Goal: Task Accomplishment & Management: Use online tool/utility

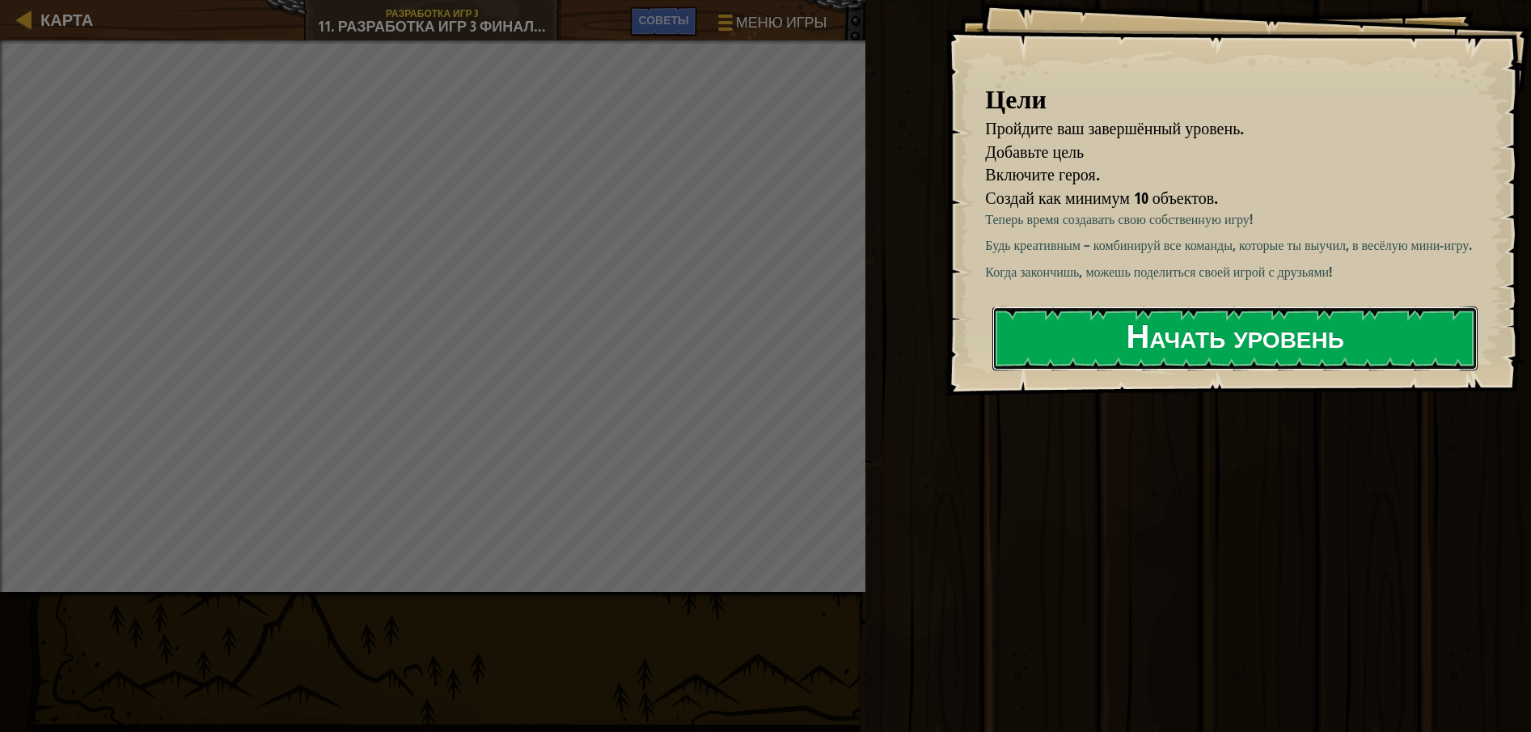
click at [1045, 316] on button "Начать уровень" at bounding box center [1234, 338] width 485 height 64
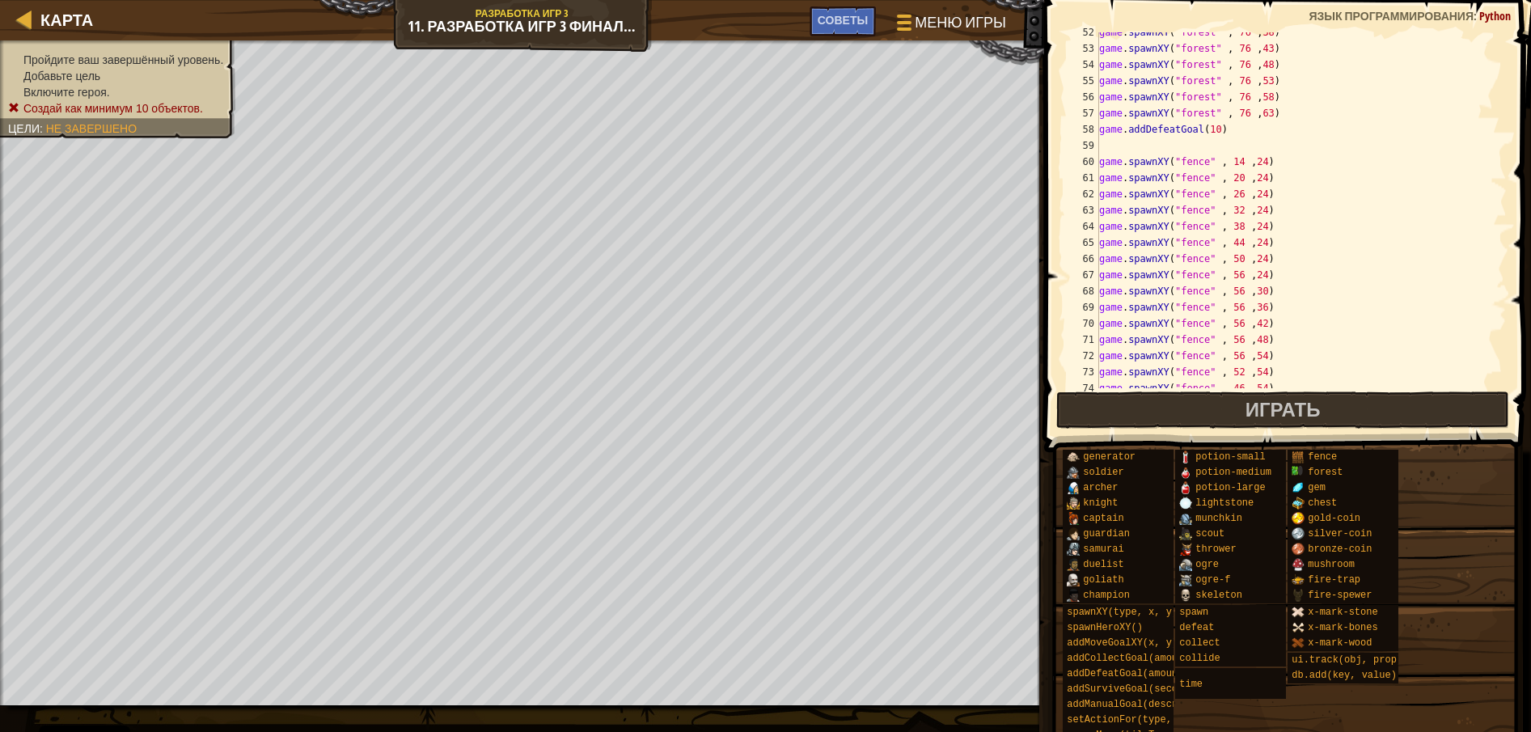
scroll to position [954, 0]
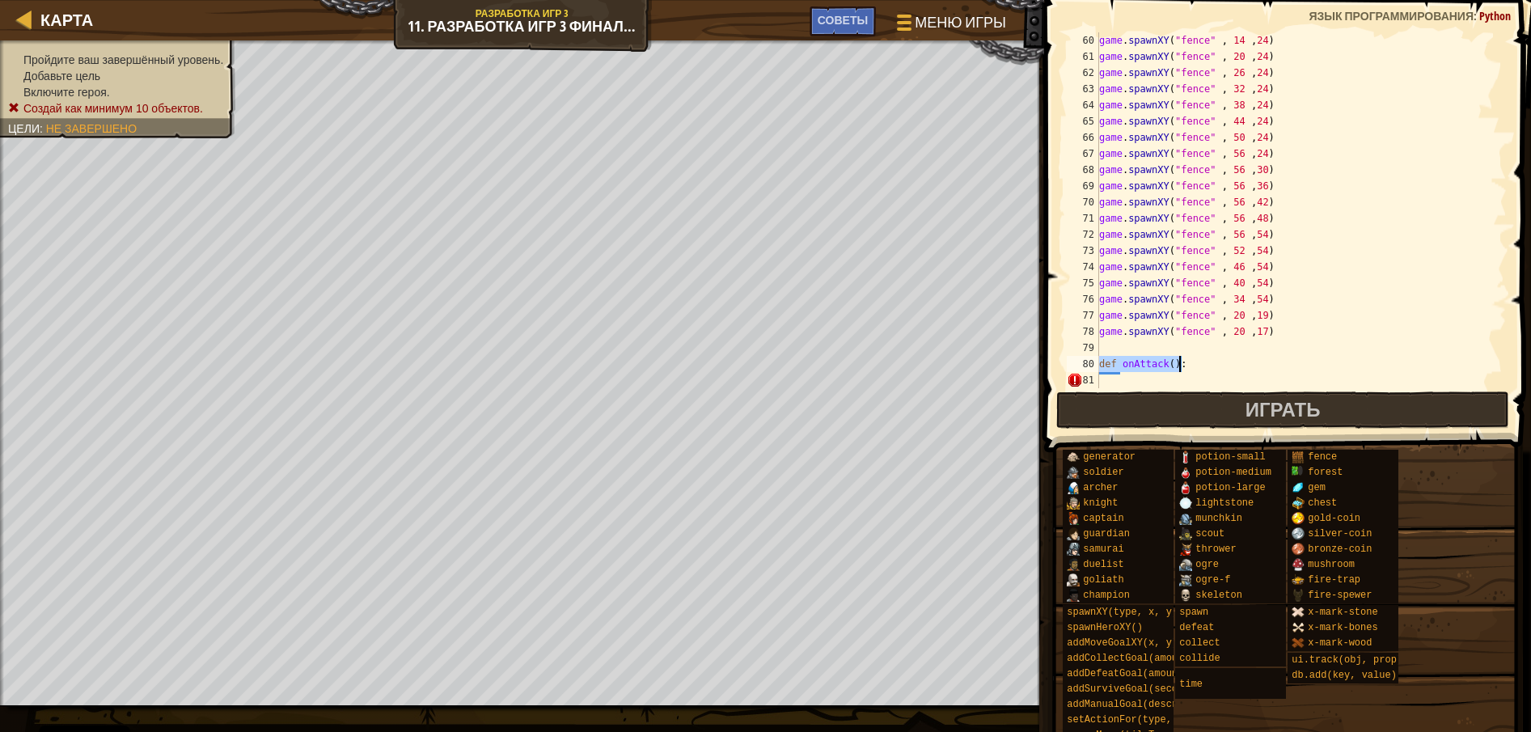
drag, startPoint x: 1099, startPoint y: 360, endPoint x: 1179, endPoint y: 369, distance: 80.5
click at [1179, 369] on div "game . spawnXY ( "fence" , 14 , 24 ) game . spawnXY ( "fence" , 20 , 24 ) game …" at bounding box center [1293, 226] width 395 height 388
click at [1174, 332] on div "game . spawnXY ( "fence" , 14 , 24 ) game . spawnXY ( "fence" , 20 , 24 ) game …" at bounding box center [1293, 226] width 395 height 388
drag, startPoint x: 1096, startPoint y: 361, endPoint x: 1159, endPoint y: 364, distance: 63.1
click at [1159, 364] on div "game.spawnXY("fence" , 20 ,17) 60 61 62 63 64 65 66 67 68 69 70 71 72 73 74 75 …" at bounding box center [1284, 210] width 443 height 356
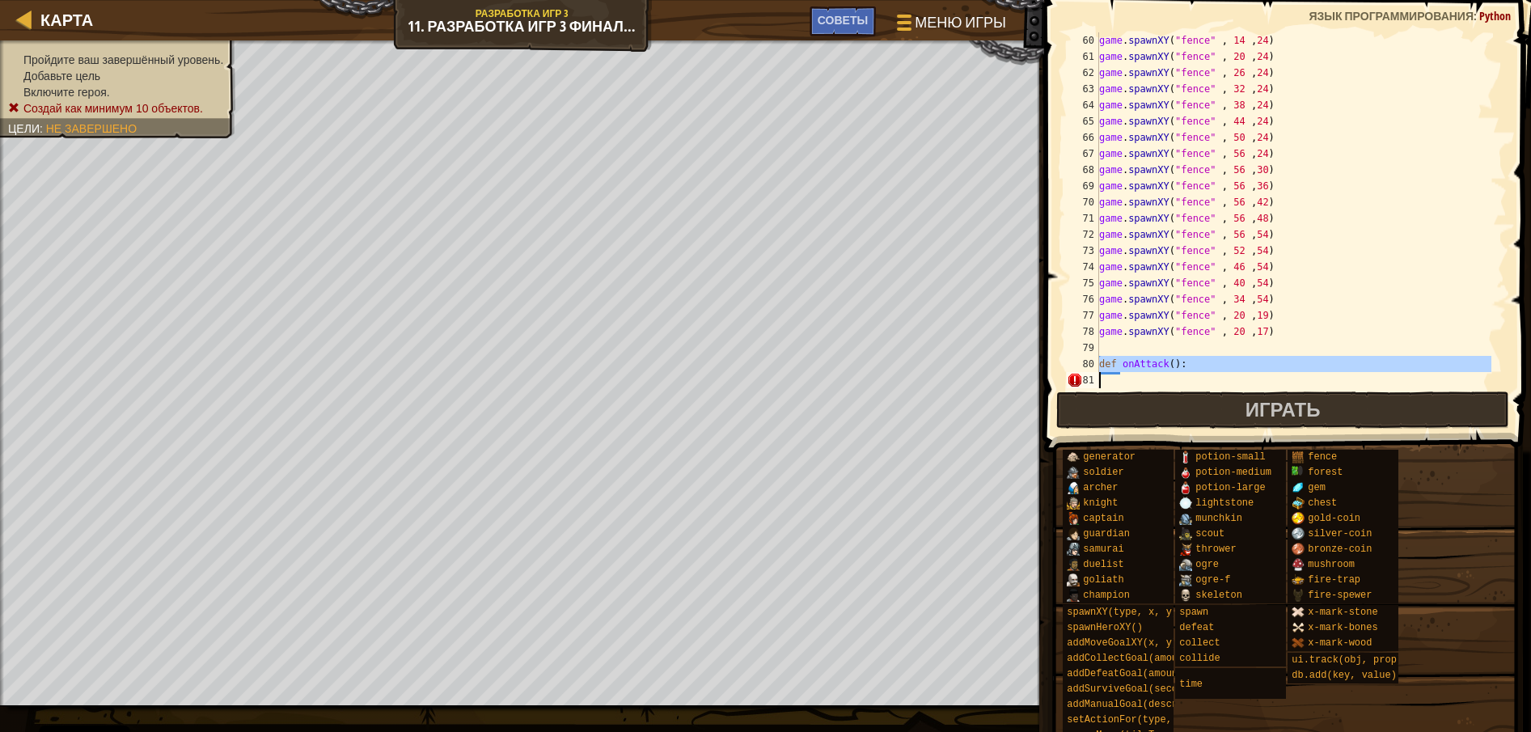
type textarea "def onAttack():"
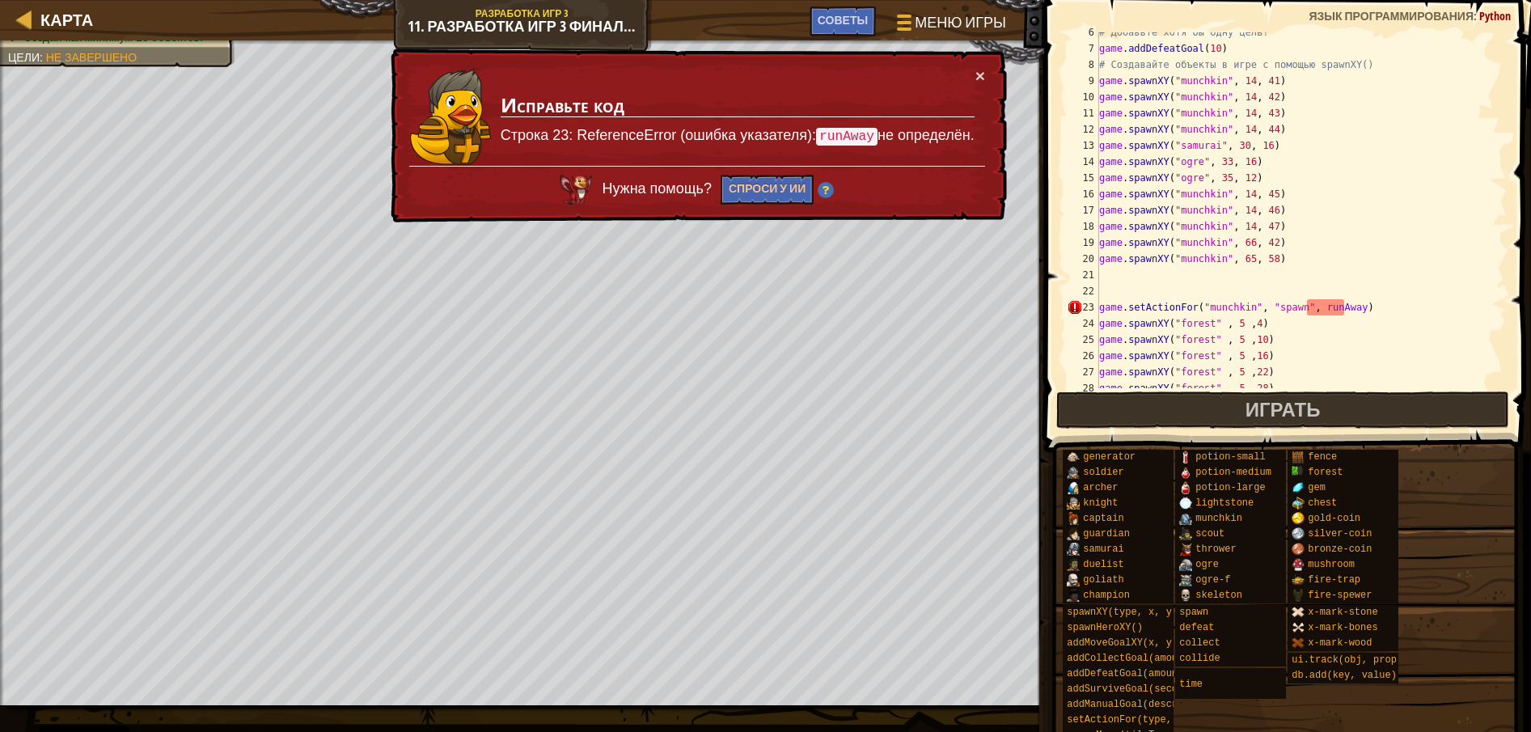
scroll to position [28, 0]
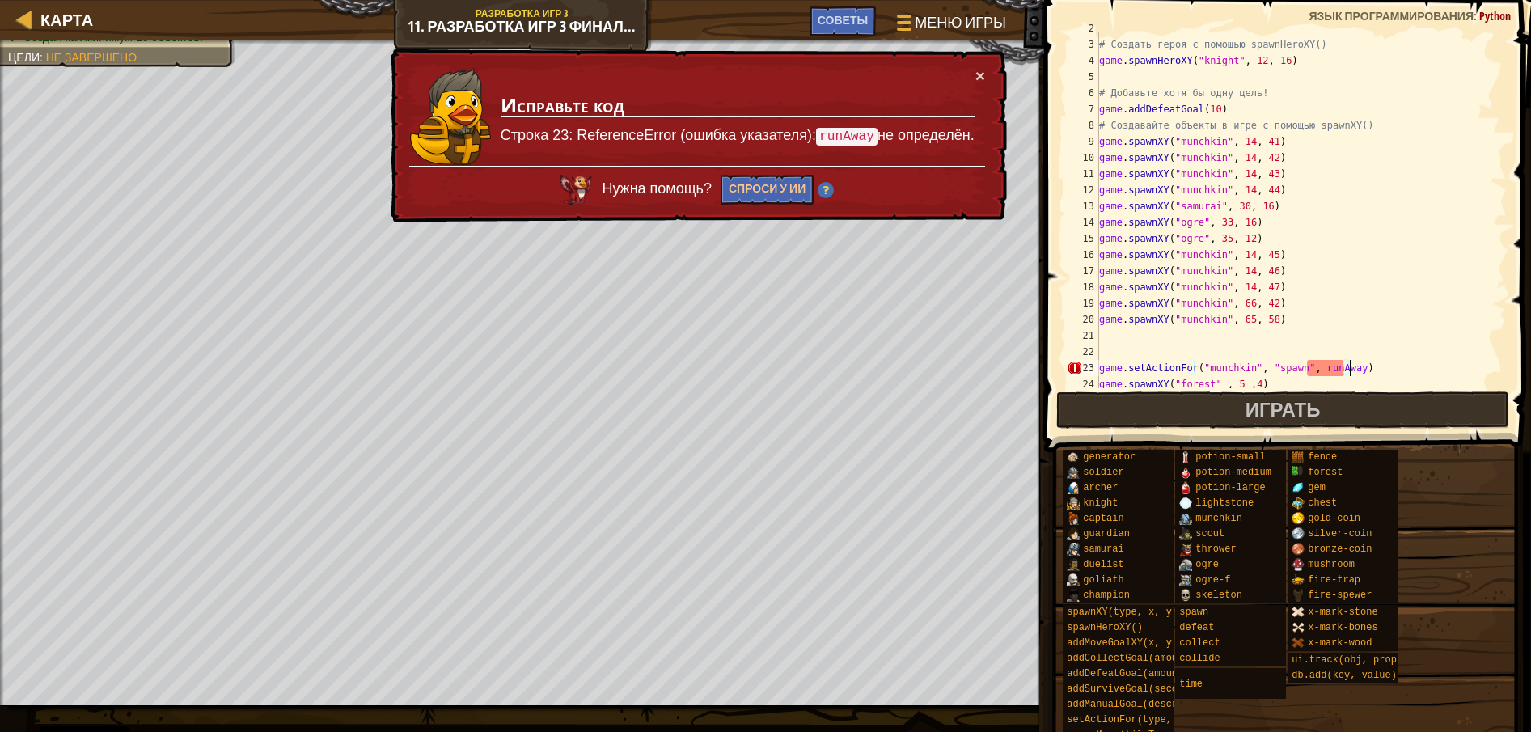
click at [1358, 370] on div "# Создать героя с помощью spawnHeroXY() game . spawnHeroXY ( "knight" , 12 , 16…" at bounding box center [1293, 214] width 395 height 388
type textarea "game.setActionFor("munchkin", "spawn", runAway)"
click at [1373, 365] on div "# Создать героя с помощью spawnHeroXY() game . spawnHeroXY ( "knight" , 12 , 16…" at bounding box center [1293, 214] width 395 height 388
click at [1272, 344] on div "# Создать героя с помощью spawnHeroXY() game . spawnHeroXY ( "knight" , 12 , 16…" at bounding box center [1293, 214] width 395 height 388
click at [1131, 338] on div "# Создать героя с помощью spawnHeroXY() game . spawnHeroXY ( "knight" , 12 , 16…" at bounding box center [1293, 214] width 395 height 388
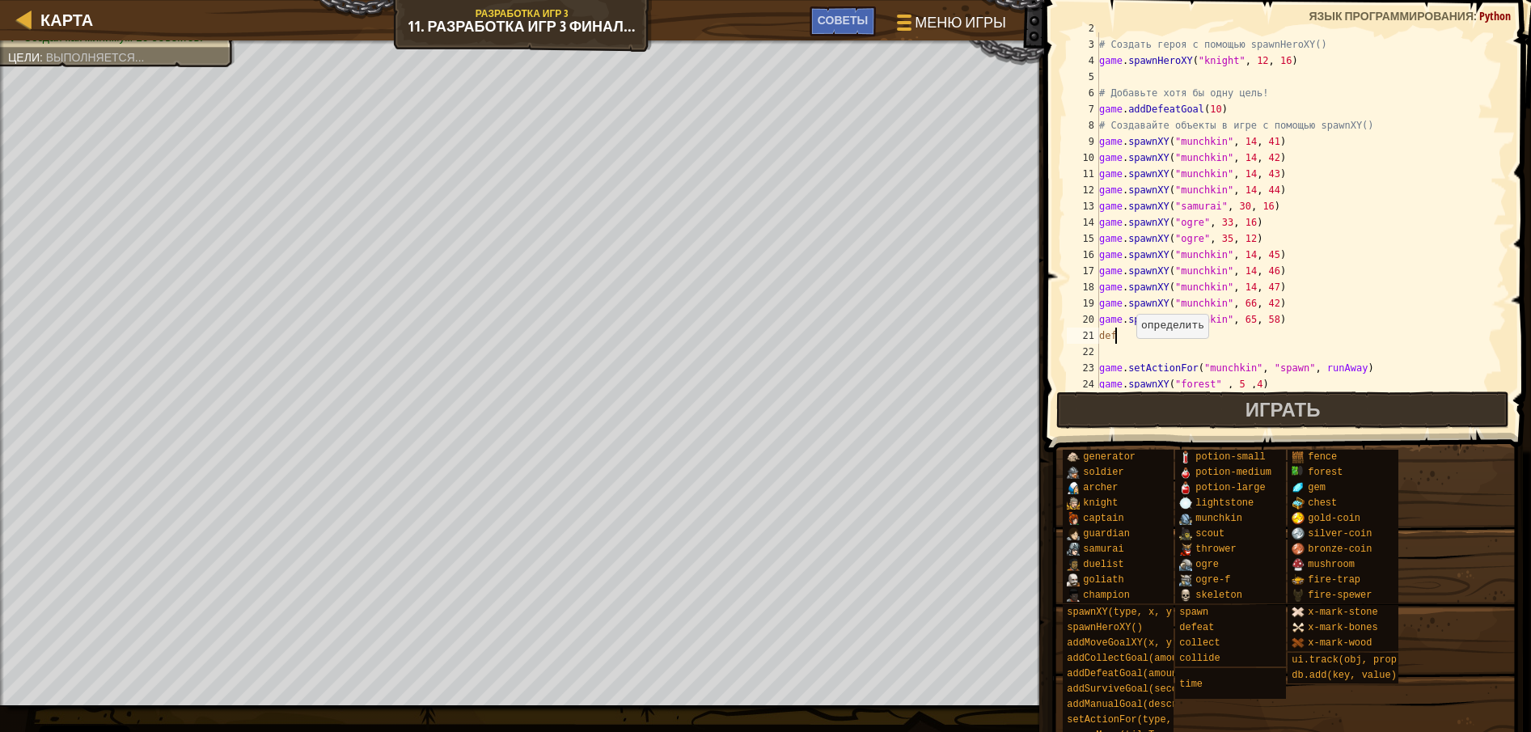
scroll to position [7, 1]
click at [1324, 375] on div "# Создать героя с помощью spawnHeroXY() game . spawnHeroXY ( "knight" , 12 , 16…" at bounding box center [1293, 214] width 395 height 388
click at [1325, 374] on div "# Создать героя с помощью spawnHeroXY() game . spawnHeroXY ( "knight" , 12 , 16…" at bounding box center [1293, 226] width 395 height 388
click at [1332, 364] on div "# Создать героя с помощью spawnHeroXY() game . spawnHeroXY ( "knight" , 12 , 16…" at bounding box center [1293, 226] width 395 height 388
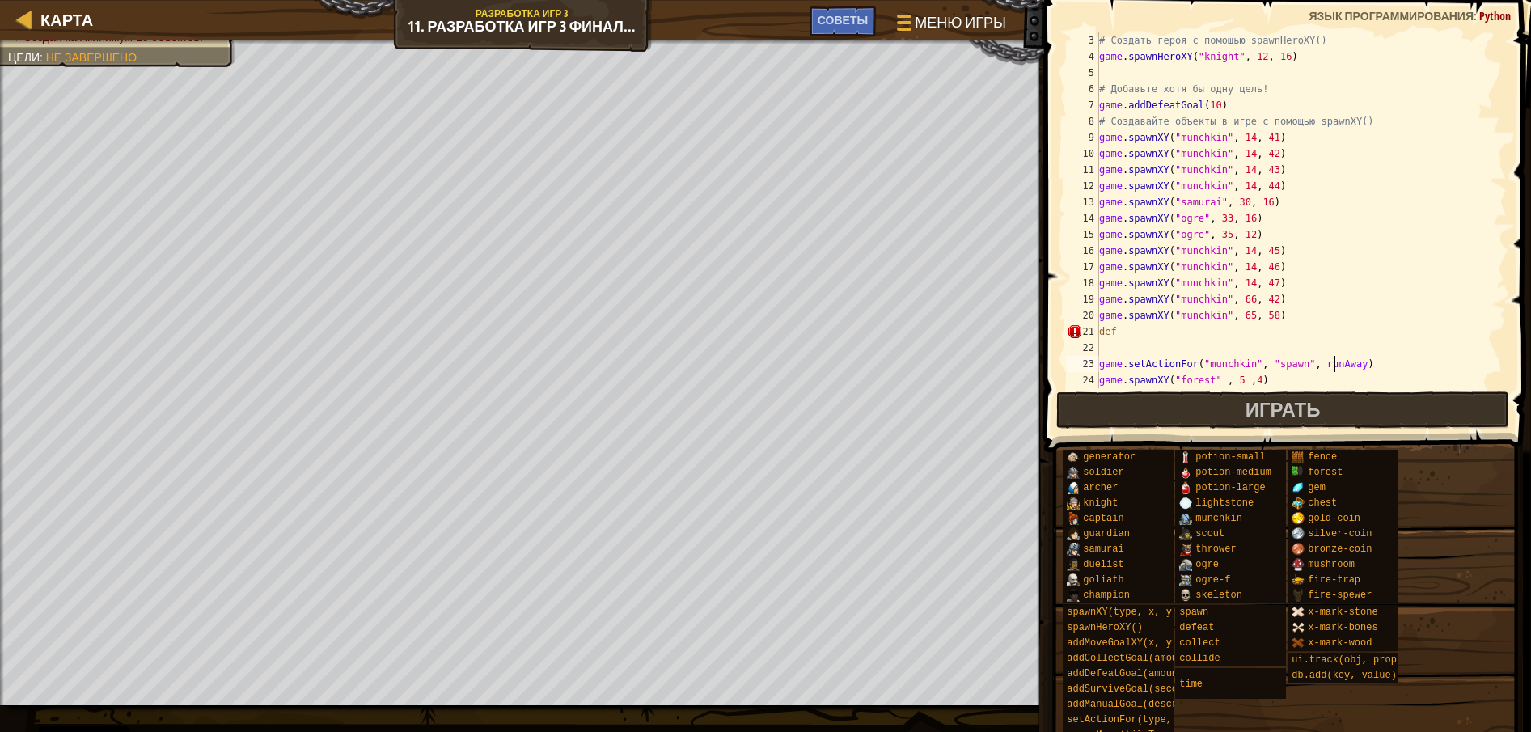
click at [1332, 364] on div "# Создать героя с помощью spawnHeroXY() game . spawnHeroXY ( "knight" , 12 , 16…" at bounding box center [1293, 226] width 395 height 388
click at [1172, 329] on div "# Создать героя с помощью spawnHeroXY() game . spawnHeroXY ( "knight" , 12 , 16…" at bounding box center [1293, 226] width 395 height 388
paste textarea "runAway"
click at [1117, 329] on div "# Создать героя с помощью spawnHeroXY() game . spawnHeroXY ( "knight" , 12 , 16…" at bounding box center [1293, 226] width 395 height 388
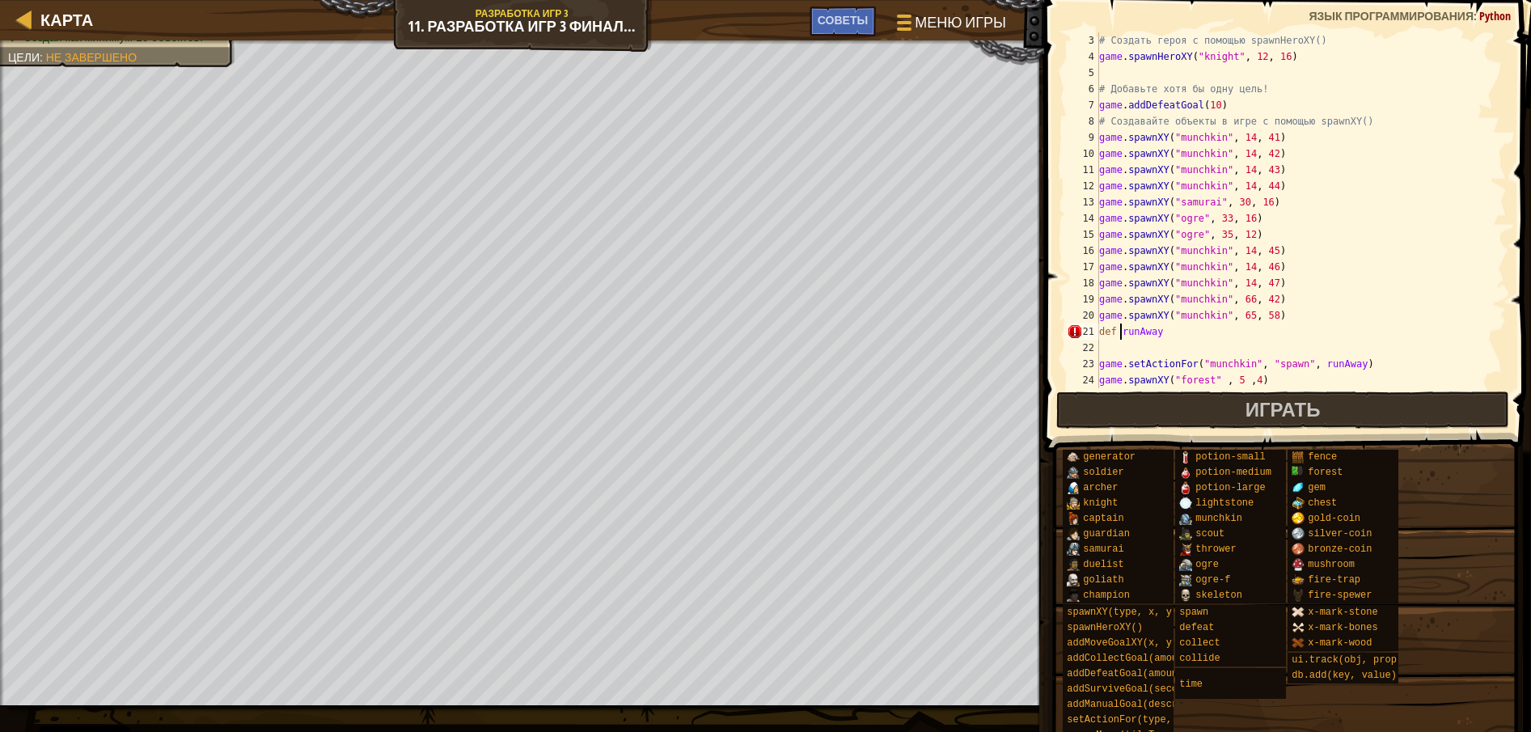
click at [1166, 331] on div "# Создать героя с помощью spawnHeroXY() game . spawnHeroXY ( "knight" , 12 , 16…" at bounding box center [1293, 226] width 395 height 388
type textarea "def runAway():"
click at [1160, 334] on div "# Создать героя с помощью spawnHeroXY() game . spawnHeroXY ( "knight" , 12 , 16…" at bounding box center [1293, 226] width 395 height 388
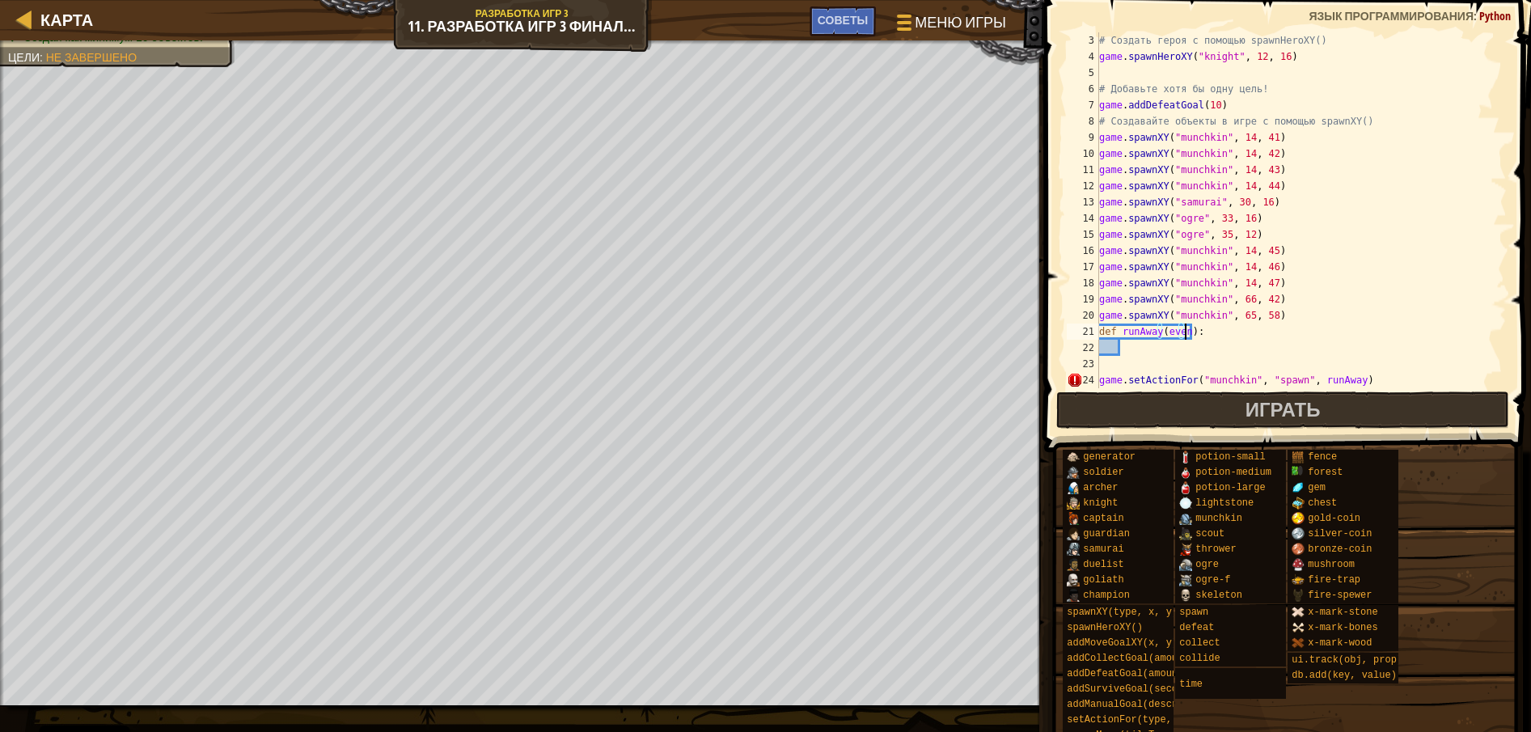
type textarea "def runAway(event):"
click at [1211, 346] on div "# Создать героя с помощью spawnHeroXY() game . spawnHeroXY ( "knight" , 12 , 16…" at bounding box center [1293, 226] width 395 height 388
click at [1211, 345] on div "# Создать героя с помощью spawnHeroXY() game . spawnHeroXY ( "knight" , 12 , 16…" at bounding box center [1293, 226] width 395 height 388
click at [1209, 346] on div "# Создать героя с помощью spawnHeroXY() game . spawnHeroXY ( "knight" , 12 , 16…" at bounding box center [1293, 226] width 395 height 388
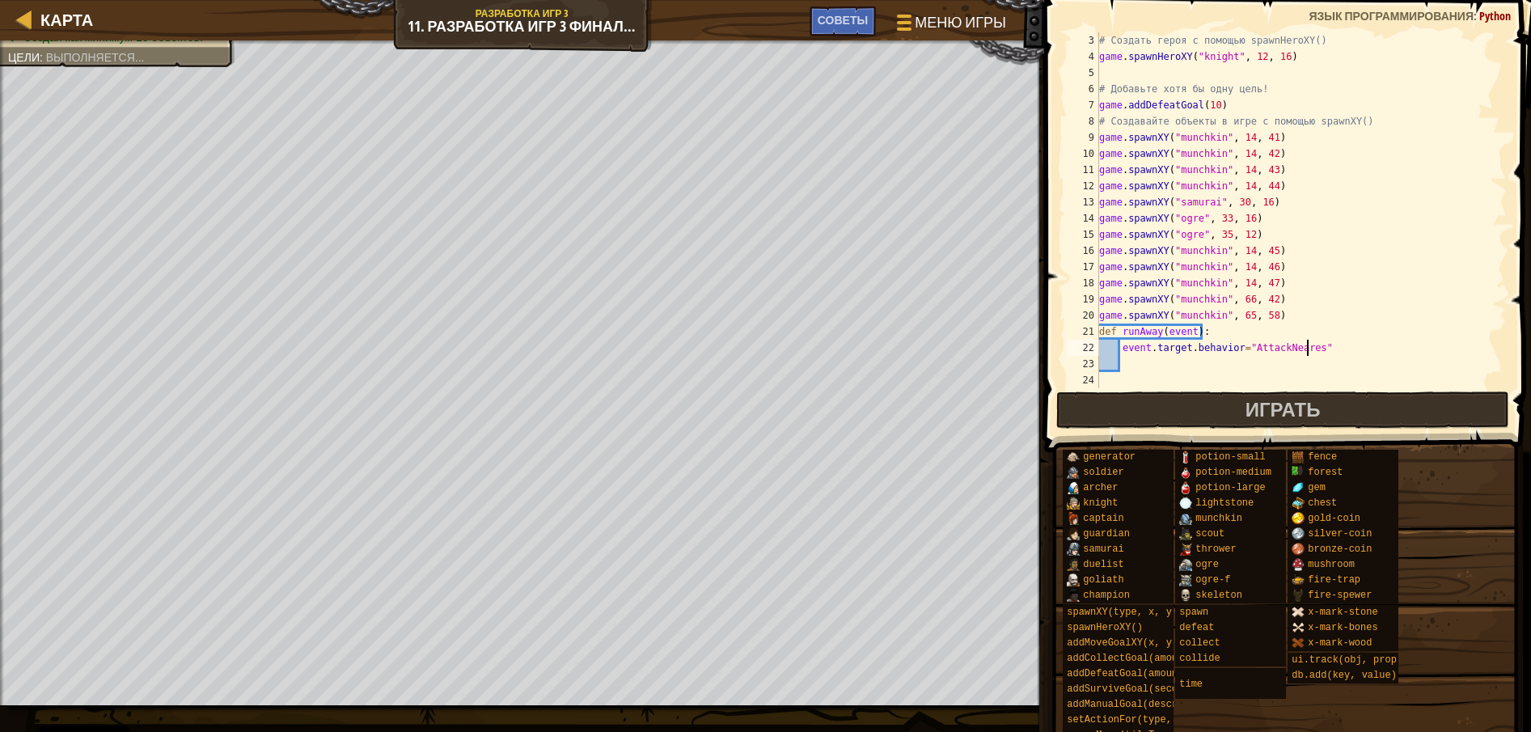
scroll to position [7, 17]
click at [1310, 418] on span "Играть" at bounding box center [1282, 409] width 75 height 26
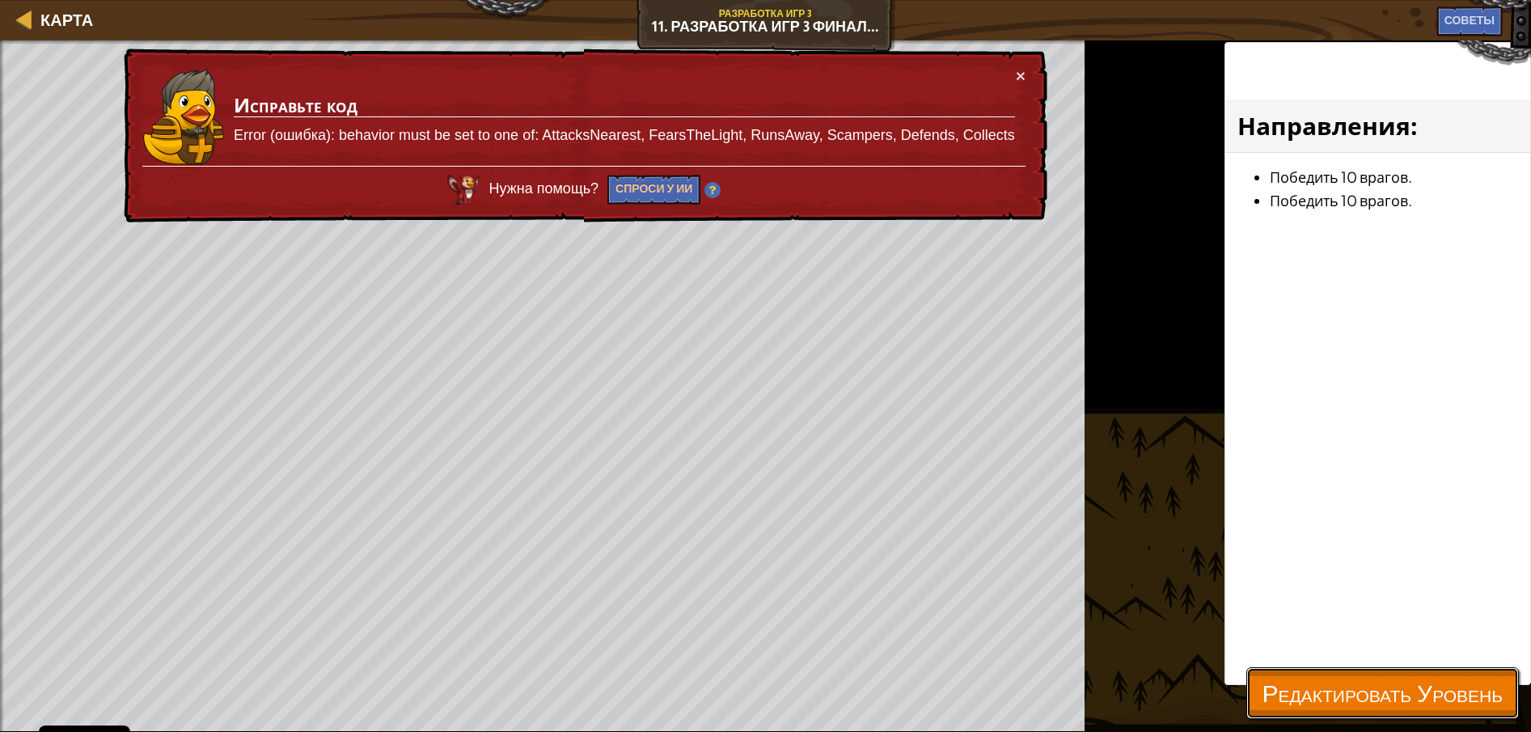
click at [1446, 695] on span "Редактировать Уровень" at bounding box center [1382, 692] width 240 height 33
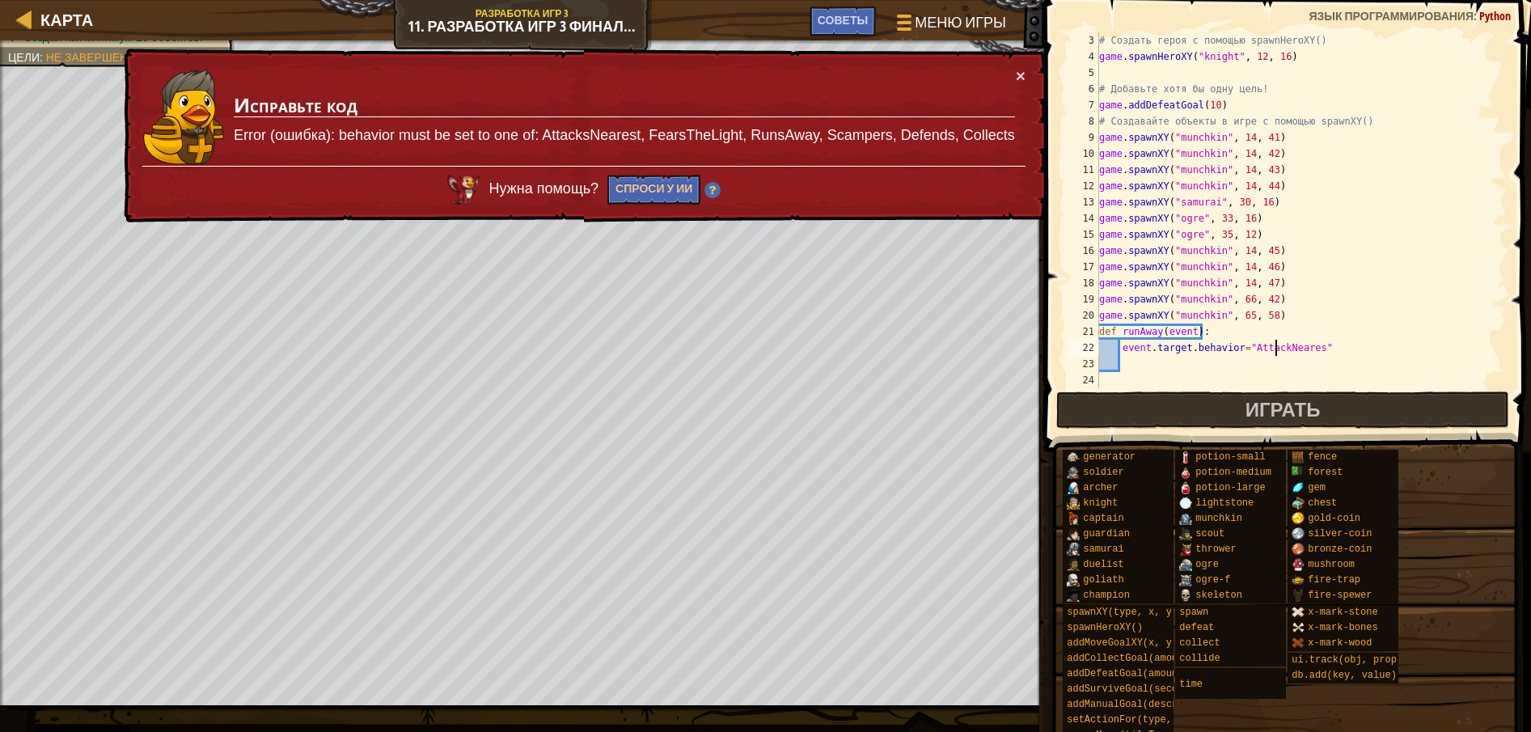
click at [1274, 349] on div "# Создать героя с помощью spawnHeroXY() game . spawnHeroXY ( "knight" , 12 , 16…" at bounding box center [1293, 226] width 395 height 388
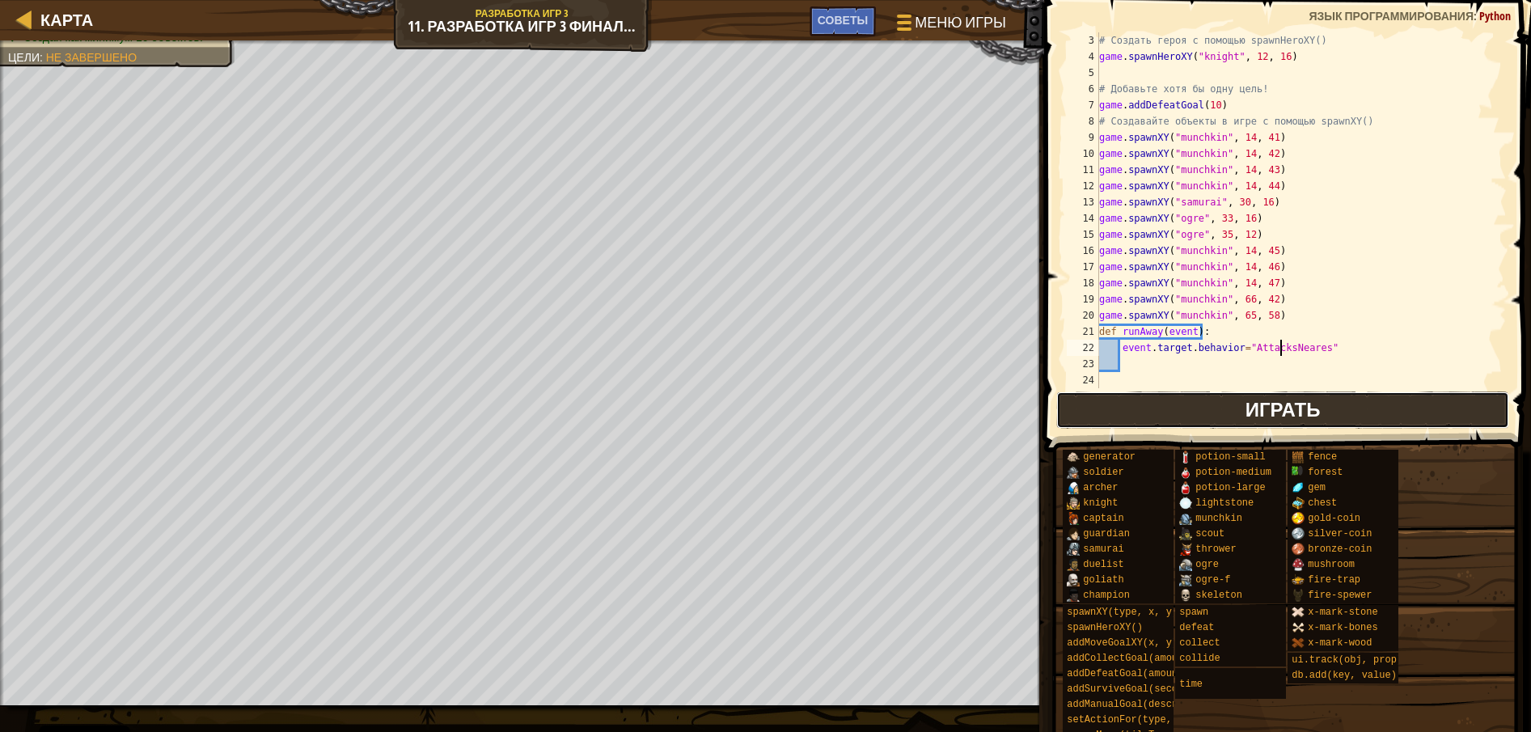
click at [1304, 400] on span "Играть" at bounding box center [1282, 409] width 75 height 26
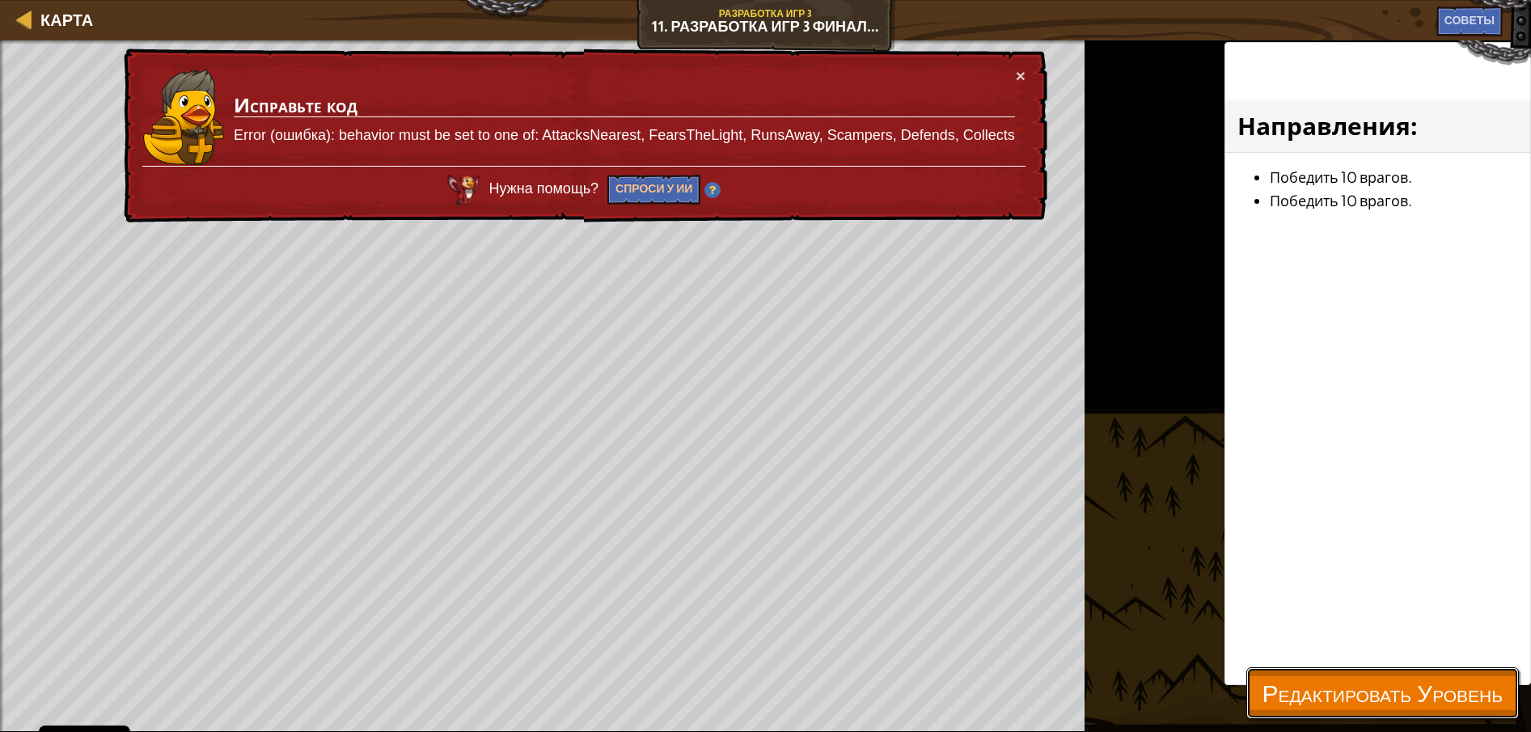
click at [1385, 693] on span "Редактировать Уровень" at bounding box center [1382, 692] width 240 height 33
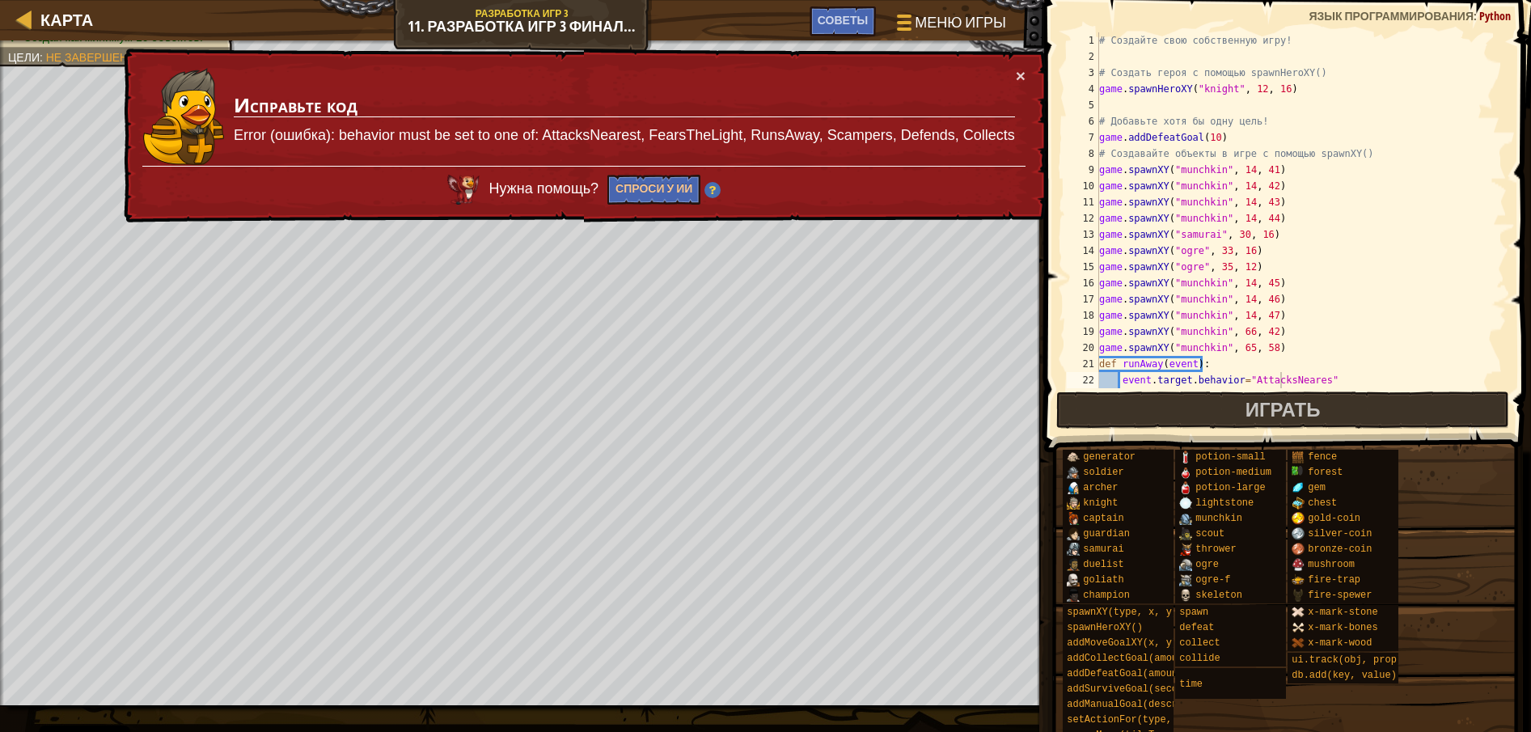
scroll to position [0, 0]
click at [1106, 87] on div "# Создайте свою собственную игру! # Создать героя с помощью spawnHeroXY() game …" at bounding box center [1293, 226] width 395 height 388
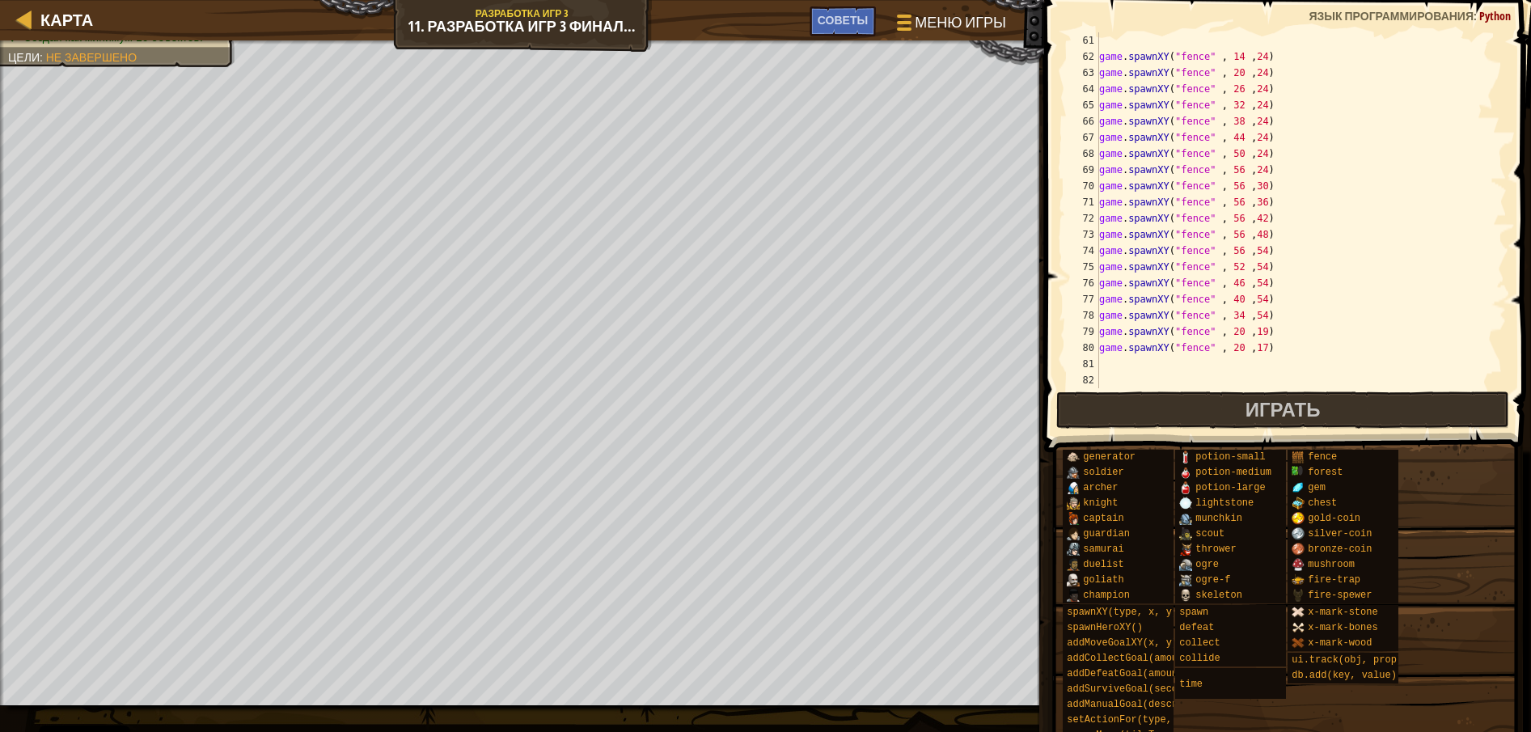
scroll to position [849, 0]
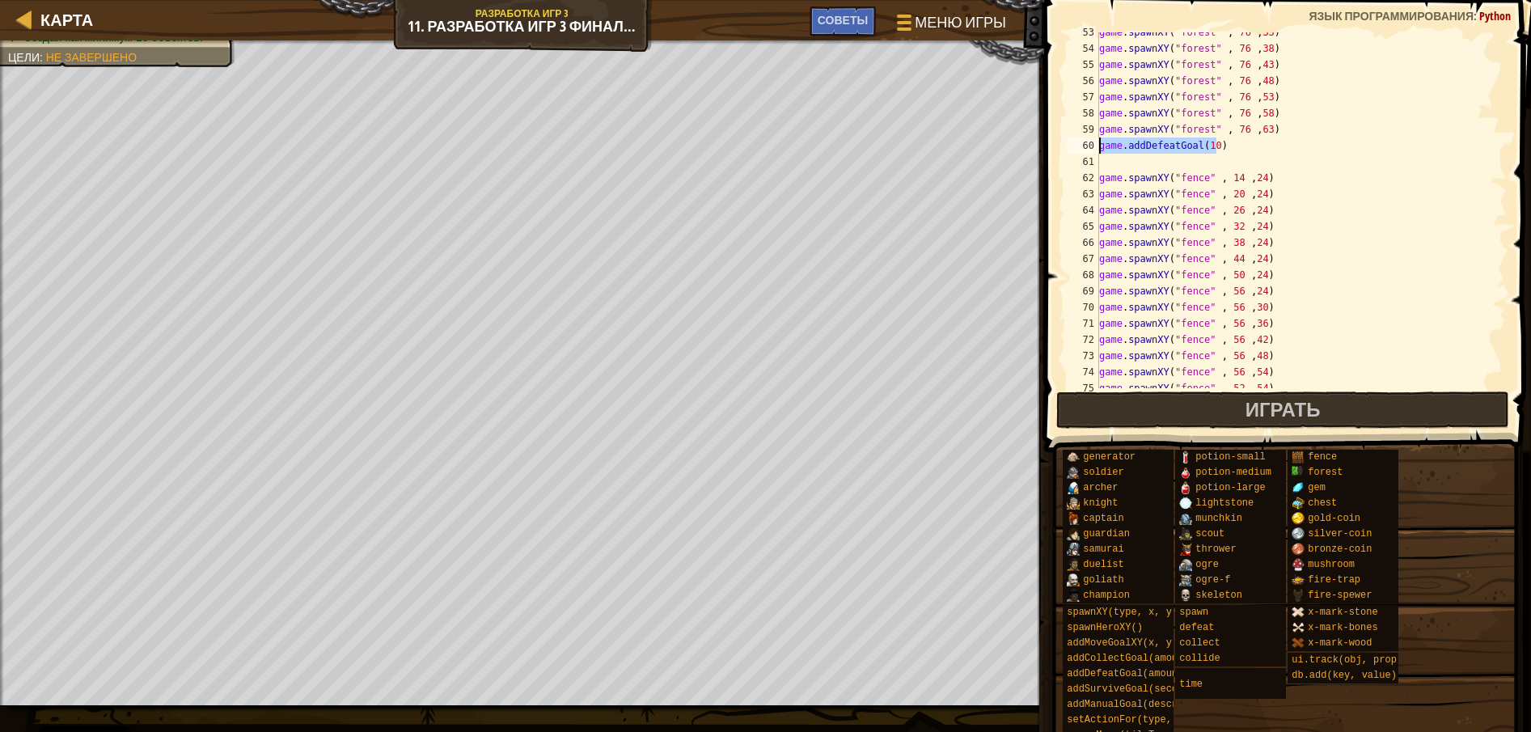
drag, startPoint x: 1224, startPoint y: 140, endPoint x: 1067, endPoint y: 142, distance: 157.7
click at [1067, 142] on div "player = game.spawnHeroXY("knight", 12, 16) 53 54 55 56 57 58 59 60 61 62 63 64…" at bounding box center [1284, 210] width 443 height 356
type textarea "game.addDefeatGoal(10)"
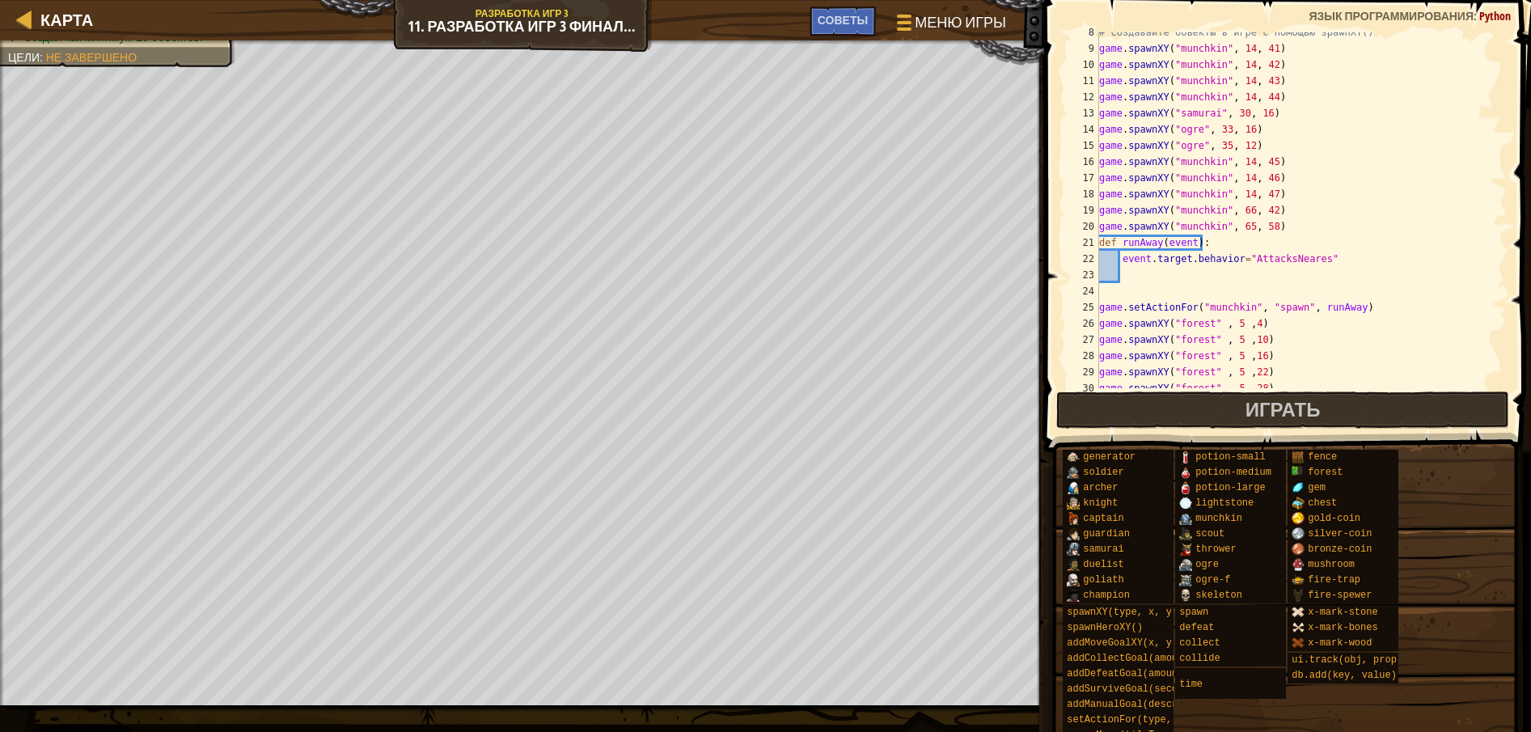
scroll to position [0, 0]
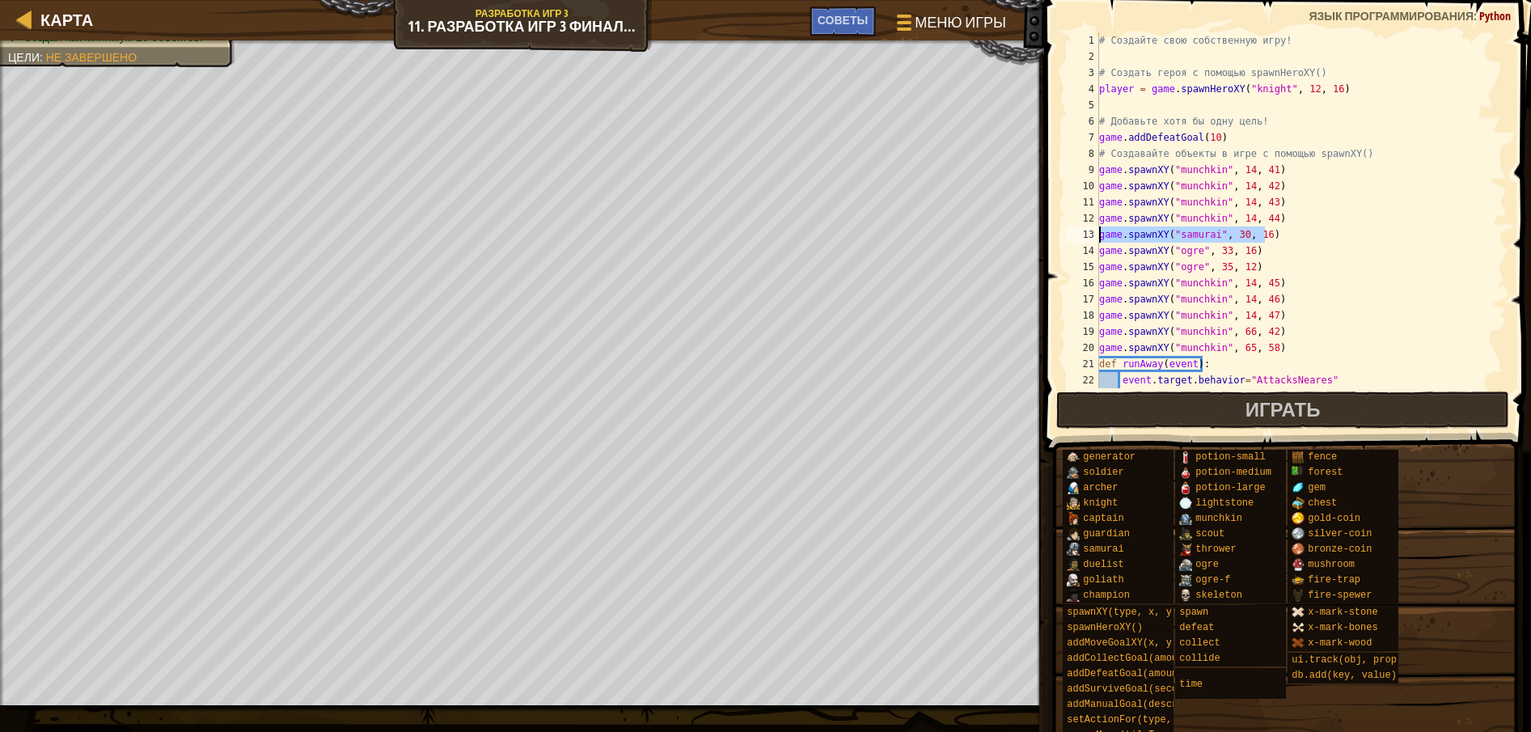
drag, startPoint x: 1293, startPoint y: 230, endPoint x: 1074, endPoint y: 234, distance: 219.2
click at [1074, 234] on div "1 2 3 4 5 6 7 8 9 10 11 12 13 14 15 16 17 18 19 20 21 22 23 # Создайте свою соб…" at bounding box center [1284, 210] width 443 height 356
type textarea "game.spawnXY("samurai", 30, 16)"
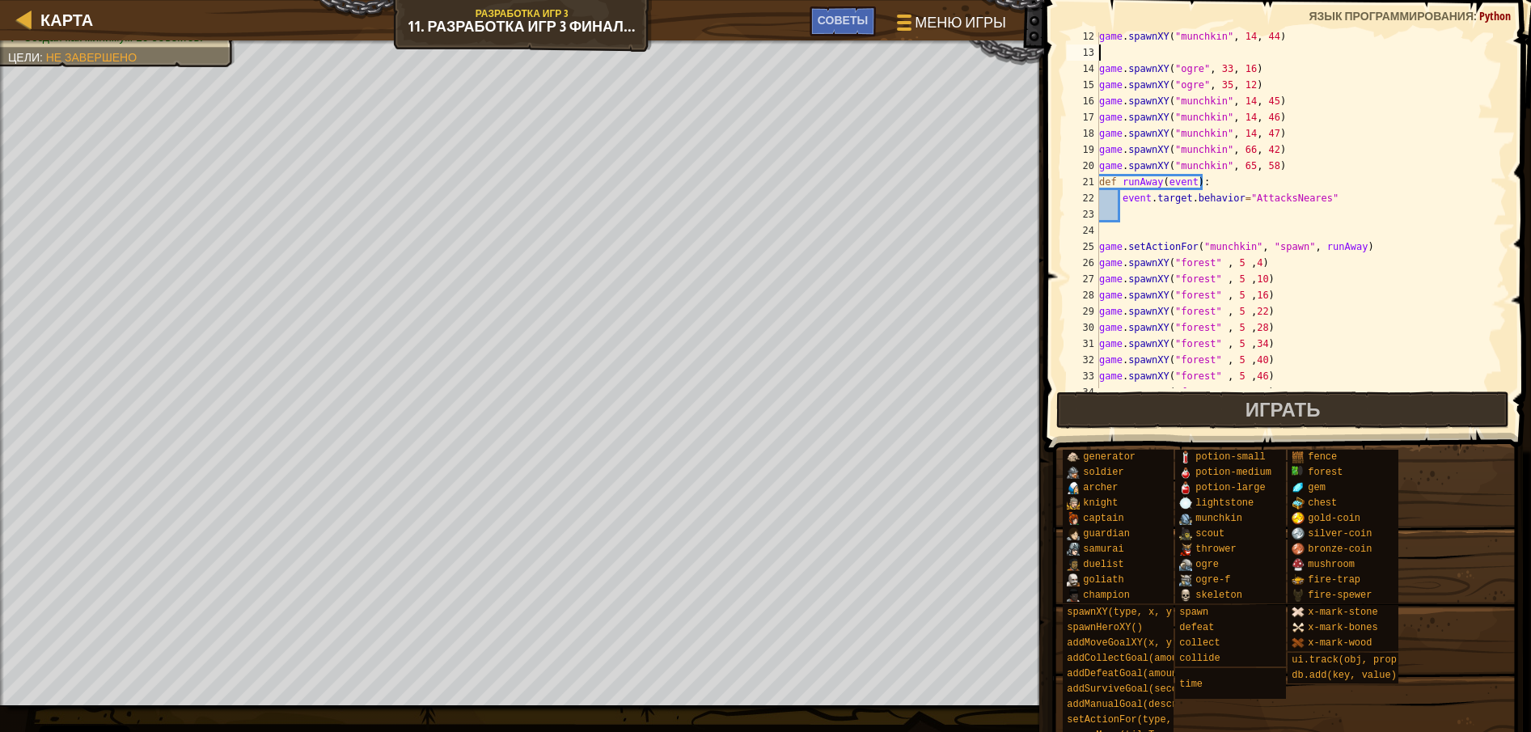
scroll to position [182, 0]
click at [1312, 191] on div "game . spawnXY ( "munchkin" , 14 , 44 ) game . spawnXY ( "ogre" , 33 , 16 ) gam…" at bounding box center [1293, 222] width 395 height 388
click at [1307, 417] on span "Играть" at bounding box center [1282, 409] width 75 height 26
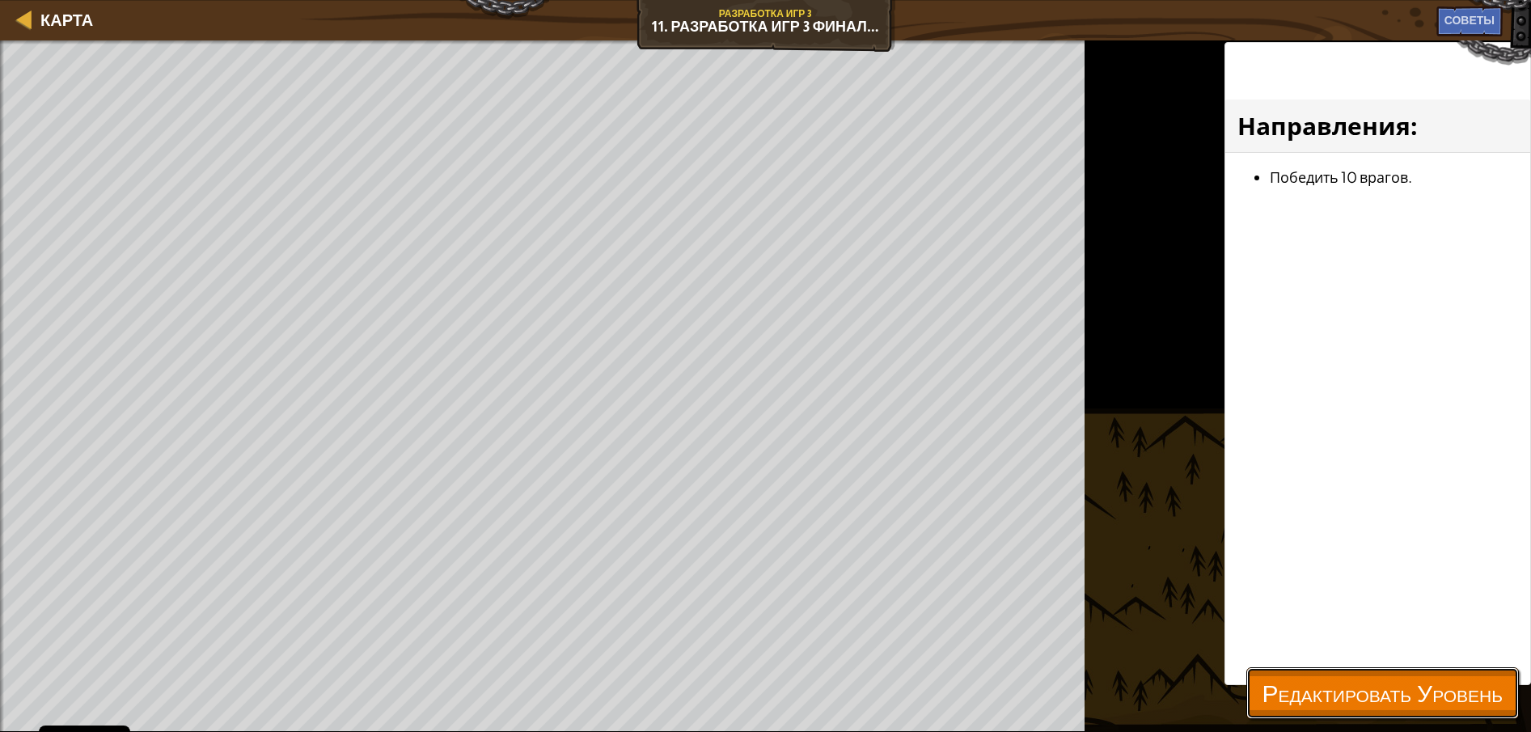
click at [1295, 681] on span "Редактировать Уровень" at bounding box center [1382, 692] width 240 height 33
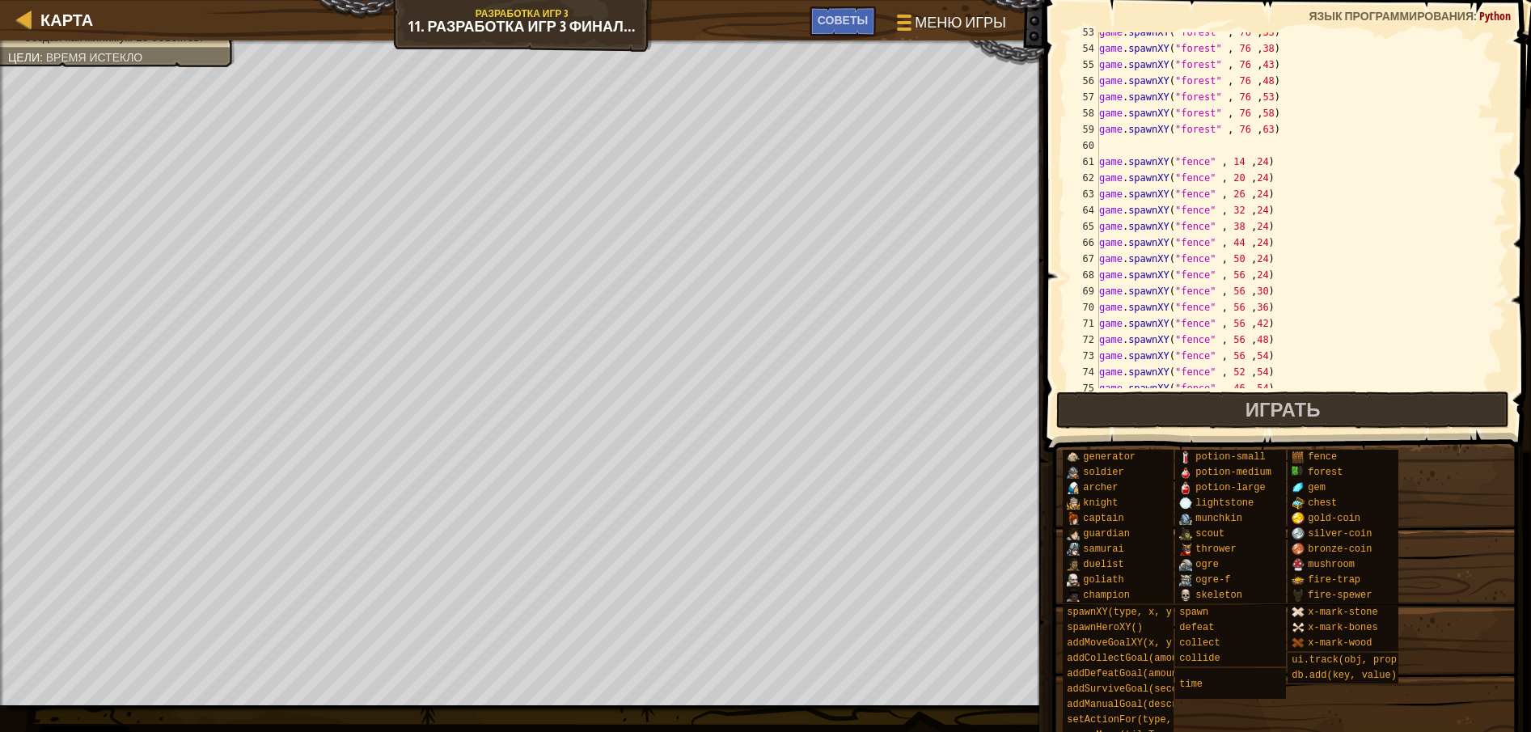
scroll to position [849, 0]
drag, startPoint x: 1098, startPoint y: 161, endPoint x: 1253, endPoint y: 165, distance: 155.3
click at [1253, 165] on div "event.target.behavior="AttacksNearest" 53 54 55 56 57 58 59 60 61 62 63 64 65 6…" at bounding box center [1284, 210] width 443 height 356
drag, startPoint x: 1265, startPoint y: 159, endPoint x: 1100, endPoint y: 158, distance: 164.1
click at [1100, 158] on div "game . spawnXY ( "forest" , 76 , 33 ) game . spawnXY ( "forest" , 76 , 38 ) gam…" at bounding box center [1293, 218] width 395 height 388
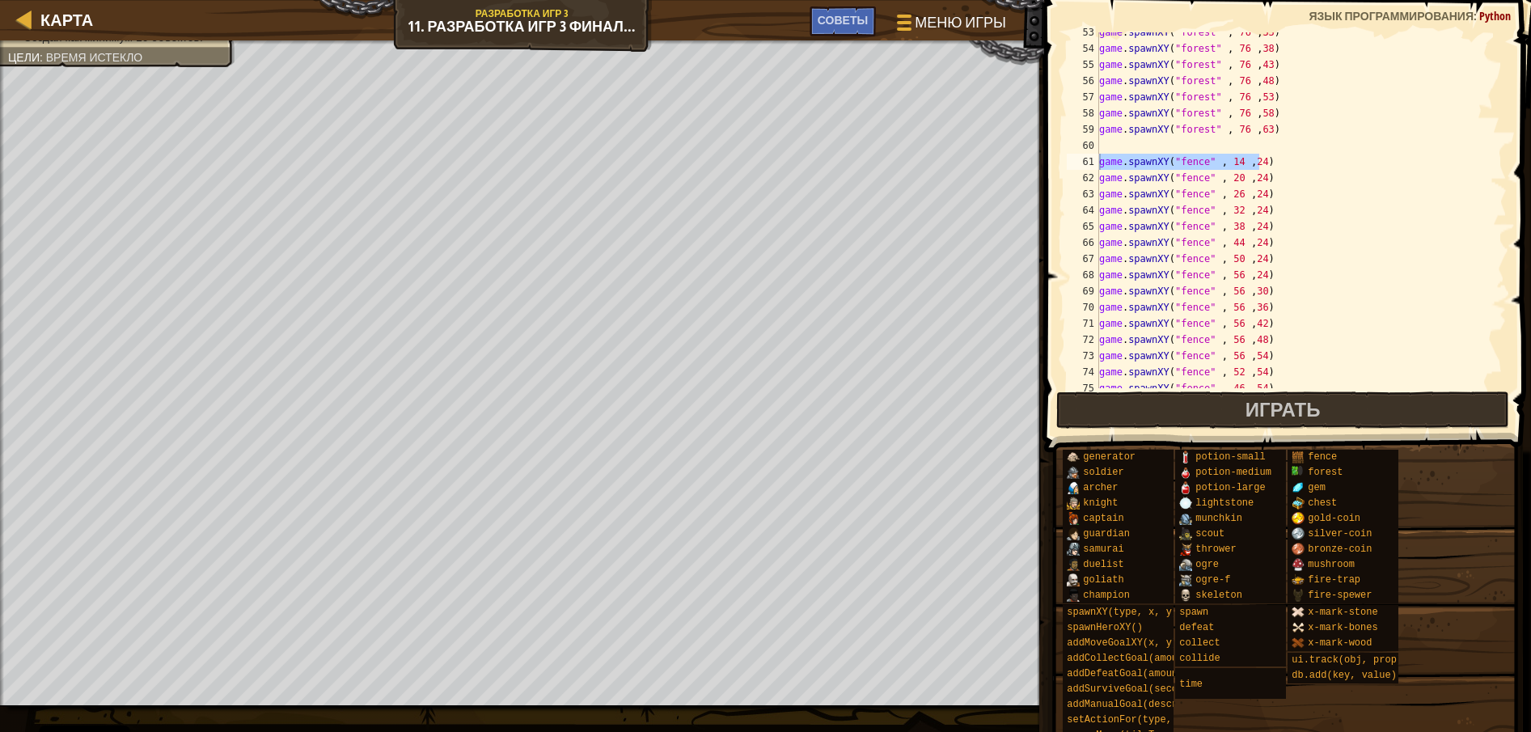
scroll to position [954, 0]
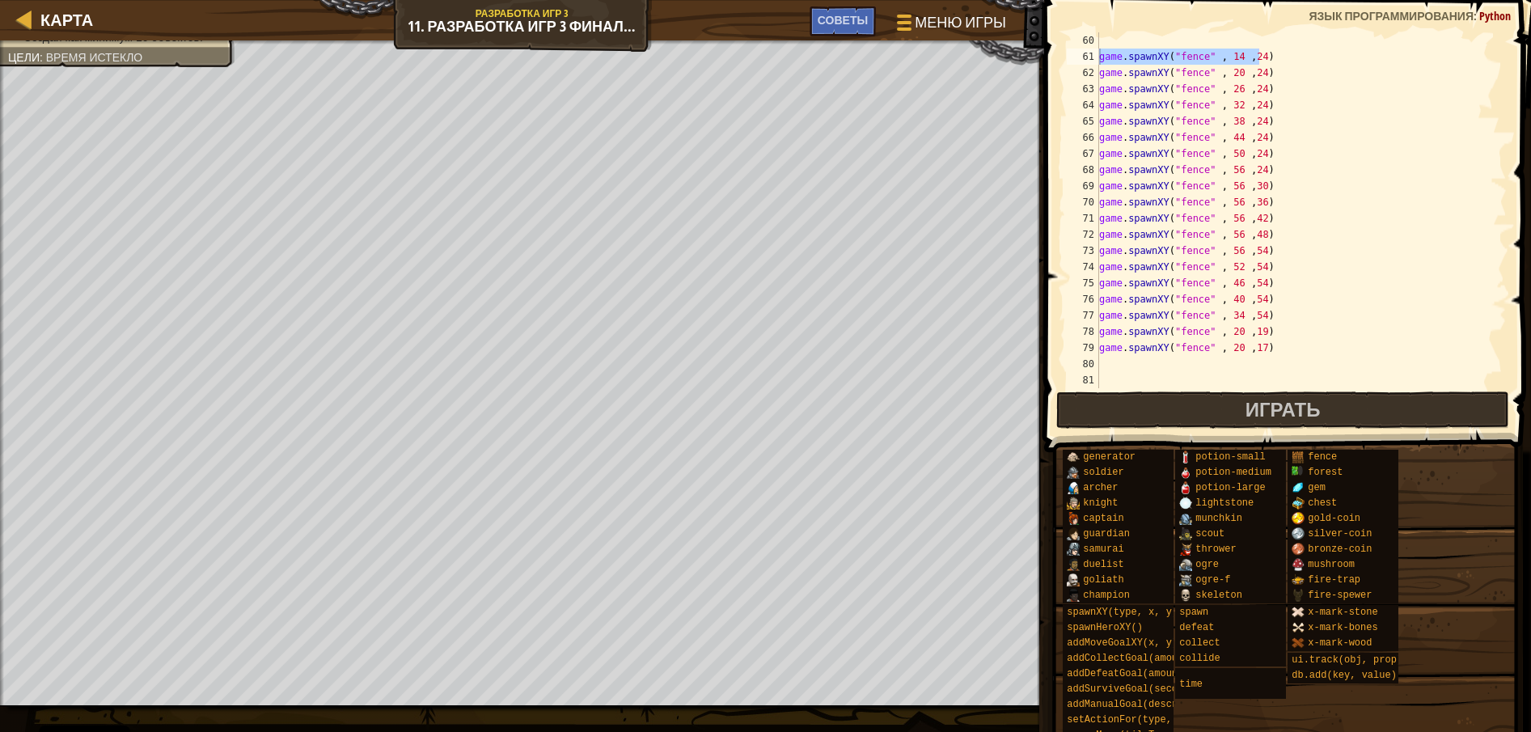
click at [1262, 347] on div "game . spawnXY ( "fence" , 14 , 24 ) game . spawnXY ( "fence" , 20 , 24 ) game …" at bounding box center [1293, 226] width 395 height 388
type textarea "game.spawnXY("fence" , 20 ,17)"
paste textarea "runAway"
type textarea "r"
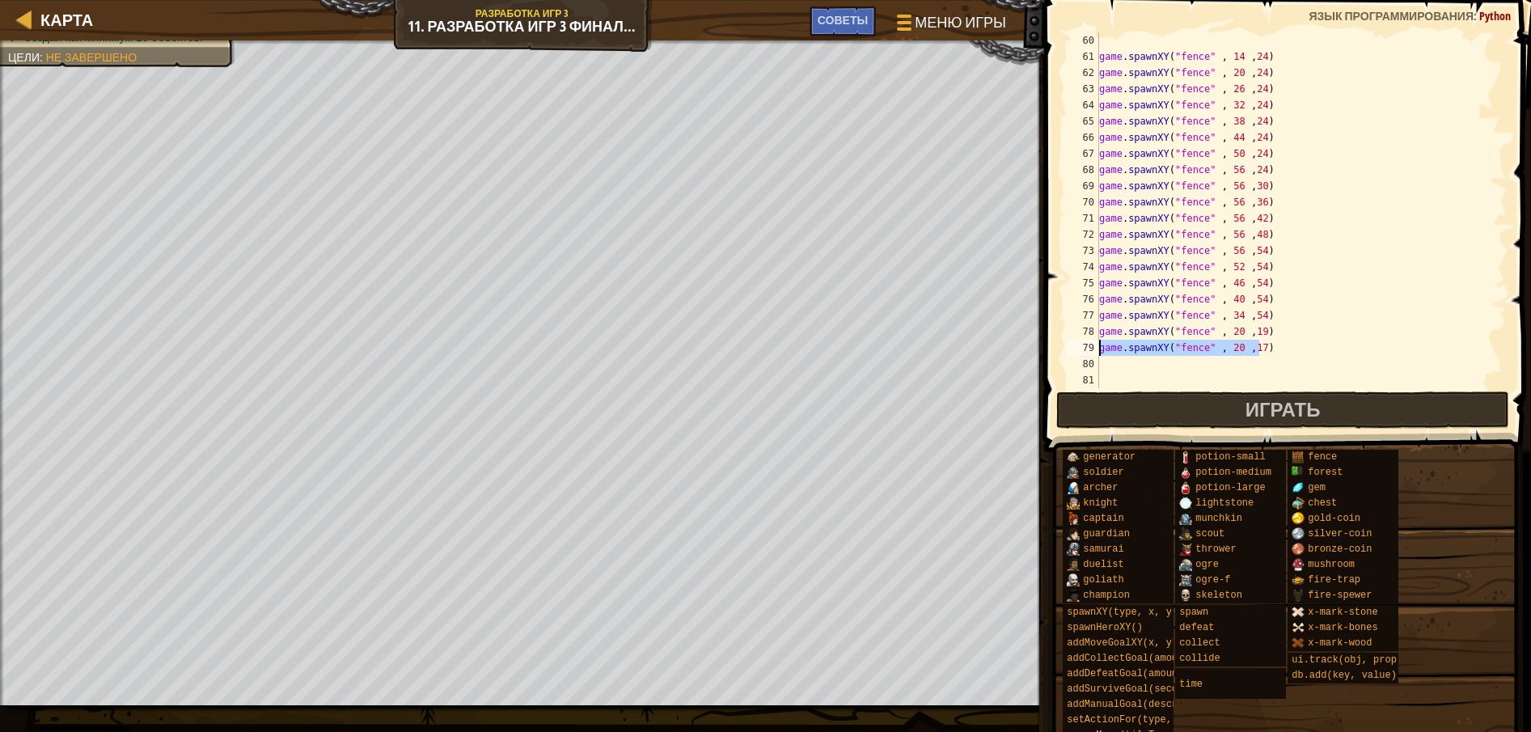
drag, startPoint x: 1265, startPoint y: 340, endPoint x: 1096, endPoint y: 345, distance: 169.1
click at [1096, 345] on div "60 61 62 63 64 65 66 67 68 69 70 71 72 73 74 75 76 77 78 79 80 81 82 game . spa…" at bounding box center [1284, 210] width 443 height 356
type textarea "game.spawnXY("fence" , 20 ,17)"
click at [1274, 354] on div "game . spawnXY ( "fence" , 14 , 24 ) game . spawnXY ( "fence" , 20 , 24 ) game …" at bounding box center [1293, 210] width 395 height 356
paste textarea "game.spawnXY("fence" , 20 ,17)"
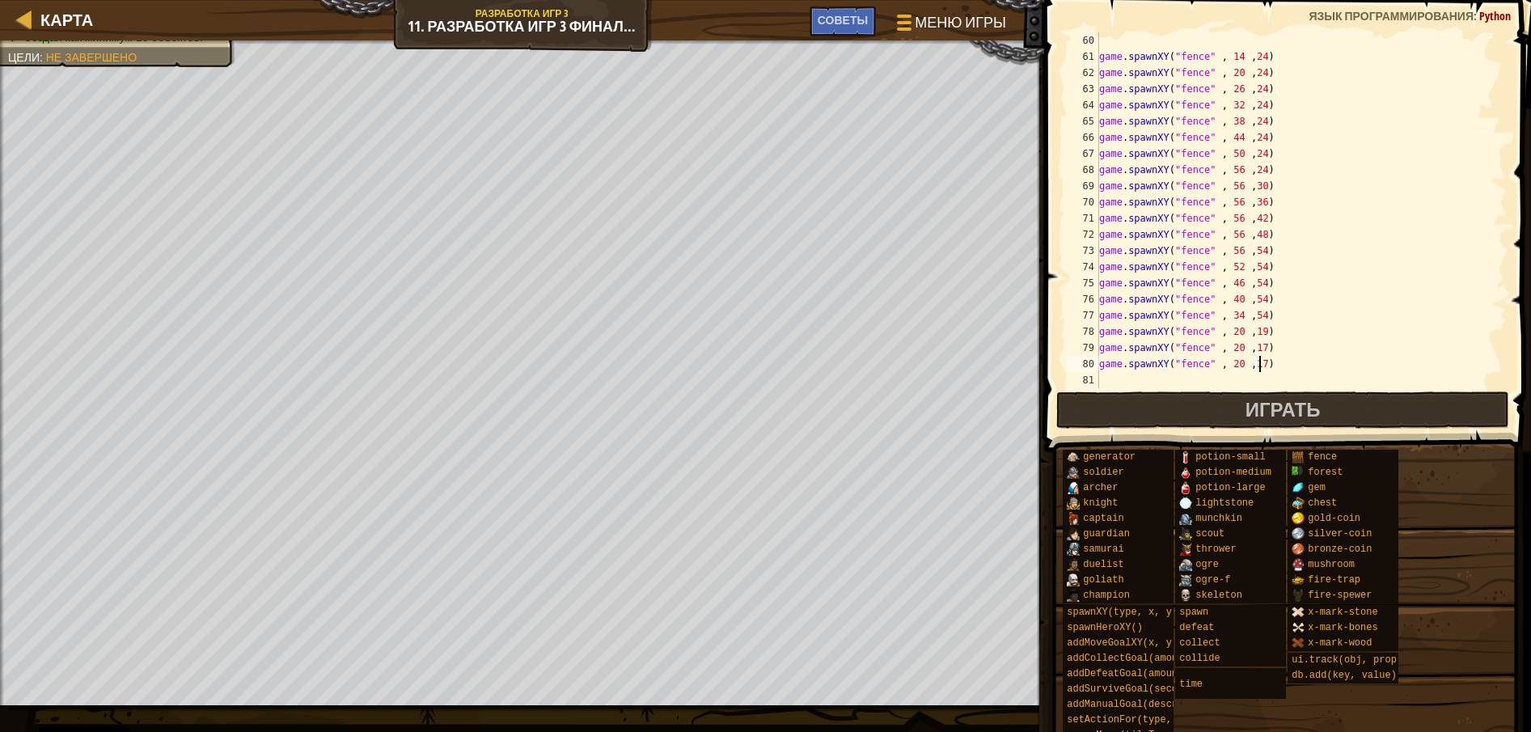
click at [1234, 366] on div "game . spawnXY ( "fence" , 14 , 24 ) game . spawnXY ( "fence" , 20 , 24 ) game …" at bounding box center [1293, 226] width 395 height 388
click at [1252, 365] on div "game . spawnXY ( "fence" , 14 , 24 ) game . spawnXY ( "fence" , 20 , 24 ) game …" at bounding box center [1293, 226] width 395 height 388
drag, startPoint x: 1231, startPoint y: 358, endPoint x: 1235, endPoint y: 374, distance: 15.7
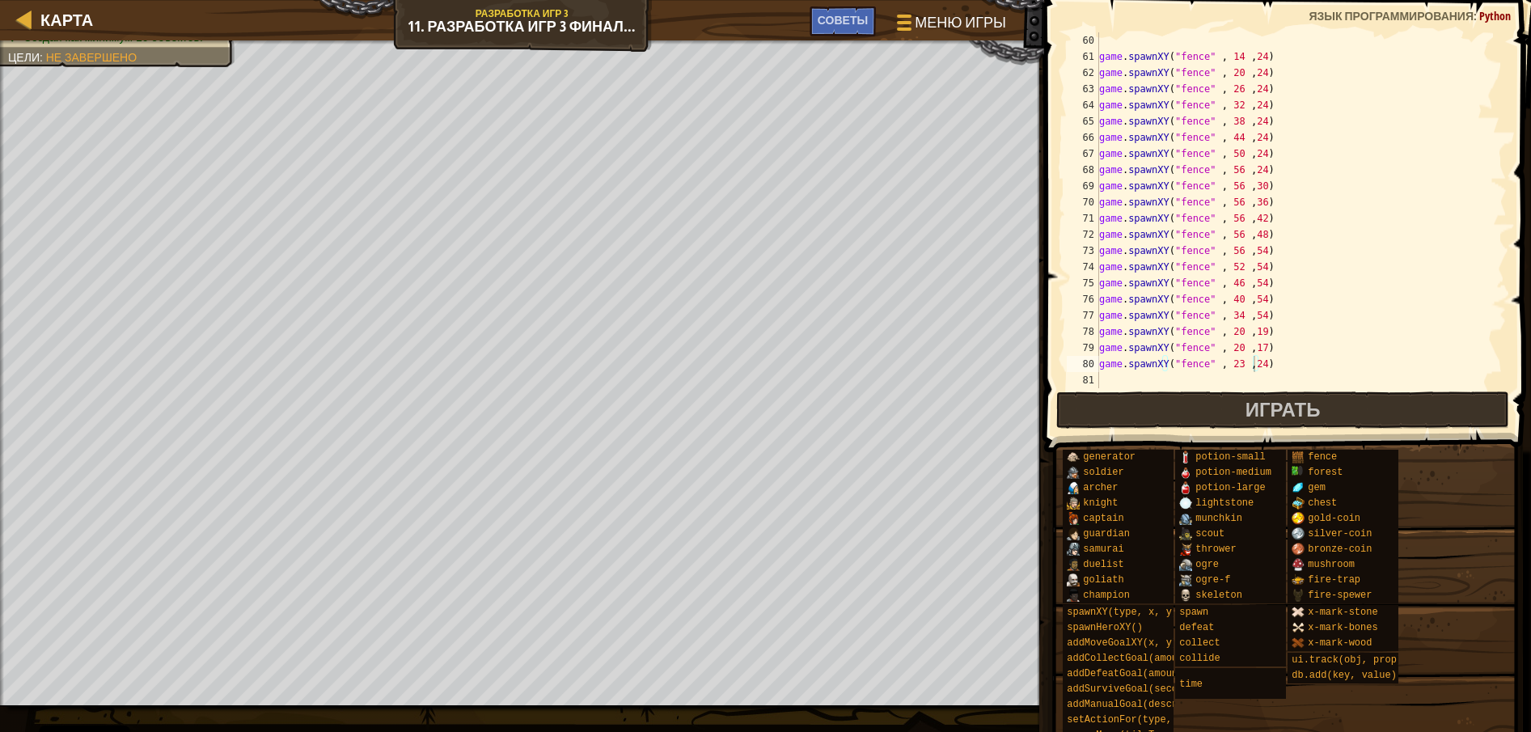
click at [1231, 358] on div "game . spawnXY ( "fence" , 14 , 24 ) game . spawnXY ( "fence" , 20 , 24 ) game …" at bounding box center [1293, 226] width 395 height 388
type textarea "game.spawnXY("fence" , 23 ,24)"
click at [1261, 357] on div "game . spawnXY ( "fence" , 14 , 24 ) game . spawnXY ( "fence" , 20 , 24 ) game …" at bounding box center [1293, 226] width 395 height 388
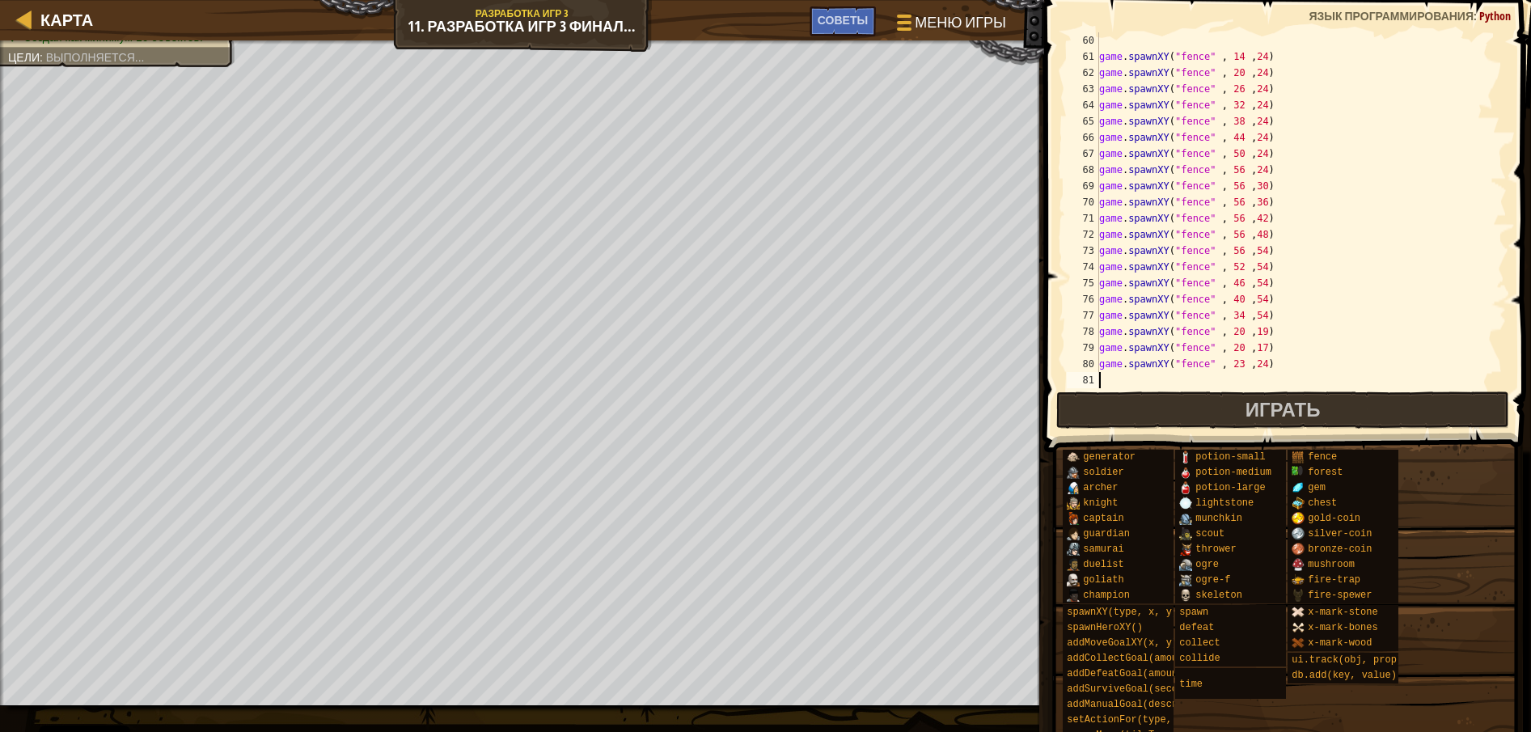
paste textarea "game.spawnXY("fence" , 20 ,17)"
click at [1250, 374] on div "game . spawnXY ( "fence" , 14 , 24 ) game . spawnXY ( "fence" , 20 , 24 ) game …" at bounding box center [1293, 226] width 395 height 388
click at [1254, 378] on div "game . spawnXY ( "fence" , 14 , 24 ) game . spawnXY ( "fence" , 20 , 24 ) game …" at bounding box center [1293, 226] width 395 height 388
click at [1235, 380] on div "game . spawnXY ( "fence" , 14 , 24 ) game . spawnXY ( "fence" , 20 , 24 ) game …" at bounding box center [1293, 226] width 395 height 388
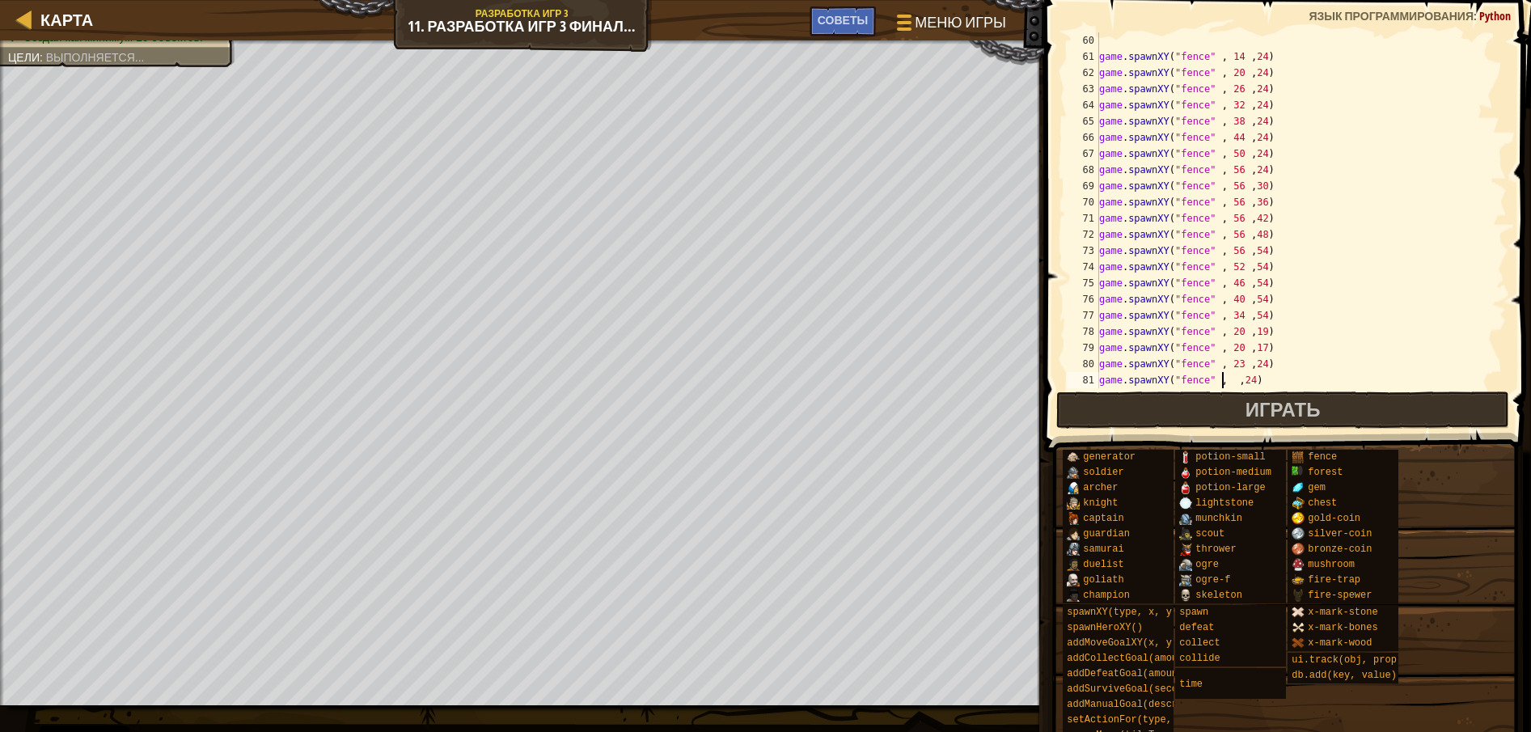
scroll to position [7, 11]
drag, startPoint x: 1271, startPoint y: 379, endPoint x: 1080, endPoint y: 378, distance: 190.8
click at [1080, 378] on div "game.spawnXY("fence" , 18 ,24) 60 61 62 63 64 65 66 67 68 69 70 71 72 73 74 75 …" at bounding box center [1284, 210] width 443 height 356
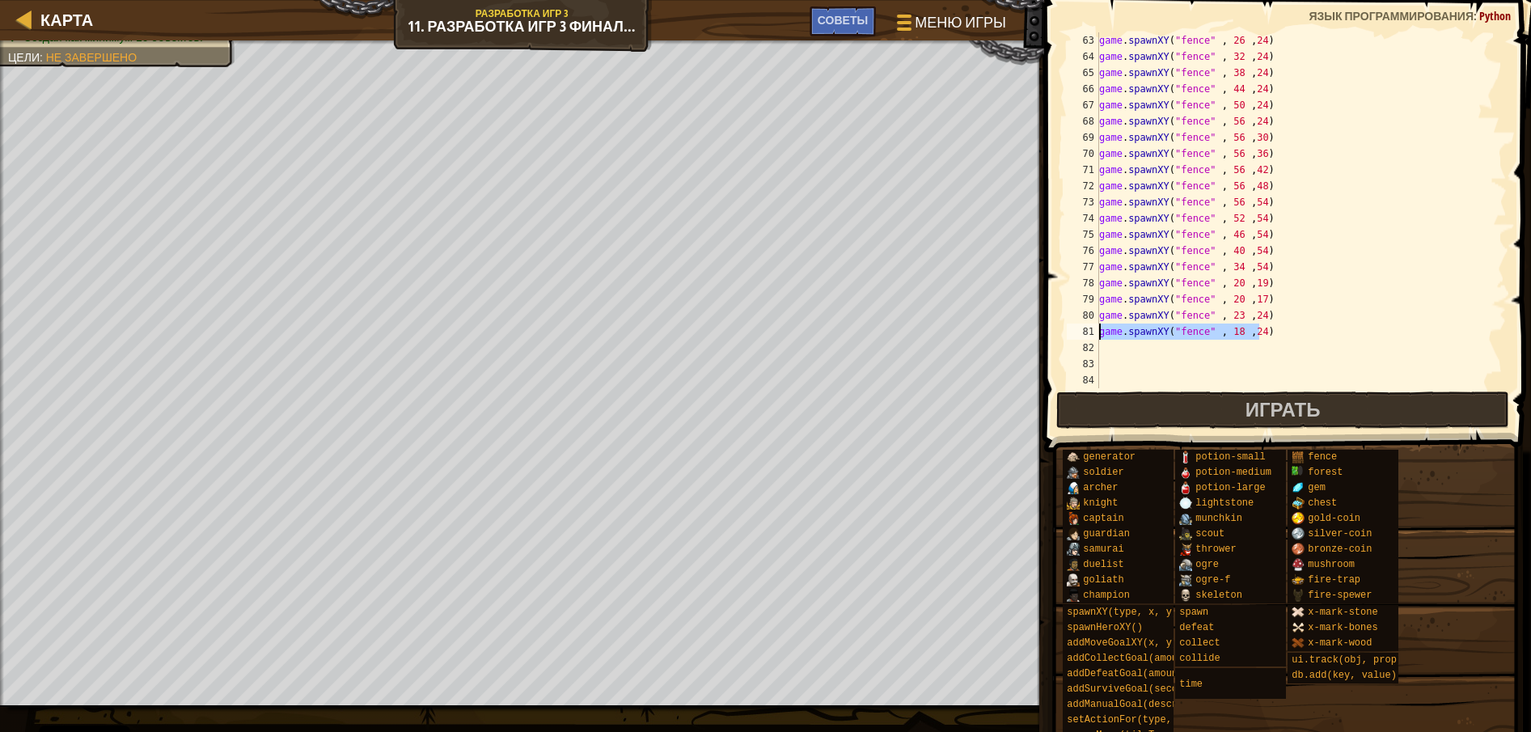
scroll to position [1003, 0]
type textarea "game.spawnXY("fence" , 18 ,24)"
click at [1271, 333] on div "game . spawnXY ( "fence" , 26 , 24 ) game . spawnXY ( "fence" , 32 , 24 ) game …" at bounding box center [1293, 210] width 395 height 356
paste textarea "game.spawnXY("fence" , 18 ,24)"
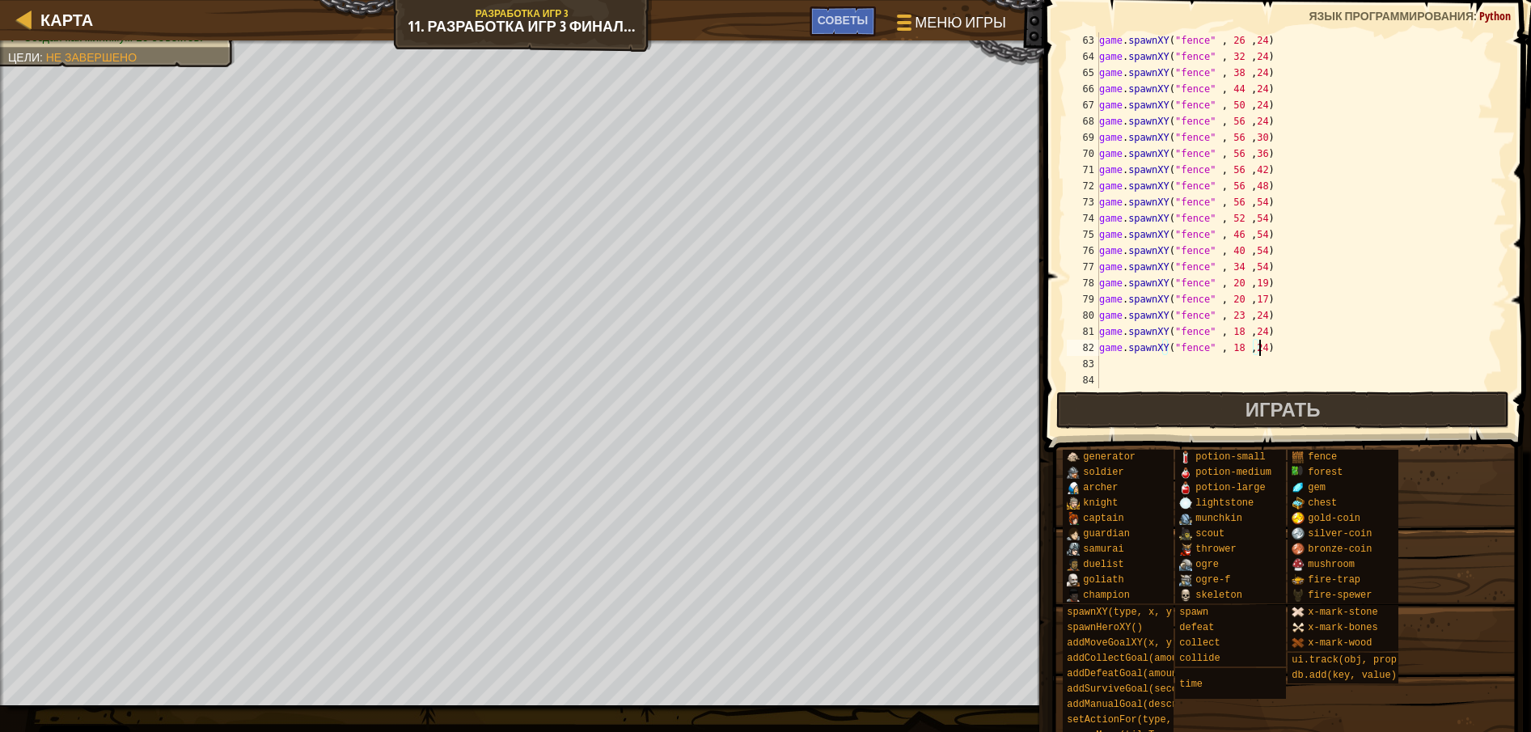
click at [1231, 348] on div "game . spawnXY ( "fence" , 26 , 24 ) game . spawnXY ( "fence" , 32 , 24 ) game …" at bounding box center [1293, 226] width 395 height 388
type textarea "game.spawnXY("fence" , 12 ,24)"
click at [1272, 344] on div "game . spawnXY ( "fence" , 26 , 24 ) game . spawnXY ( "fence" , 32 , 24 ) game …" at bounding box center [1293, 226] width 395 height 388
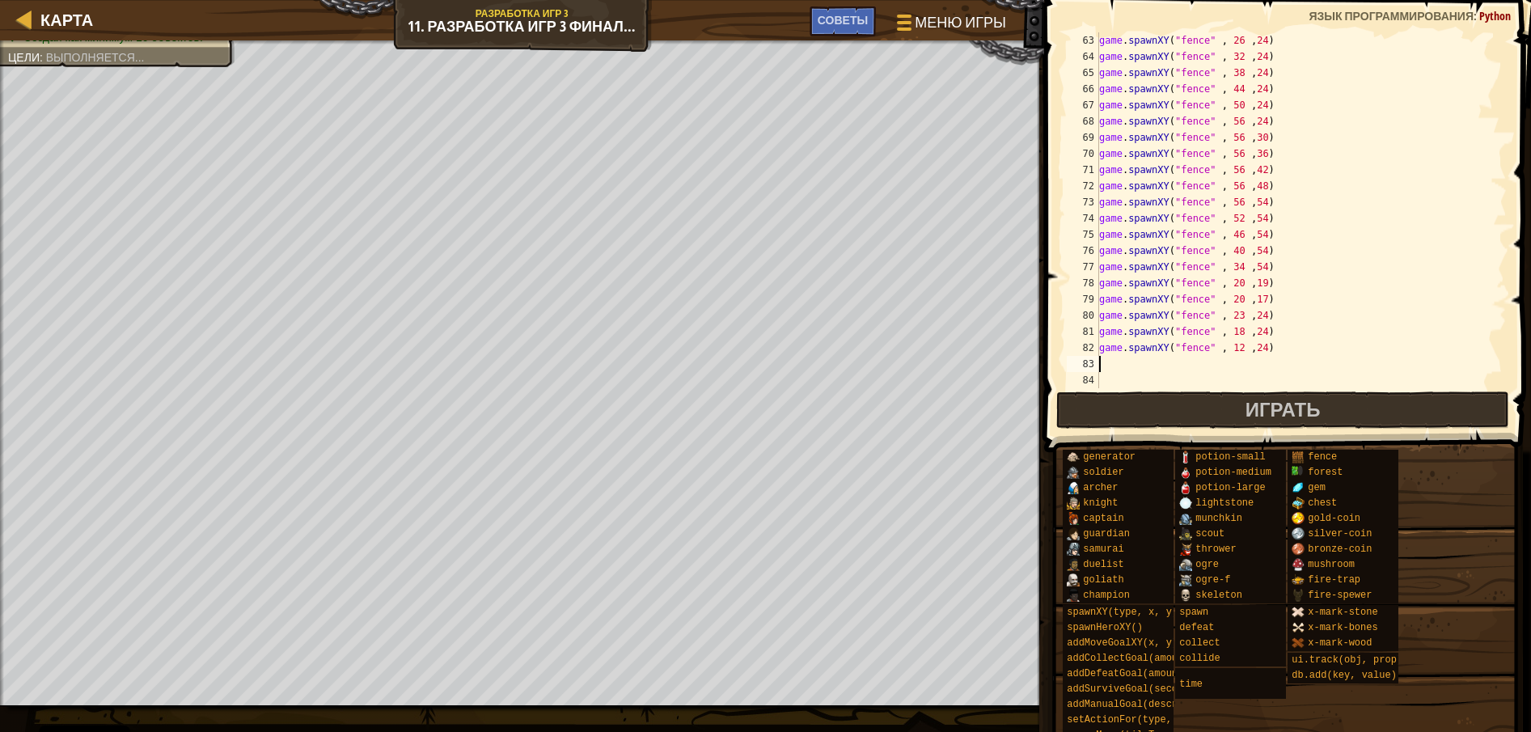
paste textarea "game.spawnXY("fence" , 18 ,24)"
drag, startPoint x: 1233, startPoint y: 361, endPoint x: 1236, endPoint y: 375, distance: 14.8
click at [1233, 361] on div "game . spawnXY ( "fence" , 26 , 24 ) game . spawnXY ( "fence" , 32 , 24 ) game …" at bounding box center [1293, 226] width 395 height 388
type textarea "game.spawnXY("fence" , 27 ,24)"
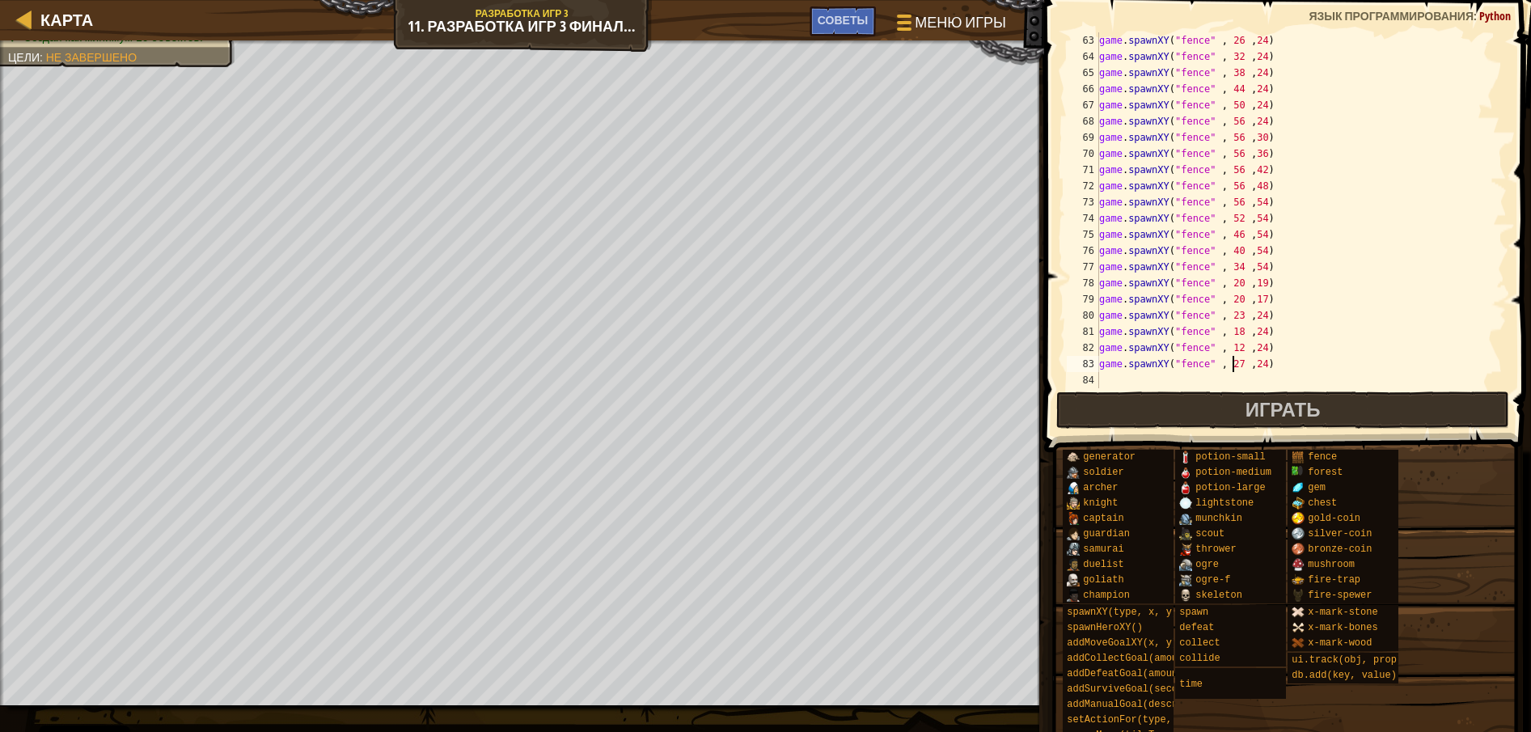
click at [1271, 357] on div "game . spawnXY ( "fence" , 26 , 24 ) game . spawnXY ( "fence" , 32 , 24 ) game …" at bounding box center [1293, 226] width 395 height 388
paste textarea "game.spawnXY("fence" , 18 ,24)"
click at [1233, 377] on div "game . spawnXY ( "fence" , 26 , 24 ) game . spawnXY ( "fence" , 32 , 24 ) game …" at bounding box center [1293, 226] width 395 height 388
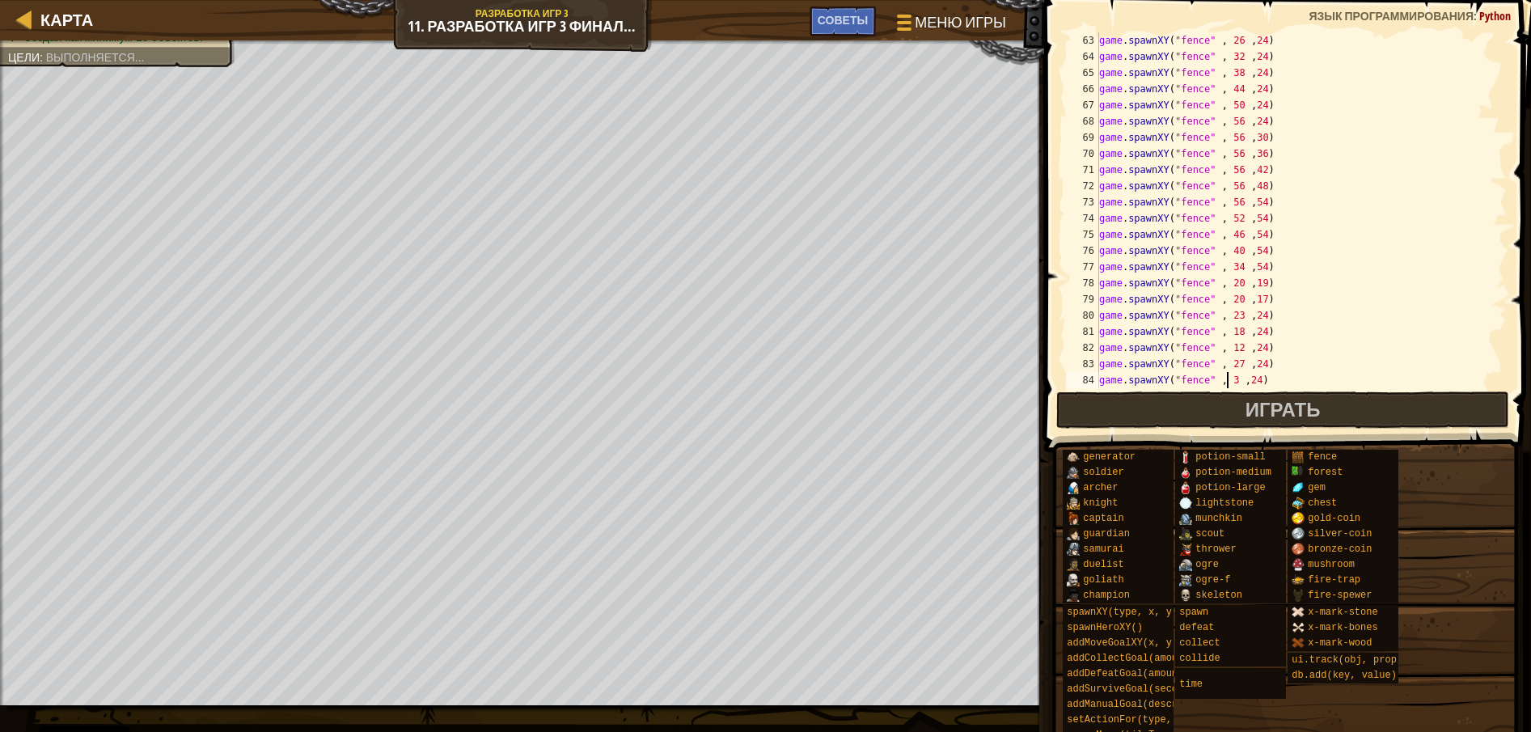
type textarea "game.spawnXY("fence" , 39 ,24)"
click at [1268, 375] on div "game . spawnXY ( "fence" , 26 , 24 ) game . spawnXY ( "fence" , 32 , 24 ) game …" at bounding box center [1293, 226] width 395 height 388
paste textarea "game.spawnXY("fence" , 18 ,24)"
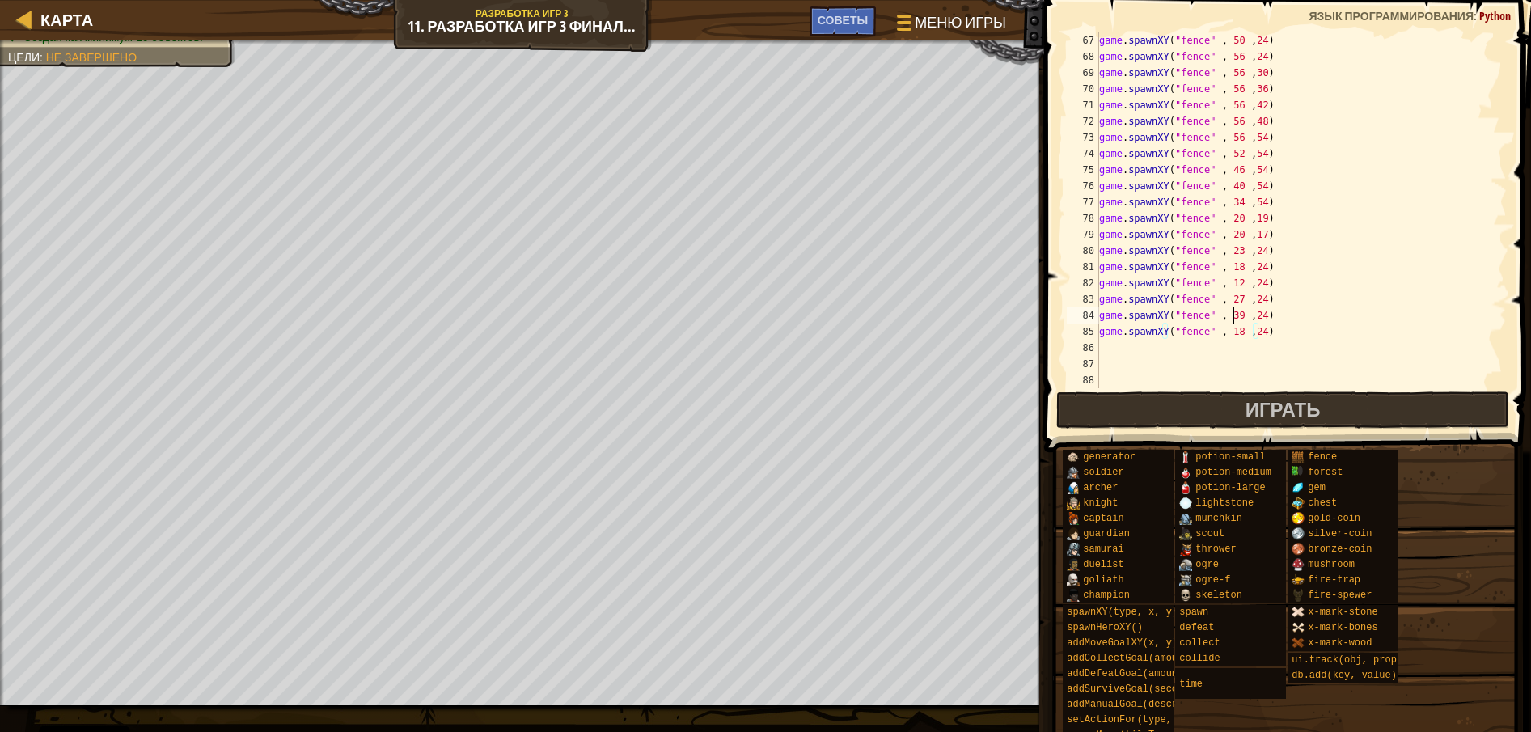
click at [1232, 323] on div "game . spawnXY ( "fence" , 50 , 24 ) game . spawnXY ( "fence" , 56 , 24 ) game …" at bounding box center [1293, 226] width 395 height 388
click at [1234, 332] on div "game . spawnXY ( "fence" , 50 , 24 ) game . spawnXY ( "fence" , 56 , 24 ) game …" at bounding box center [1293, 226] width 395 height 388
click at [1275, 329] on div "game . spawnXY ( "fence" , 50 , 24 ) game . spawnXY ( "fence" , 56 , 24 ) game …" at bounding box center [1293, 226] width 395 height 388
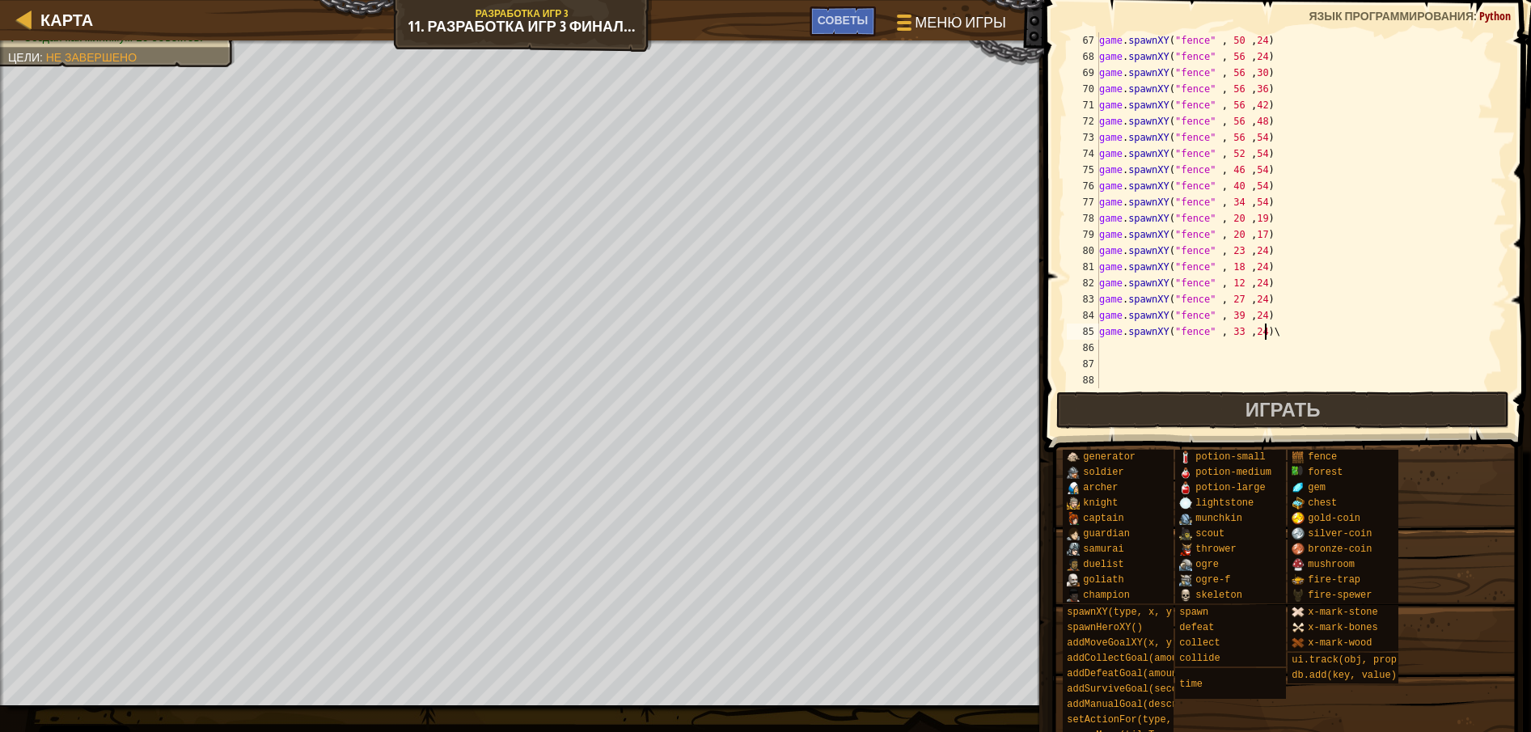
type textarea "game.spawnXY("fence" , 33 ,24)"
paste textarea "game.spawnXY("fence" , 18 ,24)"
click at [1227, 346] on div "game . spawnXY ( "fence" , 50 , 24 ) game . spawnXY ( "fence" , 56 , 24 ) game …" at bounding box center [1293, 226] width 395 height 388
click at [1231, 344] on div "game . spawnXY ( "fence" , 50 , 24 ) game . spawnXY ( "fence" , 56 , 24 ) game …" at bounding box center [1293, 226] width 395 height 388
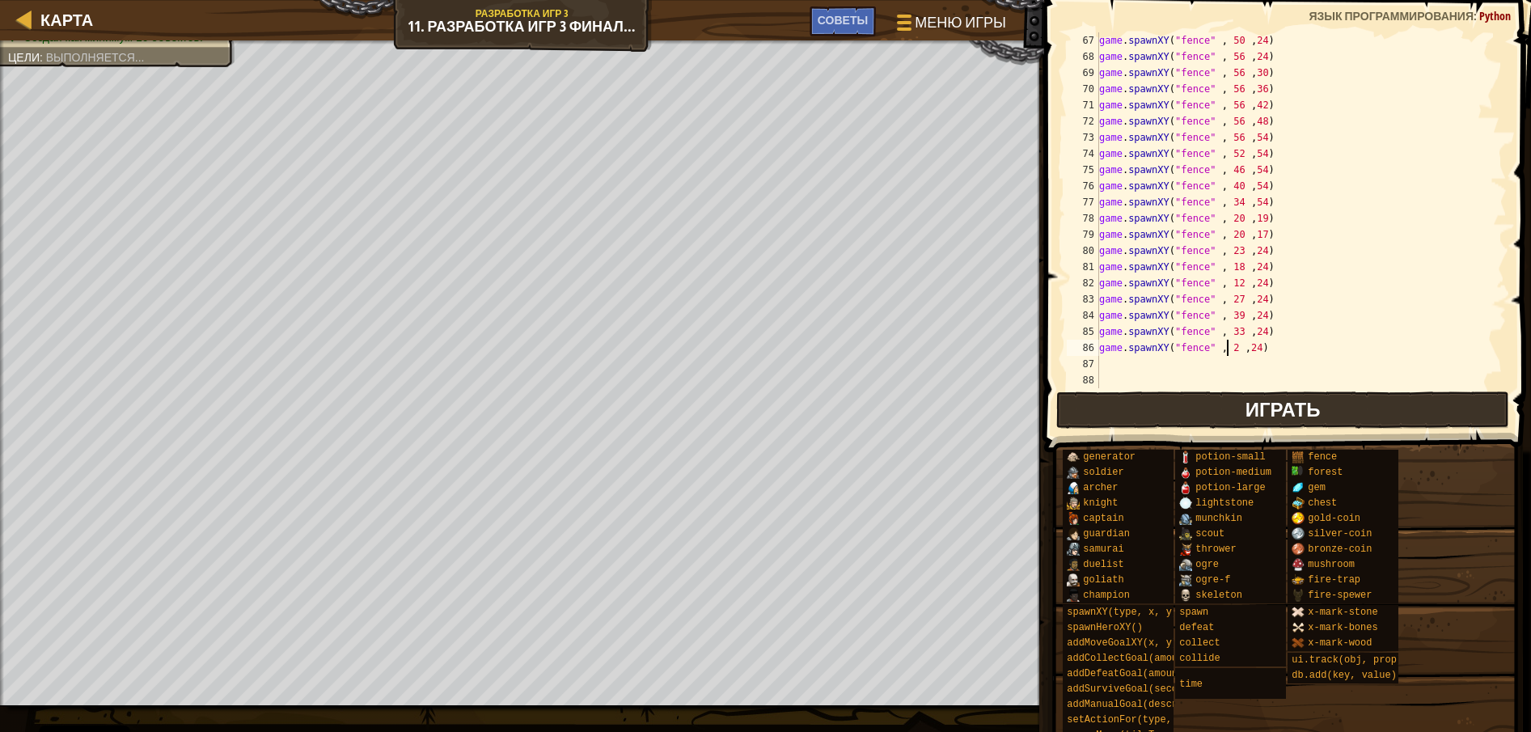
scroll to position [7, 11]
type textarea "game.spawnXY("fence" , 40 ,24)"
click at [1264, 350] on div "game . spawnXY ( "fence" , 50 , 24 ) game . spawnXY ( "fence" , 56 , 24 ) game …" at bounding box center [1293, 226] width 395 height 388
paste textarea "game.spawnXY("fence" , 18 ,24)"
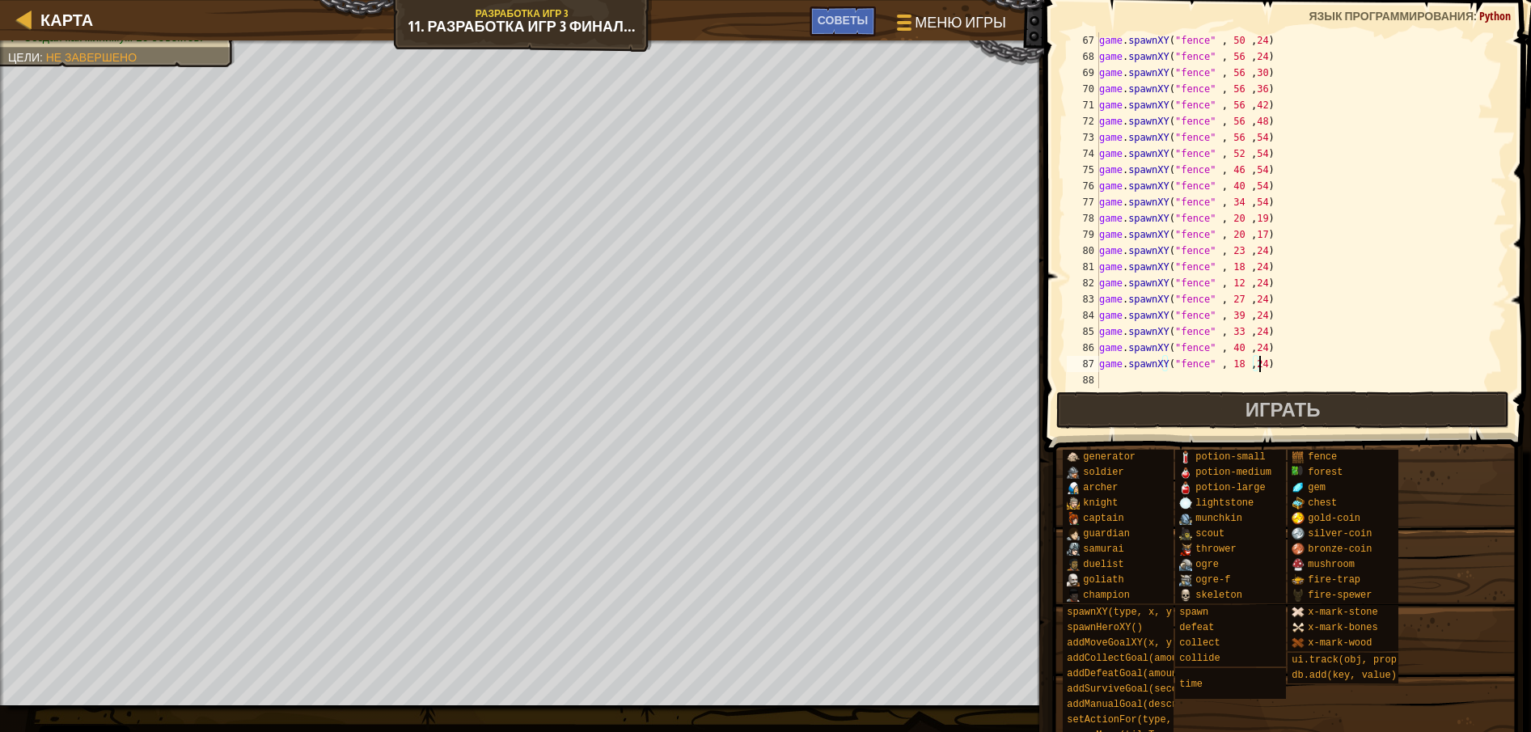
click at [1230, 365] on div "game . spawnXY ( "fence" , 50 , 24 ) game . spawnXY ( "fence" , 56 , 24 ) game …" at bounding box center [1293, 226] width 395 height 388
type textarea "game.spawnXY("fence" , 45 ,24)"
click at [1268, 361] on div "game . spawnXY ( "fence" , 50 , 24 ) game . spawnXY ( "fence" , 56 , 24 ) game …" at bounding box center [1293, 226] width 395 height 388
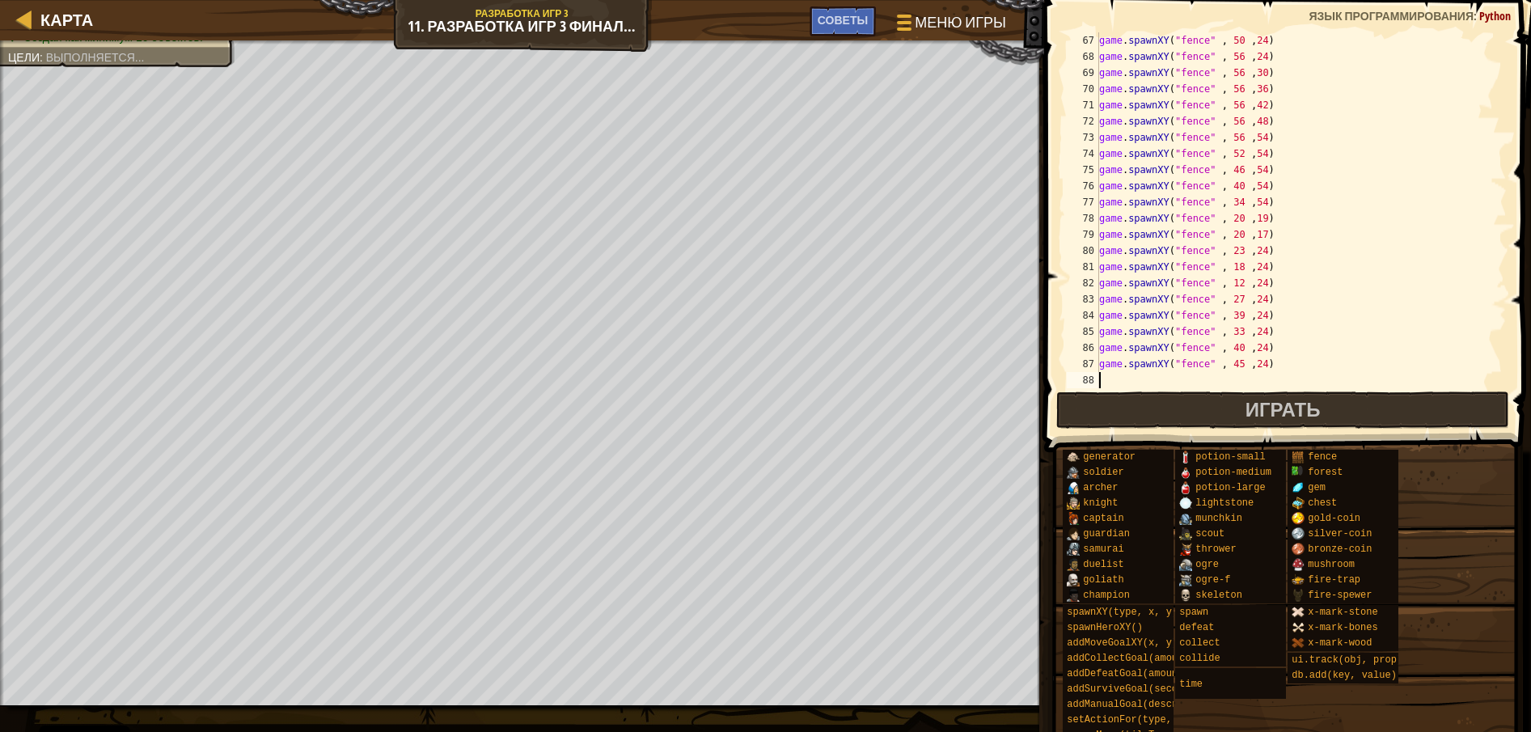
type textarea "V"
paste textarea "game.spawnXY("fence" , 18 ,24)"
click at [1232, 377] on div "game . spawnXY ( "fence" , 50 , 24 ) game . spawnXY ( "fence" , 56 , 24 ) game …" at bounding box center [1293, 226] width 395 height 388
click at [1265, 323] on div "game . spawnXY ( "fence" , 56 , 36 ) game . spawnXY ( "fence" , 56 , 42 ) game …" at bounding box center [1293, 226] width 395 height 388
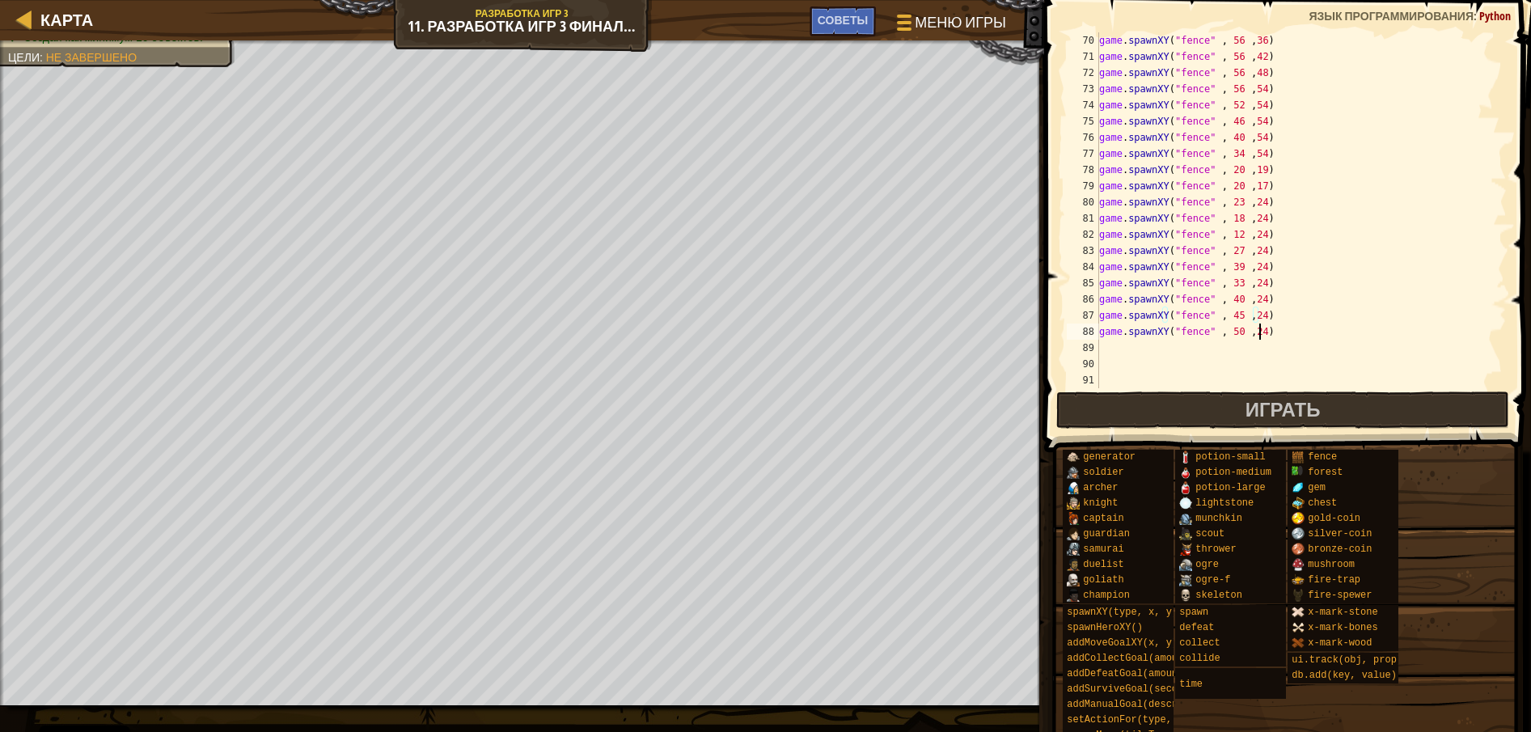
click at [1263, 331] on div "game . spawnXY ( "fence" , 56 , 36 ) game . spawnXY ( "fence" , 56 , 42 ) game …" at bounding box center [1293, 226] width 395 height 388
type textarea "game.spawnXY("fence" , 50 ,24)"
paste textarea "game.spawnXY("fence" , 18 ,24)"
click at [1239, 342] on div "game . spawnXY ( "fence" , 56 , 36 ) game . spawnXY ( "fence" , 56 , 42 ) game …" at bounding box center [1293, 226] width 395 height 388
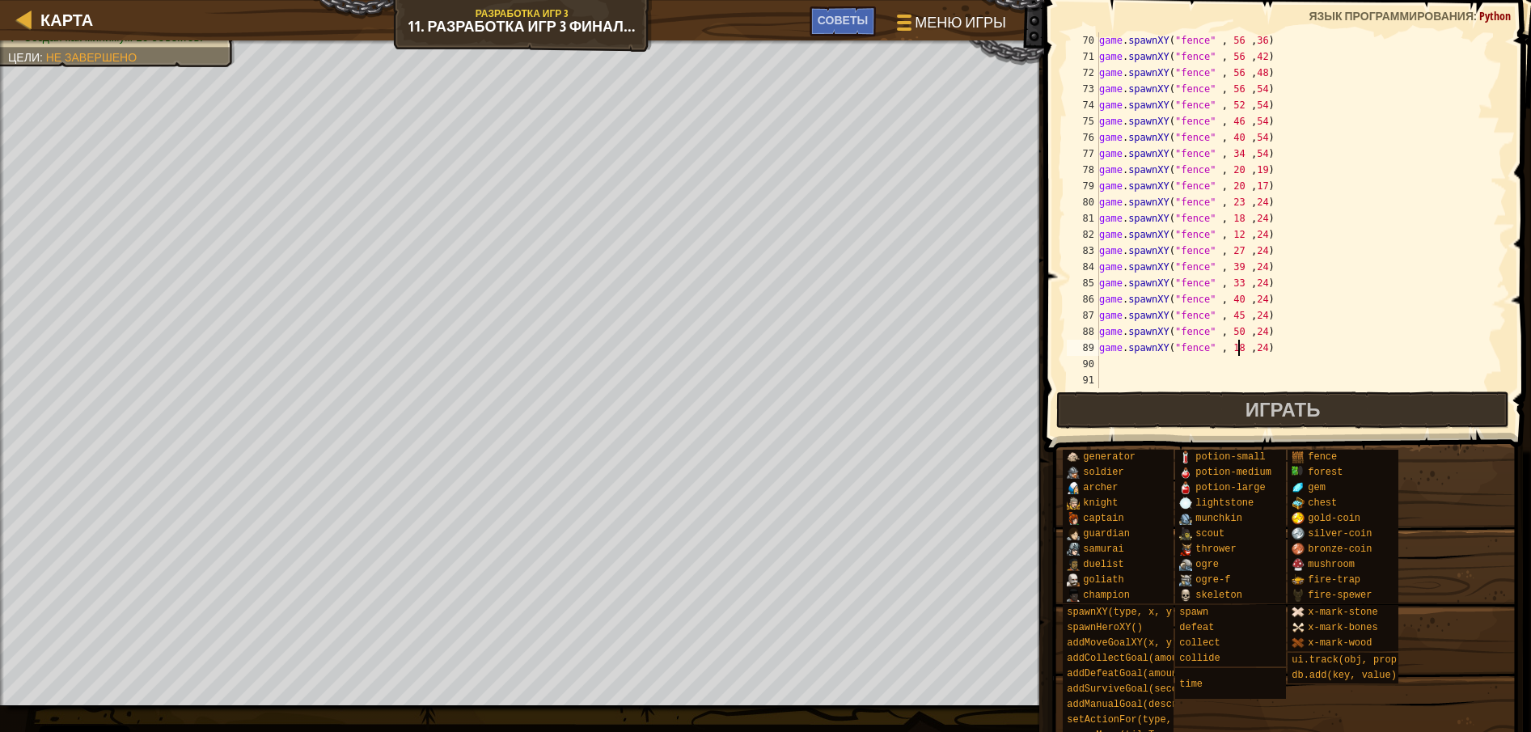
click at [1232, 348] on div "game . spawnXY ( "fence" , 56 , 36 ) game . spawnXY ( "fence" , 56 , 42 ) game …" at bounding box center [1293, 226] width 395 height 388
type textarea "game.spawnXY("fence" , 55 ,24)"
click at [1260, 346] on div "game . spawnXY ( "fence" , 56 , 36 ) game . spawnXY ( "fence" , 56 , 42 ) game …" at bounding box center [1293, 226] width 395 height 388
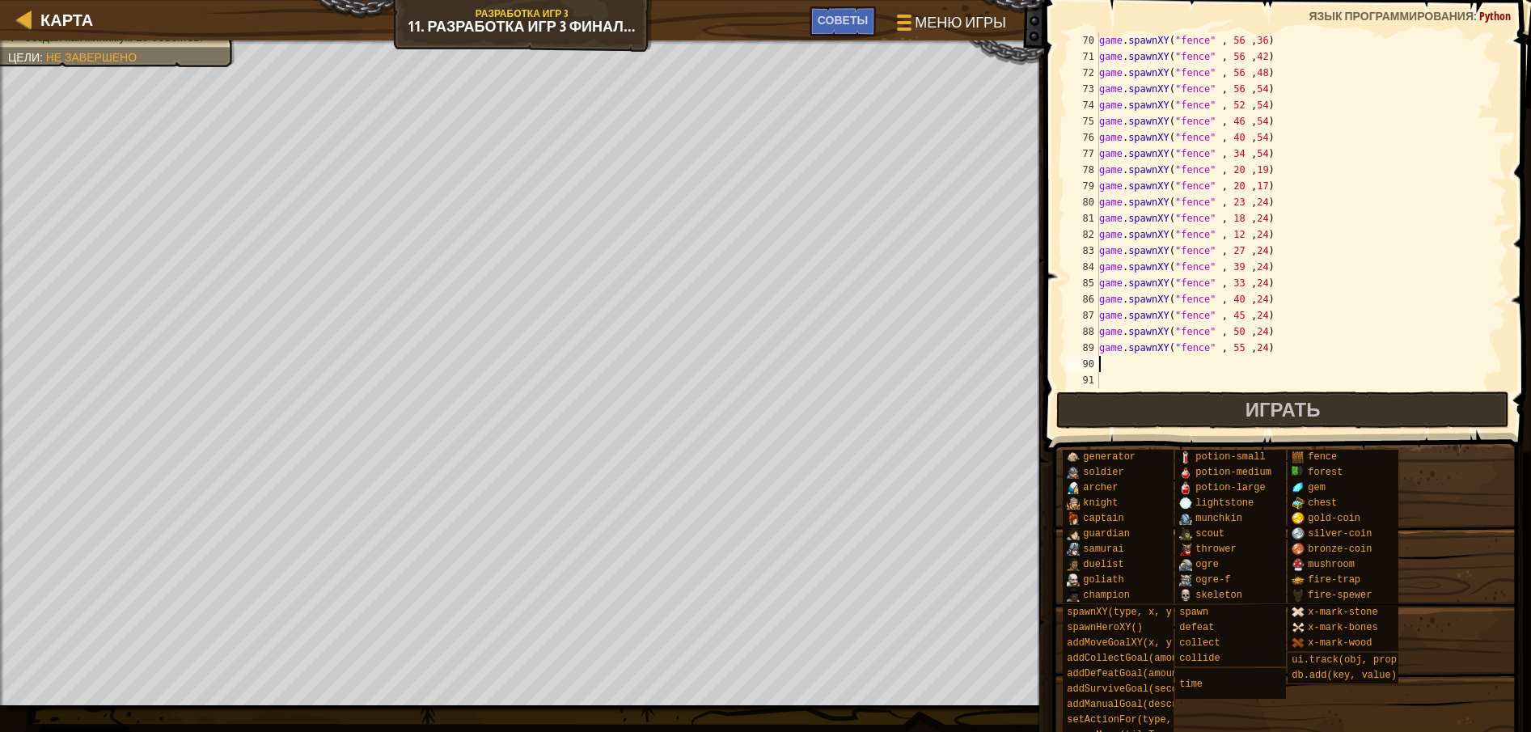
paste textarea "game.spawnXY("fence" , 18 ,24)"
click at [1253, 359] on div "game . spawnXY ( "fence" , 56 , 36 ) game . spawnXY ( "fence" , 56 , 42 ) game …" at bounding box center [1293, 226] width 395 height 388
click at [1227, 361] on div "game . spawnXY ( "fence" , 56 , 36 ) game . spawnXY ( "fence" , 56 , 42 ) game …" at bounding box center [1293, 226] width 395 height 388
click at [1230, 362] on div "game . spawnXY ( "fence" , 56 , 36 ) game . spawnXY ( "fence" , 56 , 42 ) game …" at bounding box center [1293, 226] width 395 height 388
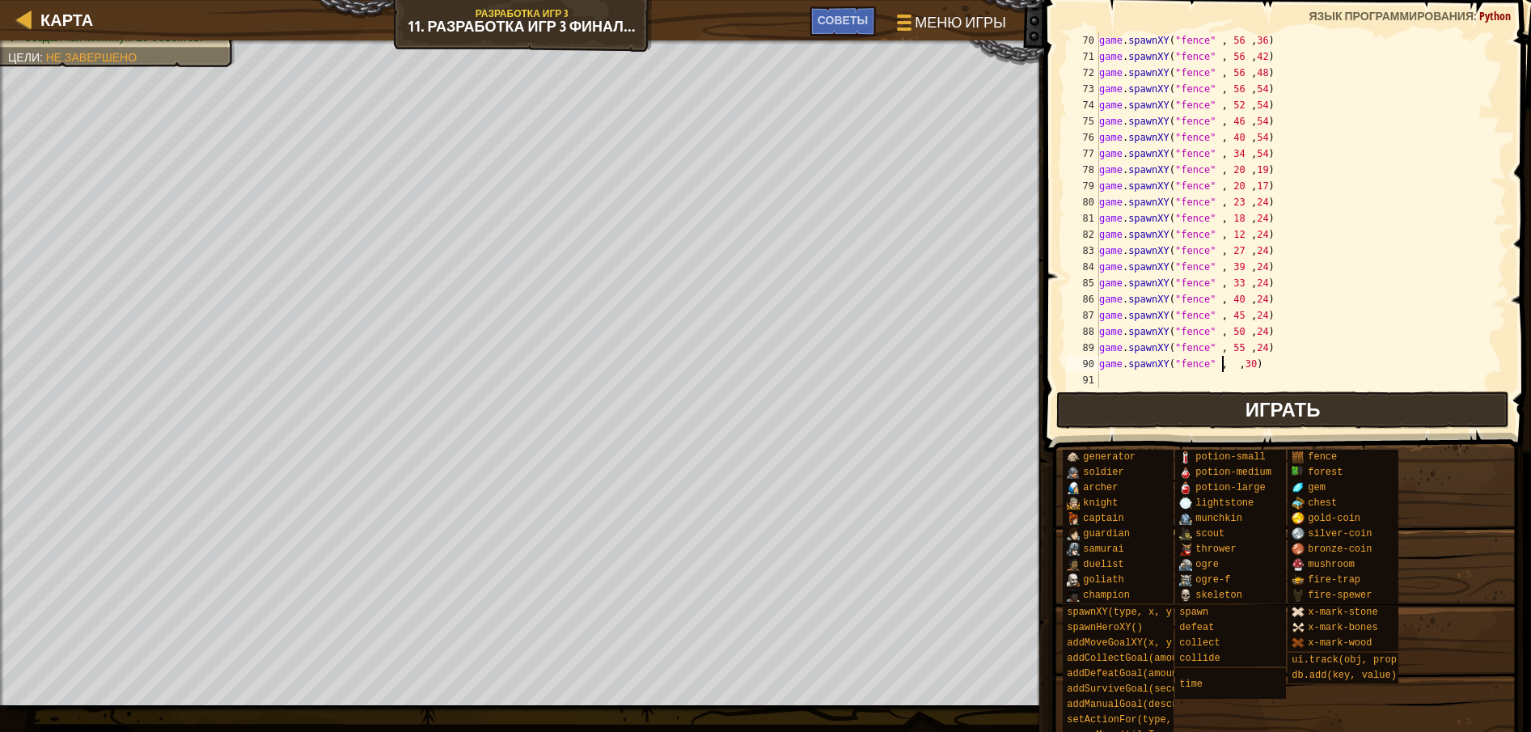
scroll to position [7, 11]
drag, startPoint x: 1258, startPoint y: 368, endPoint x: 1090, endPoint y: 367, distance: 168.2
click at [1090, 367] on div "game.spawnXY("fence" , 55 ,30) 70 71 72 73 74 75 76 77 78 79 80 81 82 83 84 85 …" at bounding box center [1284, 210] width 443 height 356
click at [1231, 335] on div "game . spawnXY ( "fence" , 56 , 48 ) game . spawnXY ( "fence" , 56 , 54 ) game …" at bounding box center [1293, 210] width 395 height 356
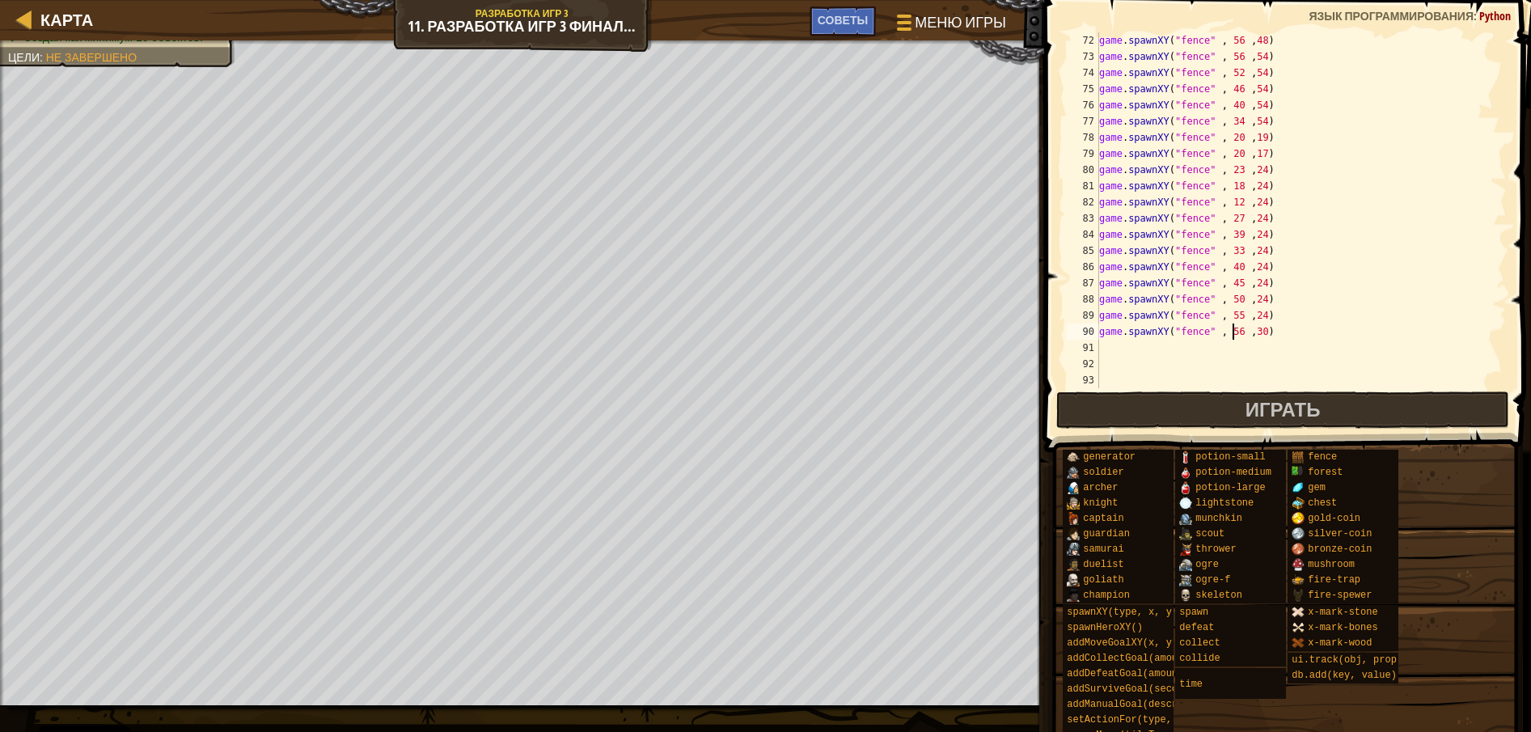
click at [1253, 332] on div "game . spawnXY ( "fence" , 56 , 48 ) game . spawnXY ( "fence" , 56 , 54 ) game …" at bounding box center [1293, 226] width 395 height 388
click at [1270, 323] on div "game . spawnXY ( "fence" , 56 , 48 ) game . spawnXY ( "fence" , 56 , 54 ) game …" at bounding box center [1293, 226] width 395 height 388
type textarea "game.spawnXY("fence" , 55 ,24)"
click at [1269, 340] on div "game . spawnXY ( "fence" , 56 , 48 ) game . spawnXY ( "fence" , 56 , 54 ) game …" at bounding box center [1293, 226] width 395 height 388
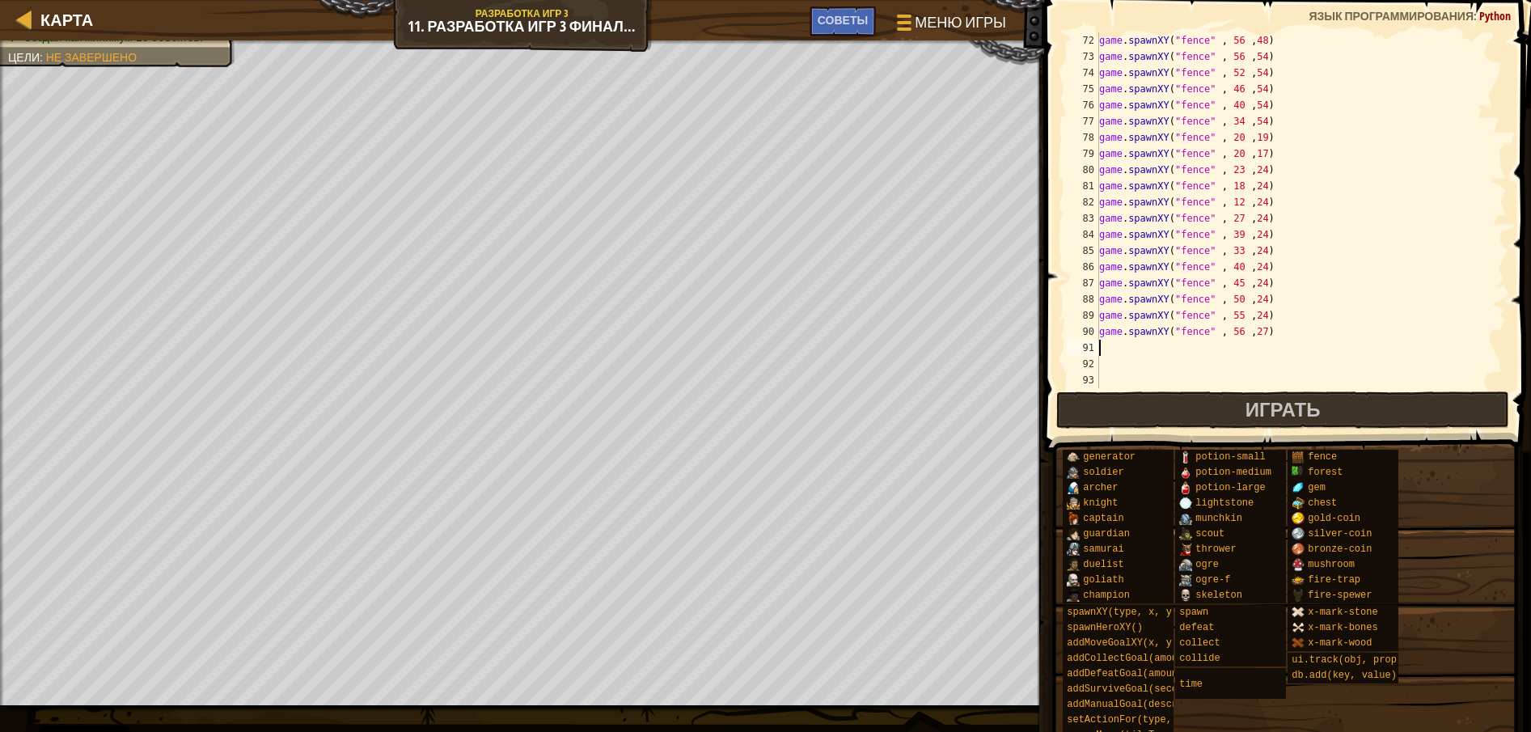
scroll to position [7, 0]
drag, startPoint x: 1265, startPoint y: 331, endPoint x: 1099, endPoint y: 331, distance: 166.6
click at [1099, 331] on div "game . spawnXY ( "fence" , 56 , 48 ) game . spawnXY ( "fence" , 56 , 54 ) game …" at bounding box center [1293, 226] width 395 height 388
type textarea "game.spawnXY("fence" , 56 ,27)"
click at [1274, 336] on div "game . spawnXY ( "fence" , 56 , 48 ) game . spawnXY ( "fence" , 56 , 54 ) game …" at bounding box center [1293, 210] width 395 height 356
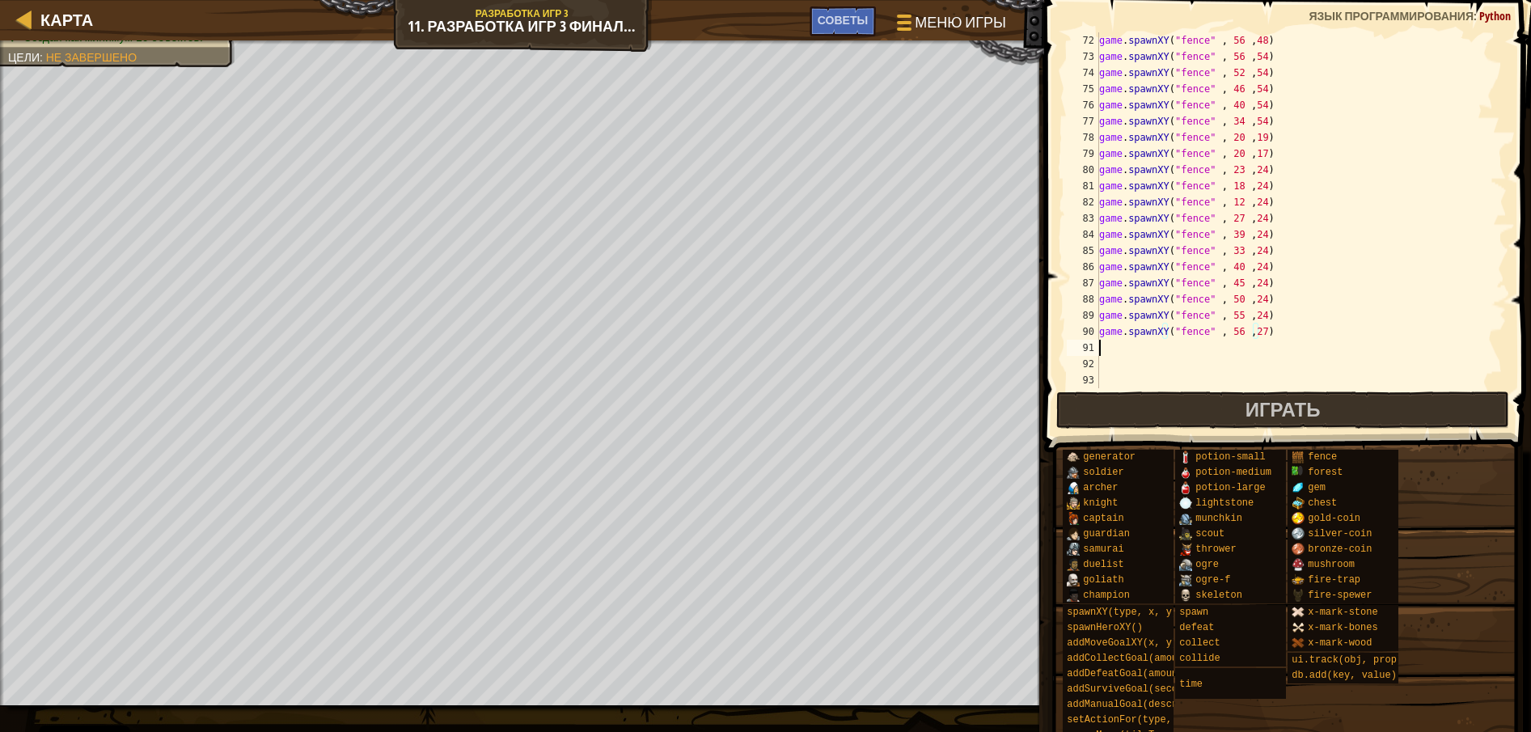
paste textarea "game.spawnXY("fence" , 56 ,27)"
click at [1251, 348] on div "game . spawnXY ( "fence" , 56 , 48 ) game . spawnXY ( "fence" , 56 , 54 ) game …" at bounding box center [1293, 226] width 395 height 388
click at [1254, 341] on div "game . spawnXY ( "fence" , 56 , 48 ) game . spawnXY ( "fence" , 56 , 54 ) game …" at bounding box center [1293, 226] width 395 height 388
type textarea "game.spawnXY("fence" , 56 ,32)"
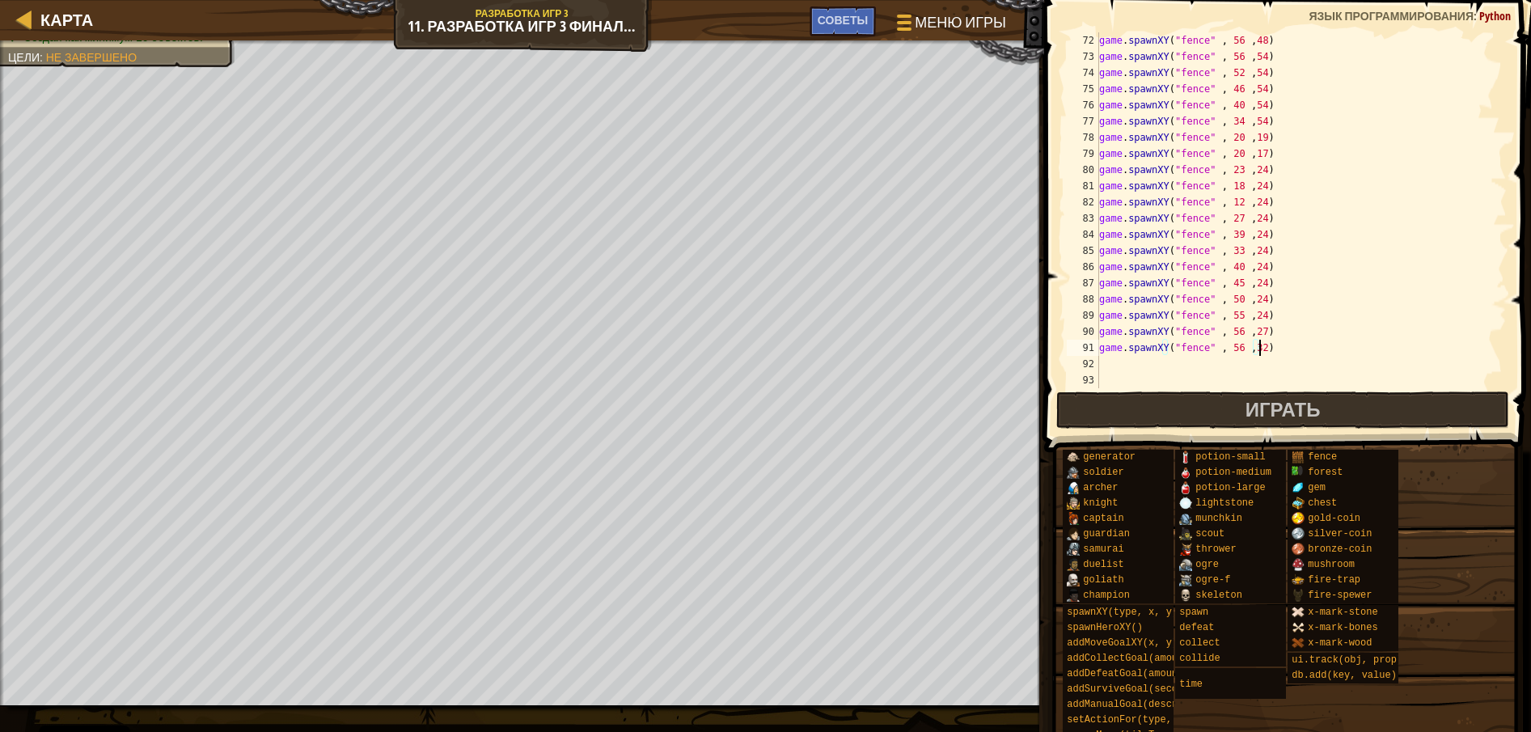
click at [1271, 345] on div "game . spawnXY ( "fence" , 56 , 48 ) game . spawnXY ( "fence" , 56 , 54 ) game …" at bounding box center [1293, 226] width 395 height 388
paste textarea "game.spawnXY("fence" , 56 ,27)"
click at [1251, 370] on div "game . spawnXY ( "fence" , 56 , 48 ) game . spawnXY ( "fence" , 56 , 54 ) game …" at bounding box center [1293, 226] width 395 height 388
click at [1256, 367] on div "game . spawnXY ( "fence" , 56 , 48 ) game . spawnXY ( "fence" , 56 , 54 ) game …" at bounding box center [1293, 226] width 395 height 388
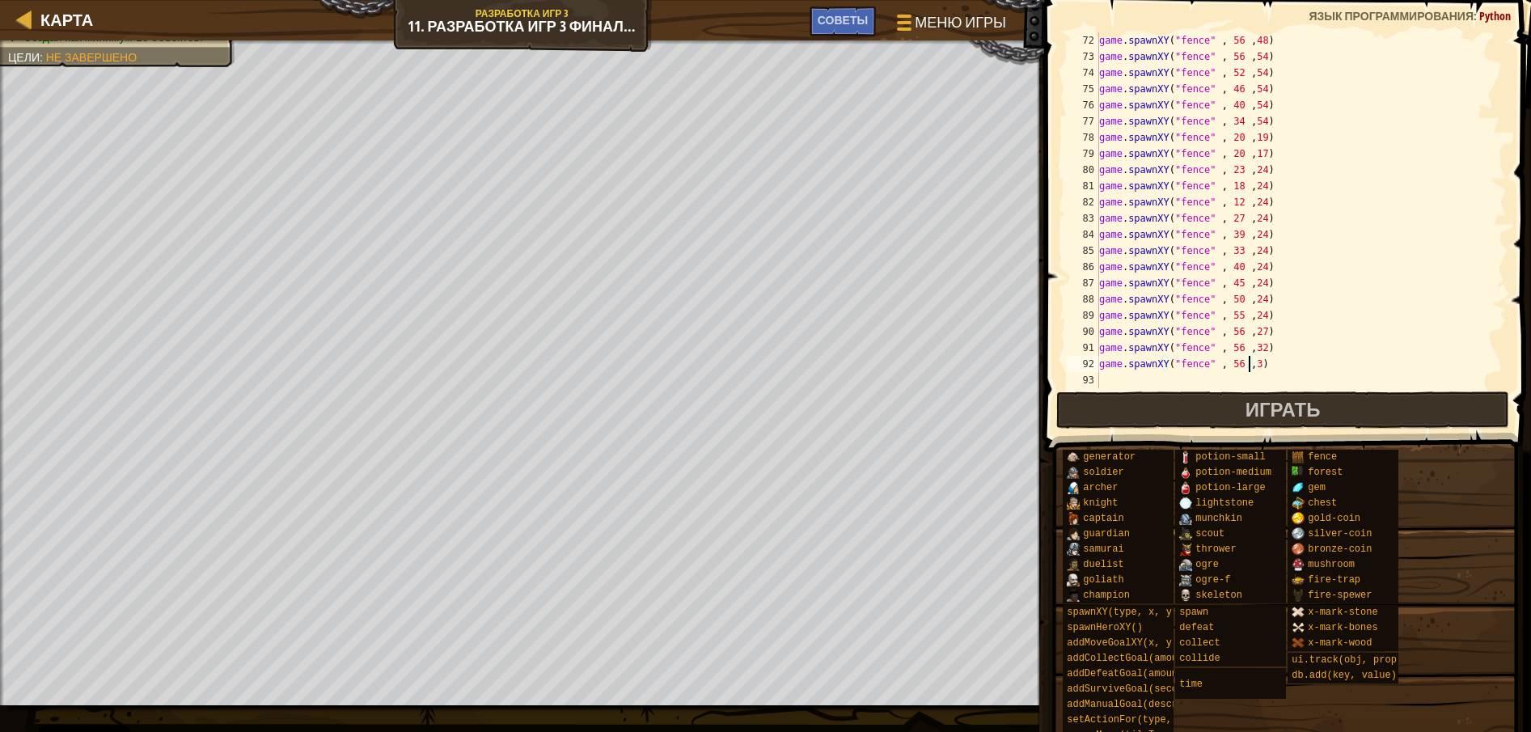
scroll to position [7, 13]
type textarea "game.spawnXY("fence" , 56 ,38)"
click at [1276, 365] on div "game . spawnXY ( "fence" , 56 , 48 ) game . spawnXY ( "fence" , 56 , 54 ) game …" at bounding box center [1293, 226] width 395 height 388
paste textarea "game.spawnXY("fence" , 56 ,27)"
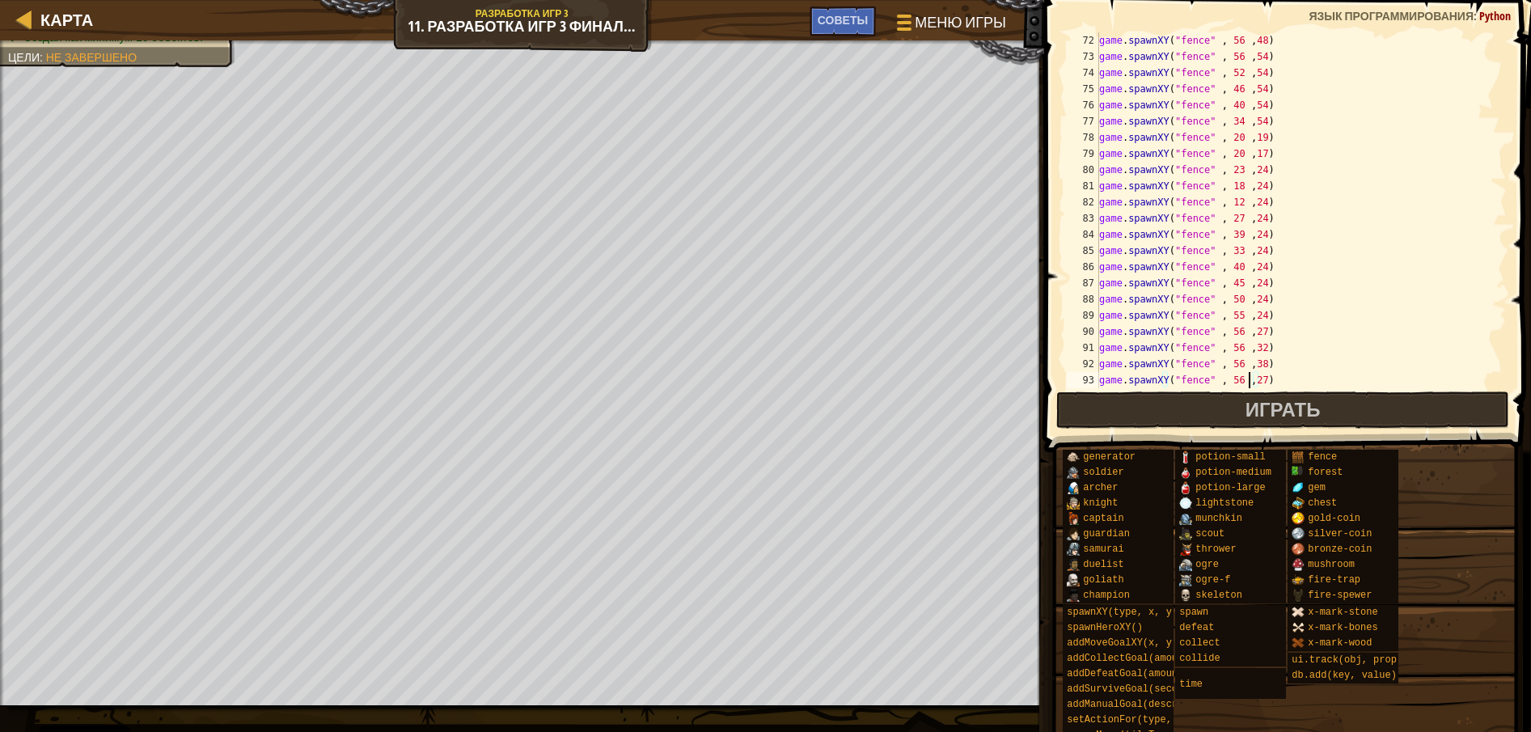
click at [1250, 379] on div "game . spawnXY ( "fence" , 56 , 48 ) game . spawnXY ( "fence" , 56 , 54 ) game …" at bounding box center [1293, 226] width 395 height 388
click at [1253, 384] on div "game . spawnXY ( "fence" , 56 , 48 ) game . spawnXY ( "fence" , 56 , 54 ) game …" at bounding box center [1293, 226] width 395 height 388
type textarea "game.spawnXY("fence" , 56 ,44)"
click at [1267, 380] on div "game . spawnXY ( "fence" , 56 , 48 ) game . spawnXY ( "fence" , 56 , 54 ) game …" at bounding box center [1293, 226] width 395 height 388
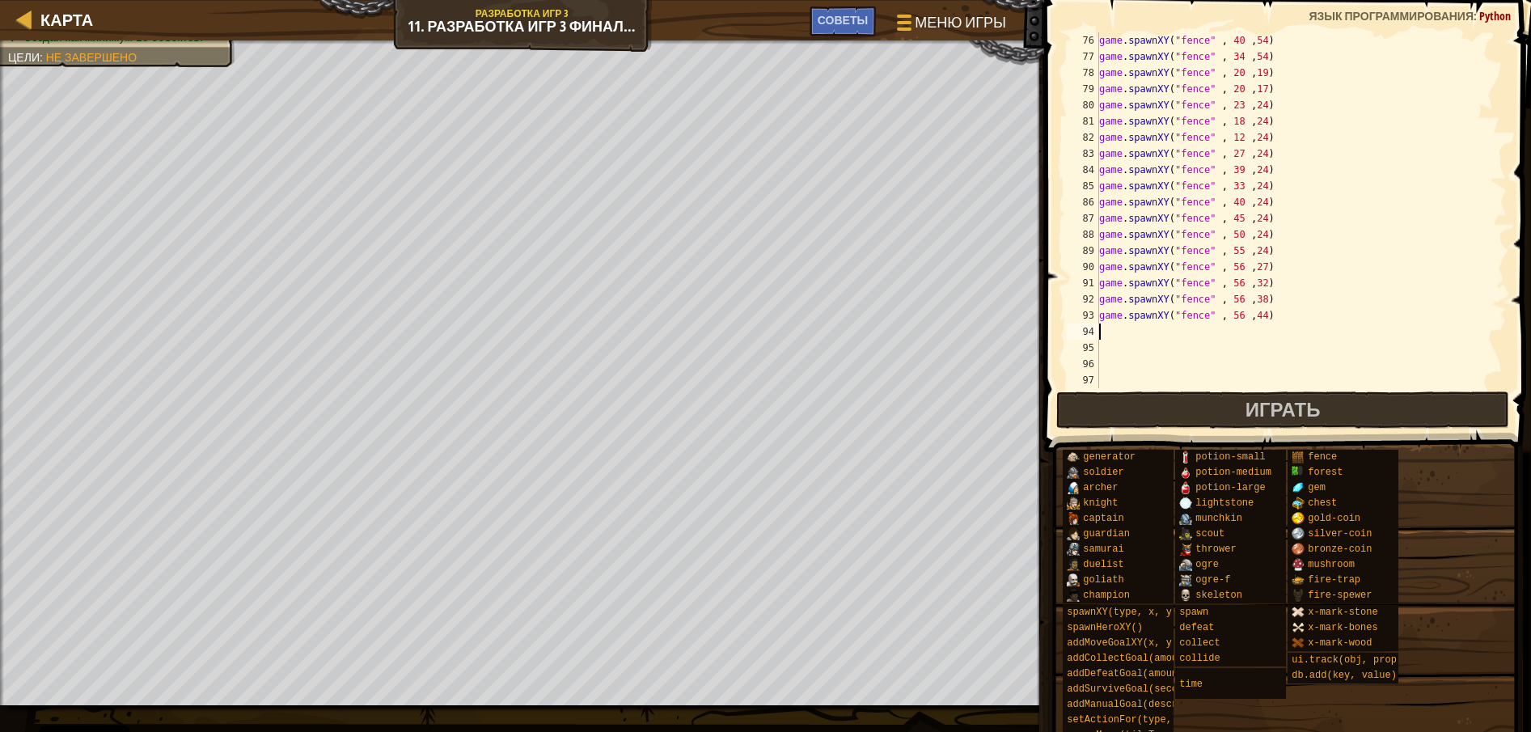
scroll to position [1213, 0]
click at [1264, 312] on div "game . spawnXY ( "fence" , 40 , 54 ) game . spawnXY ( "fence" , 34 , 54 ) game …" at bounding box center [1293, 226] width 395 height 388
type textarea "game.spawnXY("fence" , 56 ,44)"
paste textarea "game.spawnXY("fence" , 56 ,27)"
click at [1249, 327] on div "game . spawnXY ( "fence" , 40 , 54 ) game . spawnXY ( "fence" , 34 , 54 ) game …" at bounding box center [1293, 226] width 395 height 388
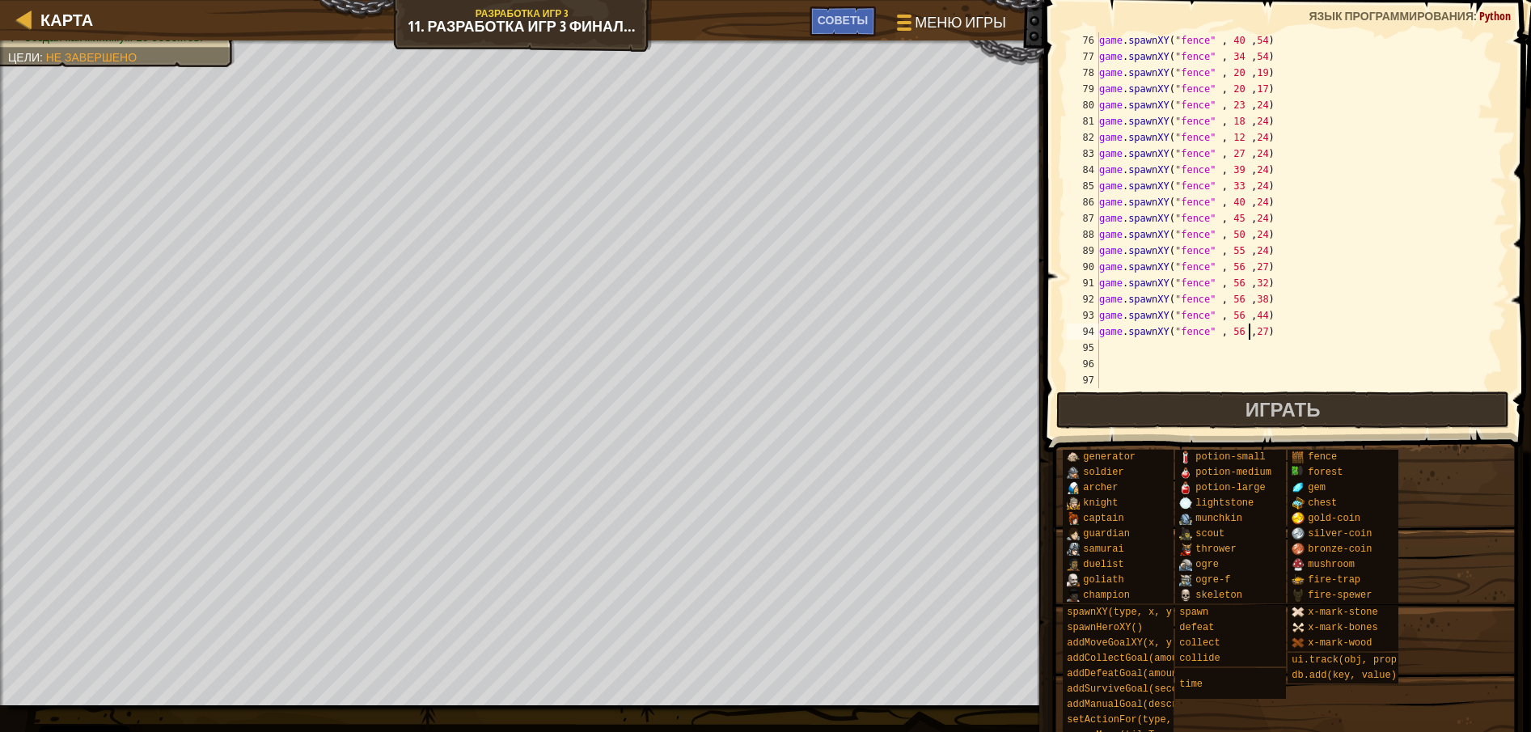
click at [1252, 330] on div "game . spawnXY ( "fence" , 40 , 54 ) game . spawnXY ( "fence" , 34 , 54 ) game …" at bounding box center [1293, 226] width 395 height 388
type textarea "game.spawnXY("fence" , 56 ,50)"
click at [1267, 329] on div "game . spawnXY ( "fence" , 40 , 54 ) game . spawnXY ( "fence" , 34 , 54 ) game …" at bounding box center [1293, 226] width 395 height 388
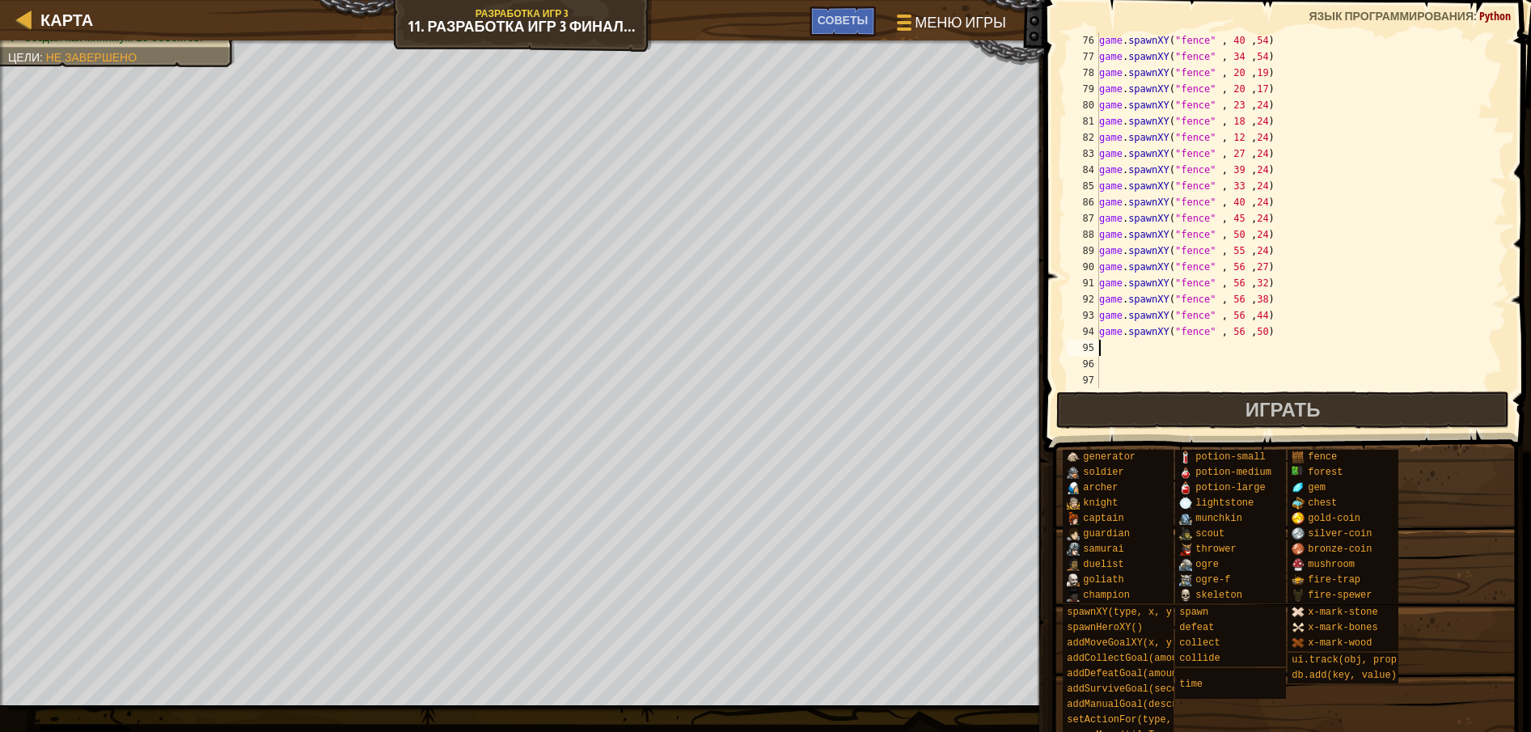
paste textarea "game.spawnXY("fence" , 18 ,24)"
click at [1232, 346] on div "game . spawnXY ( "fence" , 40 , 54 ) game . spawnXY ( "fence" , 34 , 54 ) game …" at bounding box center [1293, 226] width 395 height 388
type textarea "game.spawnXY("fence" , 18 ,24)"
click at [1282, 346] on div "game . spawnXY ( "fence" , 40 , 54 ) game . spawnXY ( "fence" , 34 , 54 ) game …" at bounding box center [1293, 226] width 395 height 388
paste textarea "game.spawnXY("fence" , 18 ,24)"
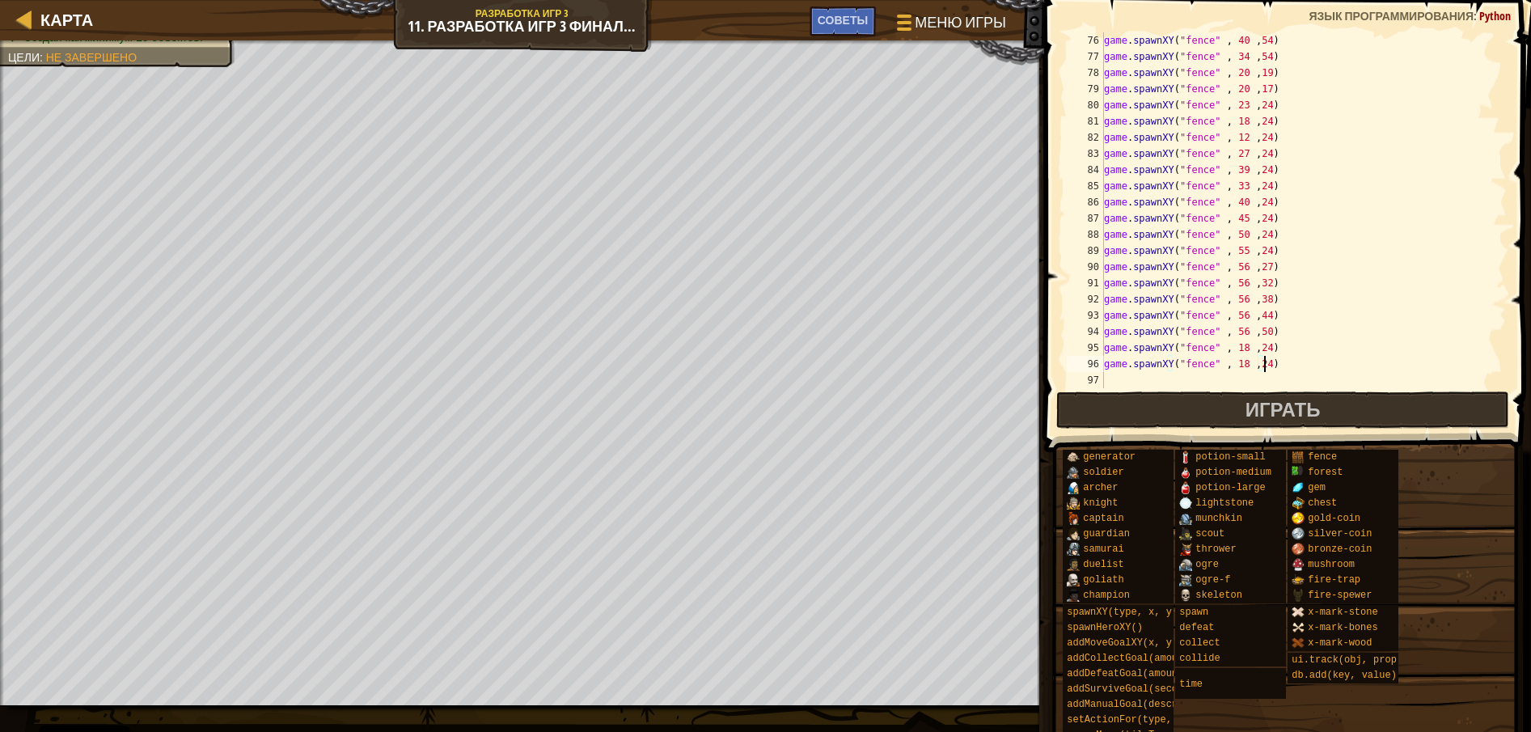
click at [1257, 367] on div "game . spawnXY ( "fence" , 40 , 54 ) game . spawnXY ( "fence" , 34 , 54 ) game …" at bounding box center [1295, 226] width 391 height 388
click at [1240, 362] on div "game . spawnXY ( "fence" , 40 , 54 ) game . spawnXY ( "fence" , 34 , 54 ) game …" at bounding box center [1295, 226] width 391 height 388
drag, startPoint x: 1284, startPoint y: 369, endPoint x: 1070, endPoint y: 357, distance: 214.6
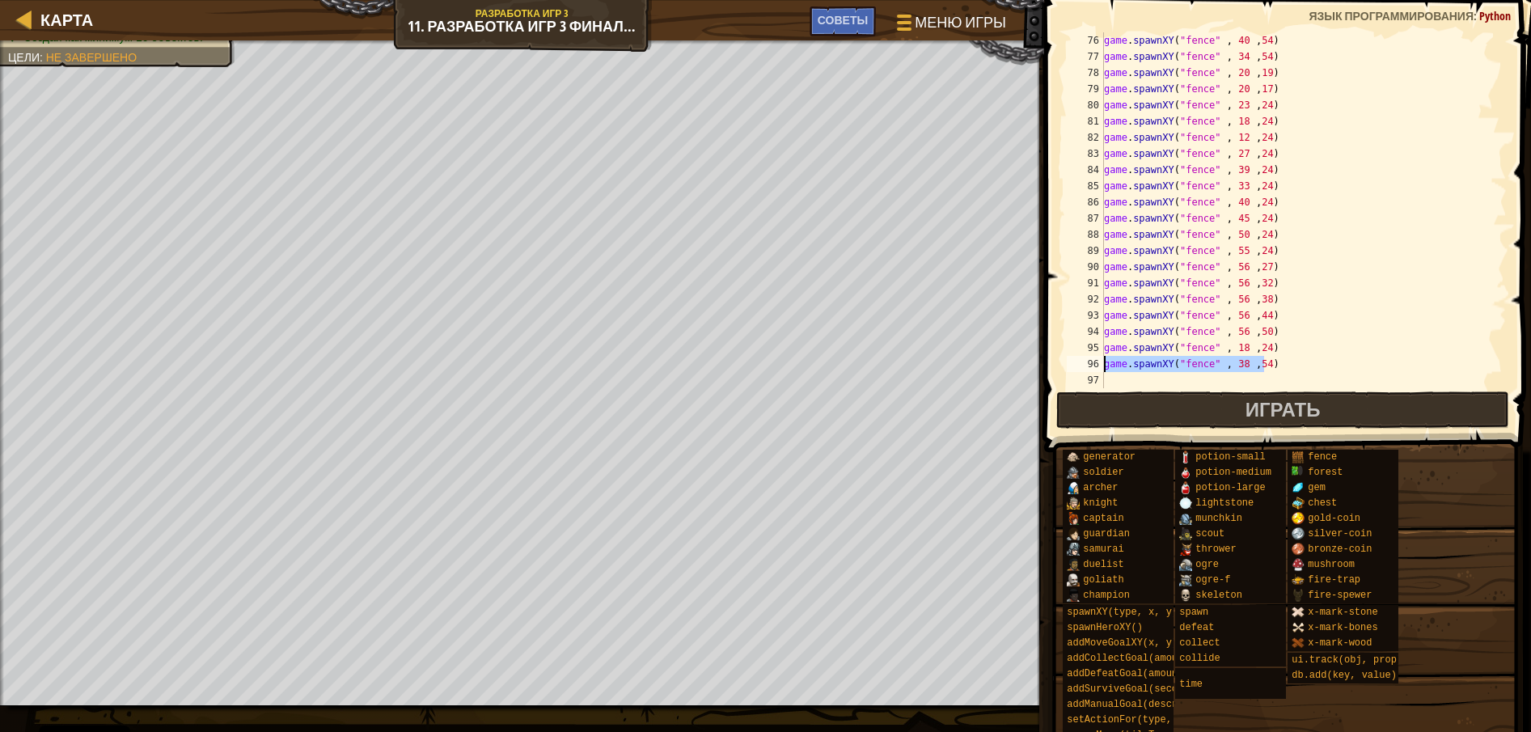
click at [1070, 357] on div "game.spawnXY("fence" , 38 ,54) 76 77 78 79 80 81 82 83 84 85 86 87 88 89 90 91 …" at bounding box center [1284, 210] width 443 height 356
type textarea "game.spawnXY("fence" , 38 ,54)"
click at [1327, 374] on div "game . spawnXY ( "fence" , 40 , 54 ) game . spawnXY ( "fence" , 34 , 54 ) game …" at bounding box center [1295, 226] width 391 height 388
paste textarea "game.spawnXY("fence" , 38 ,54)"
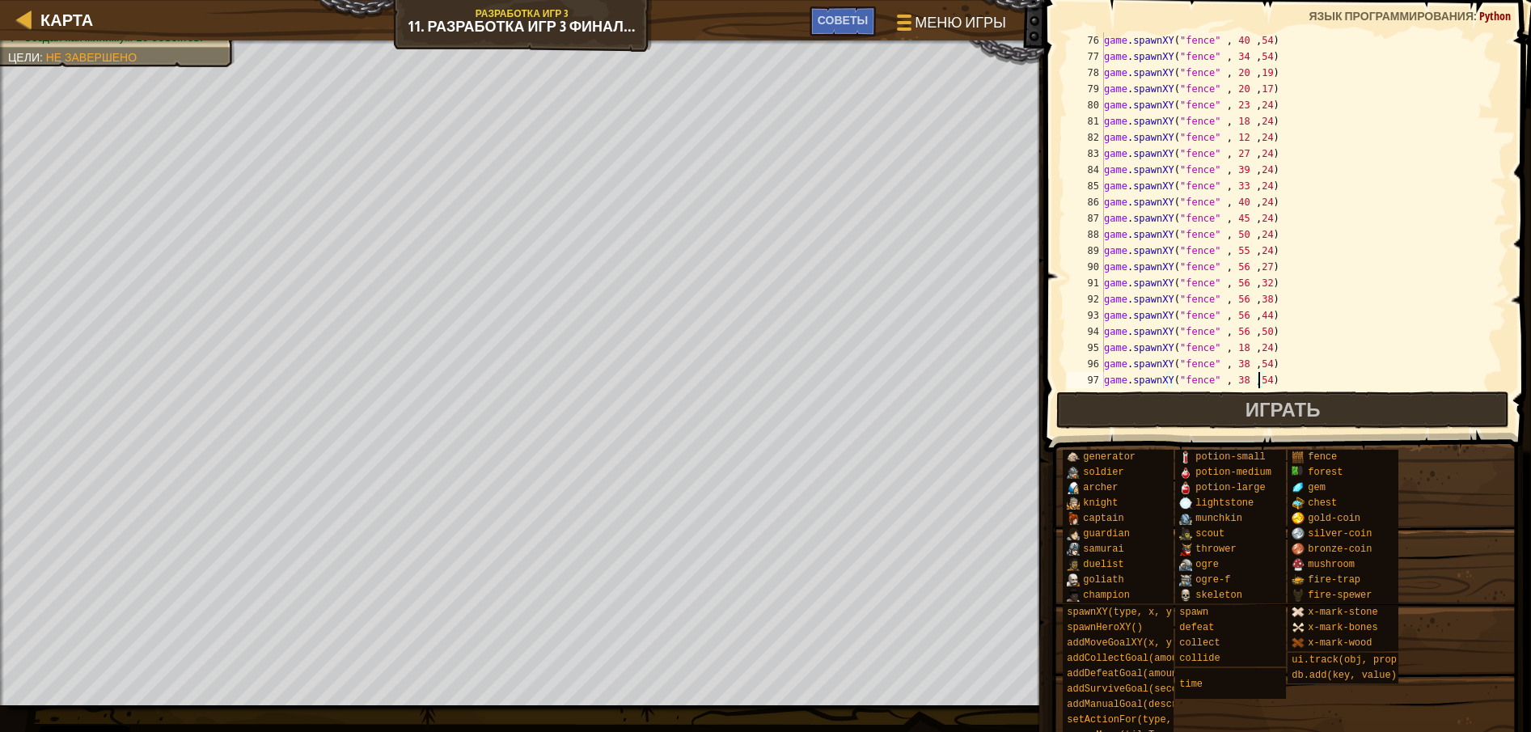
click at [1260, 378] on div "game . spawnXY ( "fence" , 40 , 54 ) game . spawnXY ( "fence" , 34 , 54 ) game …" at bounding box center [1295, 226] width 391 height 388
click at [1239, 378] on div "game . spawnXY ( "fence" , 40 , 54 ) game . spawnXY ( "fence" , 34 , 54 ) game …" at bounding box center [1295, 226] width 391 height 388
type textarea "game.spawnXY("fence" , 45 ,54)"
click at [1271, 380] on div "game . spawnXY ( "fence" , 40 , 54 ) game . spawnXY ( "fence" , 34 , 54 ) game …" at bounding box center [1295, 226] width 391 height 388
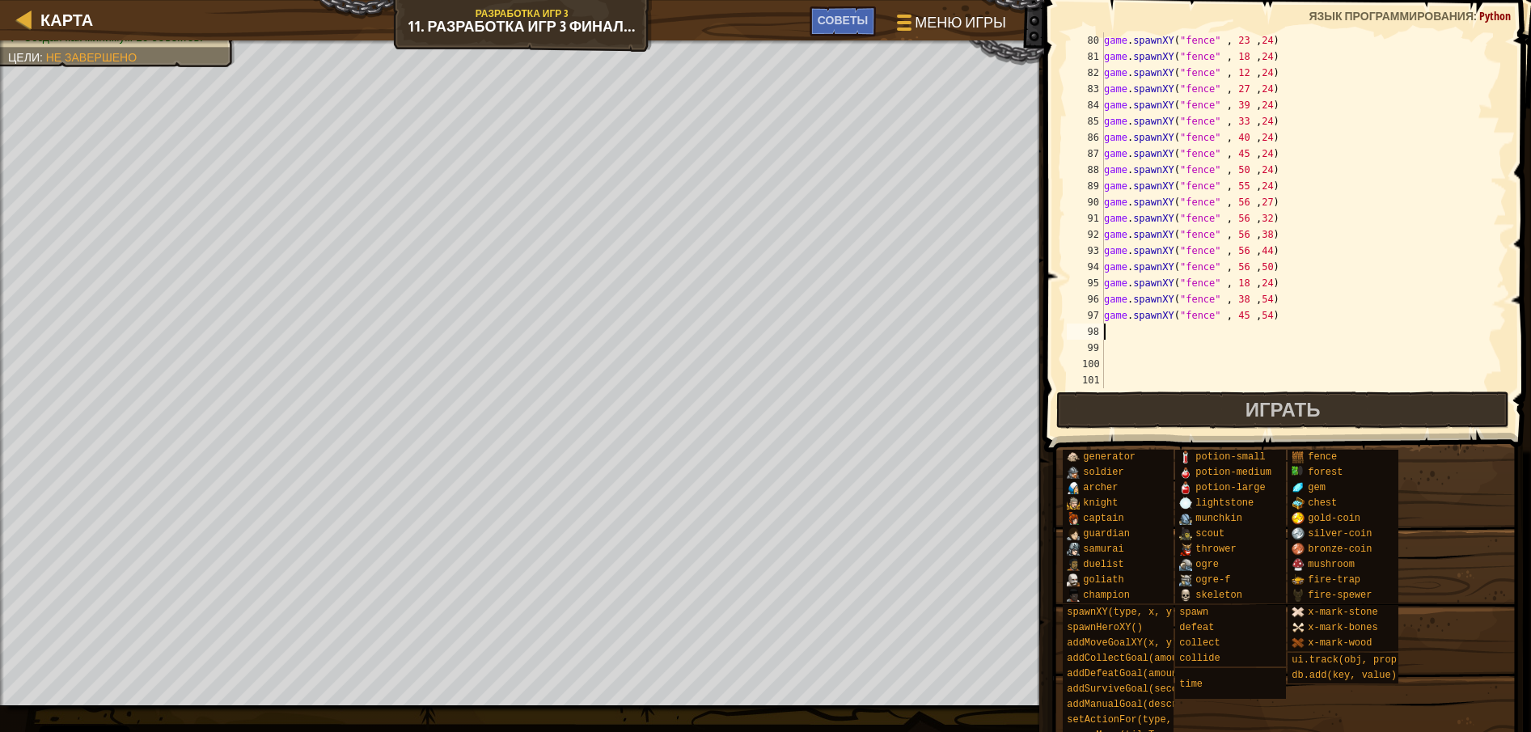
scroll to position [1278, 0]
paste textarea "game.spawnXY("fence" , 38 ,54)"
click at [1236, 337] on div "game . spawnXY ( "fence" , 23 , 24 ) game . spawnXY ( "fence" , 18 , 24 ) game …" at bounding box center [1295, 226] width 391 height 388
type textarea "game.spawnXY("fence" , 50 ,54)"
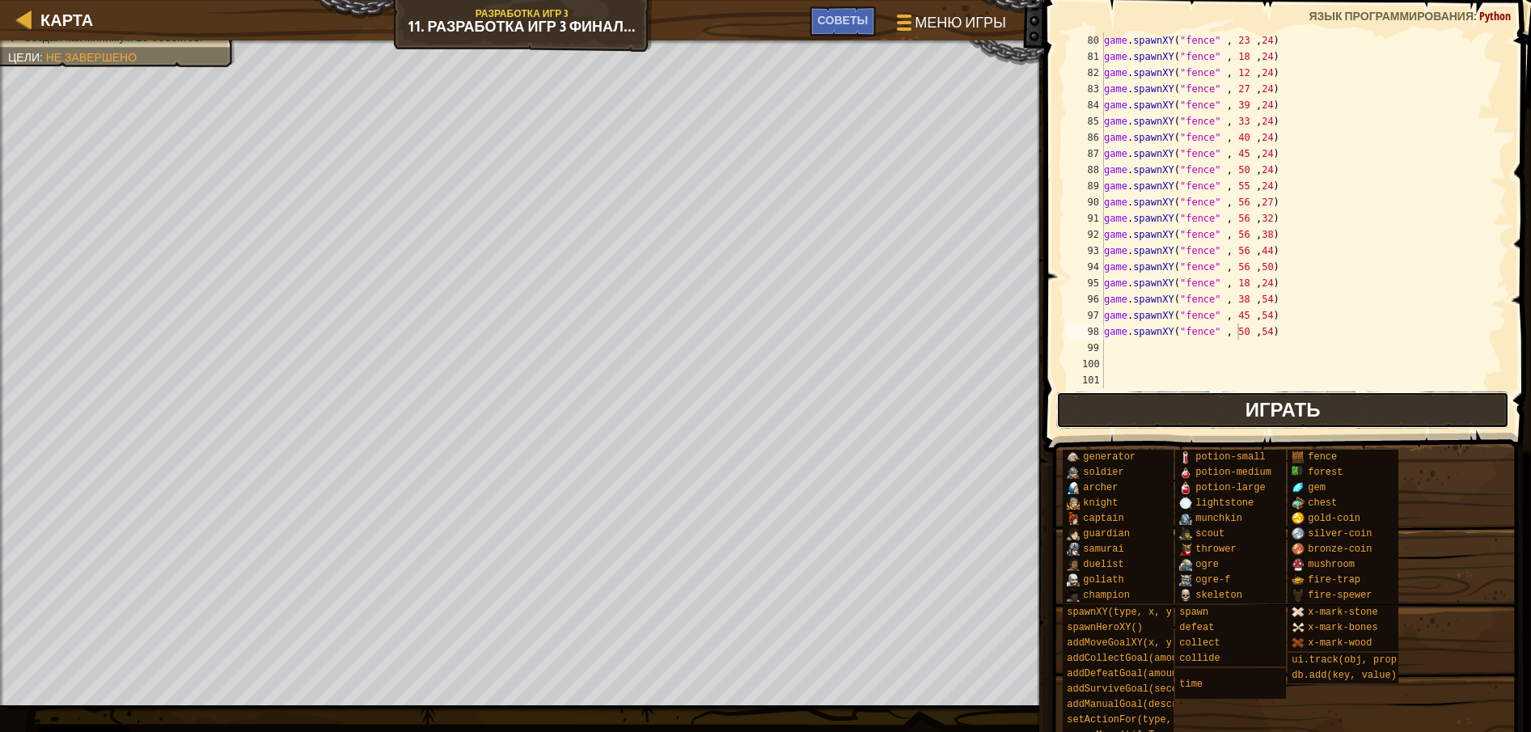
click at [1269, 399] on span "Играть" at bounding box center [1282, 409] width 75 height 26
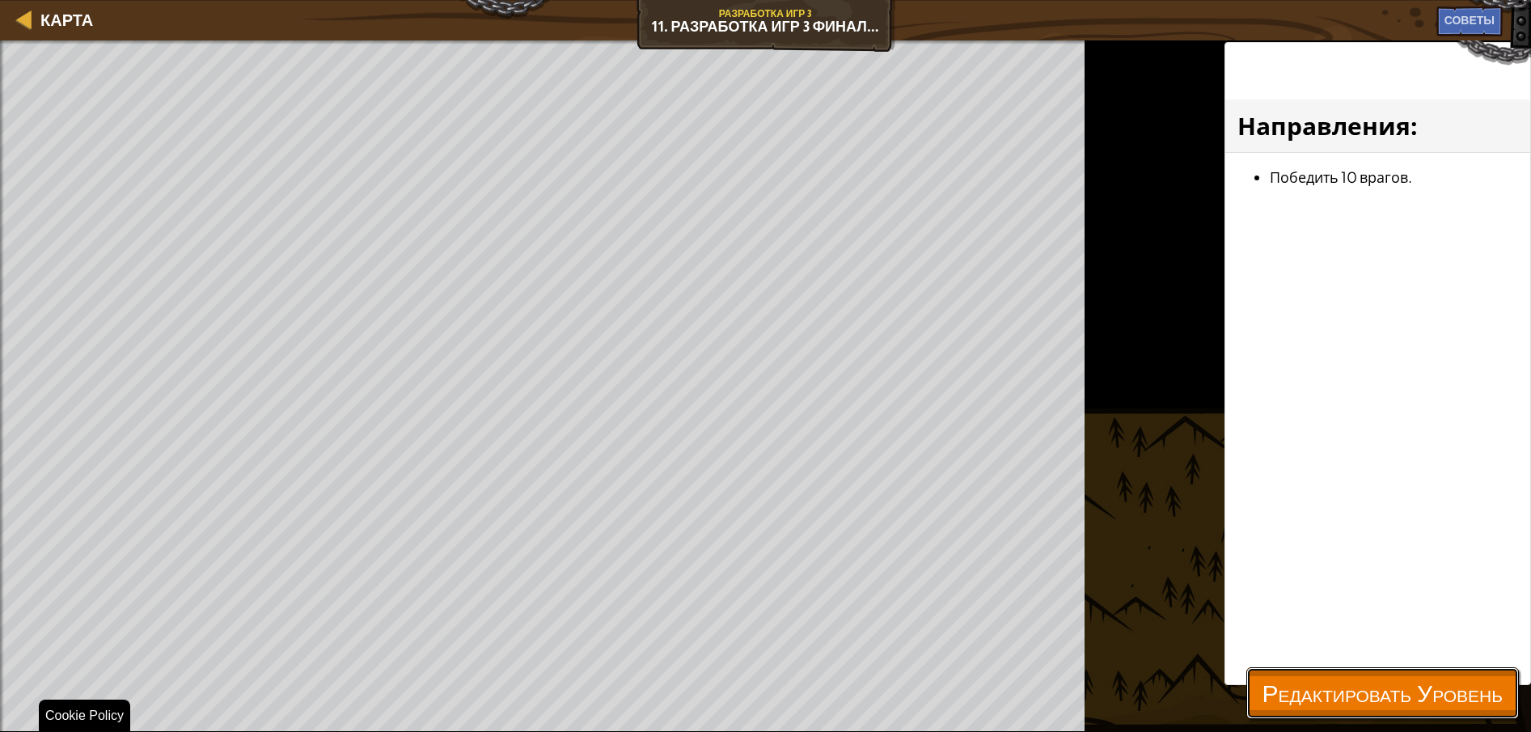
click at [1416, 715] on button "Редактировать Уровень" at bounding box center [1382, 693] width 272 height 52
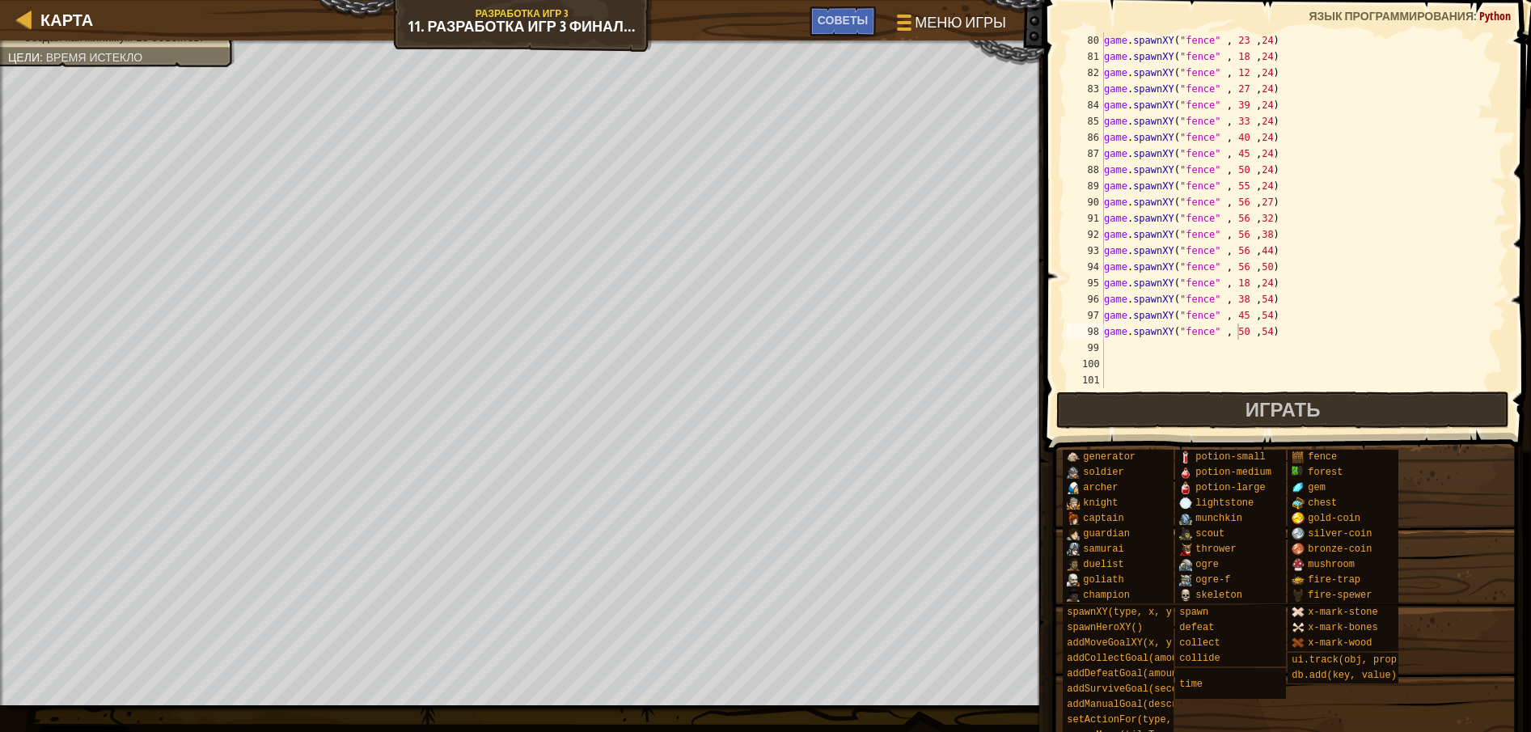
click at [1276, 332] on div "game . spawnXY ( "fence" , 23 , 24 ) game . spawnXY ( "fence" , 18 , 24 ) game …" at bounding box center [1295, 226] width 391 height 388
paste textarea "game.spawnXY("fence" , 38 ,54)"
click at [1237, 347] on div "game . spawnXY ( "fence" , 23 , 24 ) game . spawnXY ( "fence" , 18 , 24 ) game …" at bounding box center [1295, 226] width 391 height 388
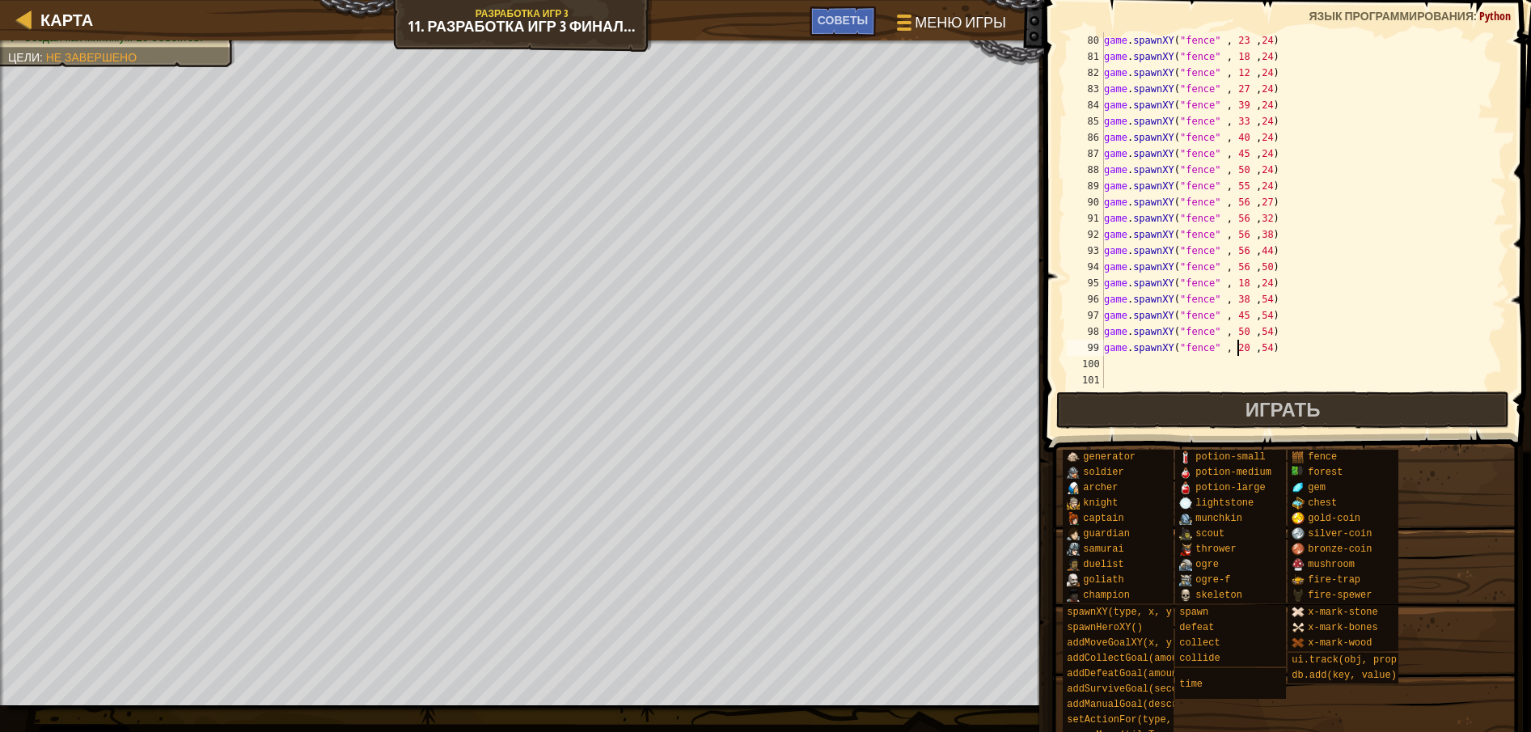
click at [1257, 348] on div "game . spawnXY ( "fence" , 23 , 24 ) game . spawnXY ( "fence" , 18 , 24 ) game …" at bounding box center [1295, 226] width 391 height 388
type textarea "game.spawnXY("fence" , 20 ,22)"
click at [1268, 350] on div "game . spawnXY ( "fence" , 23 , 24 ) game . spawnXY ( "fence" , 18 , 24 ) game …" at bounding box center [1295, 226] width 391 height 388
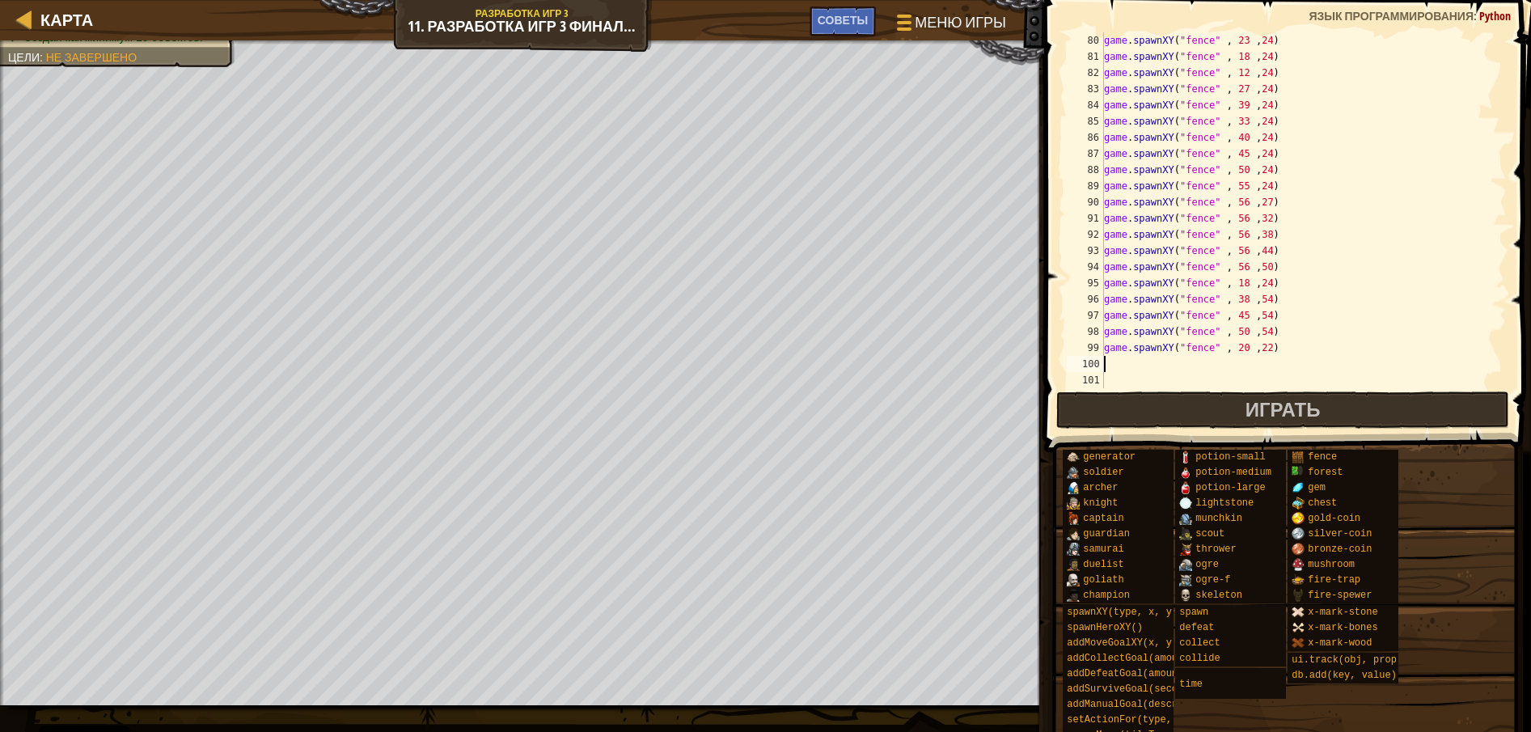
paste textarea "game.spawnXY("fence" , 38 ,54)"
click at [1238, 368] on div "game . spawnXY ( "fence" , 23 , 24 ) game . spawnXY ( "fence" , 18 , 24 ) game …" at bounding box center [1295, 226] width 391 height 388
click at [1254, 361] on div "game . spawnXY ( "fence" , 23 , 24 ) game . spawnXY ( "fence" , 18 , 24 ) game …" at bounding box center [1295, 226] width 391 height 388
click at [1233, 367] on div "game . spawnXY ( "fence" , 23 , 24 ) game . spawnXY ( "fence" , 18 , 24 ) game …" at bounding box center [1295, 226] width 391 height 388
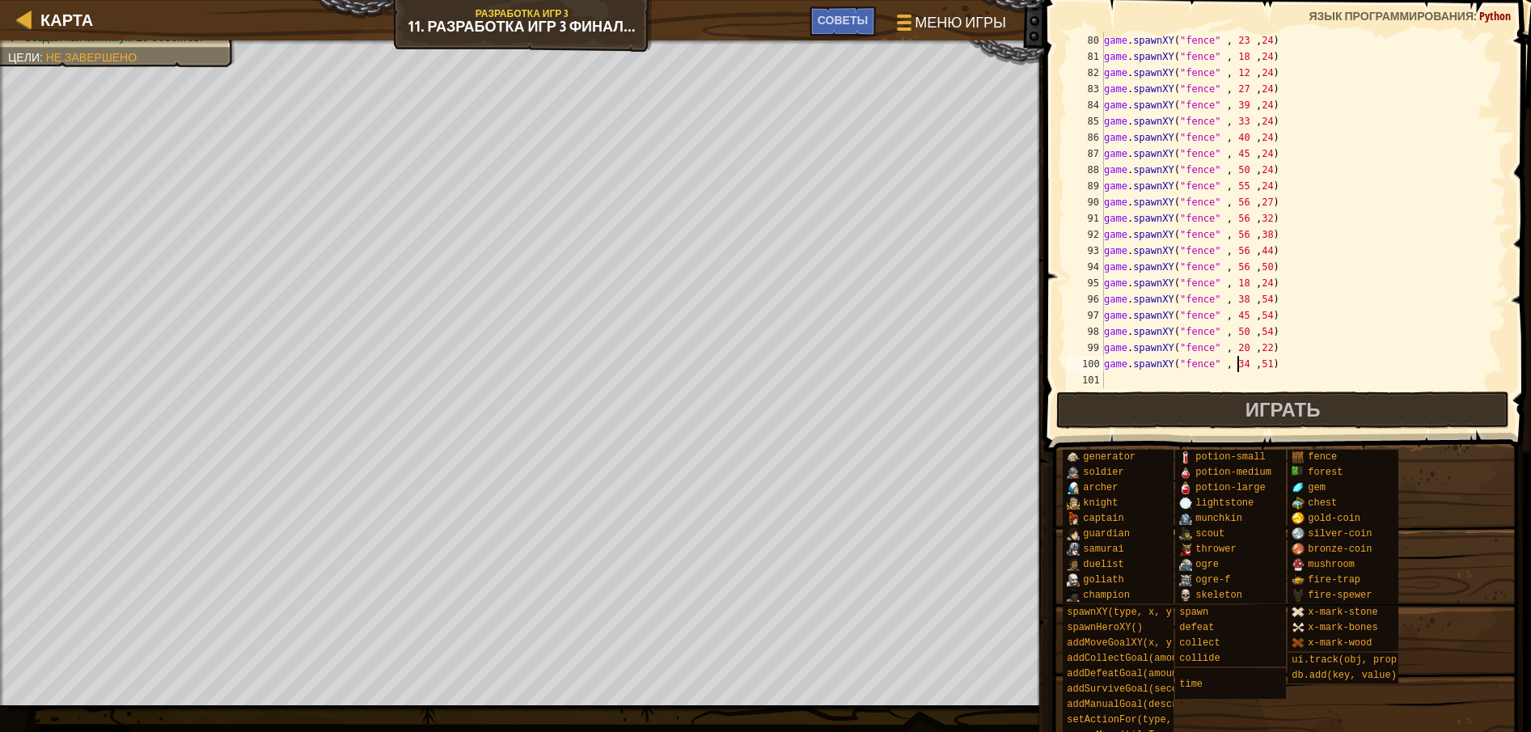
scroll to position [7, 11]
click at [1259, 368] on div "game . spawnXY ( "fence" , 23 , 24 ) game . spawnXY ( "fence" , 18 , 24 ) game …" at bounding box center [1295, 226] width 391 height 388
click at [1270, 359] on div "game . spawnXY ( "fence" , 23 , 24 ) game . spawnXY ( "fence" , 18 , 24 ) game …" at bounding box center [1295, 226] width 391 height 388
click at [1229, 409] on button "Играть" at bounding box center [1283, 409] width 454 height 37
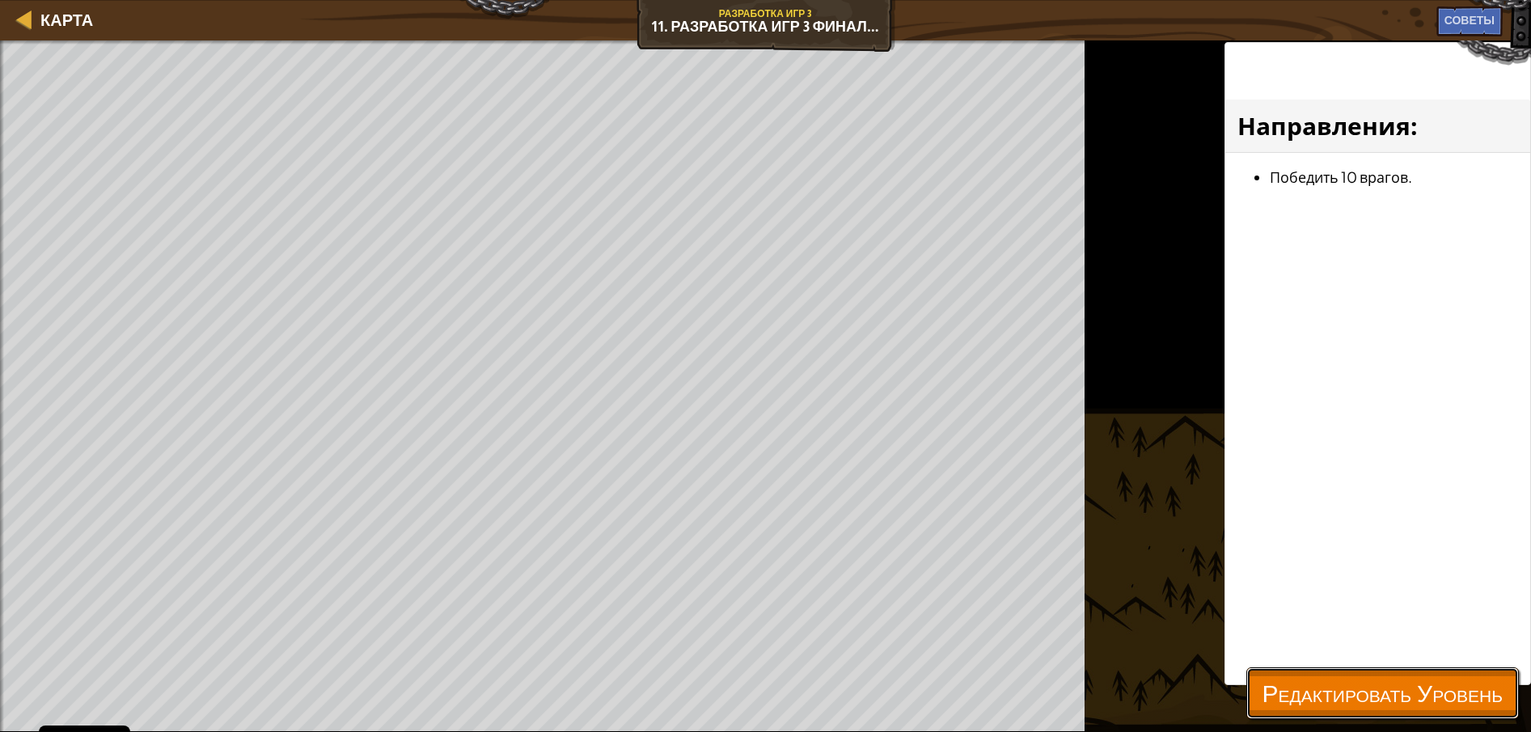
click at [1262, 695] on span "Редактировать Уровень" at bounding box center [1382, 692] width 240 height 33
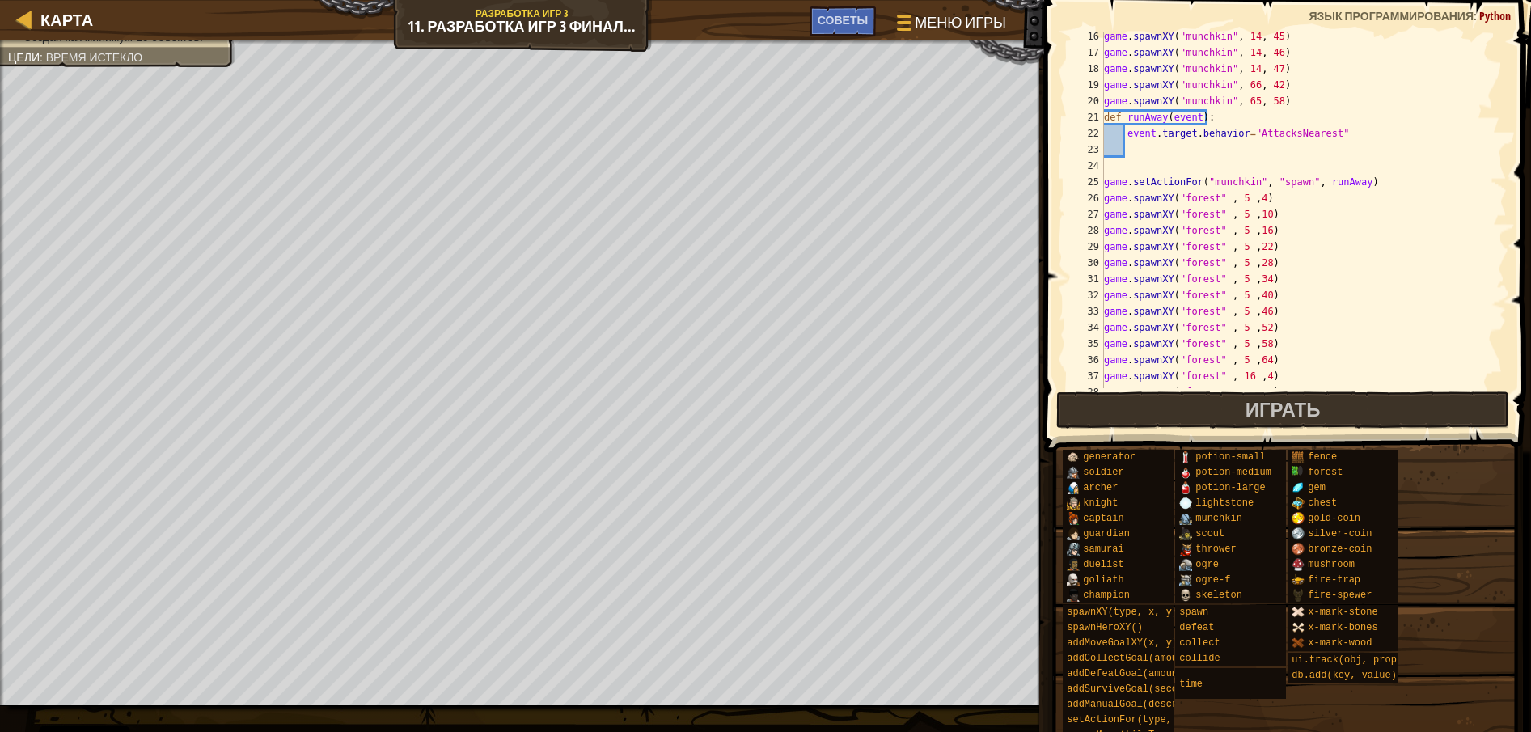
scroll to position [186, 0]
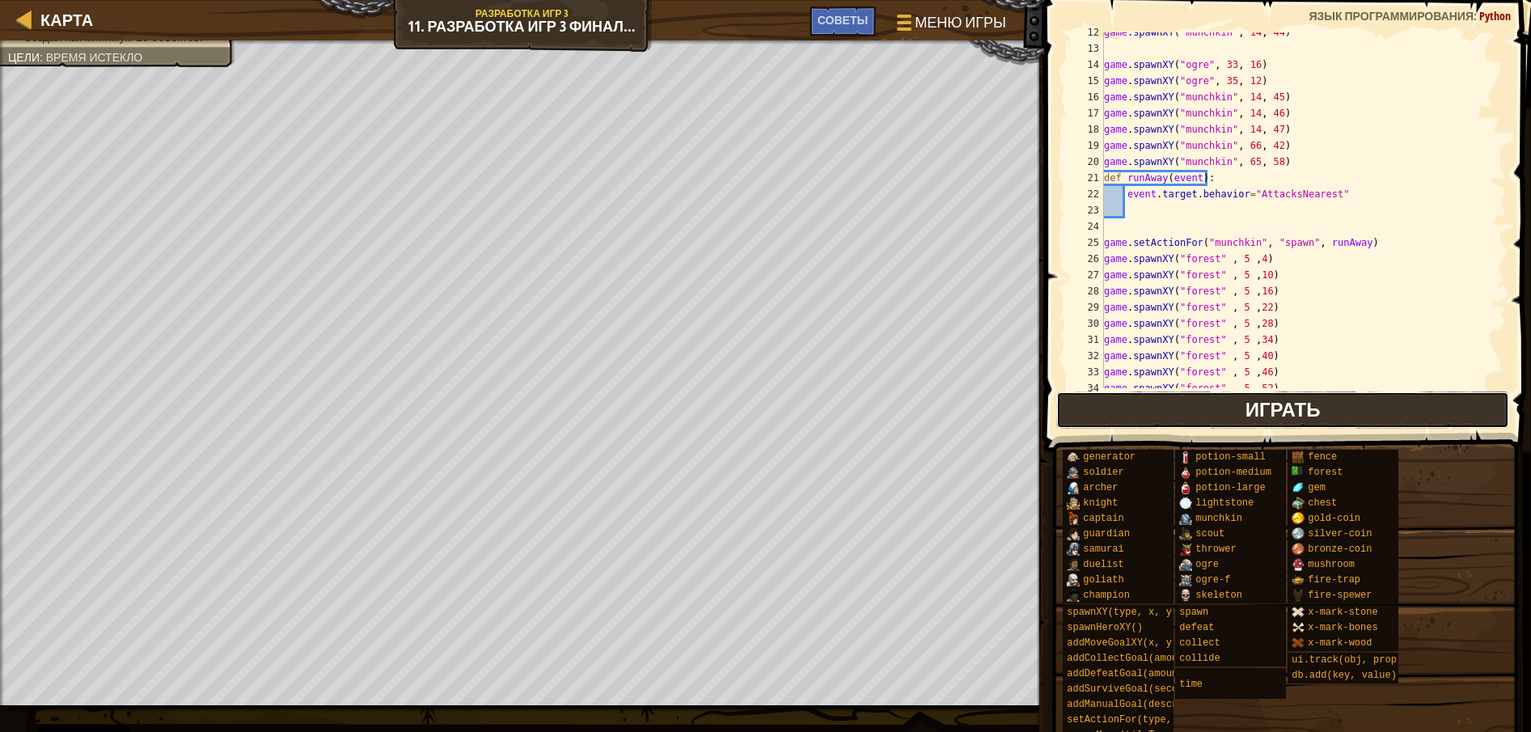
click at [1178, 413] on button "Играть" at bounding box center [1283, 409] width 454 height 37
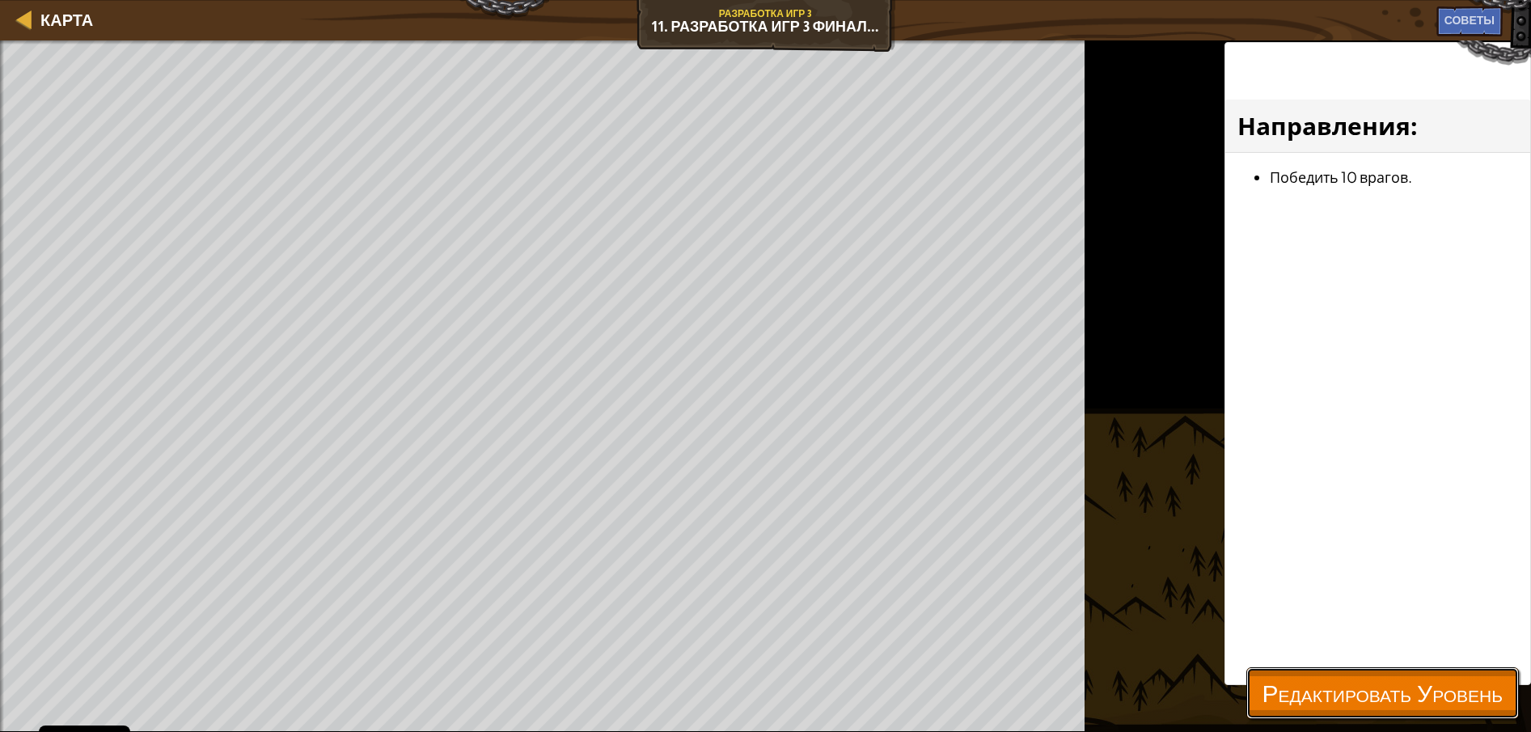
click at [1265, 674] on button "Редактировать Уровень" at bounding box center [1382, 693] width 272 height 52
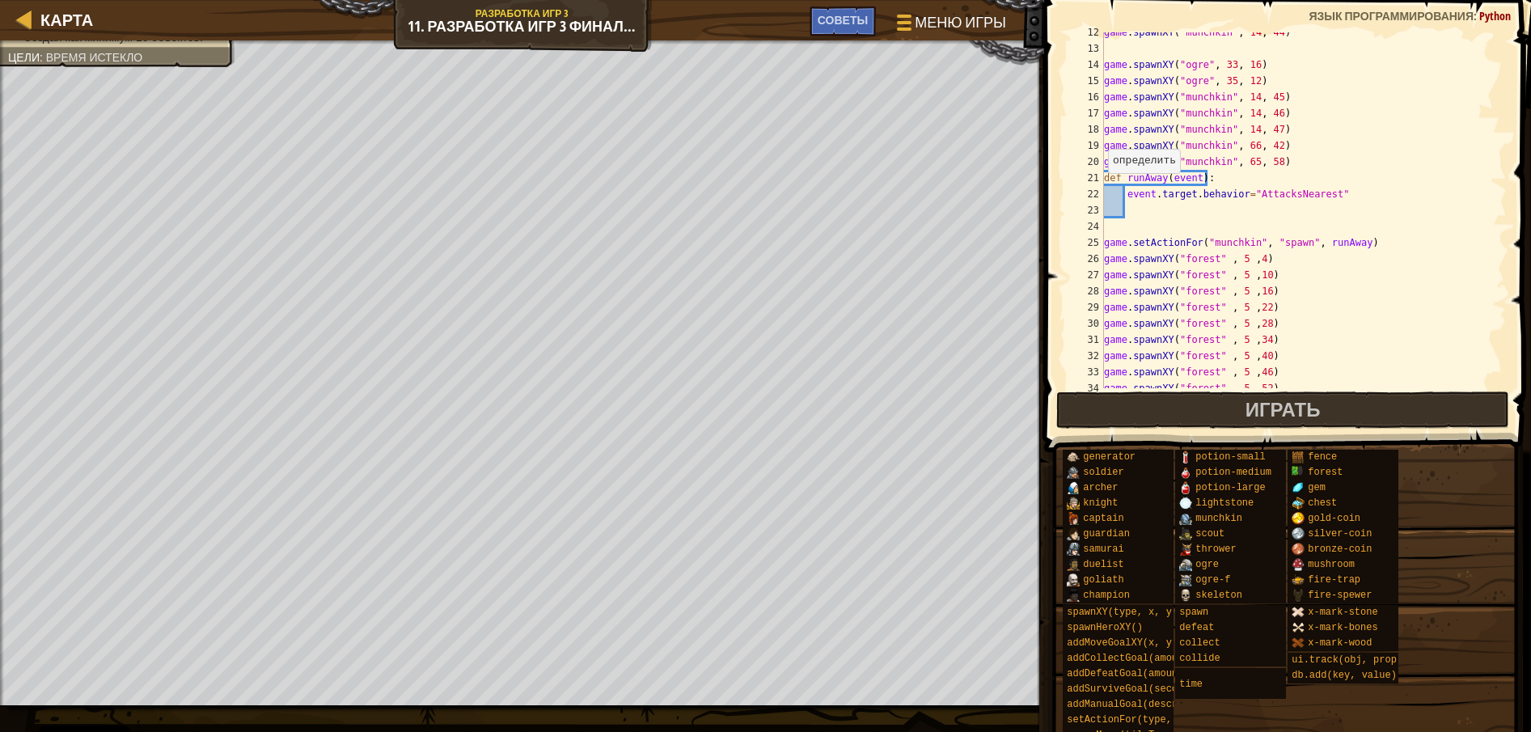
type textarea "def runAway(event):"
drag, startPoint x: 1105, startPoint y: 180, endPoint x: 1117, endPoint y: 176, distance: 12.8
click at [1117, 176] on div "game . spawnXY ( "munchkin" , 14 , 44 ) game . spawnXY ( "ogre" , 33 , 16 ) gam…" at bounding box center [1295, 218] width 391 height 388
click at [1243, 230] on div "game . spawnXY ( "munchkin" , 14 , 44 ) game . spawnXY ( "ogre" , 33 , 16 ) gam…" at bounding box center [1295, 218] width 391 height 388
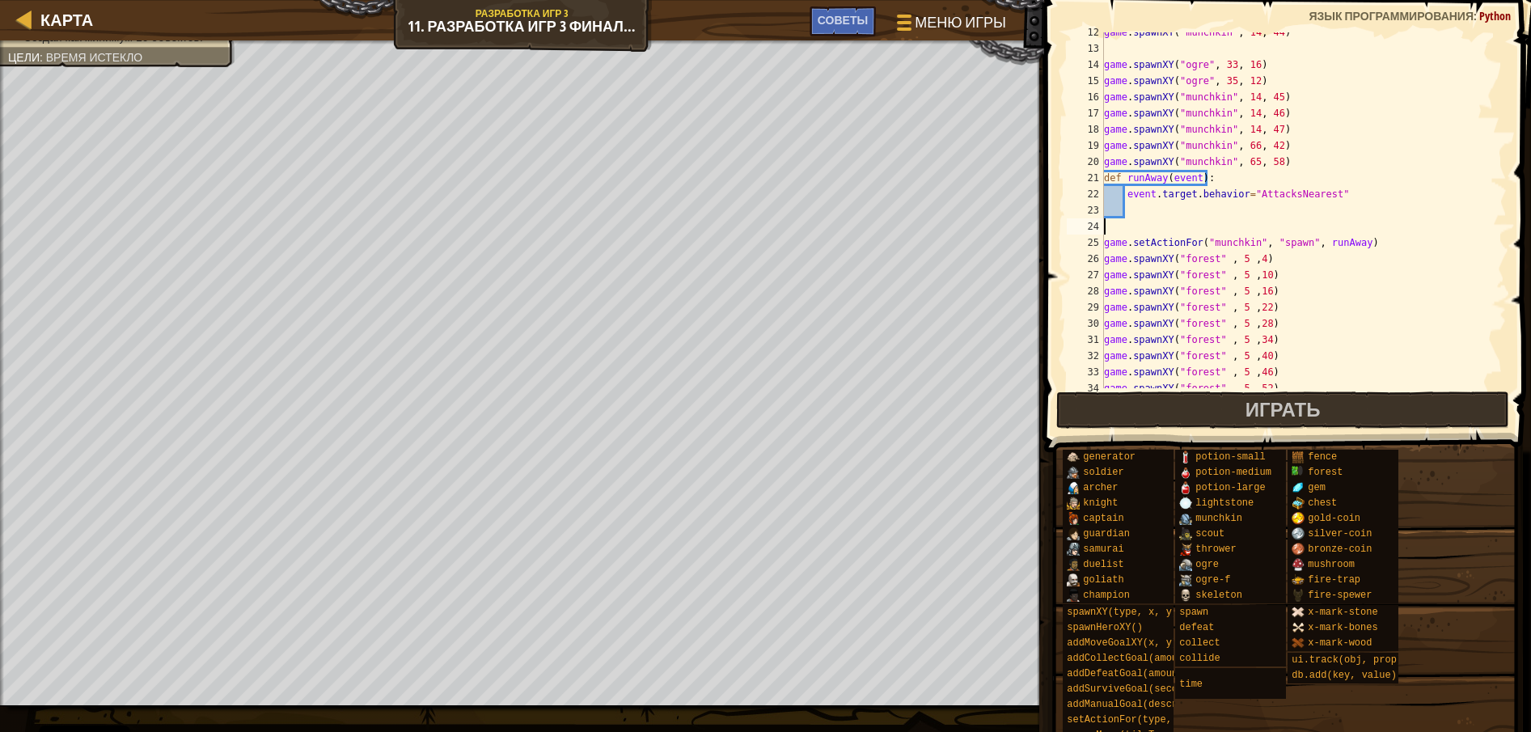
scroll to position [7, 0]
drag, startPoint x: 1102, startPoint y: 240, endPoint x: 1129, endPoint y: 242, distance: 26.7
click at [1129, 242] on div "12 13 14 15 16 17 18 19 20 21 22 23 24 25 26 27 28 29 30 31 32 33 34 35 game . …" at bounding box center [1284, 210] width 443 height 356
click at [1387, 336] on div "game . spawnXY ( "munchkin" , 14 , 44 ) game . spawnXY ( "ogre" , 33 , 16 ) gam…" at bounding box center [1295, 218] width 391 height 388
click at [1368, 243] on div "game . spawnXY ( "munchkin" , 14 , 44 ) game . spawnXY ( "ogre" , 33 , 16 ) gam…" at bounding box center [1295, 218] width 391 height 388
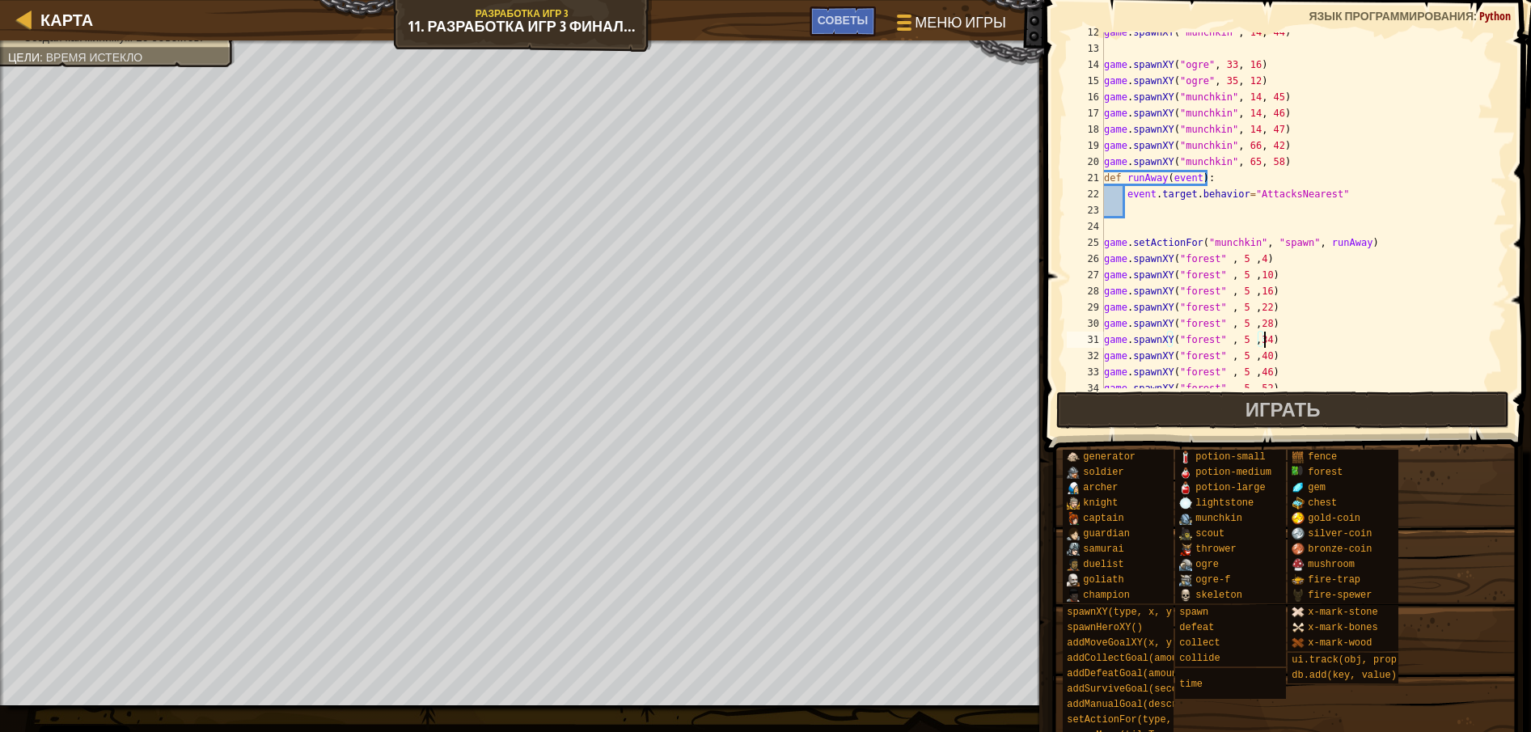
type textarea "game.setActionFor("munchkin", "spawn", runAway)"
paste textarea "game.setActionFor("munchkin", "spawn", runAway)"
click at [1247, 258] on div "game . spawnXY ( "munchkin" , 14 , 44 ) game . spawnXY ( "ogre" , 33 , 16 ) gam…" at bounding box center [1295, 218] width 391 height 388
type textarea "game.setActionFor("ogre", "spawn", runAway)"
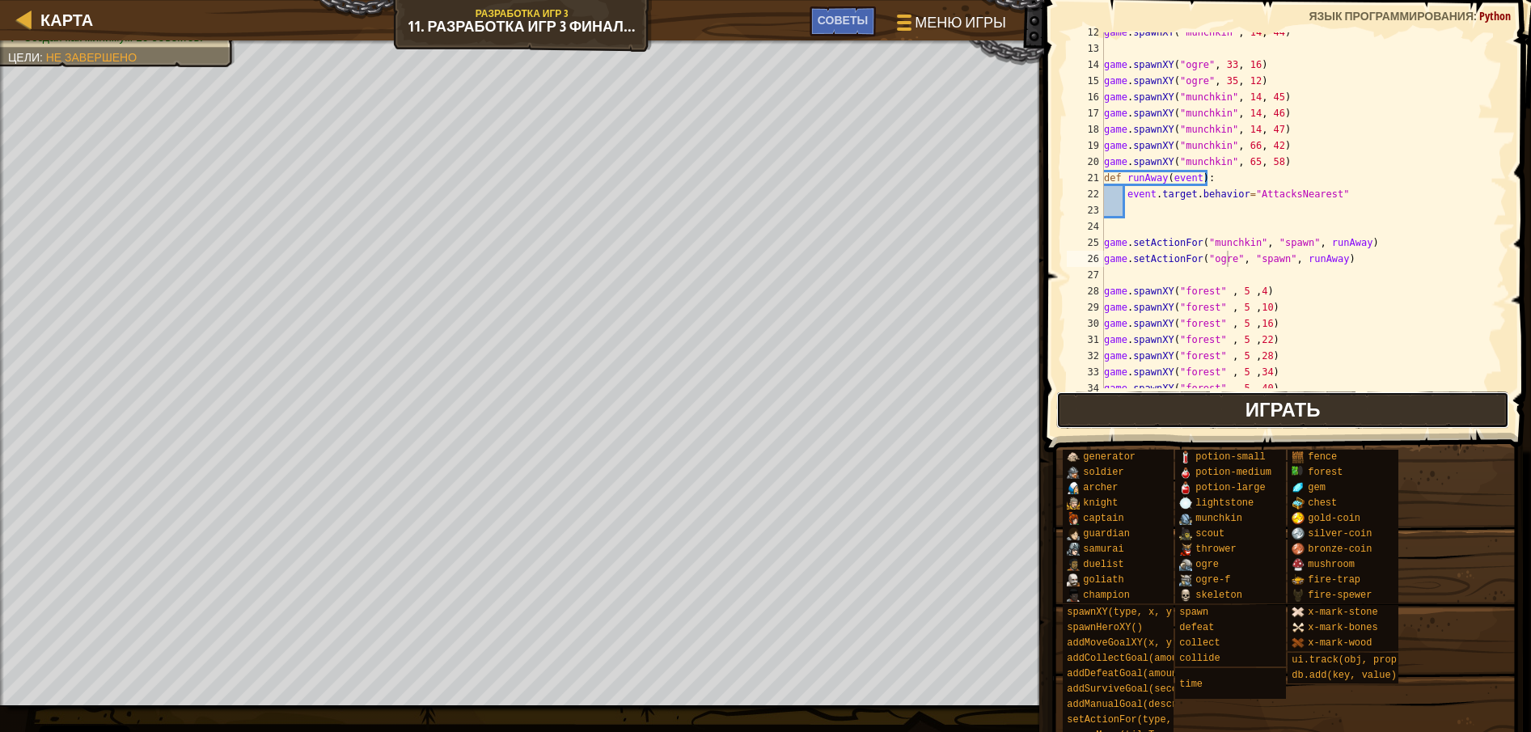
click at [1252, 408] on span "Играть" at bounding box center [1282, 409] width 75 height 26
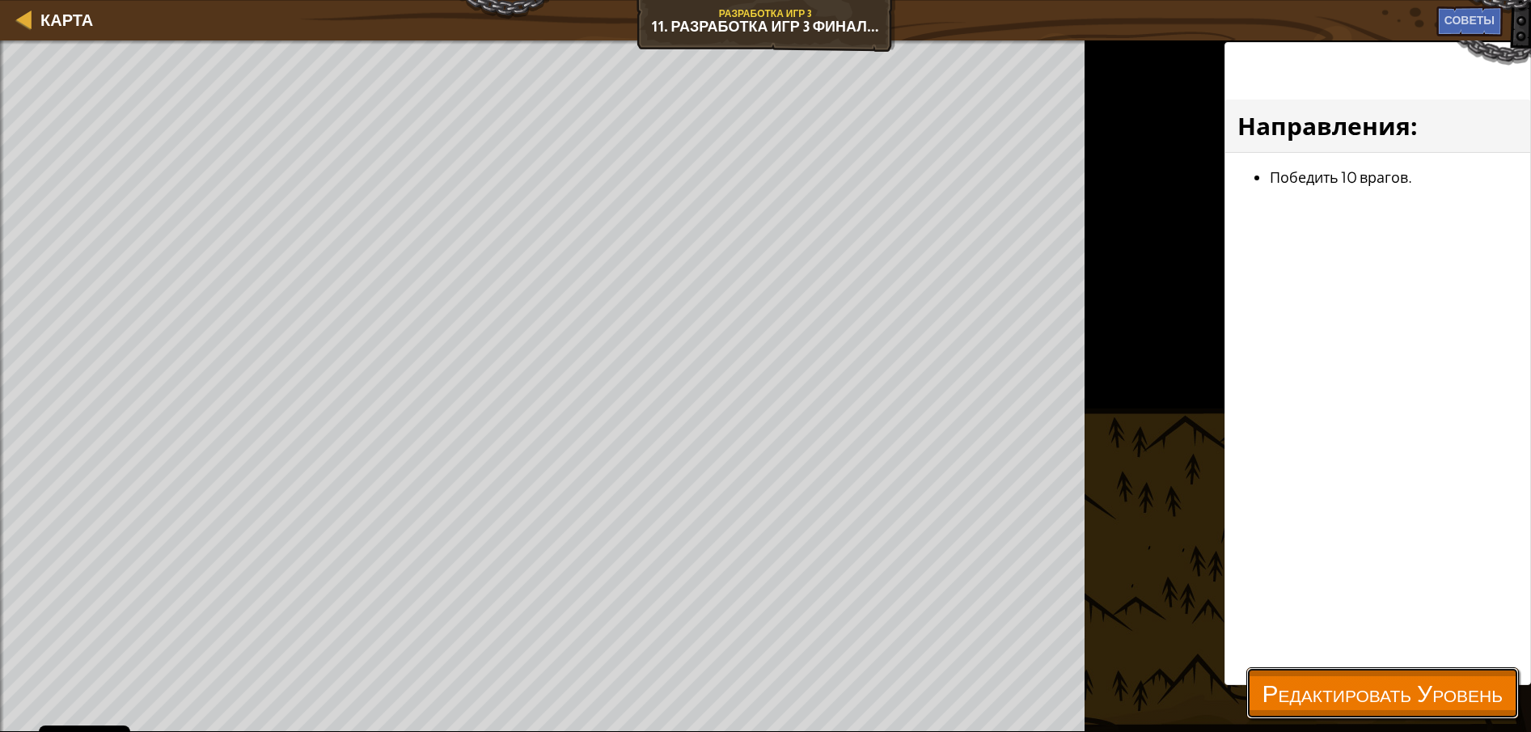
click at [1353, 689] on span "Редактировать Уровень" at bounding box center [1382, 692] width 240 height 33
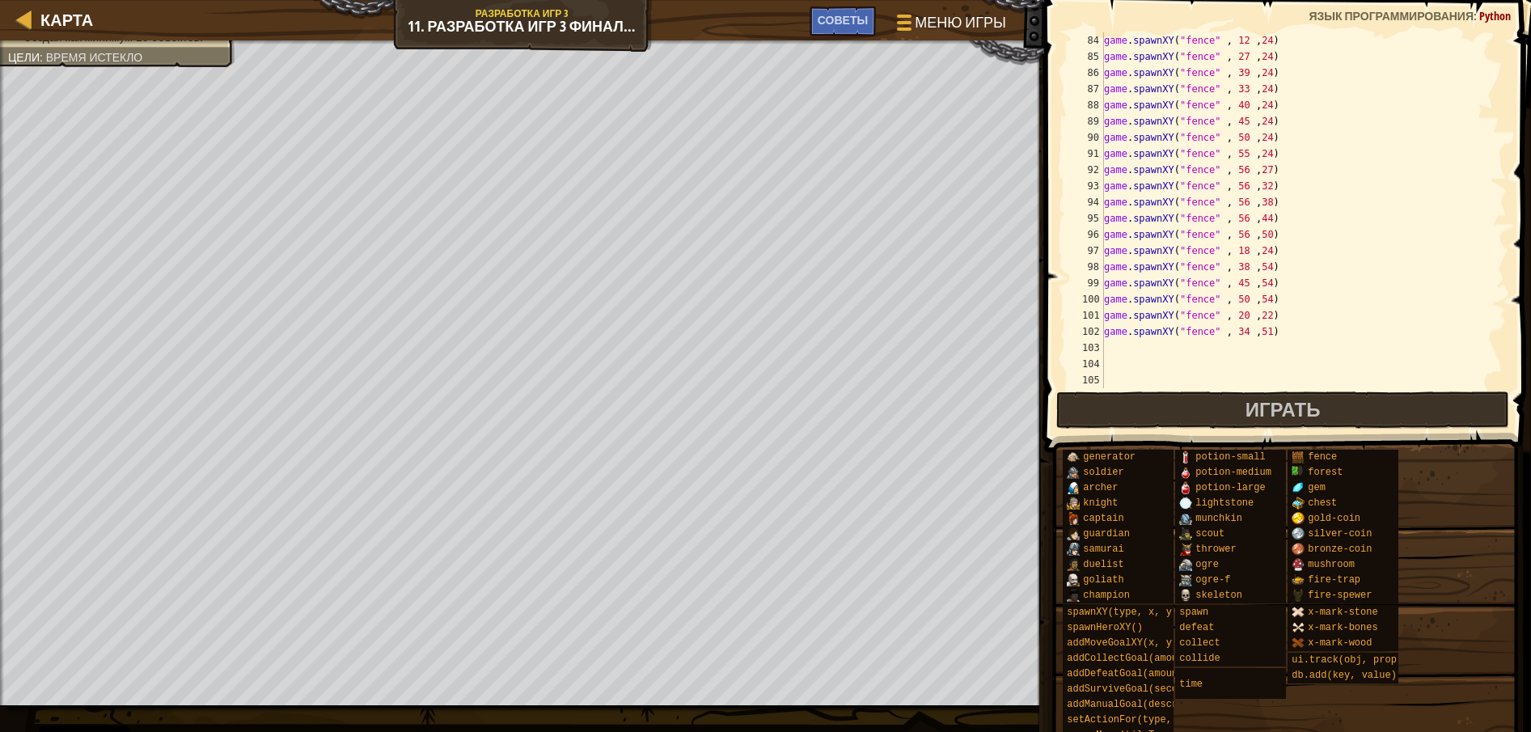
scroll to position [1342, 0]
click at [1117, 354] on div "game . spawnXY ( "fence" , 12 , 24 ) game . spawnXY ( "fence" , 27 , 24 ) game …" at bounding box center [1295, 226] width 391 height 388
click at [1109, 345] on div "game . spawnXY ( "fence" , 12 , 24 ) game . spawnXY ( "fence" , 27 , 24 ) game …" at bounding box center [1295, 226] width 391 height 388
click at [1236, 415] on button "Играть" at bounding box center [1283, 409] width 454 height 37
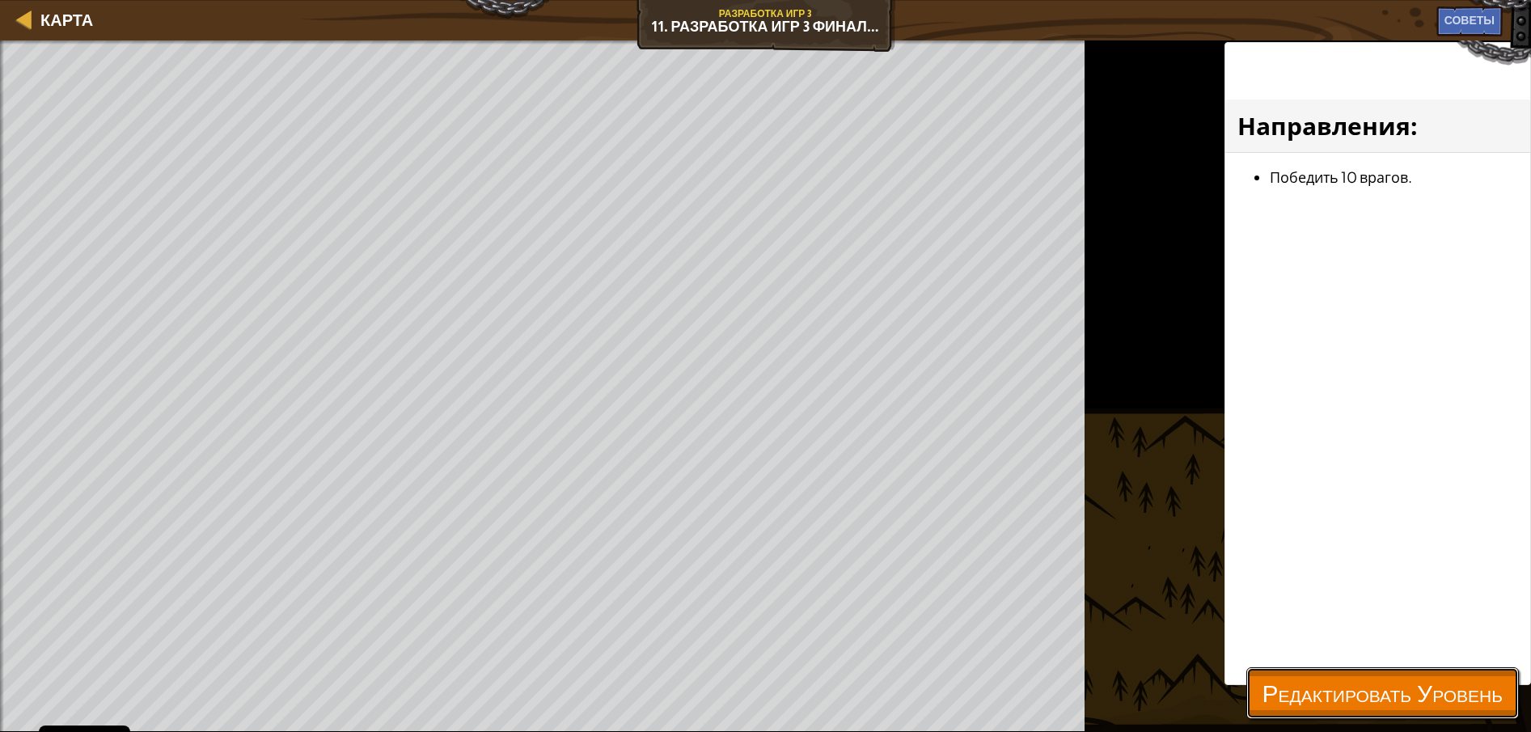
drag, startPoint x: 1274, startPoint y: 688, endPoint x: 1278, endPoint y: 656, distance: 32.7
click at [1275, 688] on span "Редактировать Уровень" at bounding box center [1382, 692] width 240 height 33
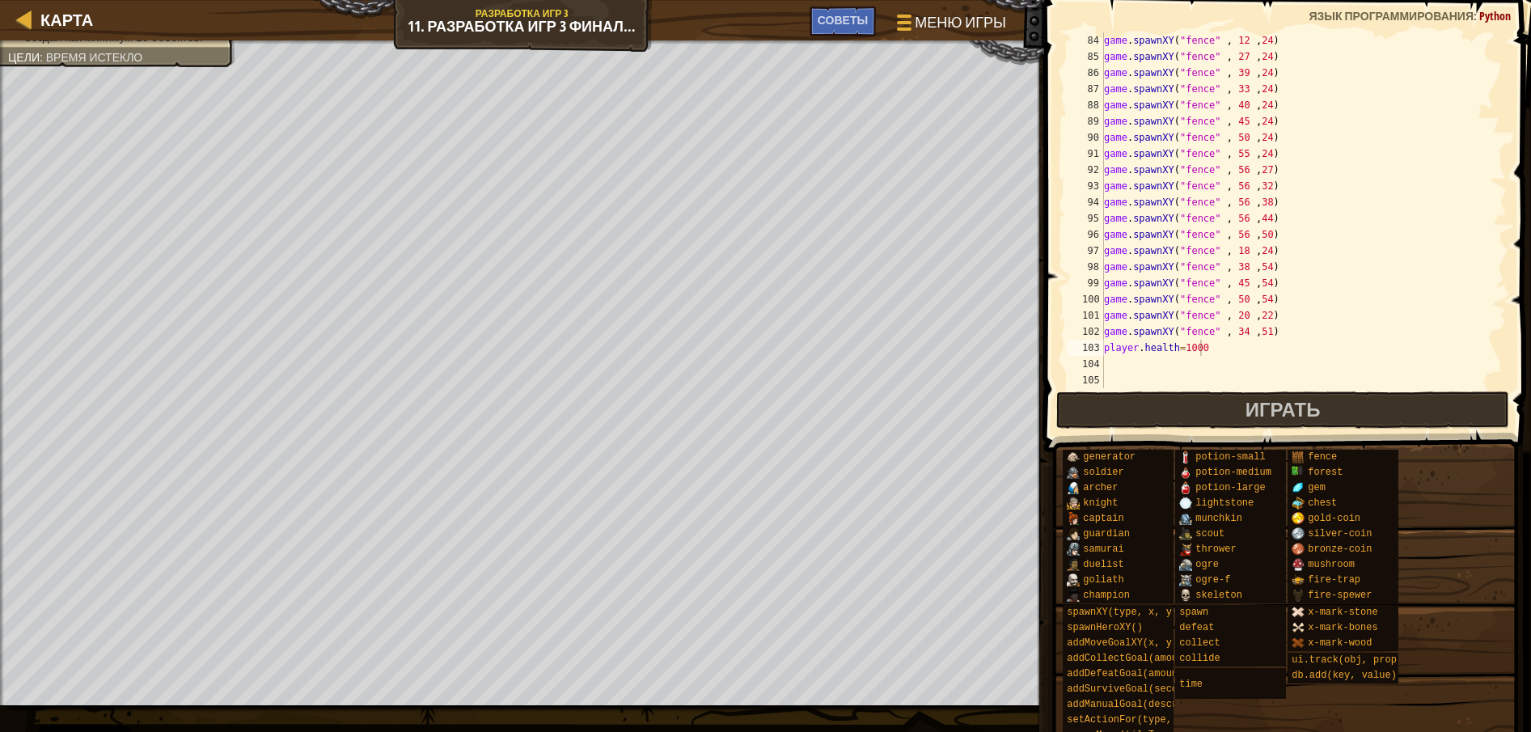
click at [1216, 346] on div "game . spawnXY ( "fence" , 12 , 24 ) game . spawnXY ( "fence" , 27 , 24 ) game …" at bounding box center [1295, 226] width 391 height 388
type textarea "[DOMAIN_NAME]=1000000"
click at [1240, 387] on div "game . spawnXY ( "fence" , 12 , 24 ) game . spawnXY ( "fence" , 27 , 24 ) game …" at bounding box center [1295, 226] width 391 height 388
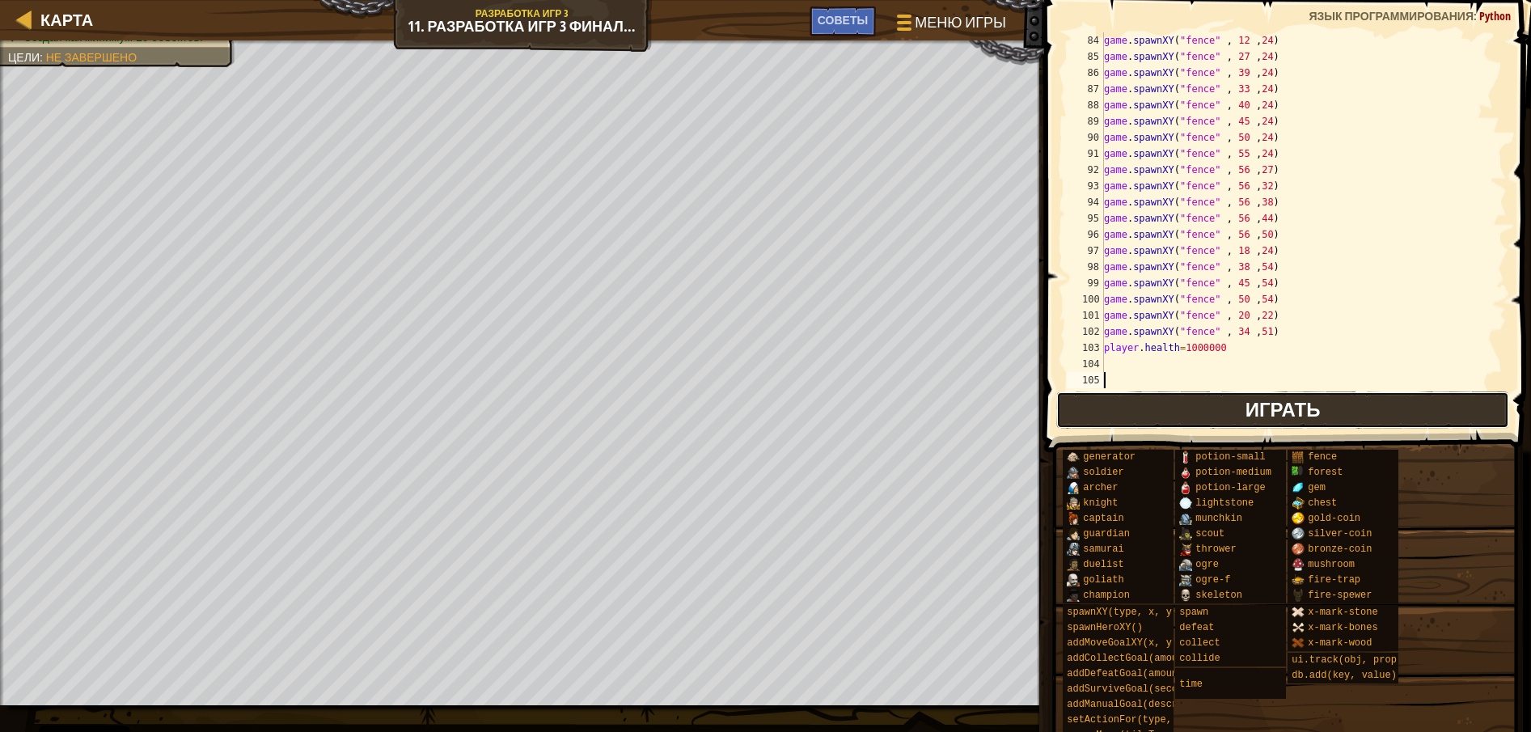
click at [1236, 402] on button "Играть" at bounding box center [1283, 409] width 454 height 37
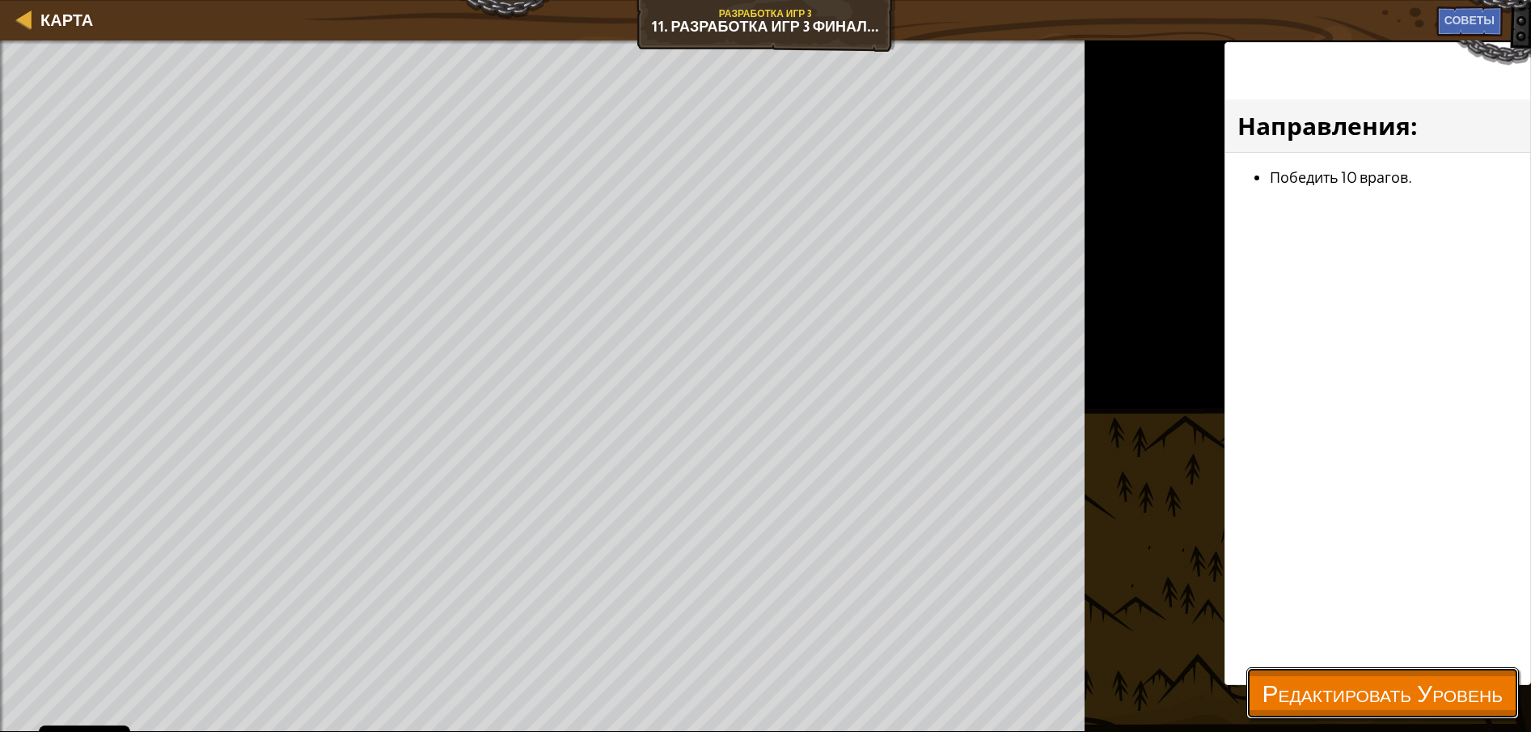
click at [1303, 678] on span "Редактировать Уровень" at bounding box center [1382, 692] width 240 height 33
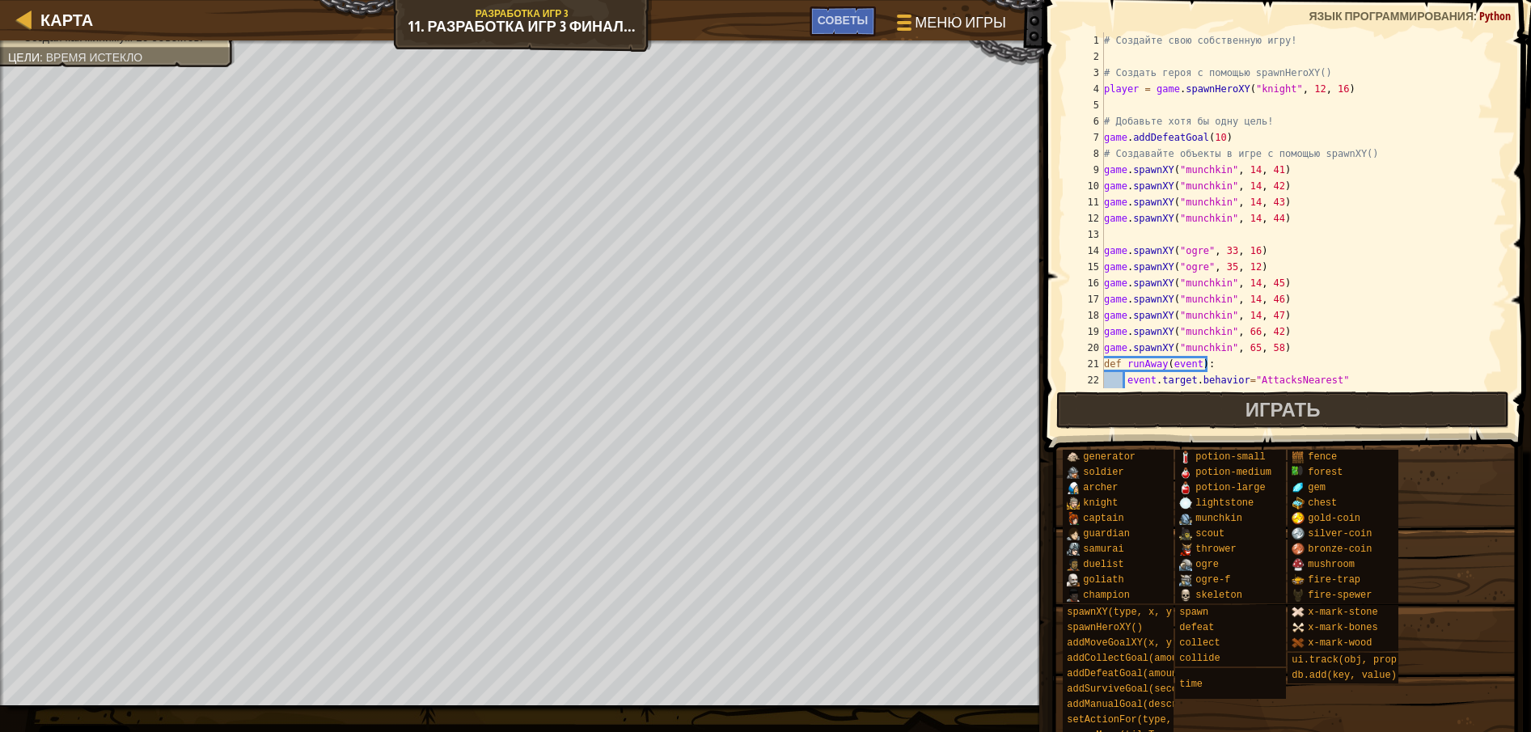
scroll to position [0, 0]
drag, startPoint x: 1276, startPoint y: 93, endPoint x: 1240, endPoint y: 99, distance: 36.0
click at [1240, 99] on div "# Создайте свою собственную игру! # Создать героя с помощью spawnHeroXY() playe…" at bounding box center [1295, 226] width 391 height 388
type textarea "player = game.spawnHeroXY("knight", 12, 16)"
click at [1240, 99] on div "# Создайте свою собственную игру! # Создать героя с помощью spawnHeroXY() playe…" at bounding box center [1295, 210] width 391 height 356
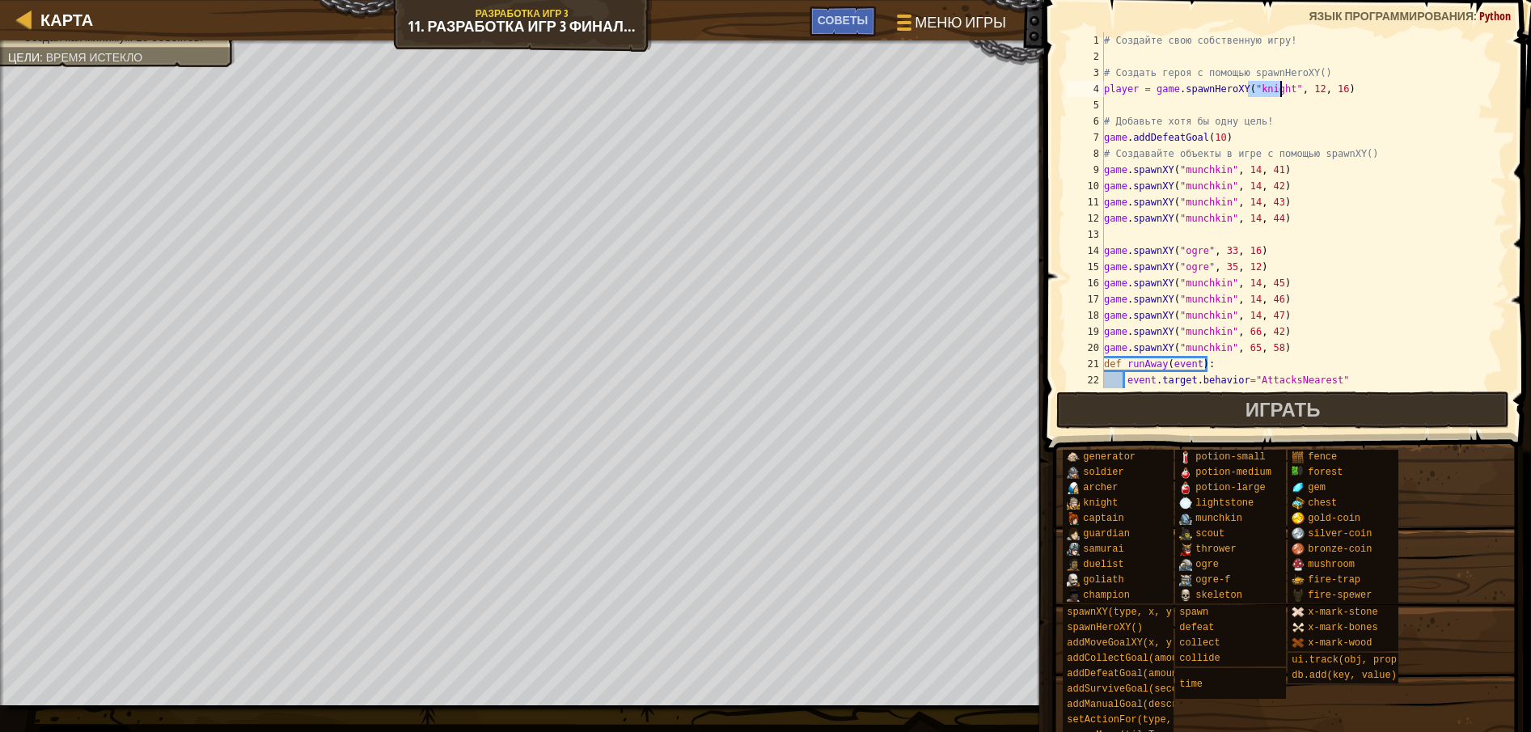
drag, startPoint x: 1249, startPoint y: 93, endPoint x: 1278, endPoint y: 93, distance: 28.3
click at [1278, 93] on div "# Создайте свою собственную игру! # Создать героя с помощью spawnHeroXY() playe…" at bounding box center [1295, 226] width 391 height 388
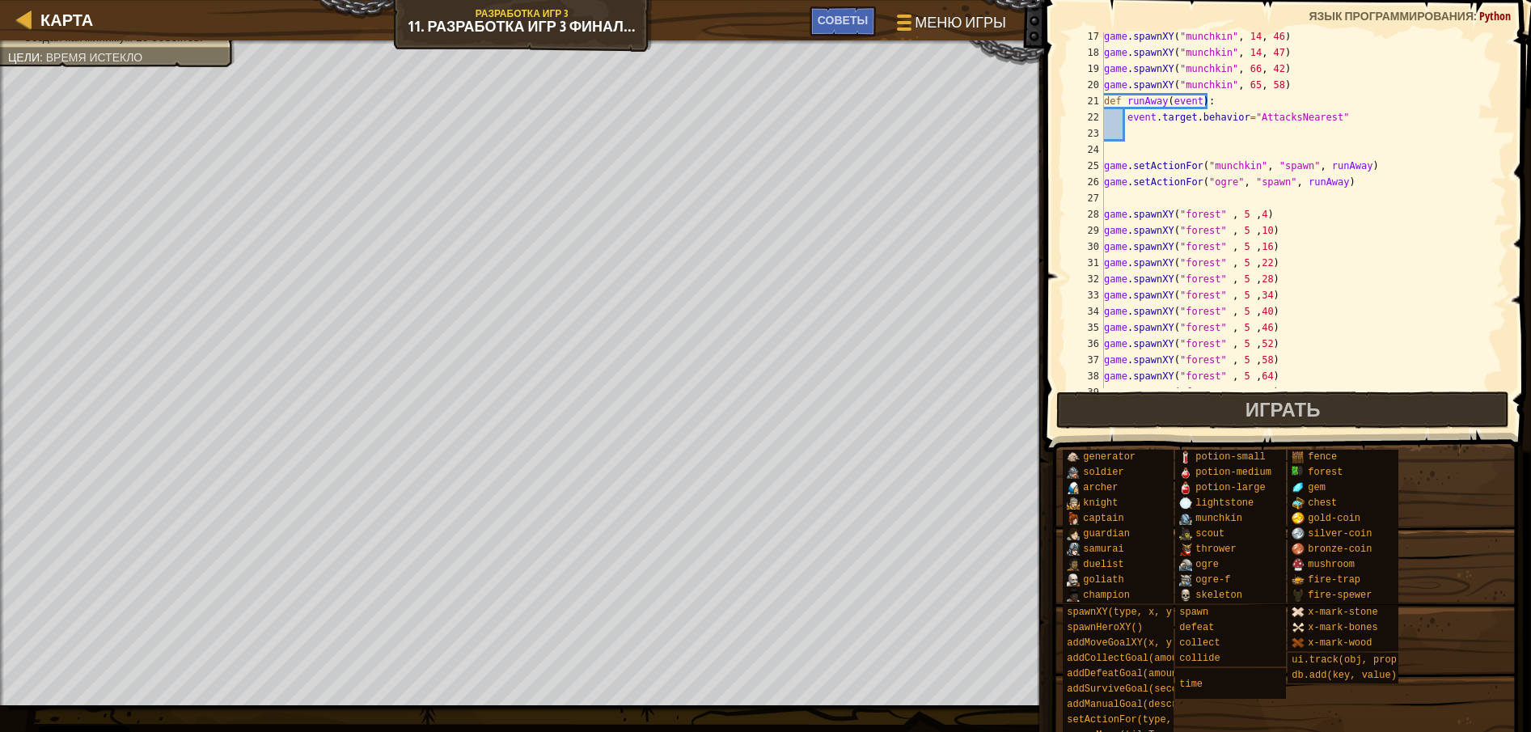
scroll to position [311, 0]
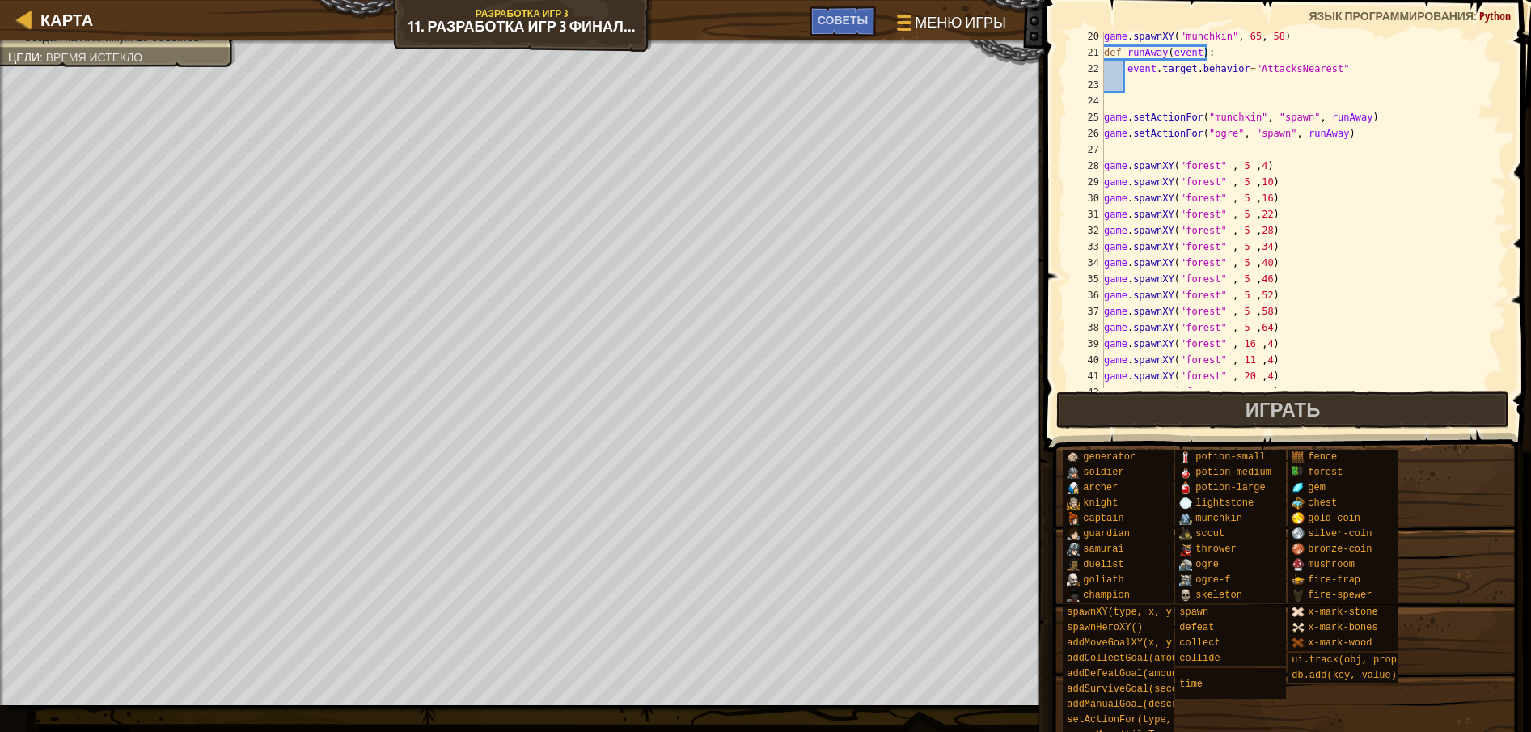
drag, startPoint x: 1500, startPoint y: 370, endPoint x: 1498, endPoint y: 378, distance: 8.2
click at [1500, 372] on div "player = game.spawnHeroXY("knight", 12, 16) 20 21 22 23 24 25 26 27 28 29 30 31…" at bounding box center [1285, 258] width 492 height 500
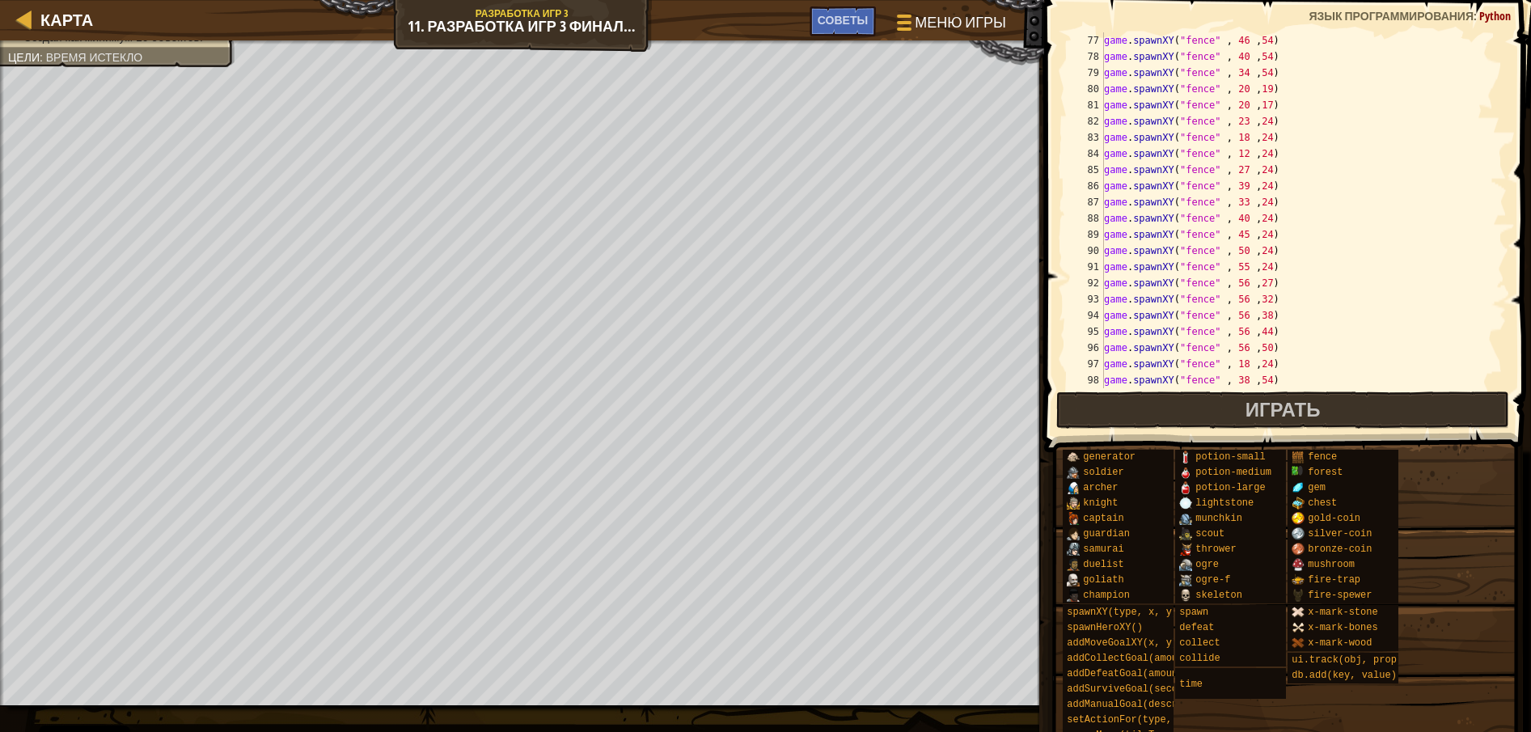
scroll to position [1342, 0]
click at [1135, 350] on div "game . spawnXY ( "fence" , 12 , 24 ) game . spawnXY ( "fence" , 27 , 24 ) game …" at bounding box center [1295, 226] width 391 height 388
click at [1128, 364] on div "game . spawnXY ( "fence" , 18 , 24 ) game . spawnXY ( "fence" , 12 , 24 ) game …" at bounding box center [1295, 210] width 391 height 356
click at [1135, 370] on div "game . spawnXY ( "fence" , 18 , 24 ) game . spawnXY ( "fence" , 12 , 24 ) game …" at bounding box center [1295, 226] width 391 height 388
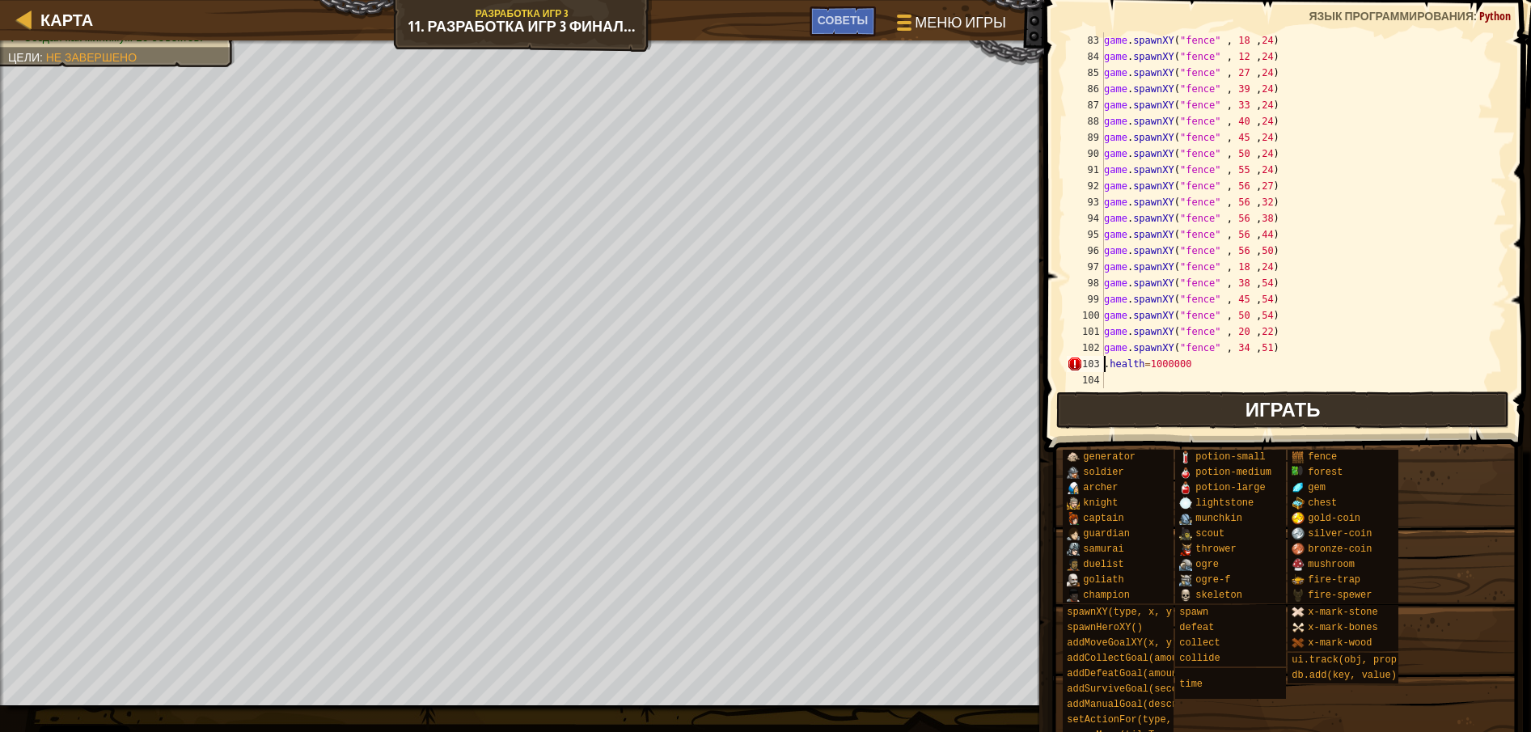
paste textarea "knight"
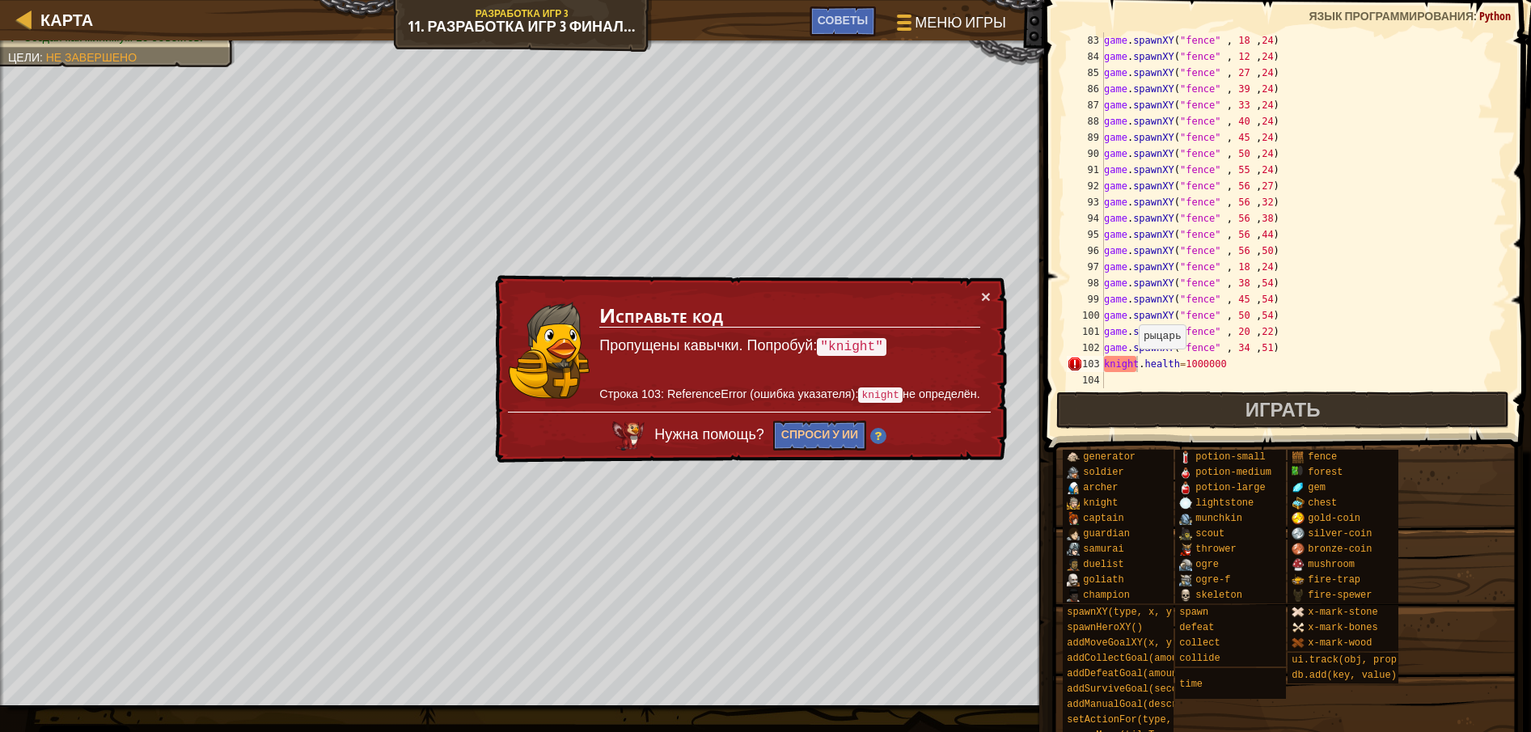
click at [1137, 364] on div "game . spawnXY ( "fence" , 18 , 24 ) game . spawnXY ( "fence" , 12 , 24 ) game …" at bounding box center [1295, 226] width 391 height 388
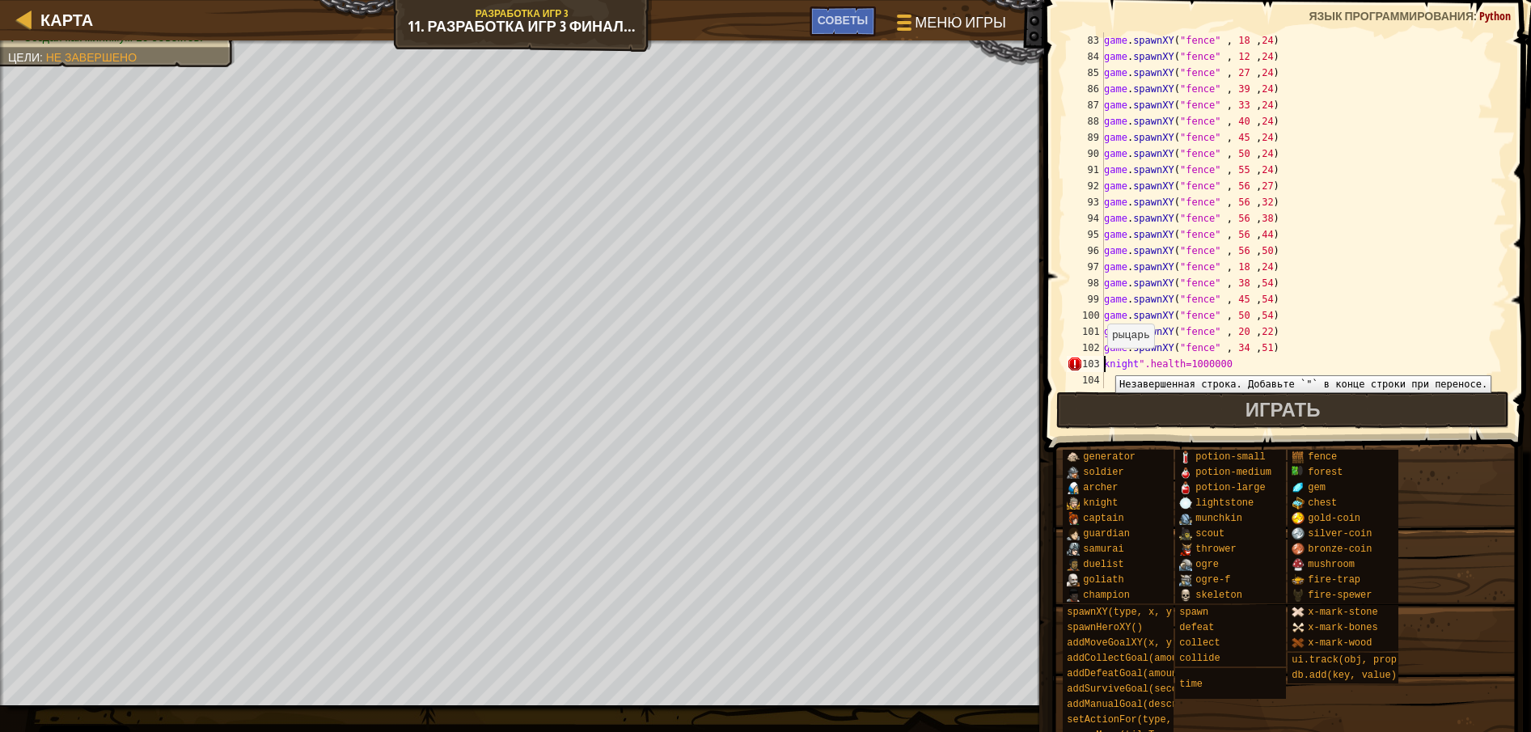
click at [1104, 363] on div "game . spawnXY ( "fence" , 18 , 24 ) game . spawnXY ( "fence" , 12 , 24 ) game …" at bounding box center [1295, 226] width 391 height 388
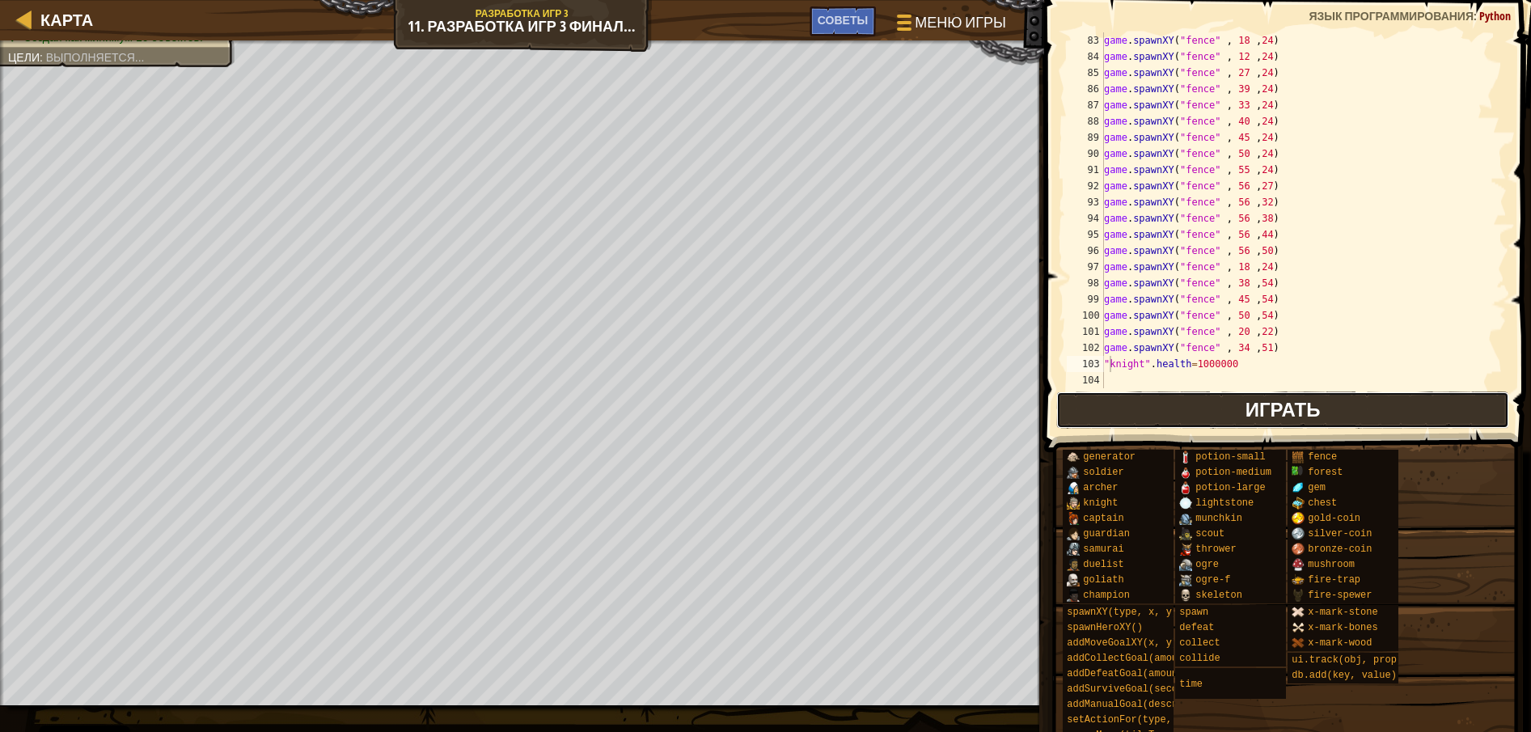
click at [1153, 399] on button "Играть" at bounding box center [1283, 409] width 454 height 37
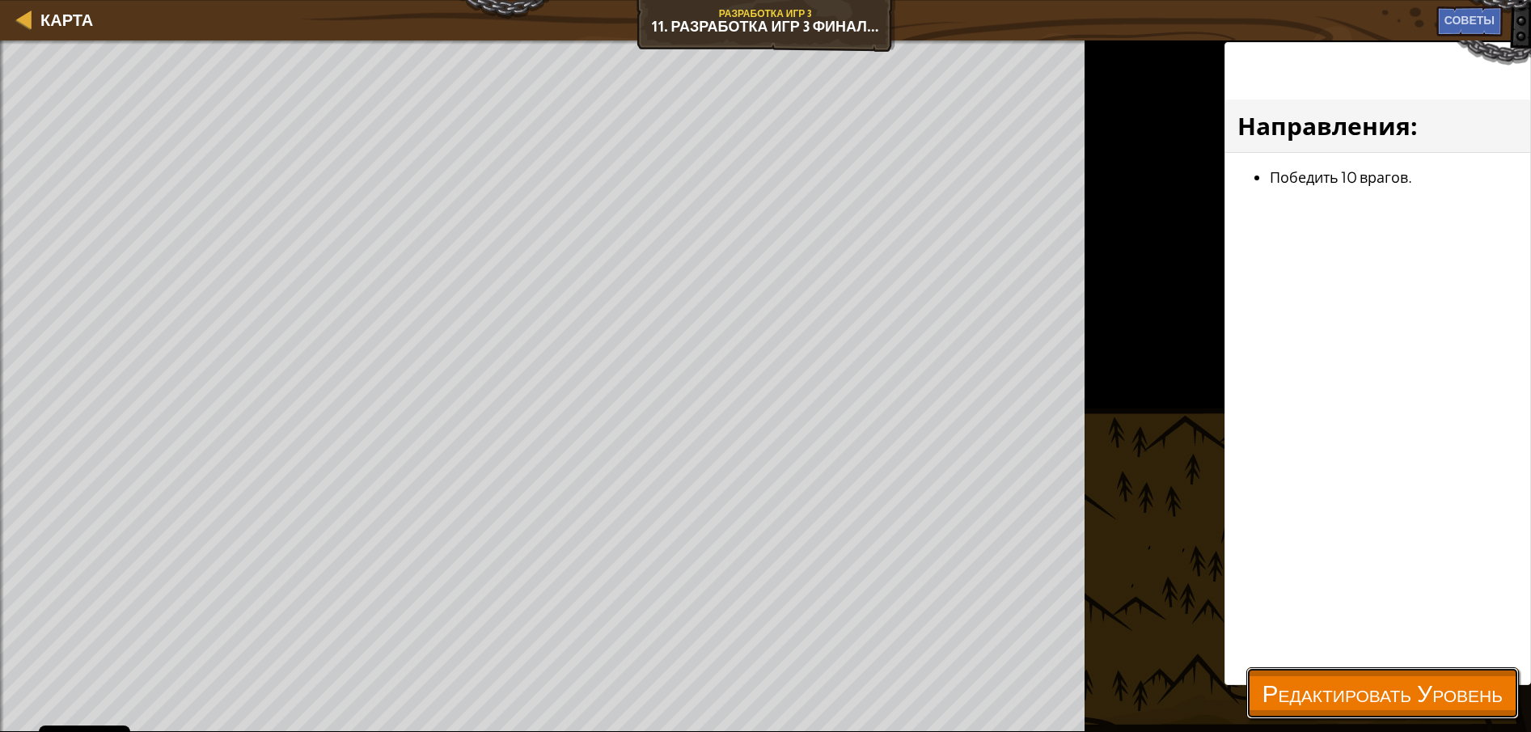
click at [1297, 705] on span "Редактировать Уровень" at bounding box center [1382, 692] width 240 height 33
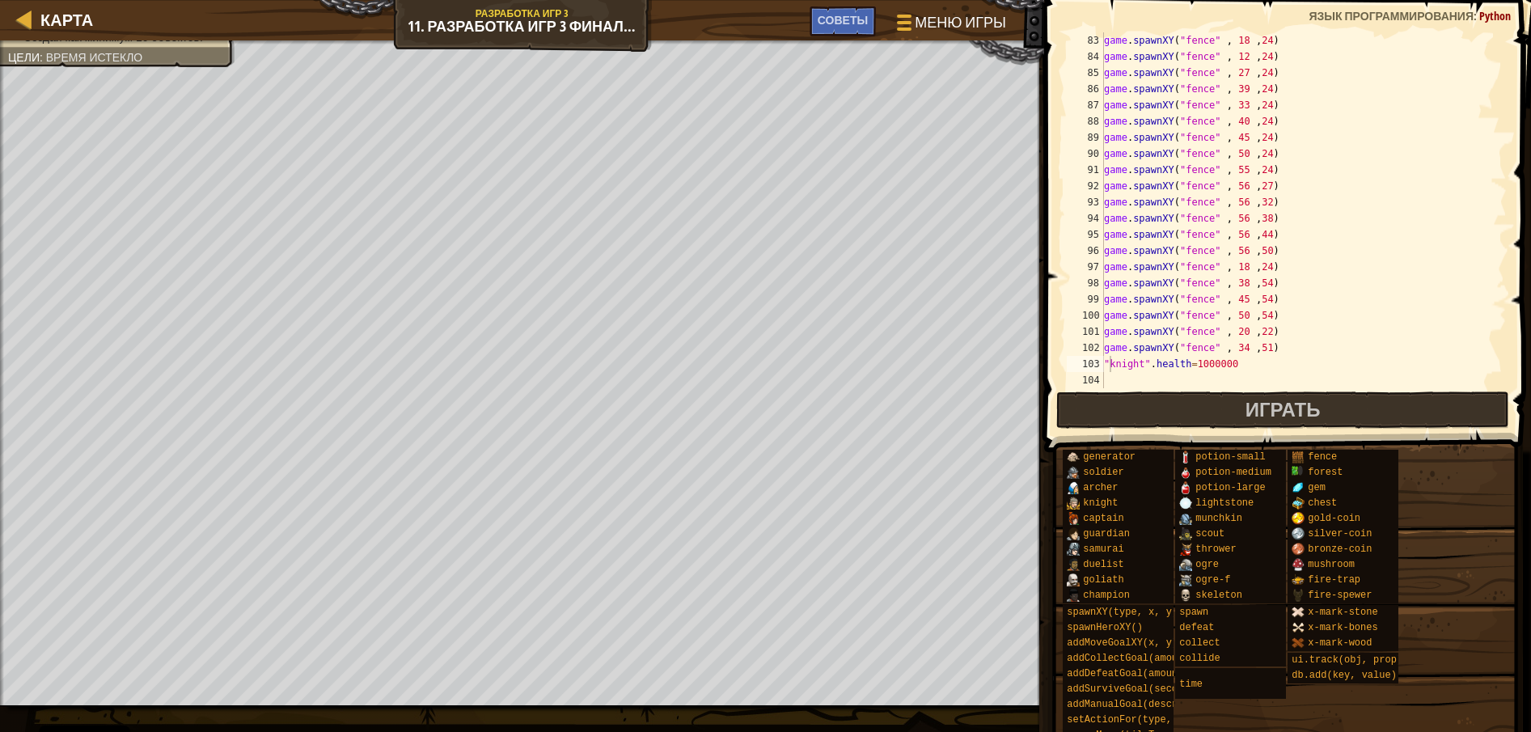
click at [1240, 361] on div "game . spawnXY ( "fence" , 18 , 24 ) game . spawnXY ( "fence" , 12 , 24 ) game …" at bounding box center [1295, 226] width 391 height 388
click at [1145, 367] on div "game . spawnXY ( "fence" , 18 , 24 ) game . spawnXY ( "fence" , 12 , 24 ) game …" at bounding box center [1295, 226] width 391 height 388
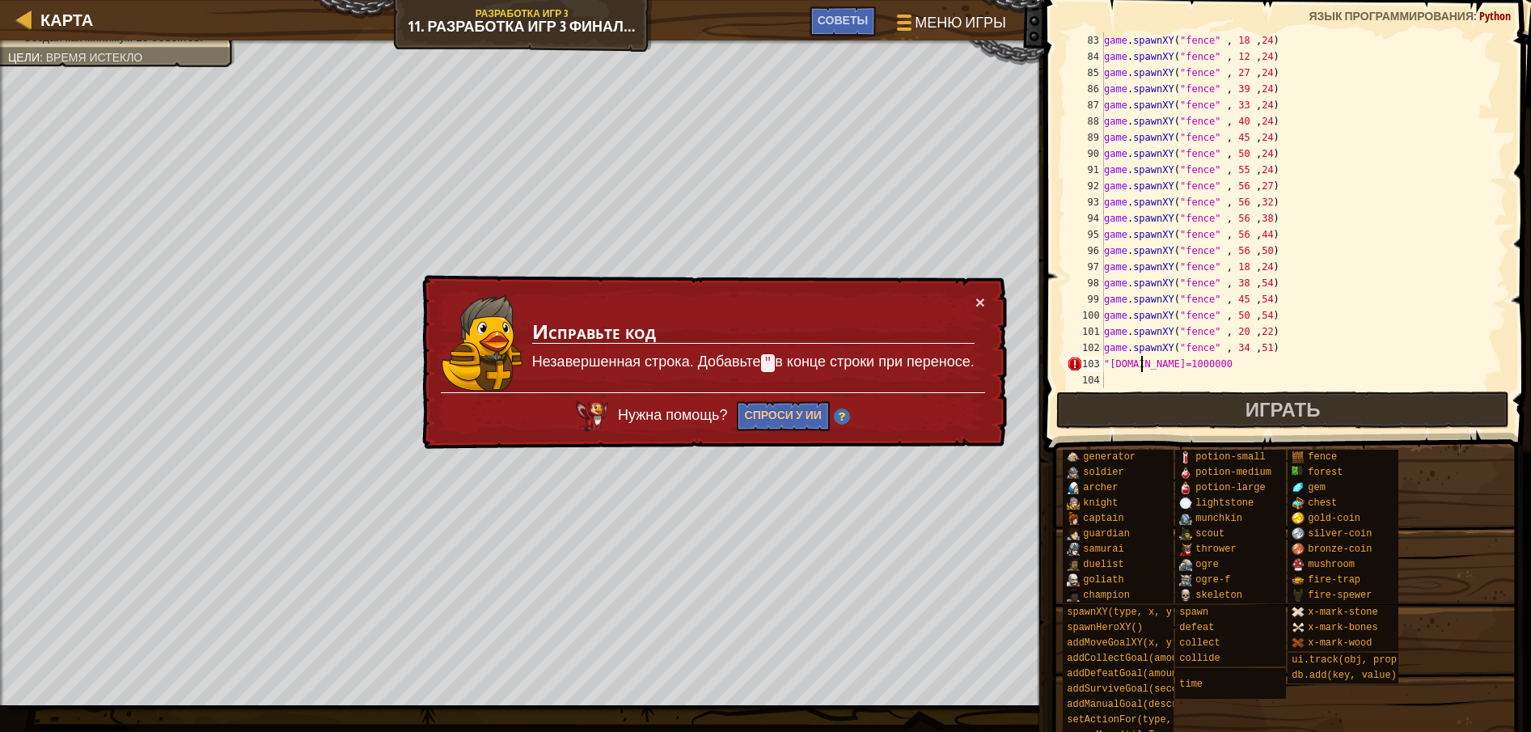
click at [1108, 363] on div "game . spawnXY ( "fence" , 18 , 24 ) game . spawnXY ( "fence" , 12 , 24 ) game …" at bounding box center [1295, 226] width 391 height 388
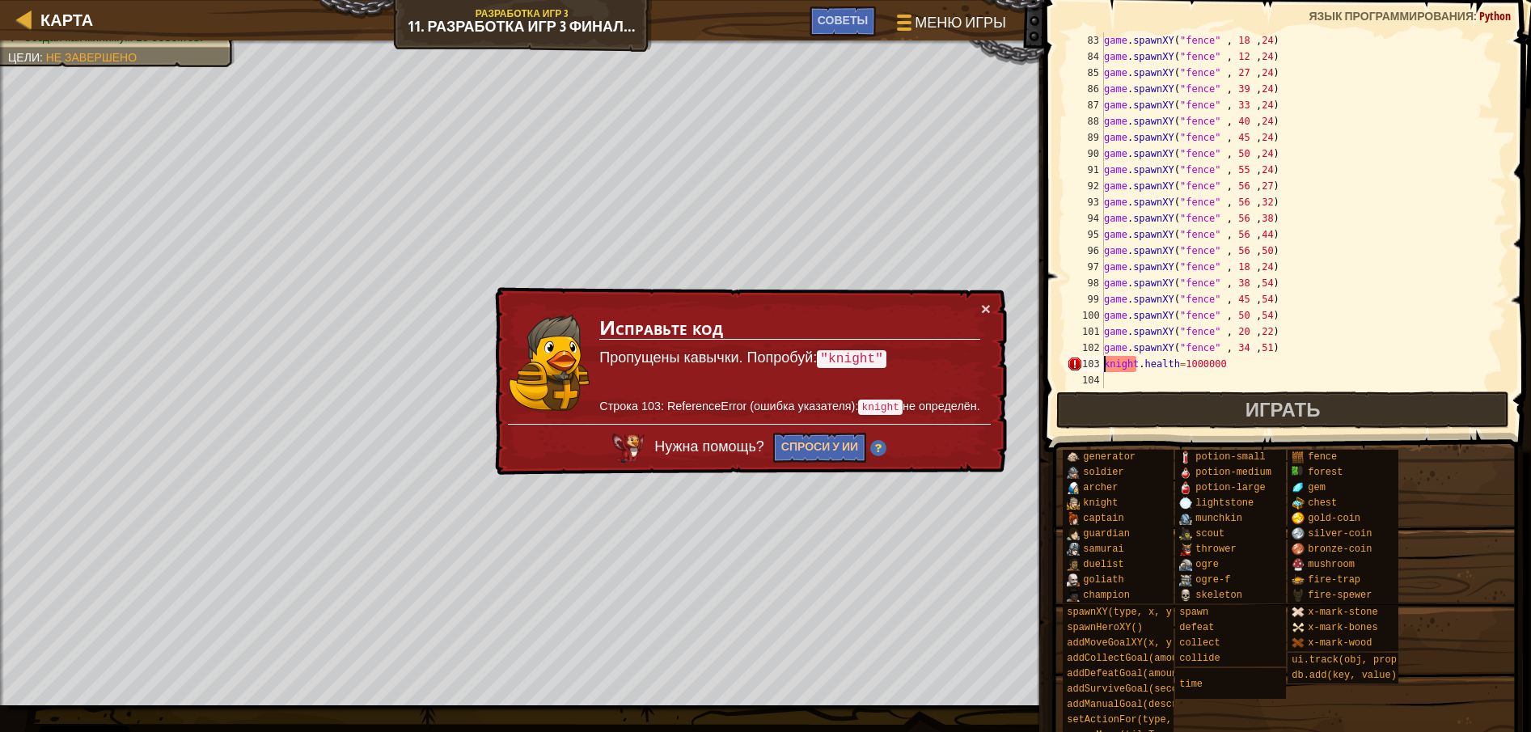
click at [986, 296] on div "× Исправьте код Пропущены кавычки. Попробуй: "knight" Строка 103: ReferenceErro…" at bounding box center [749, 381] width 515 height 188
click at [985, 302] on button "×" at bounding box center [986, 308] width 10 height 17
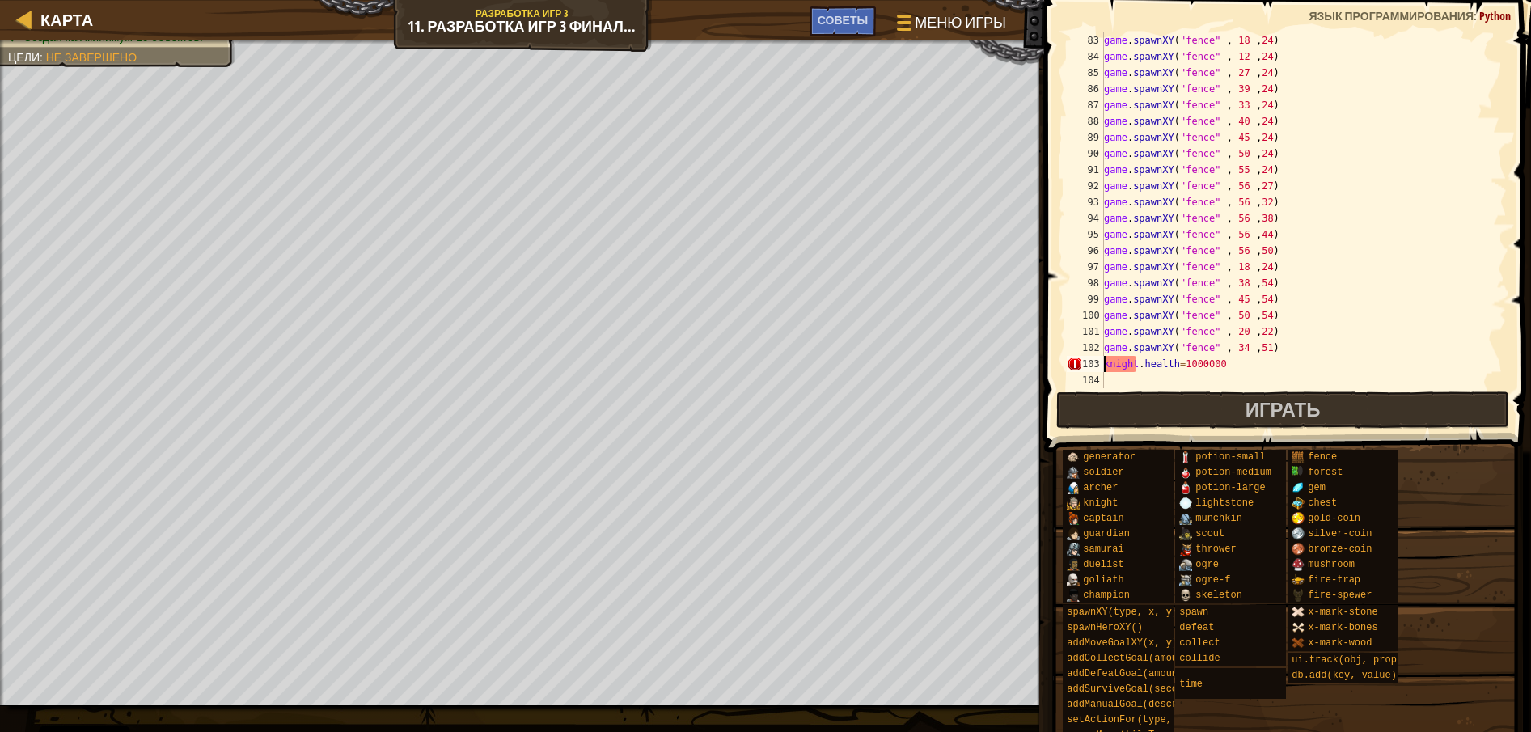
click at [1275, 337] on div "game . spawnXY ( "fence" , 18 , 24 ) game . spawnXY ( "fence" , 12 , 24 ) game …" at bounding box center [1295, 226] width 391 height 388
click at [1265, 357] on div "game . spawnXY ( "fence" , 18 , 24 ) game . spawnXY ( "fence" , 12 , 24 ) game …" at bounding box center [1295, 226] width 391 height 388
click at [1265, 356] on div "game . spawnXY ( "fence" , 18 , 24 ) game . spawnXY ( "fence" , 12 , 24 ) game …" at bounding box center [1295, 226] width 391 height 388
click at [1313, 349] on div "game . spawnXY ( "fence" , 18 , 24 ) game . spawnXY ( "fence" , 12 , 24 ) game …" at bounding box center [1295, 226] width 391 height 388
type textarea "game.spawnXY("fence" , 34 ,51)"
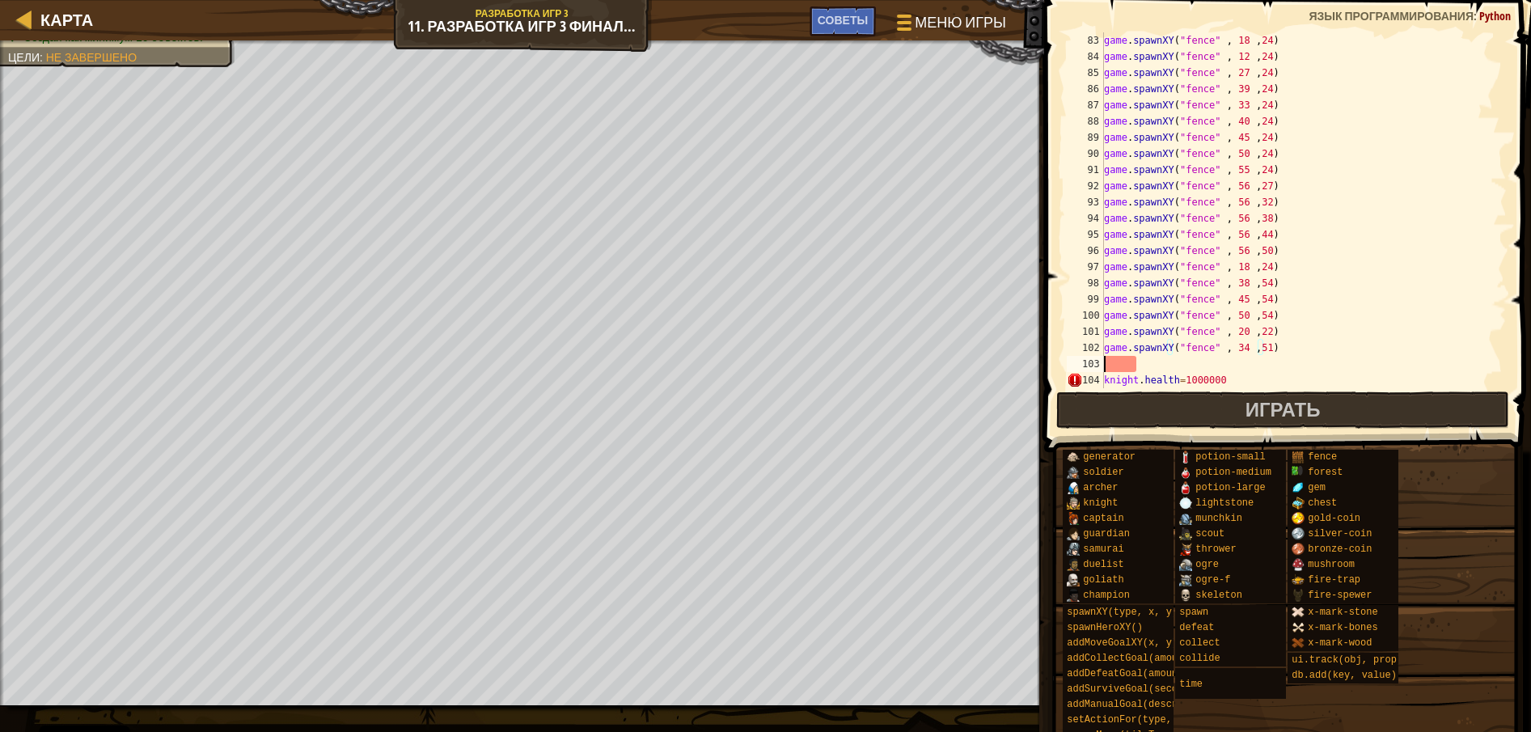
scroll to position [7, 0]
paste textarea "knight"
type textarea "k"
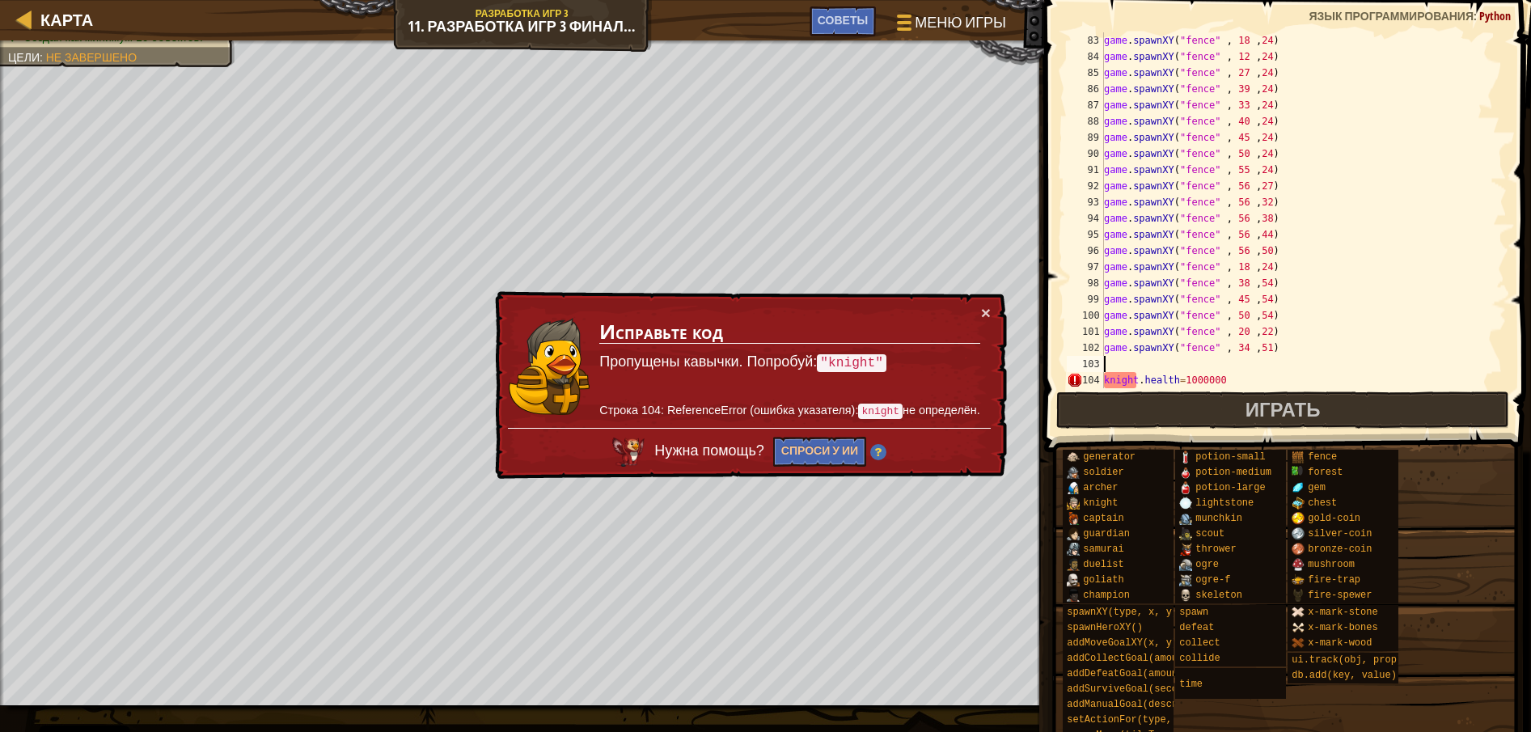
paste textarea "game.spawnXY("fence" , 38 ,54)"
click at [1233, 365] on div "game . spawnXY ( "fence" , 18 , 24 ) game . spawnXY ( "fence" , 12 , 24 ) game …" at bounding box center [1295, 226] width 391 height 388
click at [1238, 365] on div "game . spawnXY ( "fence" , 18 , 24 ) game . spawnXY ( "fence" , 12 , 24 ) game …" at bounding box center [1295, 226] width 391 height 388
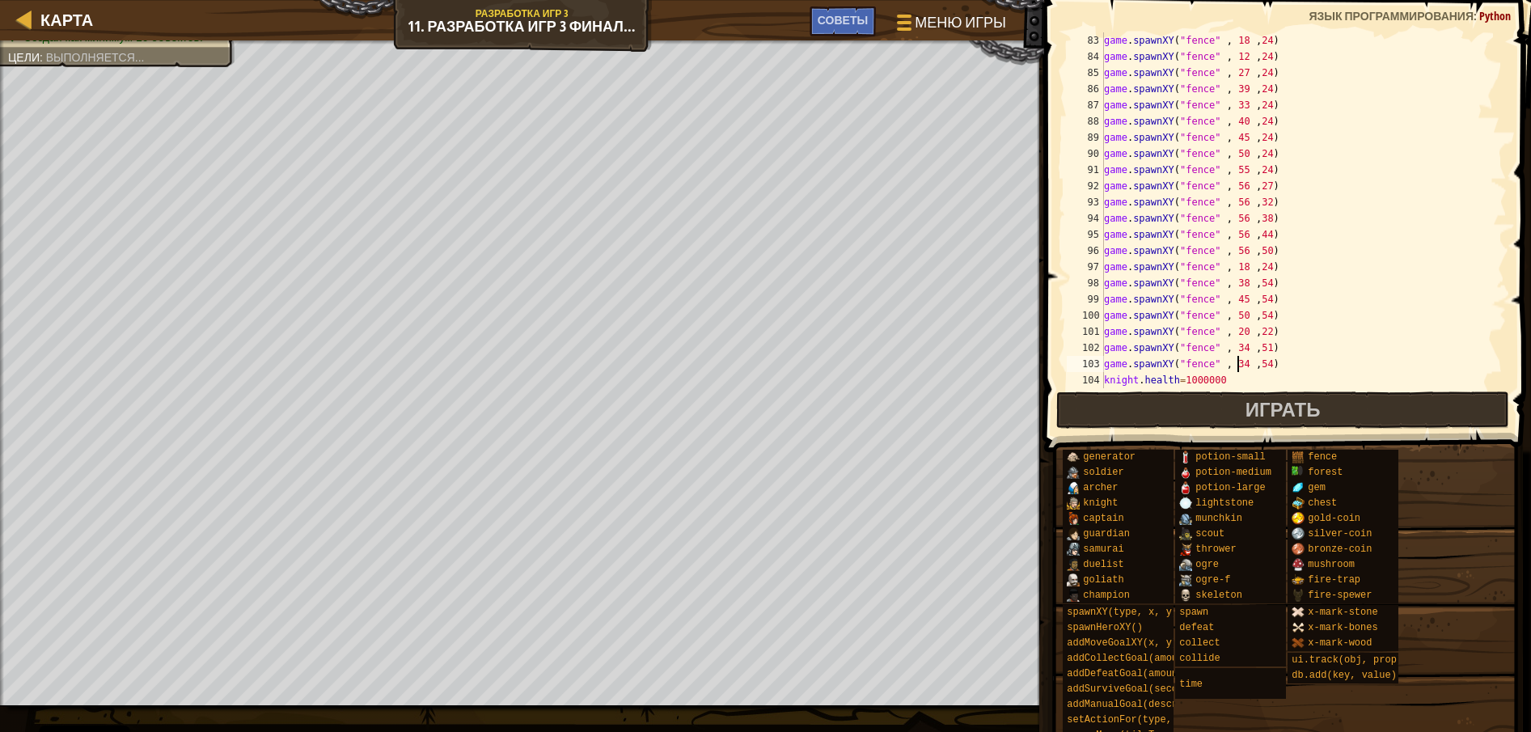
scroll to position [7, 11]
click at [1257, 368] on div "game . spawnXY ( "fence" , 18 , 24 ) game . spawnXY ( "fence" , 12 , 24 ) game …" at bounding box center [1295, 226] width 391 height 388
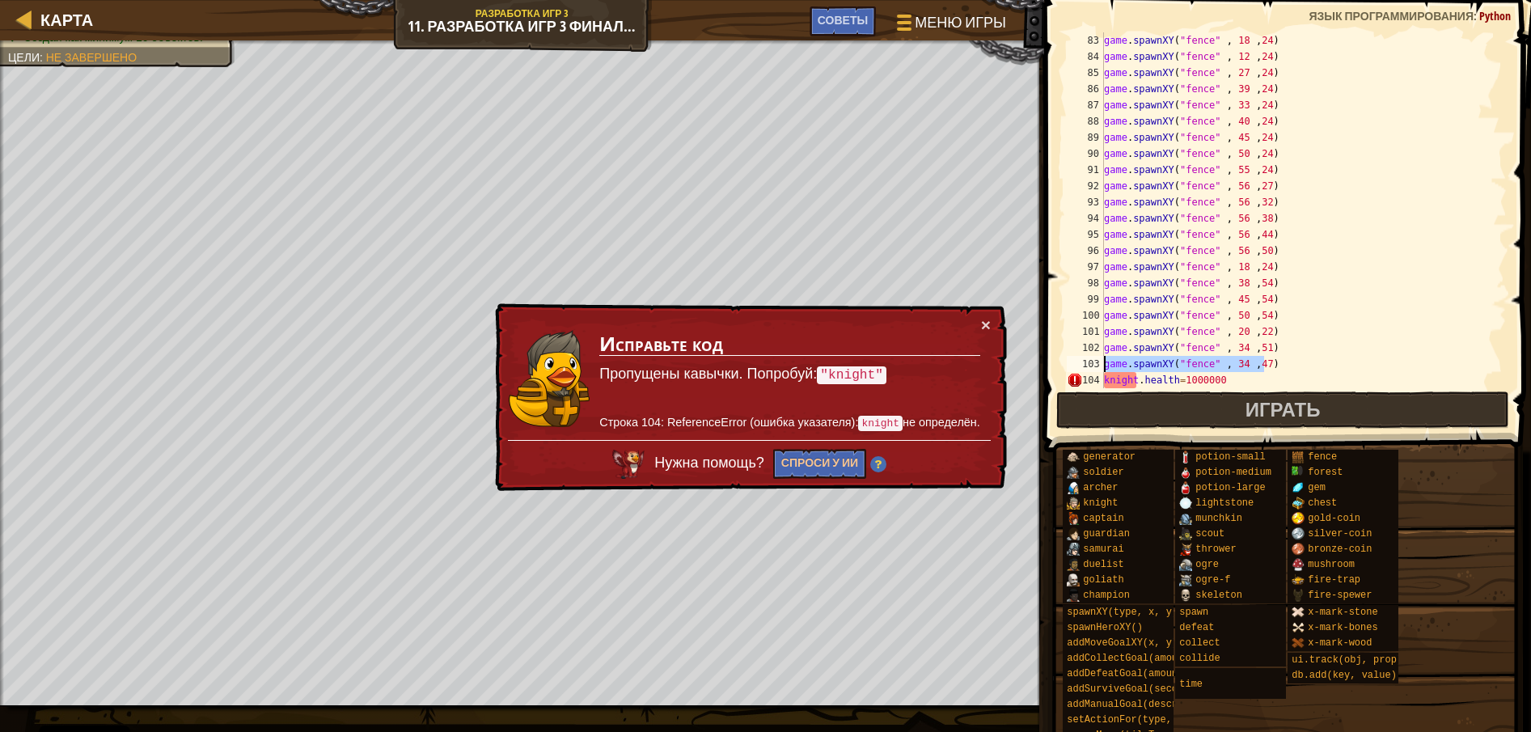
drag, startPoint x: 1277, startPoint y: 368, endPoint x: 1098, endPoint y: 365, distance: 178.7
click at [1098, 365] on div "game.spawnXY("fence" , 34 ,47) 83 84 85 86 87 88 89 90 91 92 93 94 95 96 97 98 …" at bounding box center [1284, 210] width 443 height 356
click at [1274, 361] on div "game . spawnXY ( "fence" , 18 , 24 ) game . spawnXY ( "fence" , 12 , 24 ) game …" at bounding box center [1295, 210] width 391 height 356
click at [1226, 345] on div "game . spawnXY ( "fence" , 27 , 24 ) game . spawnXY ( "fence" , 39 , 24 ) game …" at bounding box center [1295, 226] width 391 height 388
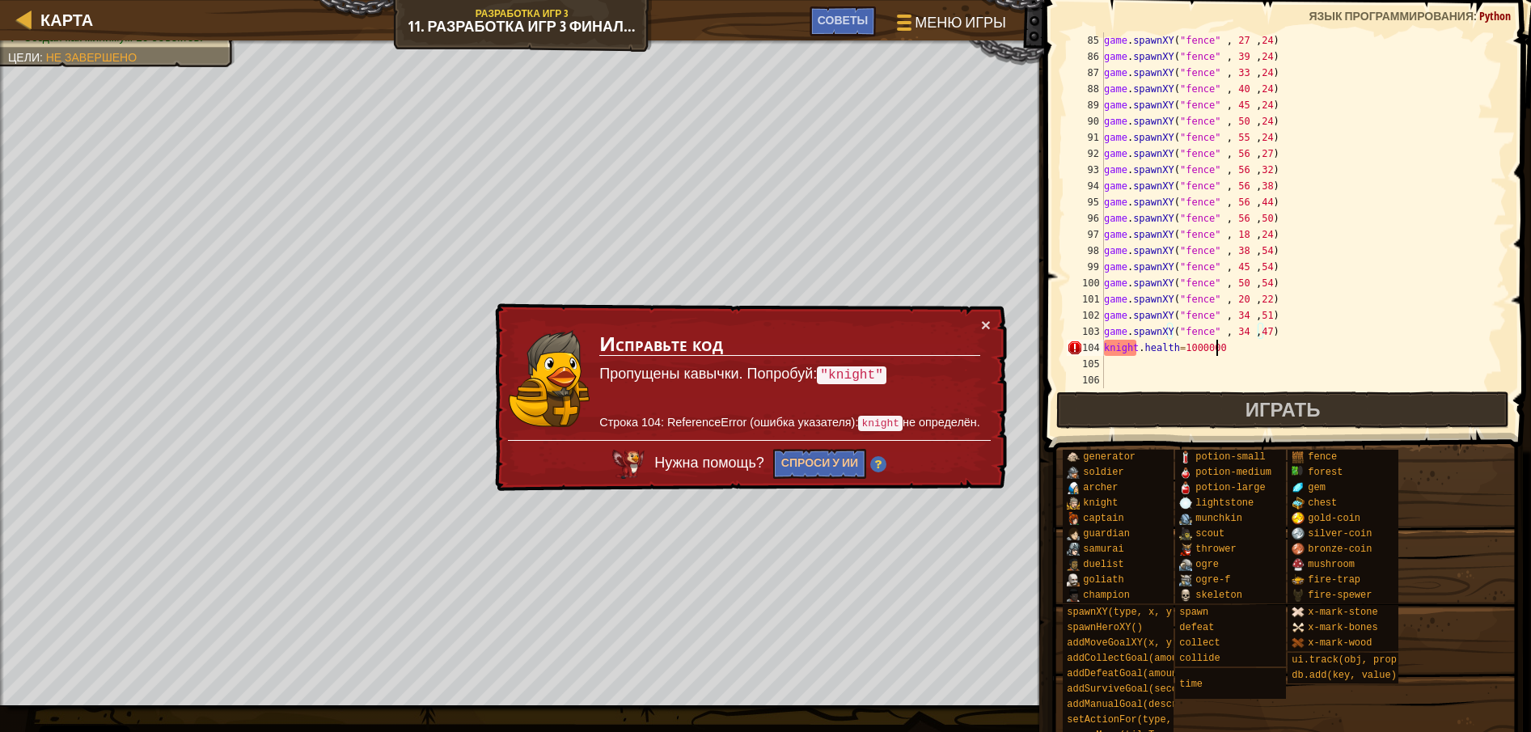
type textarea "[DOMAIN_NAME]=1000000"
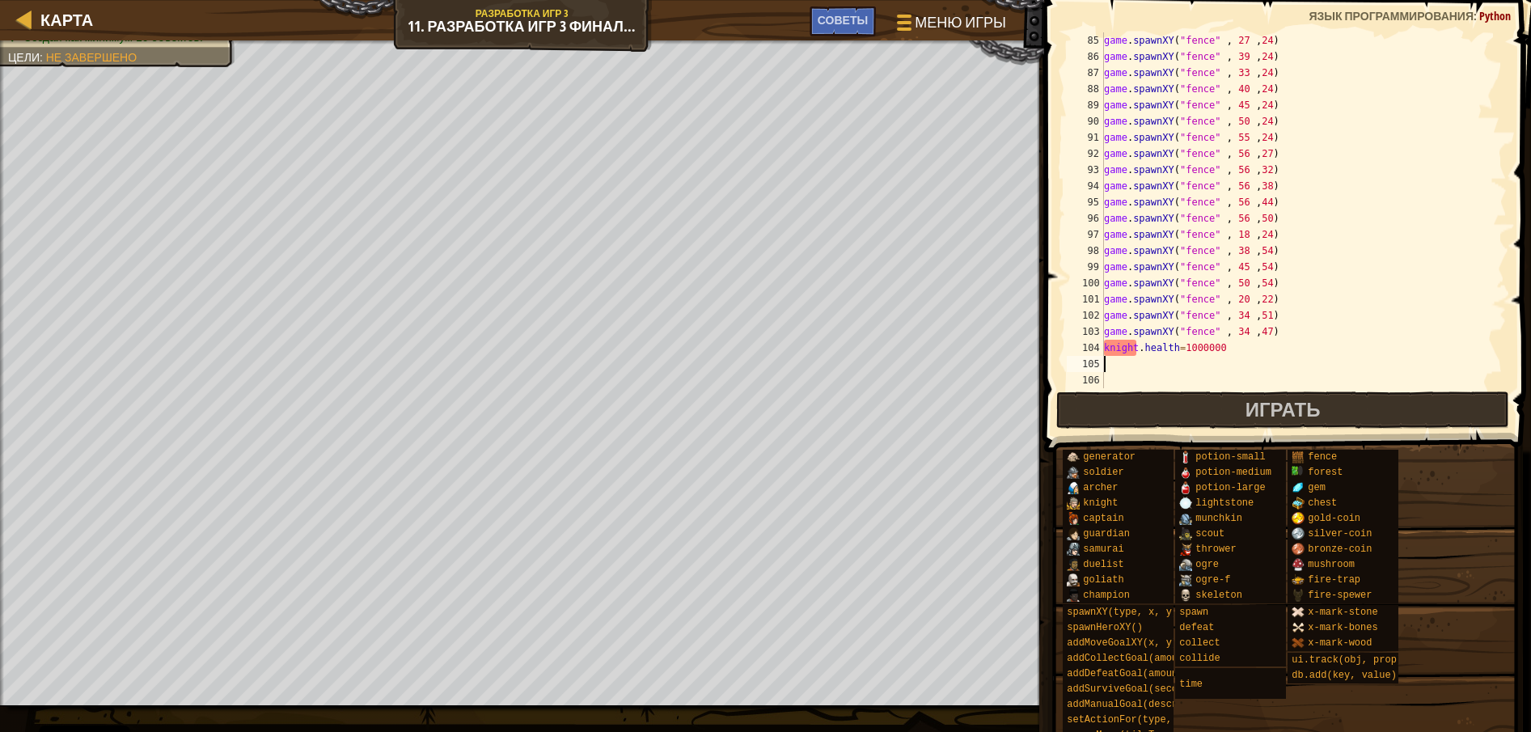
scroll to position [7, 0]
paste textarea "game.spawnXY("fence" , 34 ,47)"
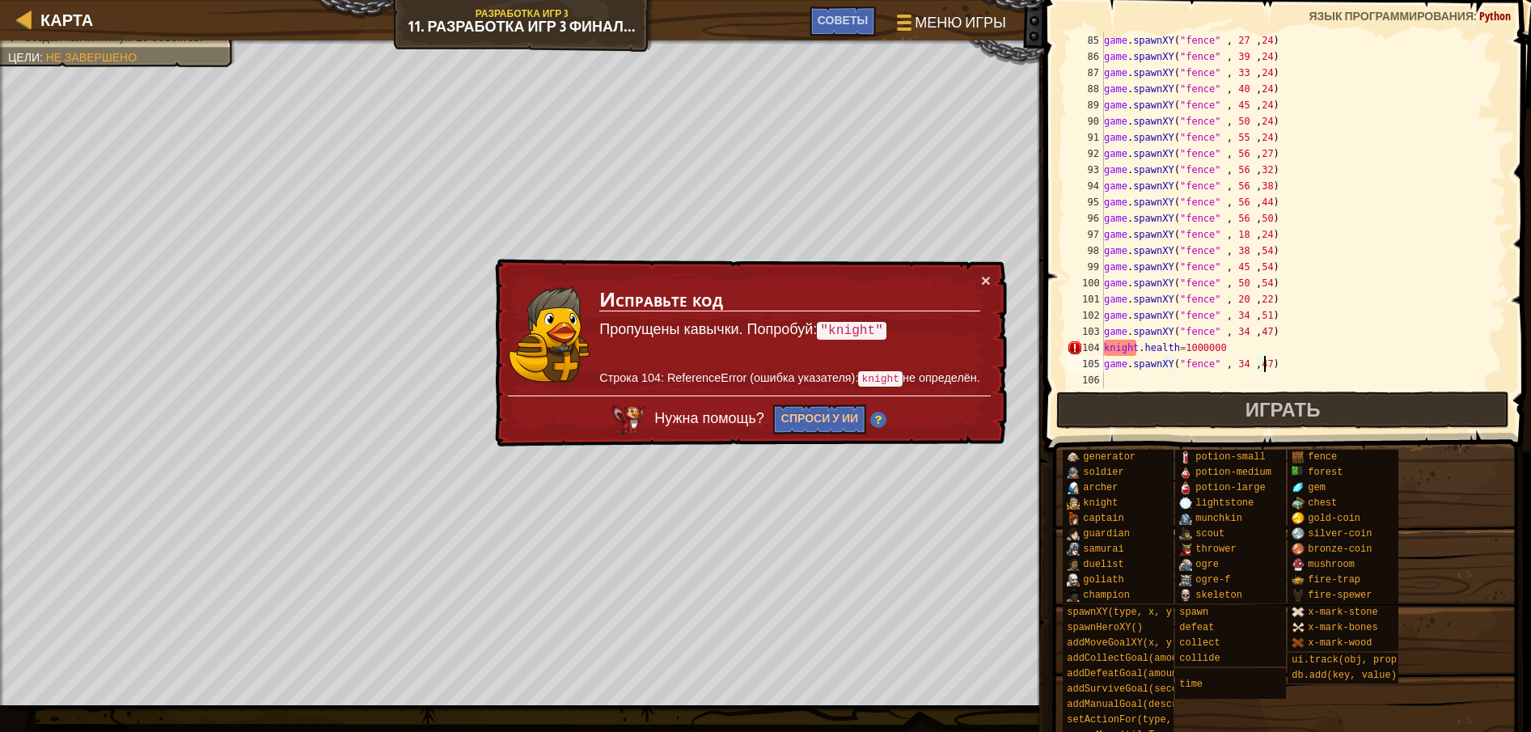
click at [1257, 364] on div "game . spawnXY ( "fence" , 27 , 24 ) game . spawnXY ( "fence" , 39 , 24 ) game …" at bounding box center [1295, 226] width 391 height 388
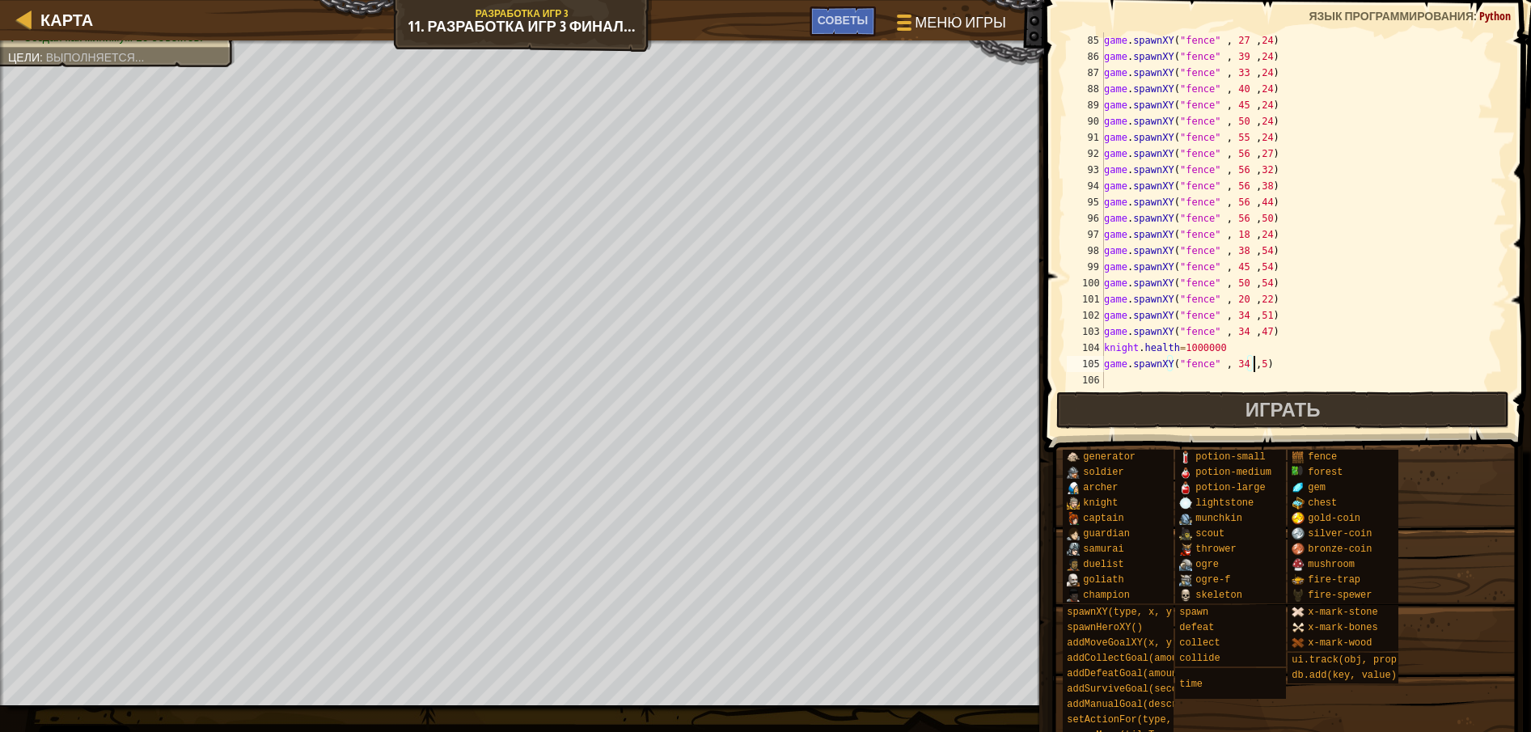
type textarea "game.spawnXY("fence" , 34 ,50)"
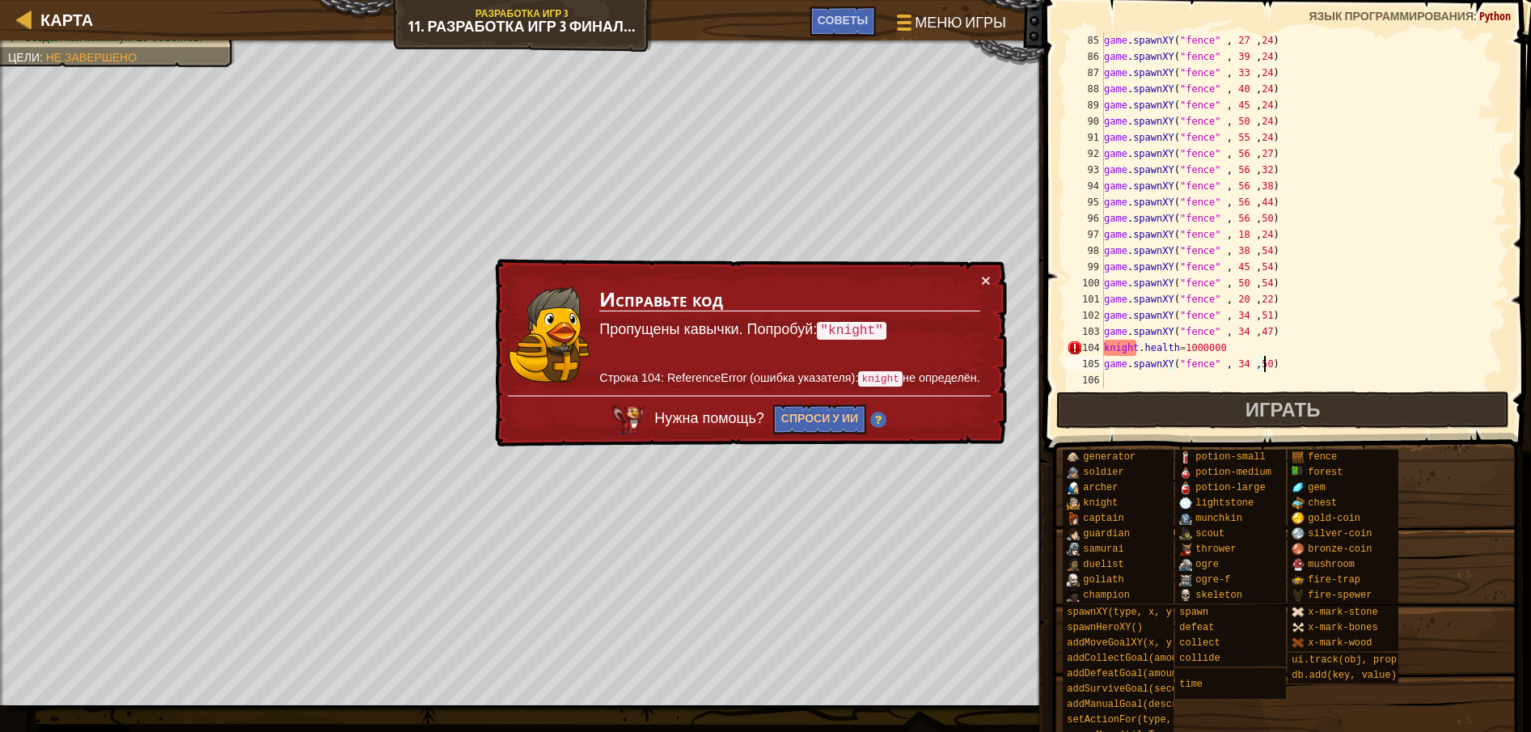
click at [1265, 359] on div "game . spawnXY ( "fence" , 27 , 24 ) game . spawnXY ( "fence" , 39 , 24 ) game …" at bounding box center [1295, 226] width 391 height 388
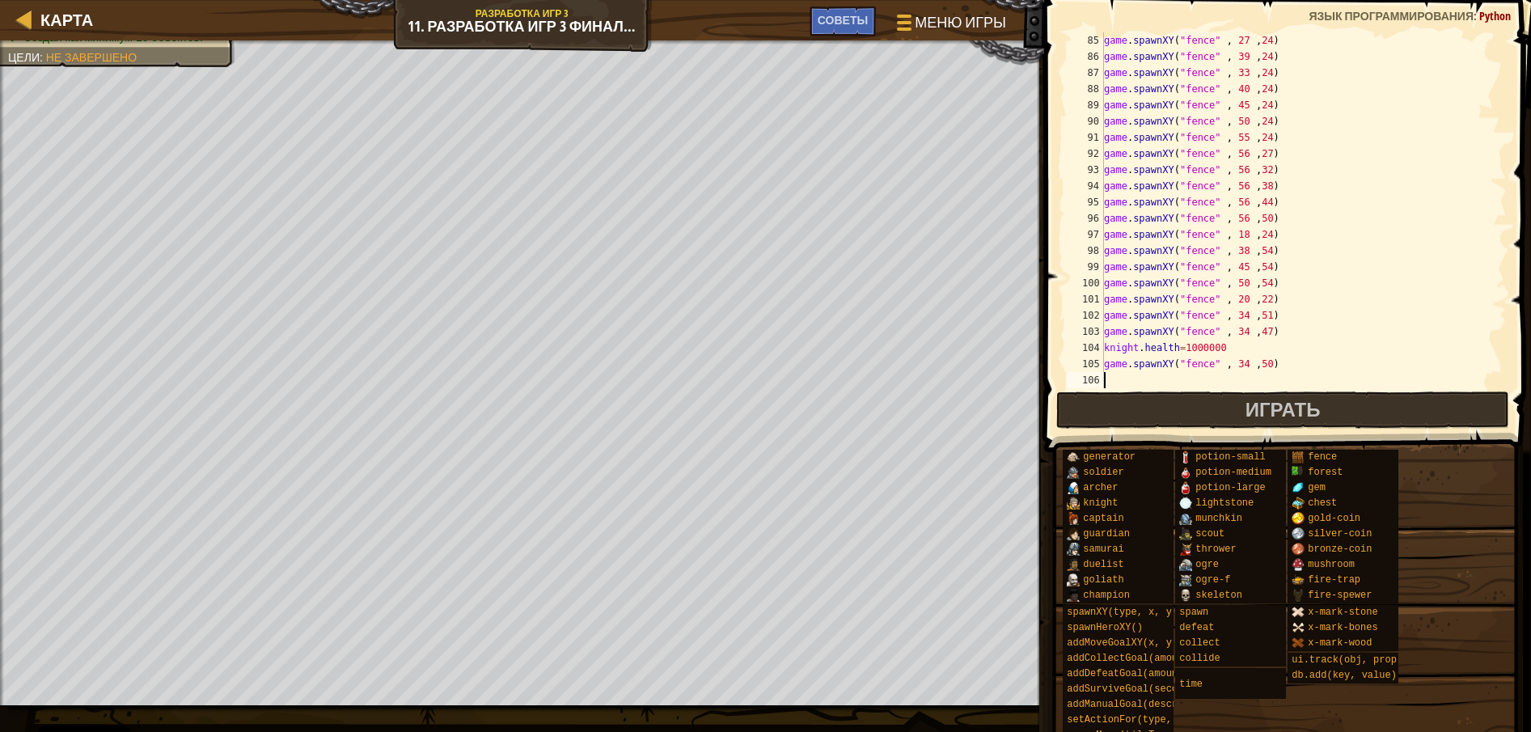
scroll to position [7, 0]
paste textarea "game.spawnXY("fence" , 34 ,47)"
click at [1257, 385] on div "game . spawnXY ( "fence" , 27 , 24 ) game . spawnXY ( "fence" , 39 , 24 ) game …" at bounding box center [1295, 226] width 391 height 388
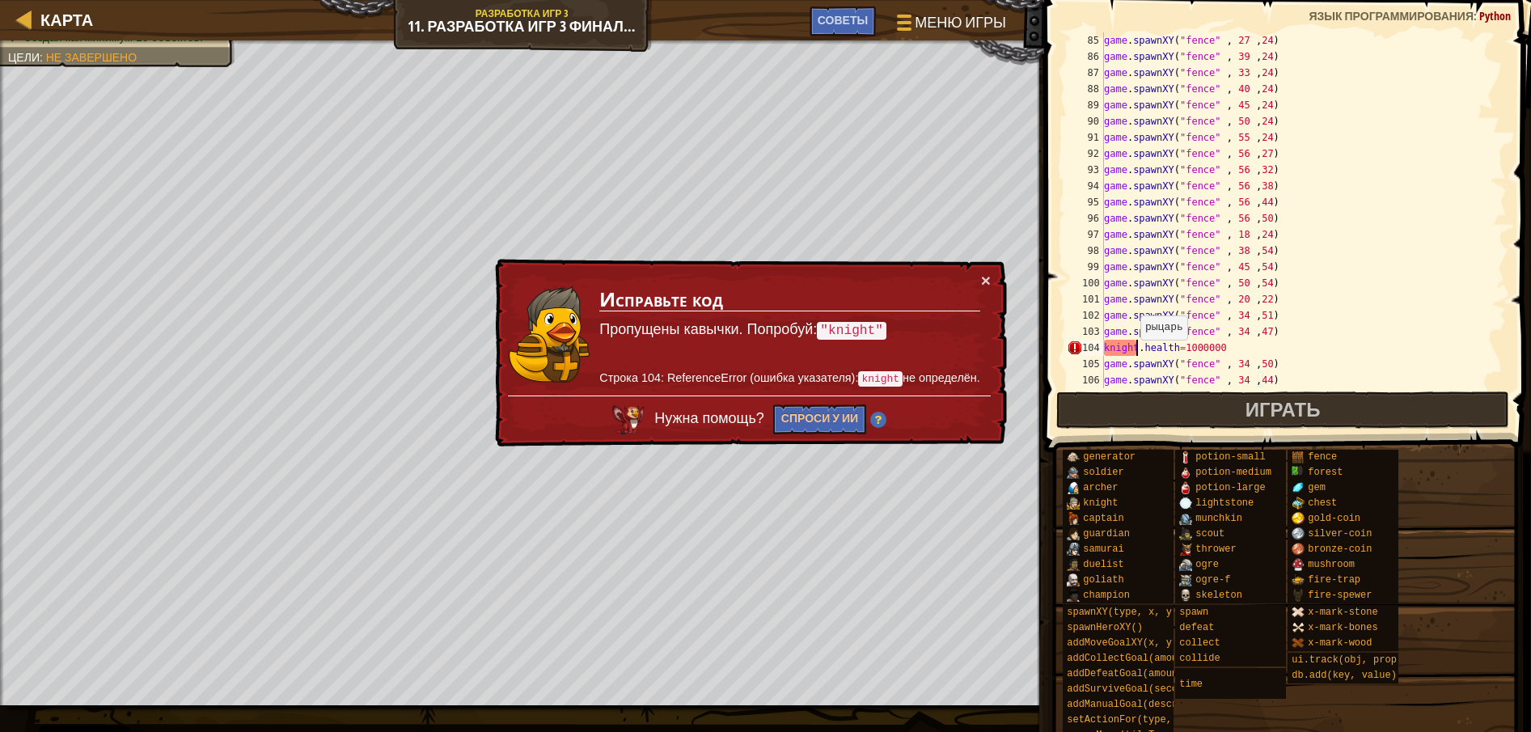
click at [1137, 355] on div "game . spawnXY ( "fence" , 27 , 24 ) game . spawnXY ( "fence" , 39 , 24 ) game …" at bounding box center [1295, 226] width 391 height 388
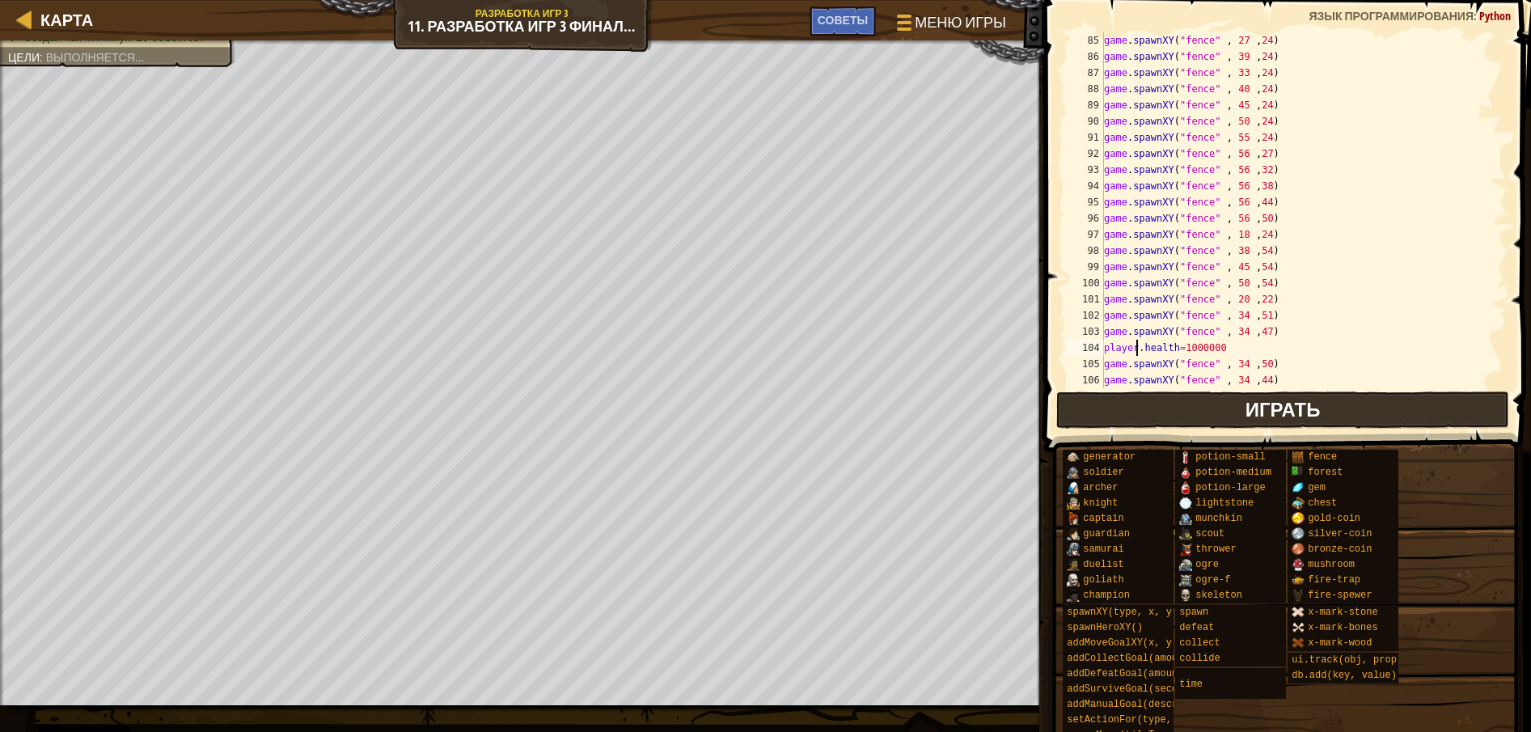
scroll to position [7, 3]
drag, startPoint x: 1214, startPoint y: 415, endPoint x: 1182, endPoint y: 415, distance: 32.3
click at [1214, 416] on button "Играть" at bounding box center [1283, 409] width 454 height 37
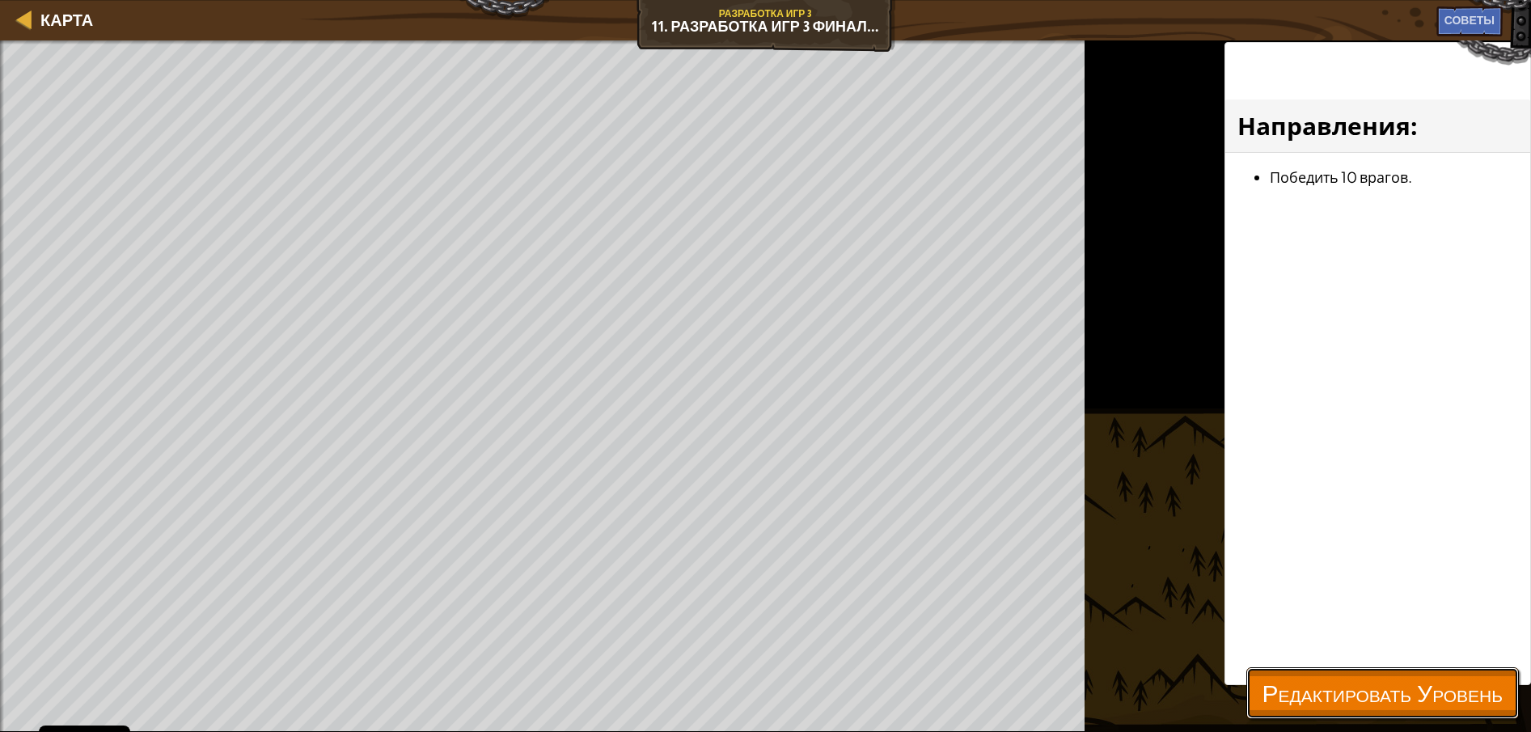
click at [1365, 679] on span "Редактировать Уровень" at bounding box center [1382, 692] width 240 height 33
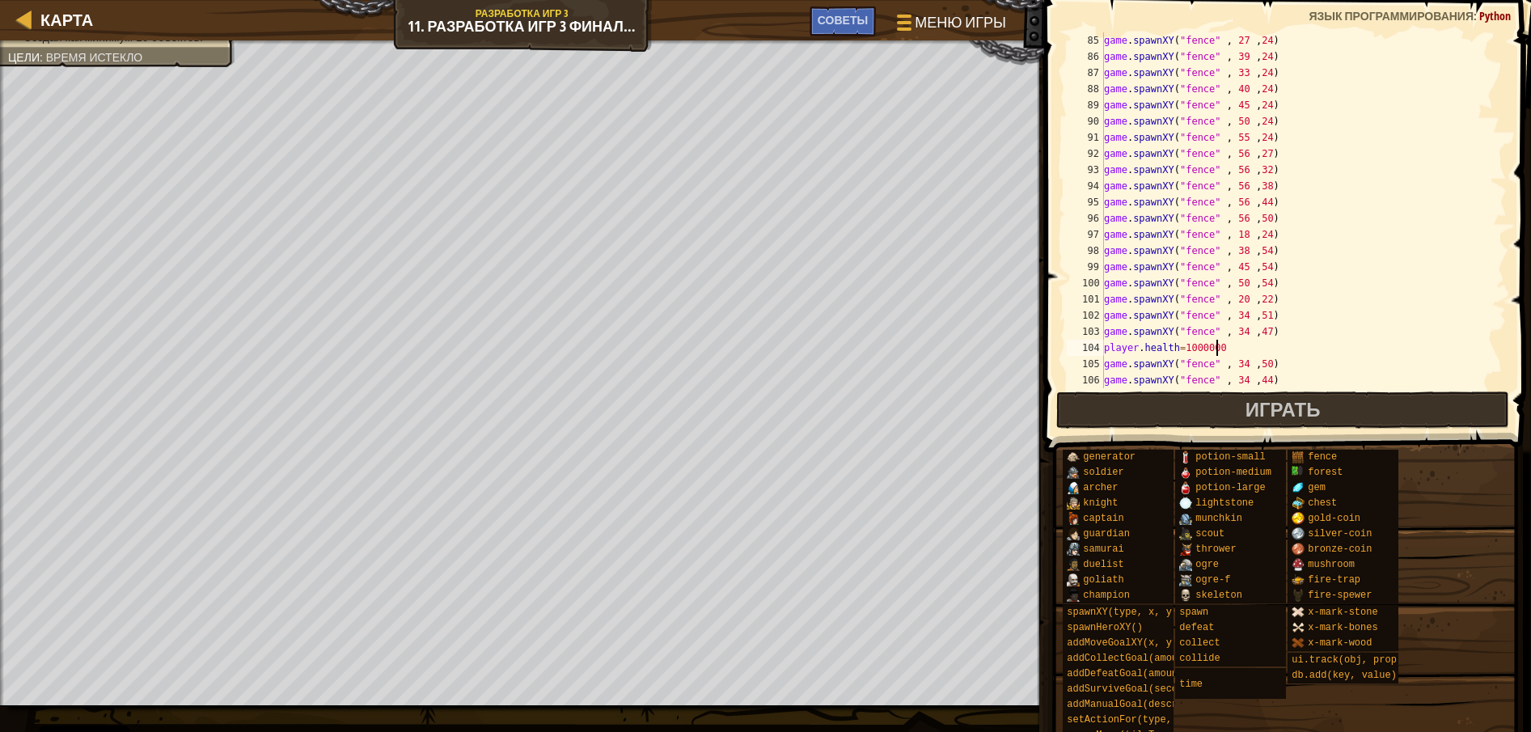
click at [1222, 344] on div "game . spawnXY ( "fence" , 27 , 24 ) game . spawnXY ( "fence" , 39 , 24 ) game …" at bounding box center [1295, 226] width 391 height 388
click at [1137, 316] on div "game . spawnXY ( "fence" , 33 , 24 ) game . spawnXY ( "fence" , 40 , 24 ) game …" at bounding box center [1295, 226] width 391 height 388
click at [1138, 316] on div "game . spawnXY ( "fence" , 33 , 24 ) game . spawnXY ( "fence" , 40 , 24 ) game …" at bounding box center [1295, 226] width 391 height 388
click at [1139, 319] on div "game . spawnXY ( "fence" , 33 , 24 ) game . spawnXY ( "fence" , 40 , 24 ) game …" at bounding box center [1295, 210] width 391 height 356
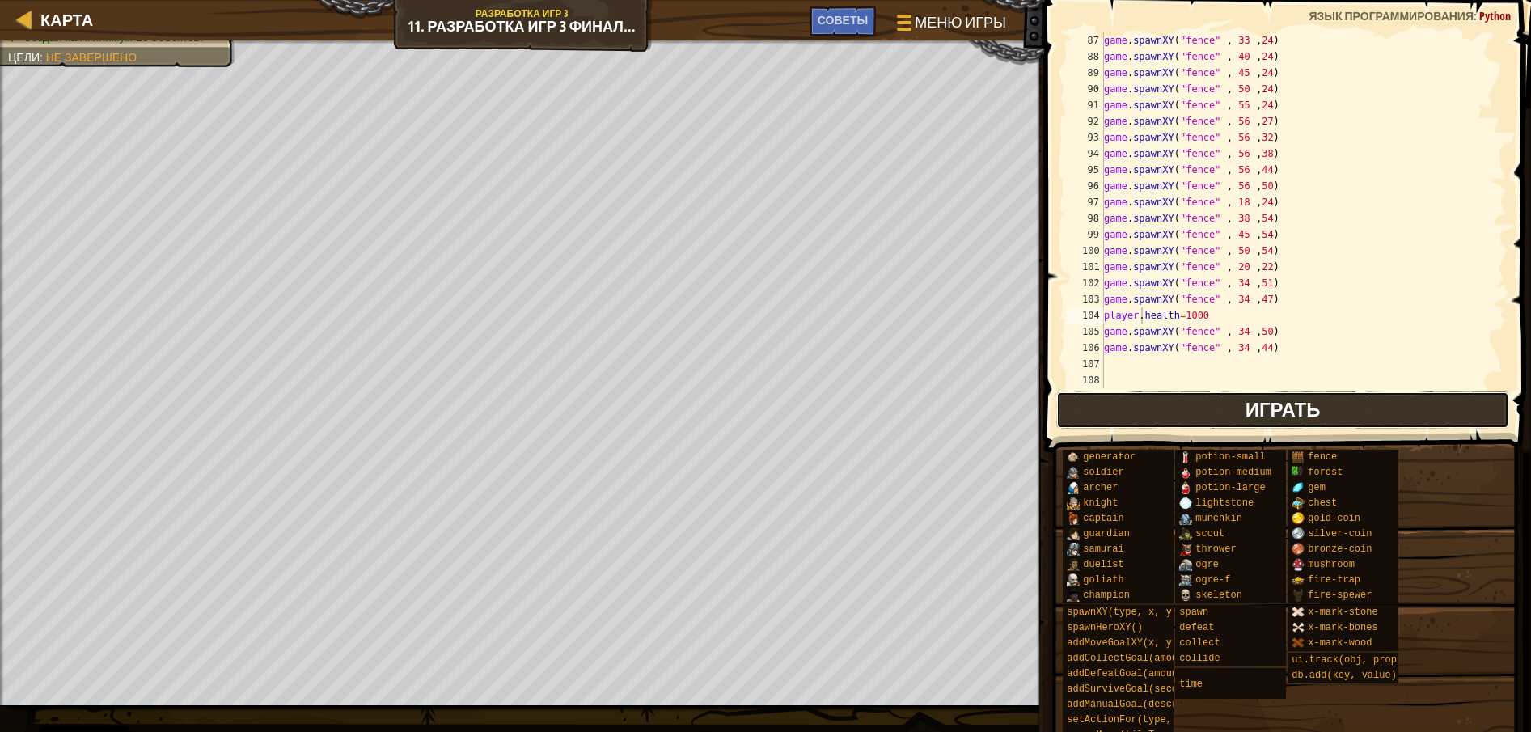
click at [1163, 399] on button "Играть" at bounding box center [1283, 409] width 454 height 37
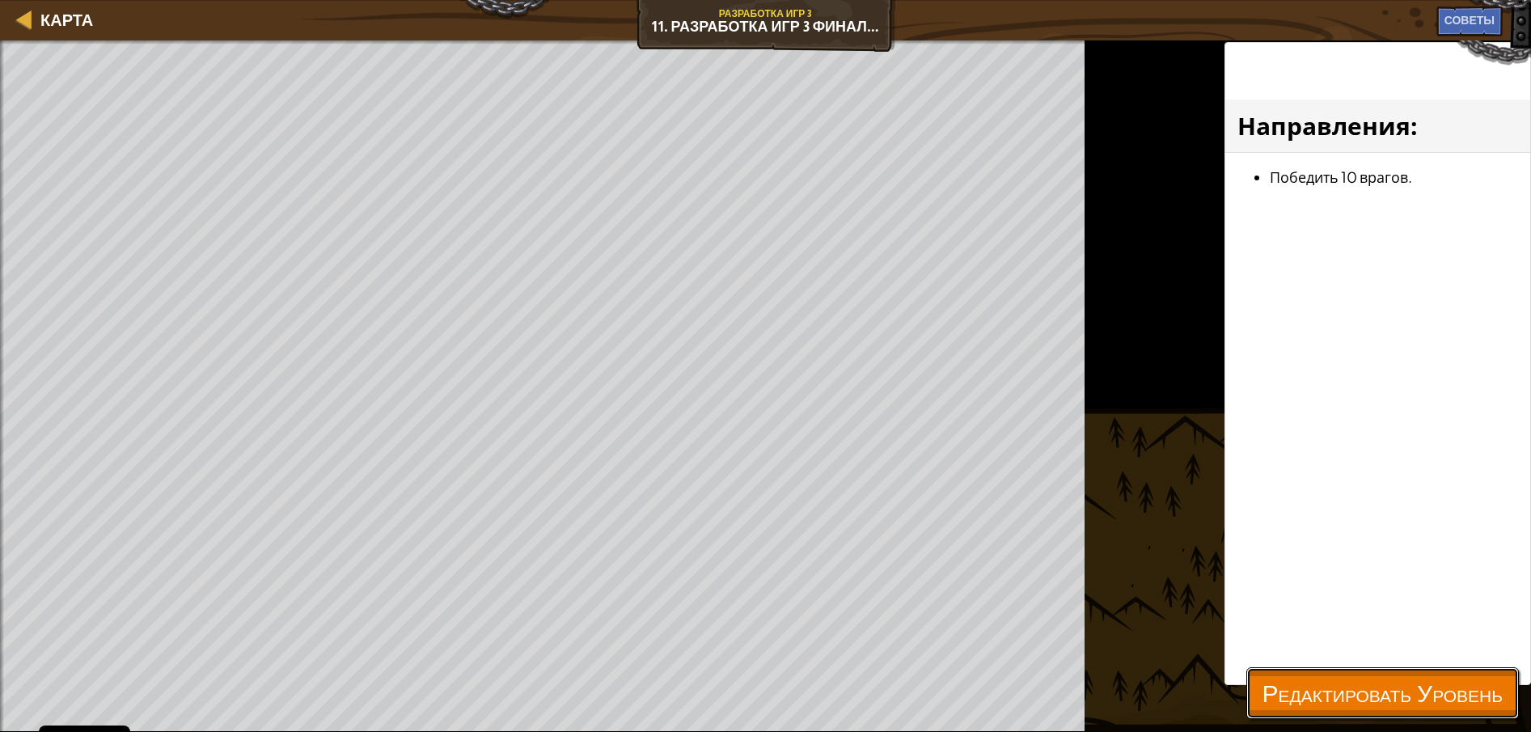
click at [1262, 679] on span "Редактировать Уровень" at bounding box center [1382, 692] width 240 height 33
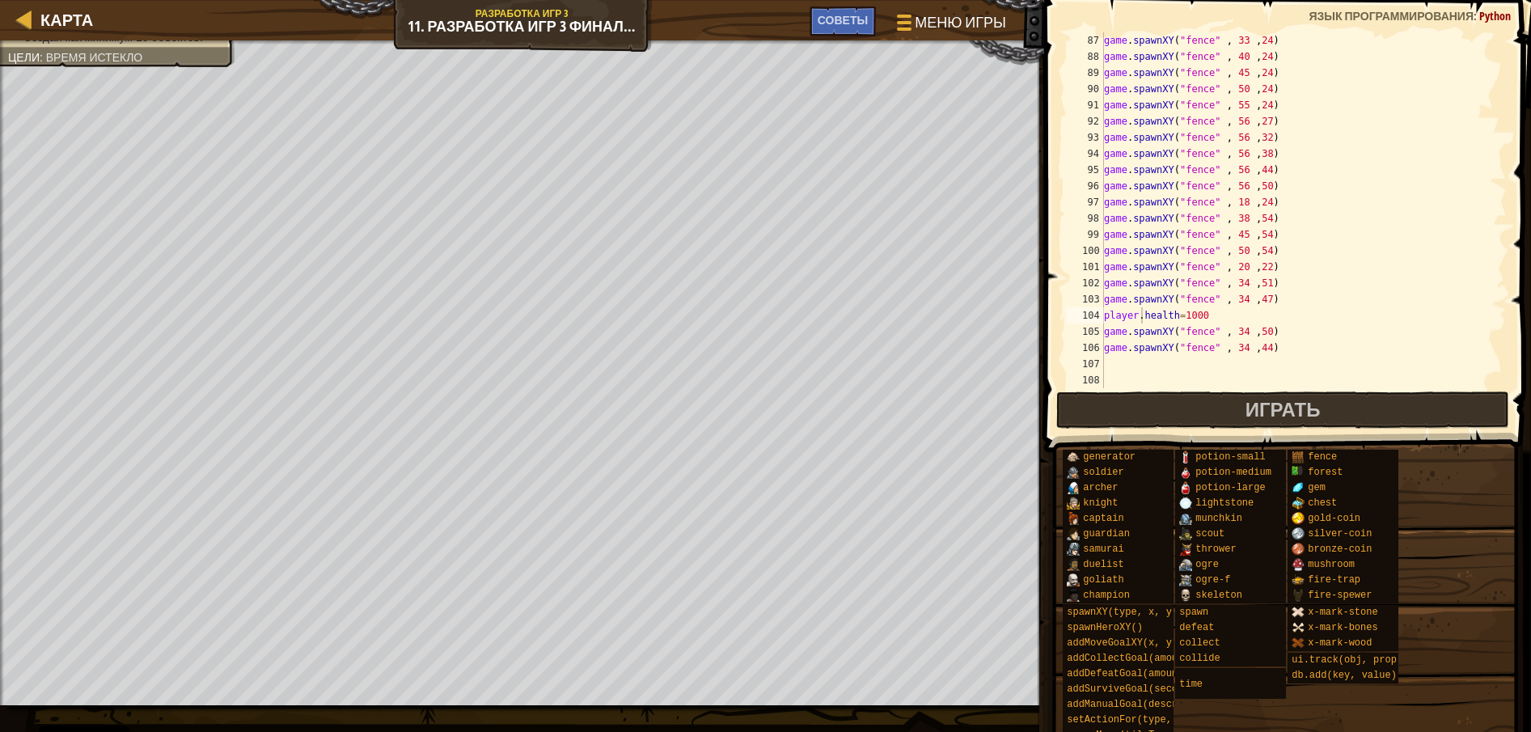
click at [1225, 310] on div "game . spawnXY ( "fence" , 33 , 24 ) game . spawnXY ( "fence" , 40 , 24 ) game …" at bounding box center [1295, 226] width 391 height 388
click at [1206, 394] on button "Играть" at bounding box center [1283, 409] width 454 height 37
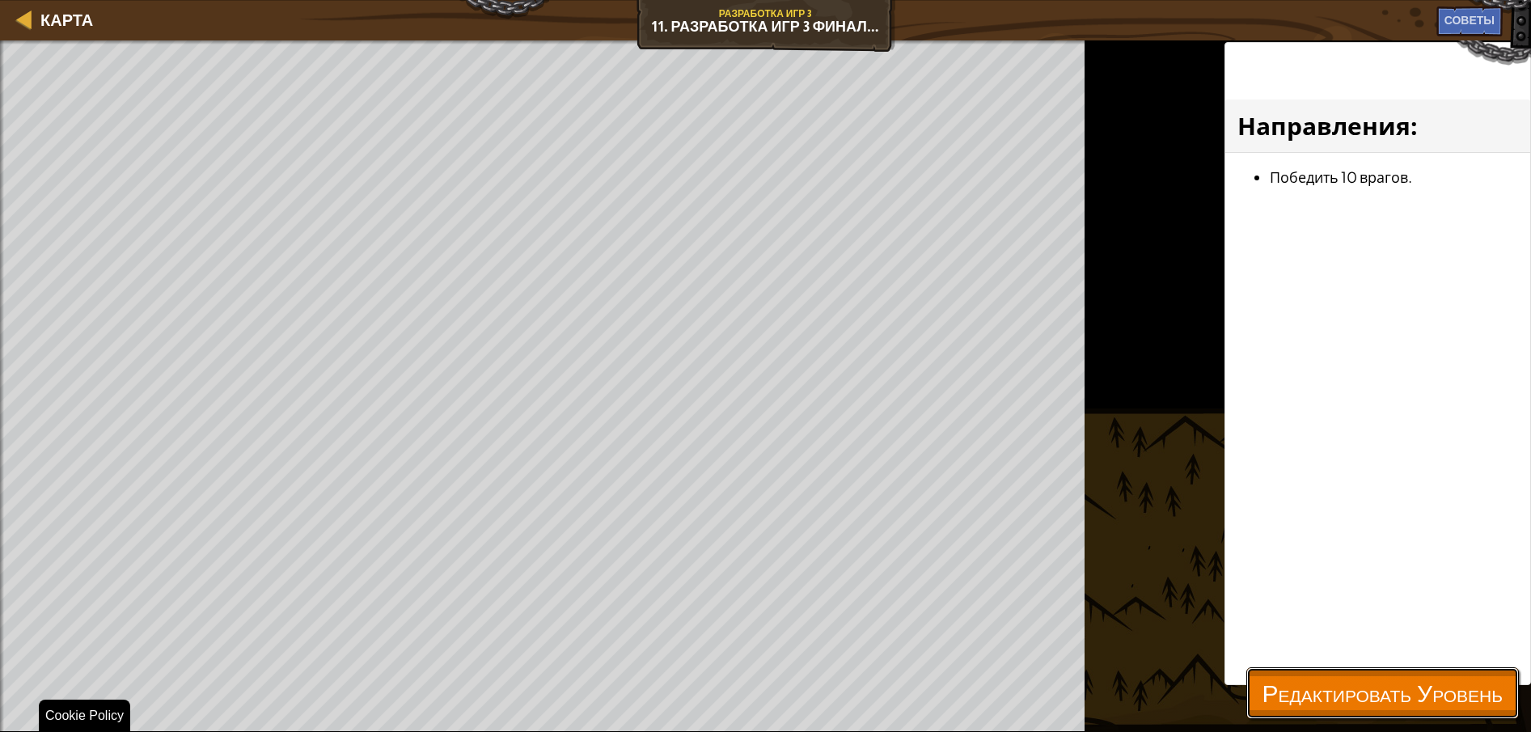
click at [1283, 683] on span "Редактировать Уровень" at bounding box center [1382, 692] width 240 height 33
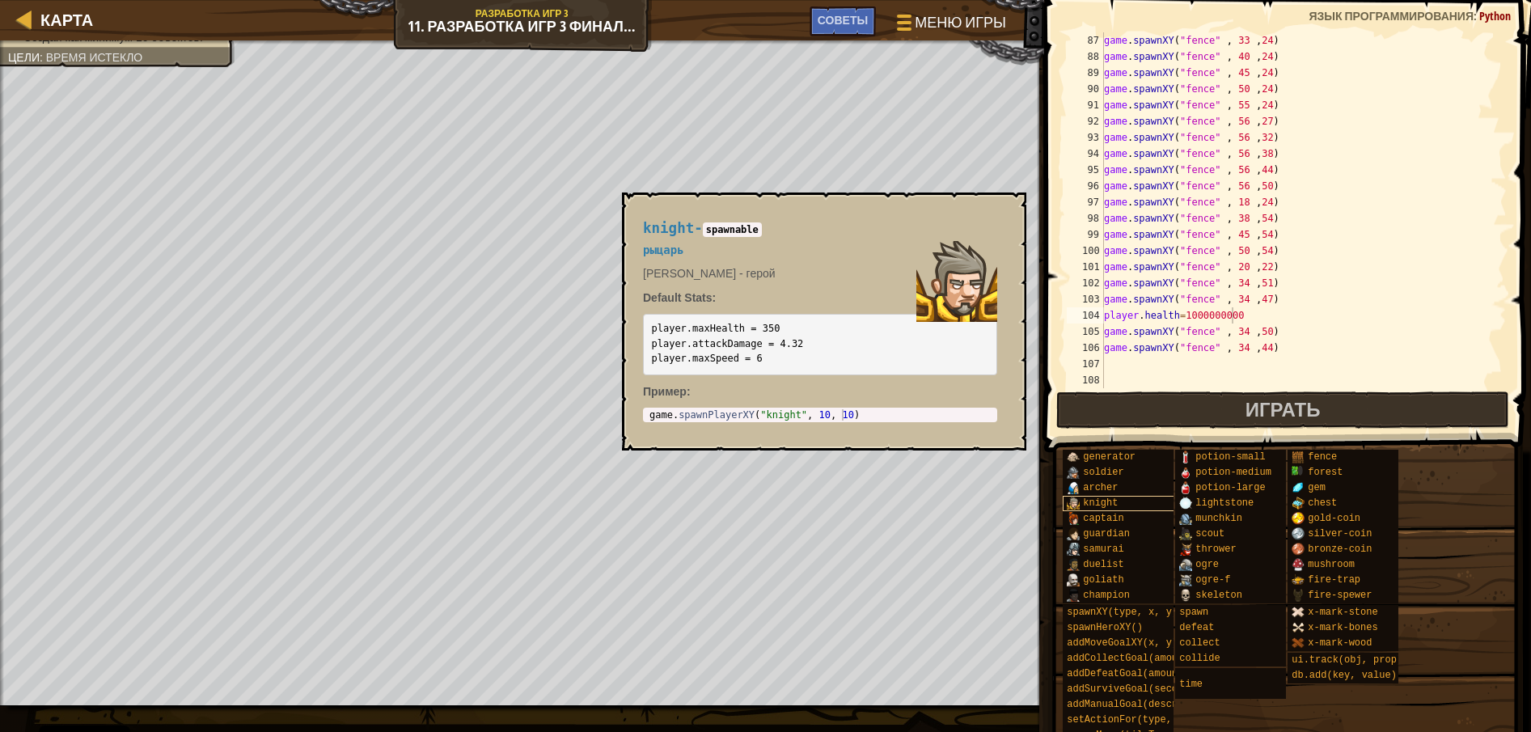
click at [1124, 498] on div "knight" at bounding box center [1138, 503] width 153 height 15
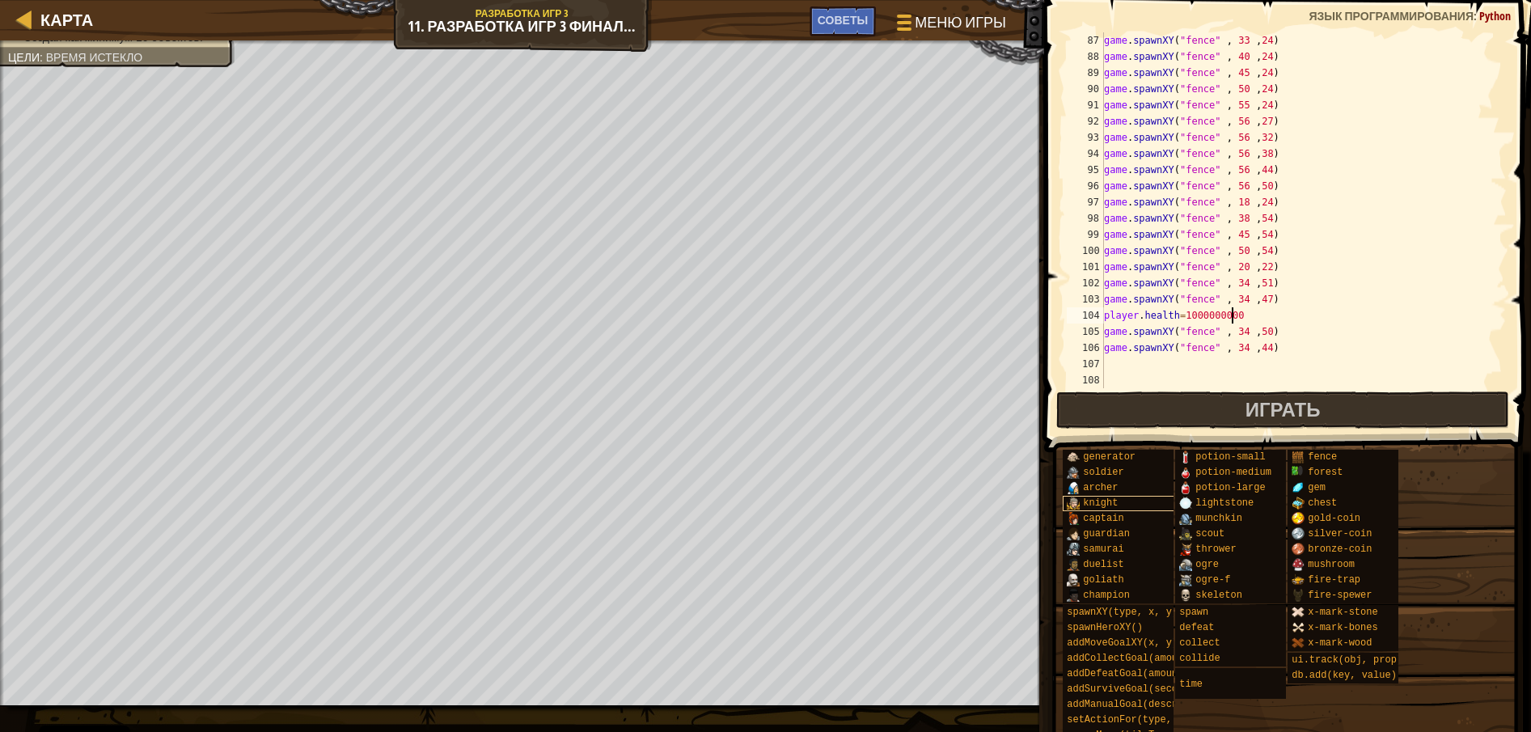
click at [1124, 498] on div "knight" at bounding box center [1138, 503] width 153 height 15
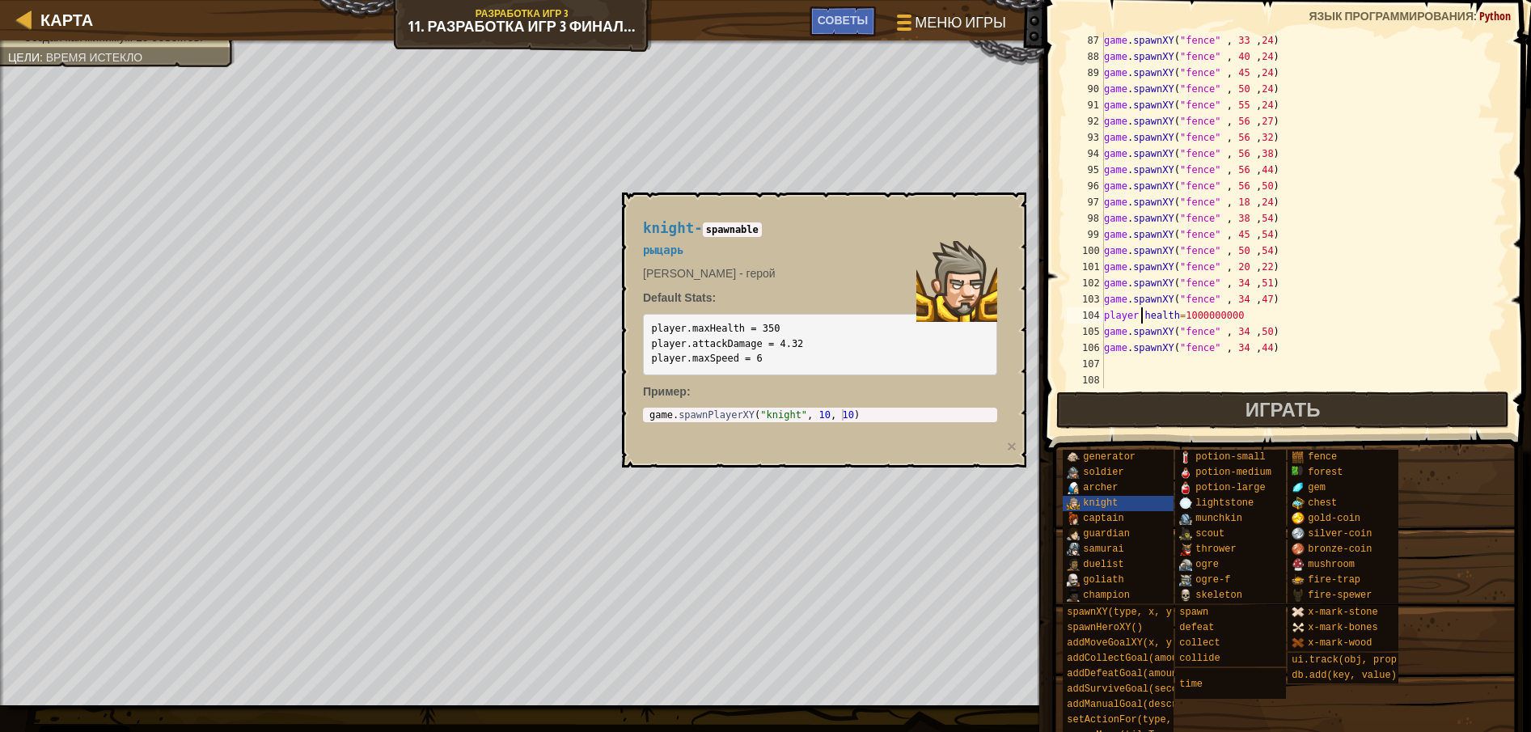
click at [1143, 315] on div "game . spawnXY ( "fence" , 33 , 24 ) game . spawnXY ( "fence" , 40 , 24 ) game …" at bounding box center [1295, 226] width 391 height 388
click at [1145, 316] on div "game . spawnXY ( "fence" , 33 , 24 ) game . spawnXY ( "fence" , 40 , 24 ) game …" at bounding box center [1295, 226] width 391 height 388
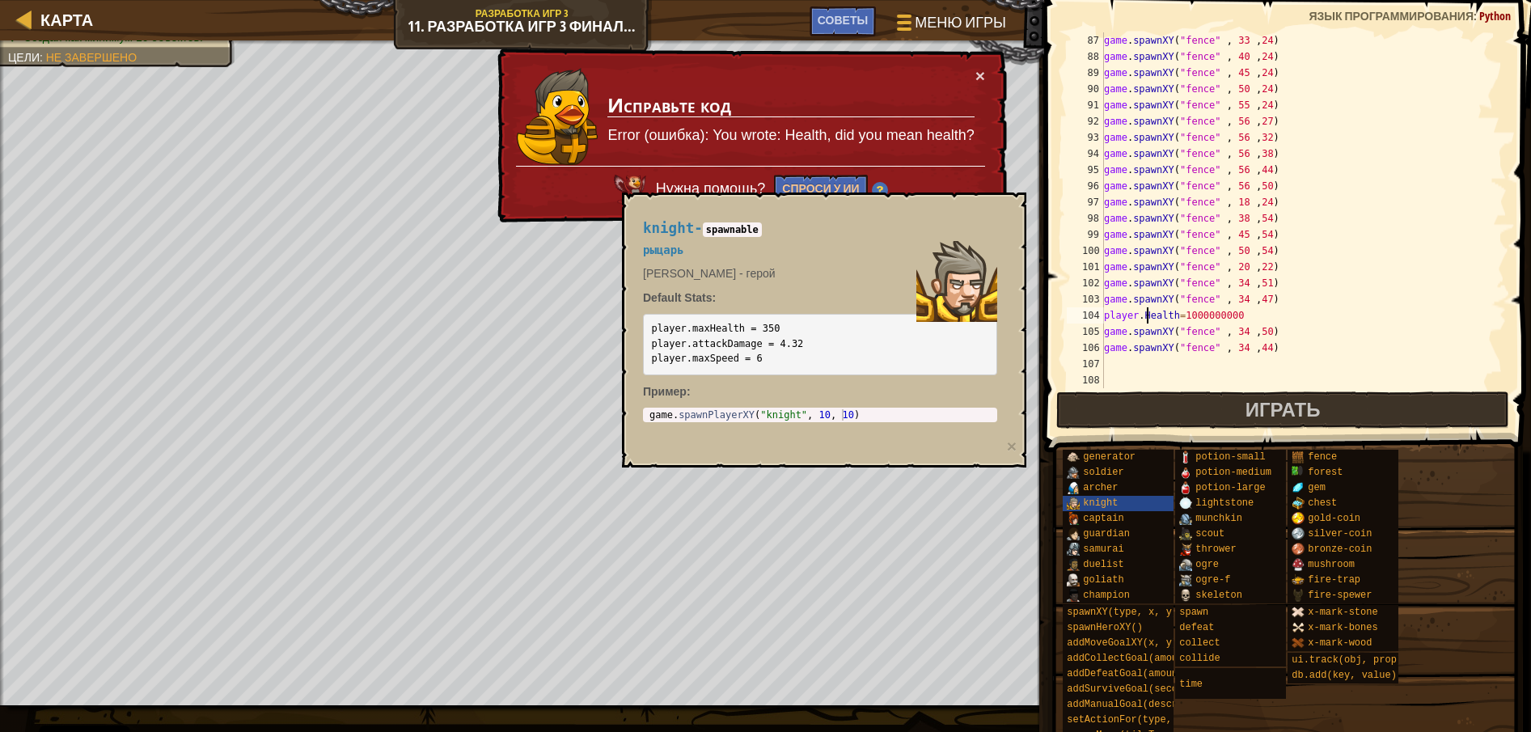
click at [1143, 315] on div "game . spawnXY ( "fence" , 33 , 24 ) game . spawnXY ( "fence" , 40 , 24 ) game …" at bounding box center [1295, 226] width 391 height 388
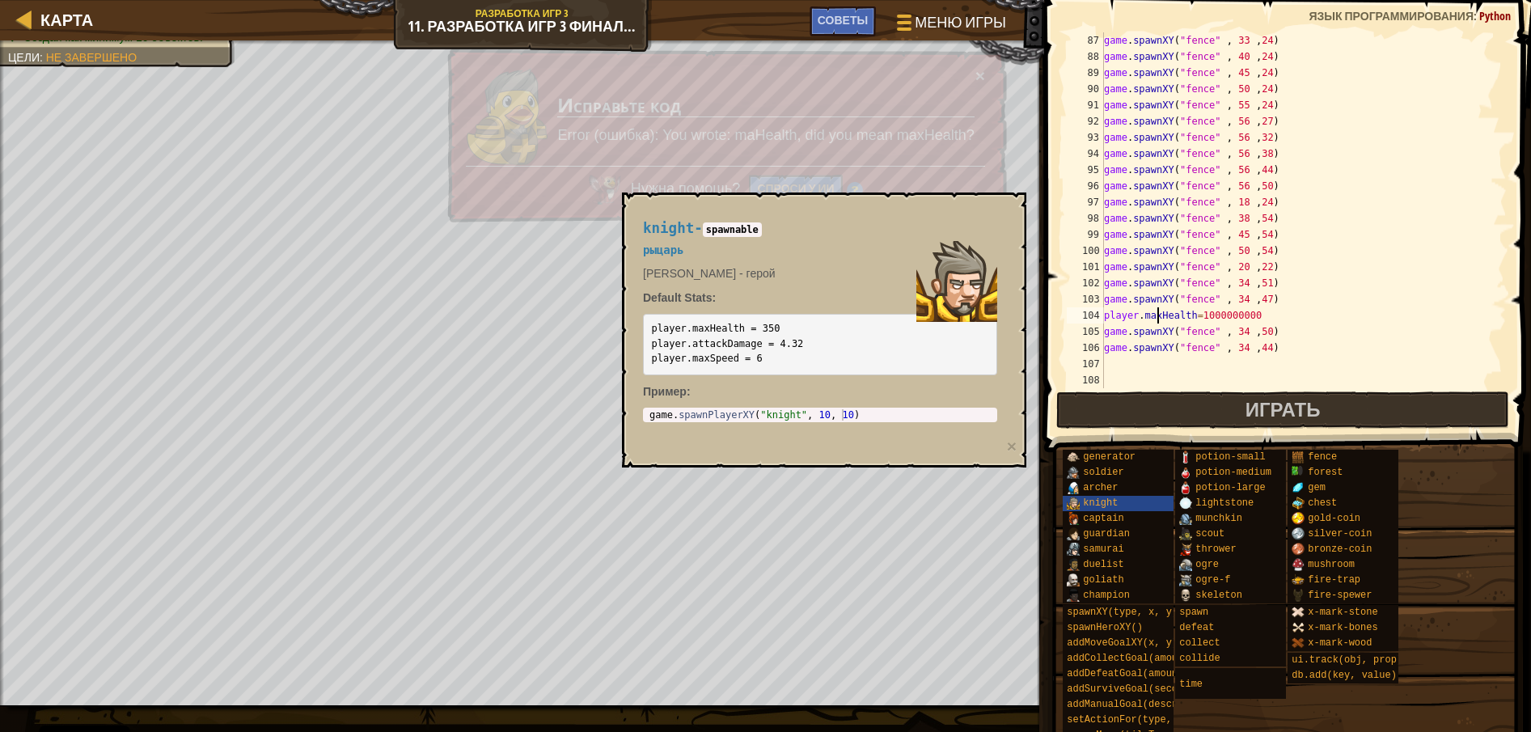
scroll to position [7, 5]
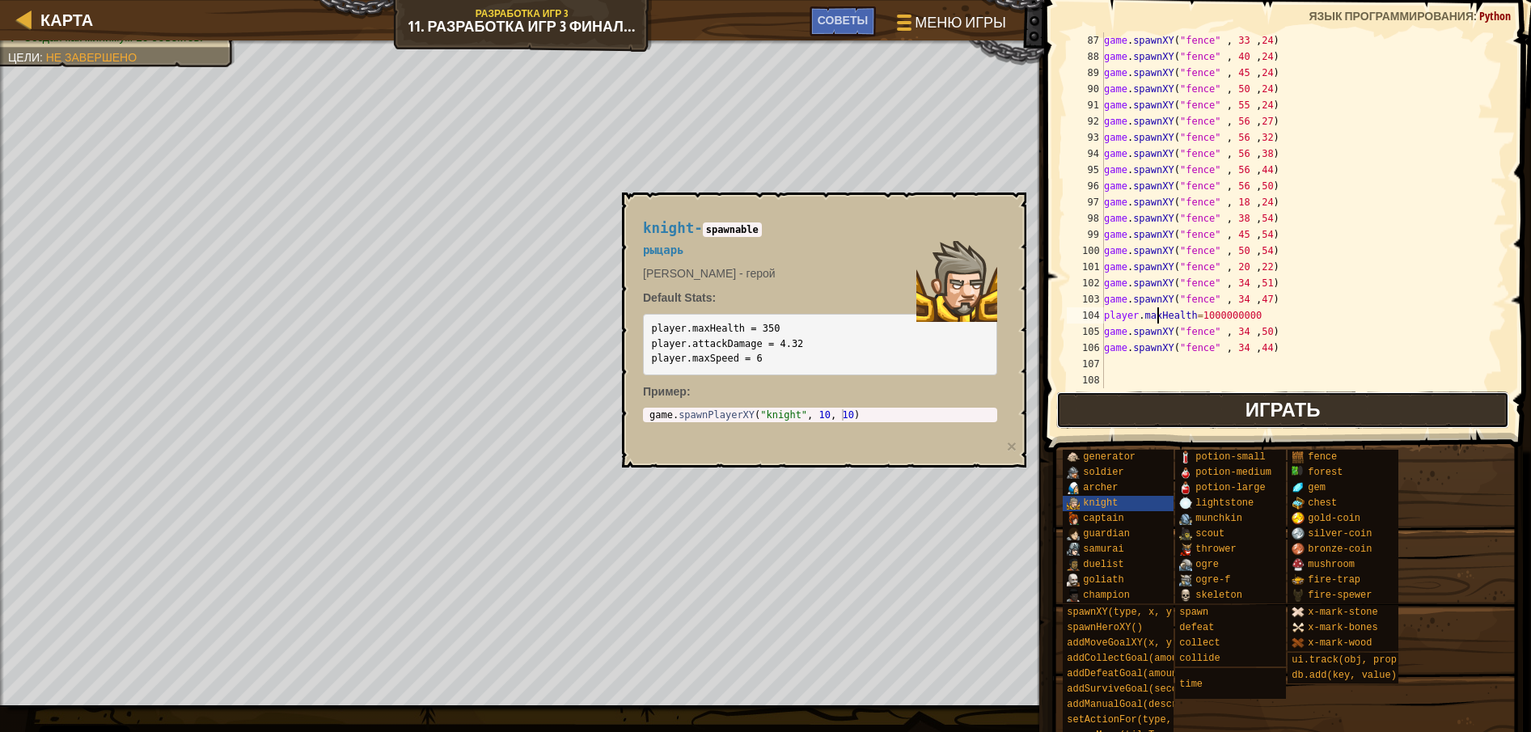
click at [1225, 402] on button "Играть" at bounding box center [1283, 409] width 454 height 37
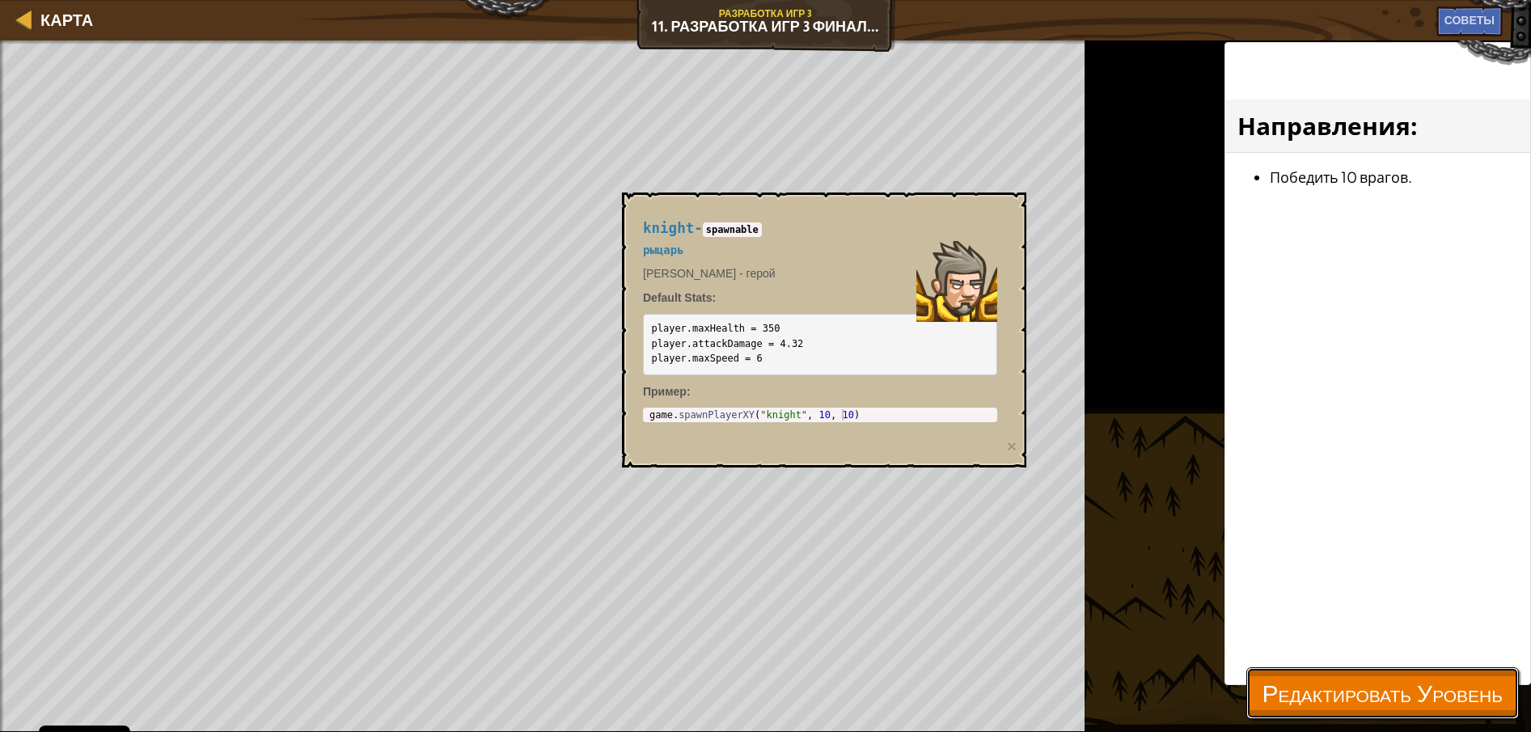
click at [1334, 678] on span "Редактировать Уровень" at bounding box center [1382, 692] width 240 height 33
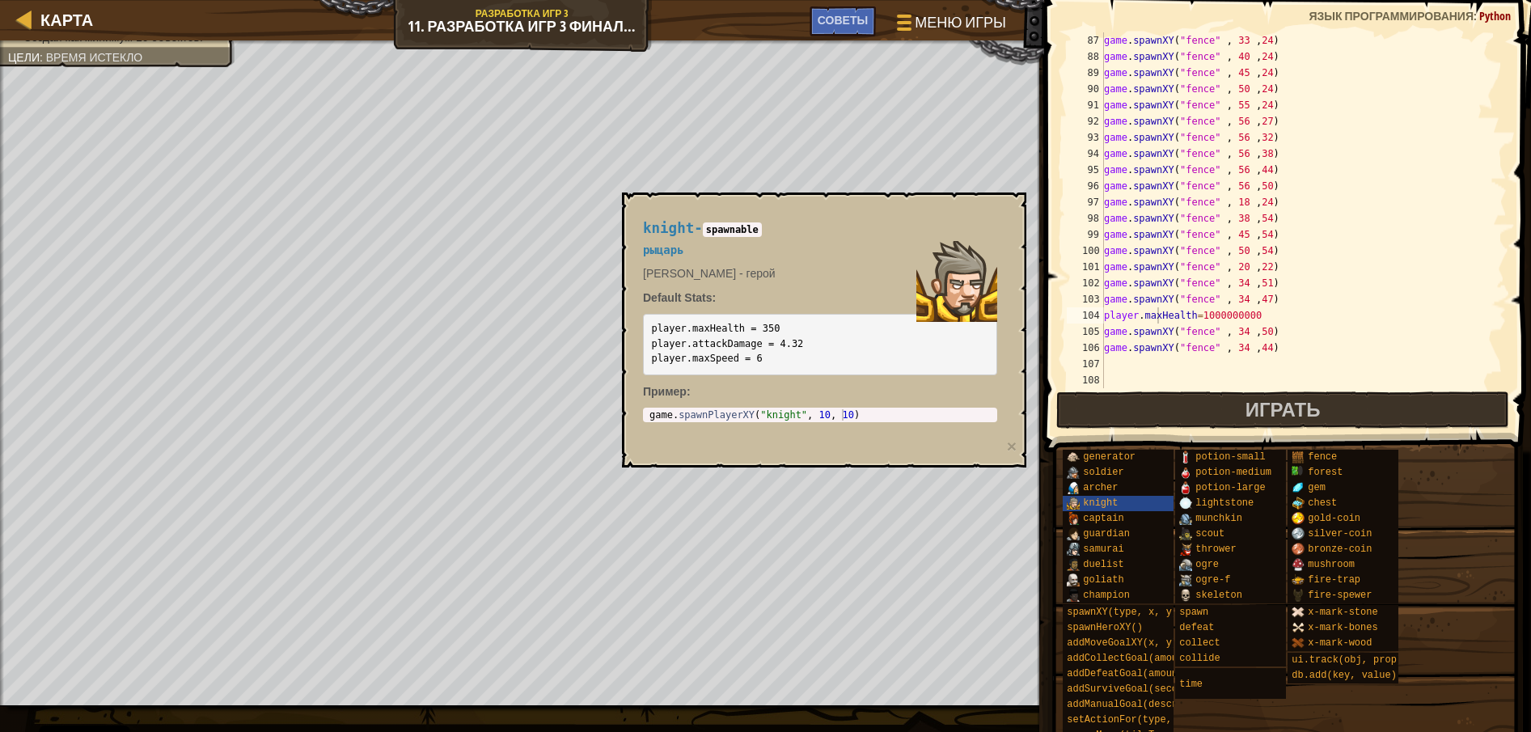
click at [1258, 315] on div "game . spawnXY ( "fence" , 33 , 24 ) game . spawnXY ( "fence" , 40 , 24 ) game …" at bounding box center [1295, 226] width 391 height 388
click at [1178, 407] on button "Играть" at bounding box center [1283, 409] width 454 height 37
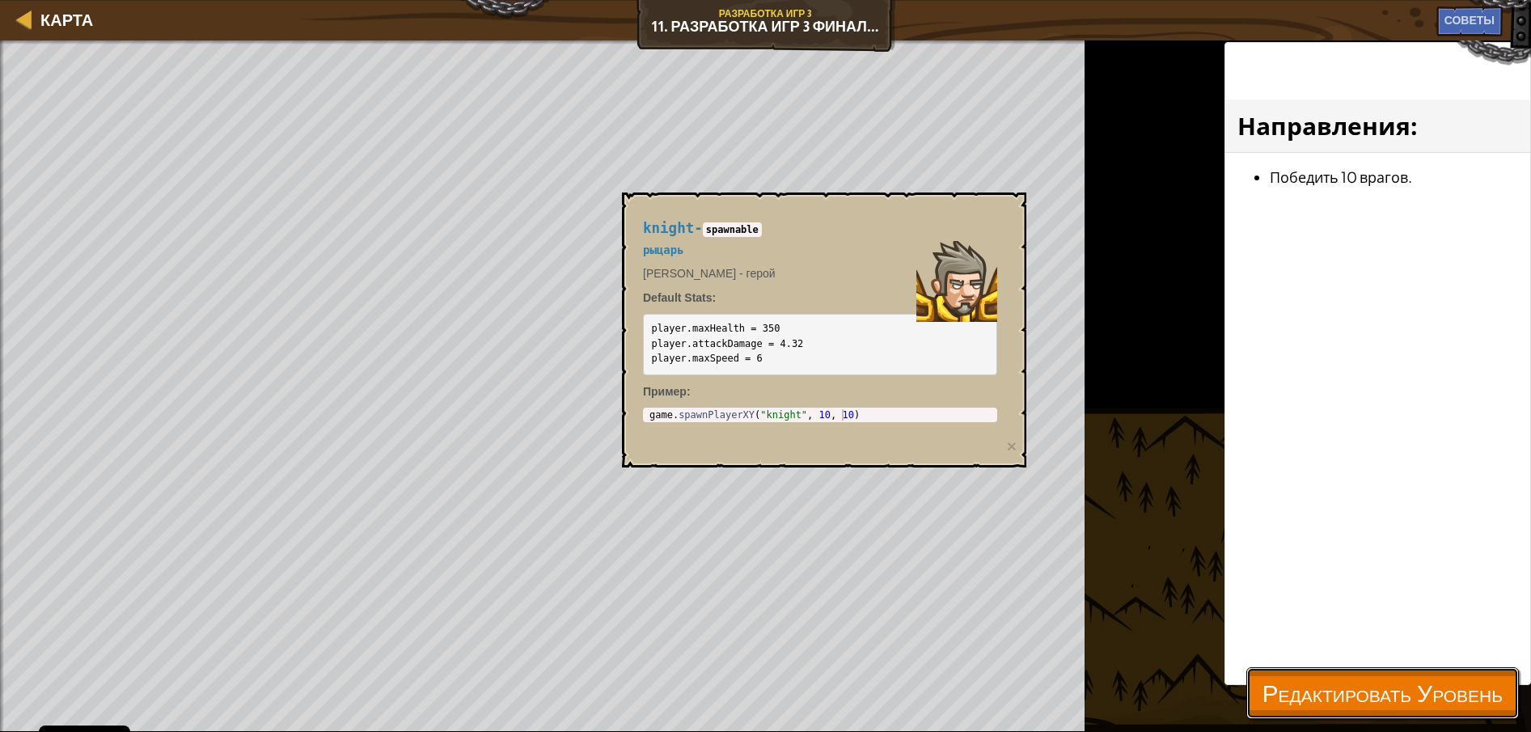
click at [1379, 687] on span "Редактировать Уровень" at bounding box center [1382, 692] width 240 height 33
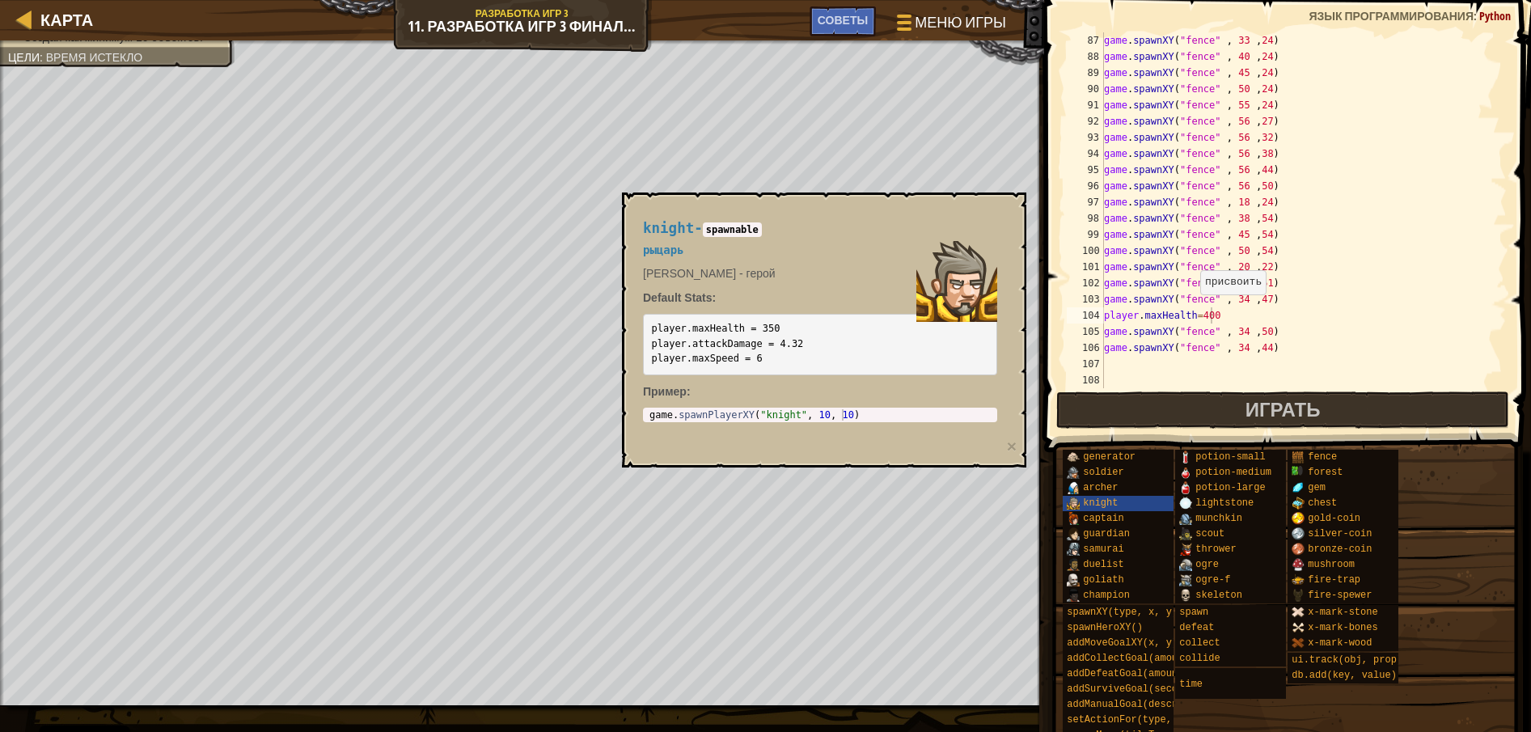
click at [1197, 311] on div "game . spawnXY ( "fence" , 33 , 24 ) game . spawnXY ( "fence" , 40 , 24 ) game …" at bounding box center [1295, 226] width 391 height 388
click at [1239, 396] on button "Играть" at bounding box center [1283, 409] width 454 height 37
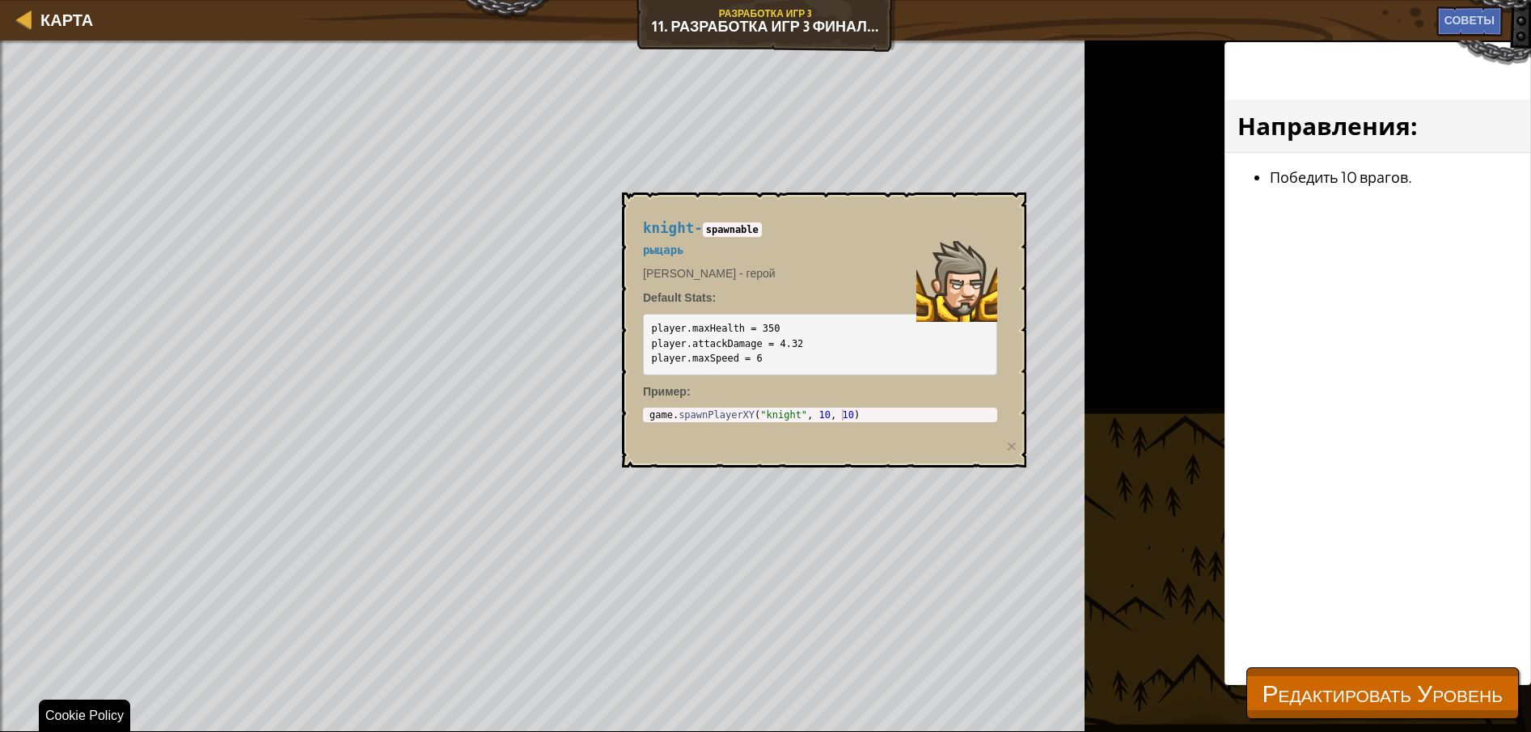
click at [1428, 724] on div "Пройдите ваш завершённый уровень. Добавьте цель Включите героя. Создай как мини…" at bounding box center [765, 385] width 1531 height 691
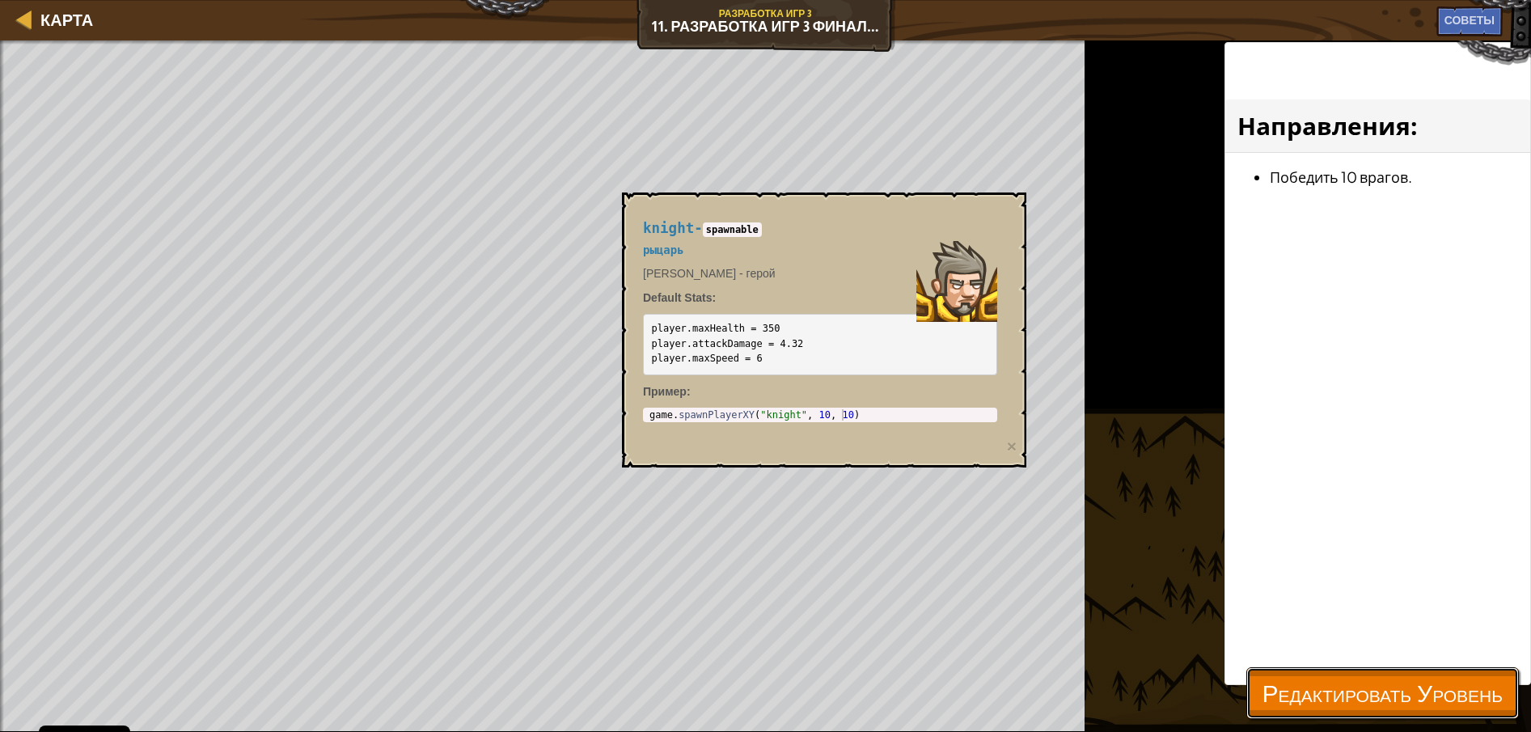
click at [1432, 707] on span "Редактировать Уровень" at bounding box center [1382, 692] width 240 height 33
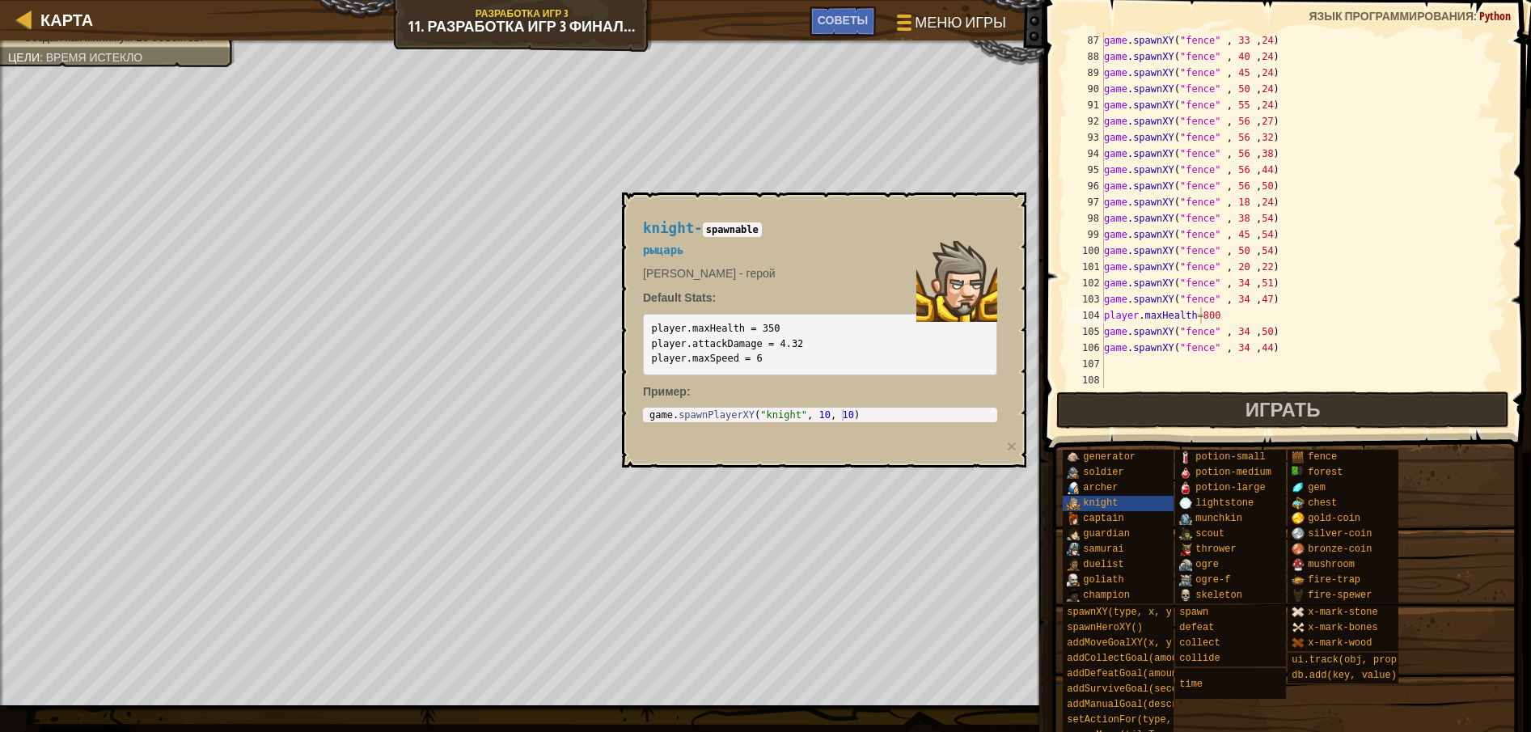
click at [1200, 321] on div "game . spawnXY ( "fence" , 33 , 24 ) game . spawnXY ( "fence" , 40 , 24 ) game …" at bounding box center [1295, 226] width 391 height 388
click at [1147, 498] on div "knight" at bounding box center [1138, 503] width 153 height 15
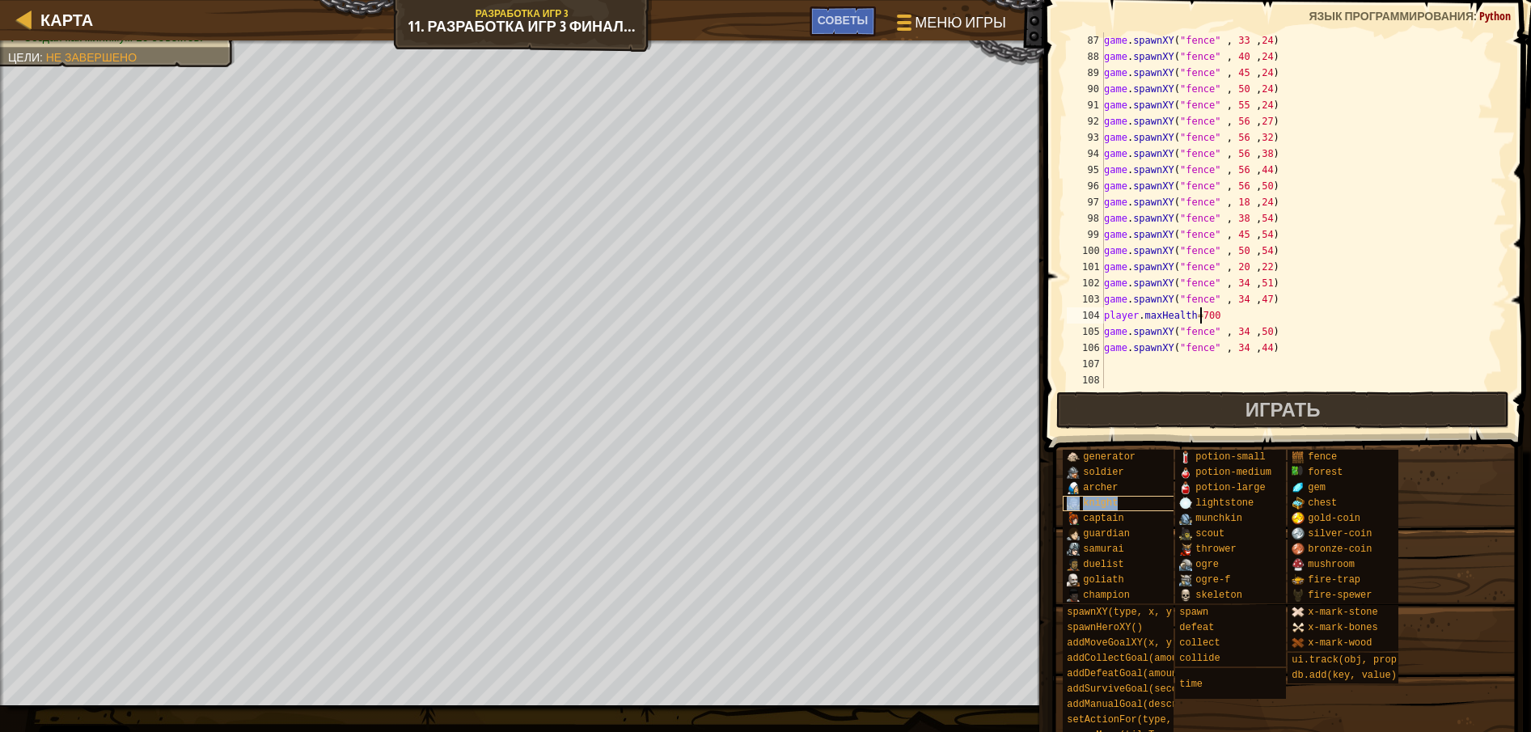
click at [1147, 498] on div "knight" at bounding box center [1138, 503] width 153 height 15
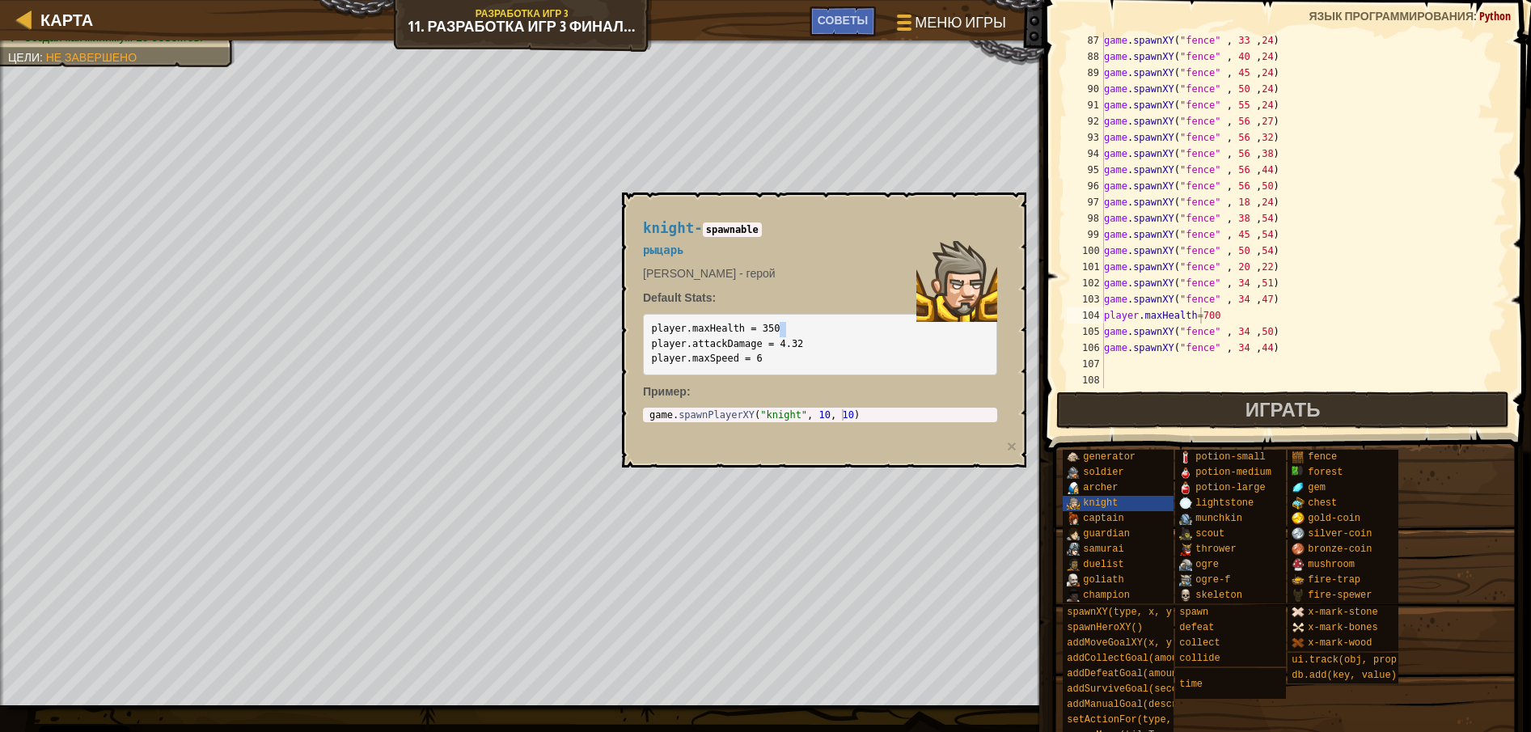
drag, startPoint x: 648, startPoint y: 346, endPoint x: 782, endPoint y: 335, distance: 133.9
click at [782, 335] on pre "player.maxHealth = 350 player.attackDamage = 4.32 player.maxSpeed = 6" at bounding box center [820, 345] width 354 height 62
type textarea "game.spawnXY("fence" , 34 ,44)"
click at [1278, 352] on div "game . spawnXY ( "fence" , 33 , 24 ) game . spawnXY ( "fence" , 40 , 24 ) game …" at bounding box center [1295, 226] width 391 height 388
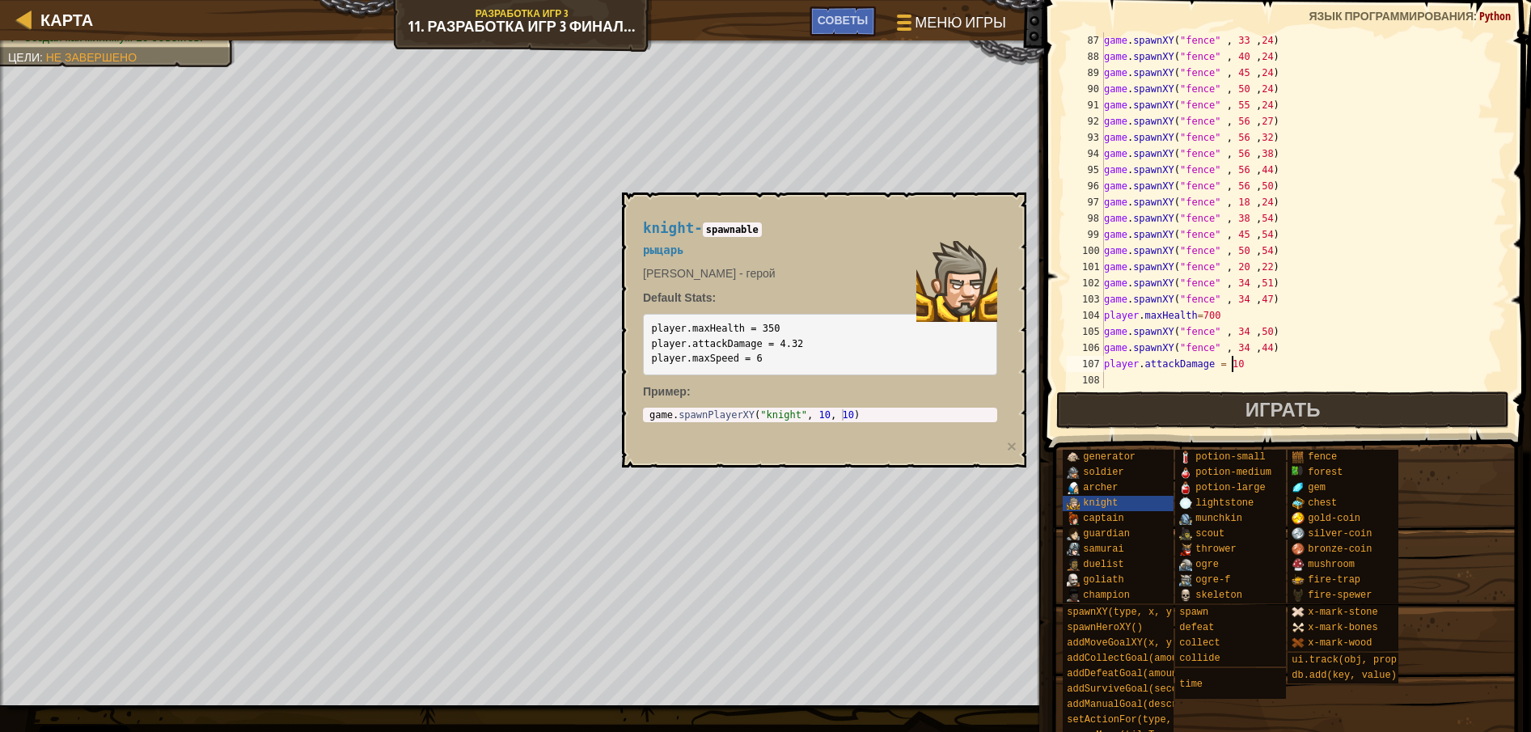
click at [1250, 389] on span at bounding box center [1289, 203] width 500 height 500
click at [1237, 400] on button "Играть" at bounding box center [1283, 409] width 454 height 37
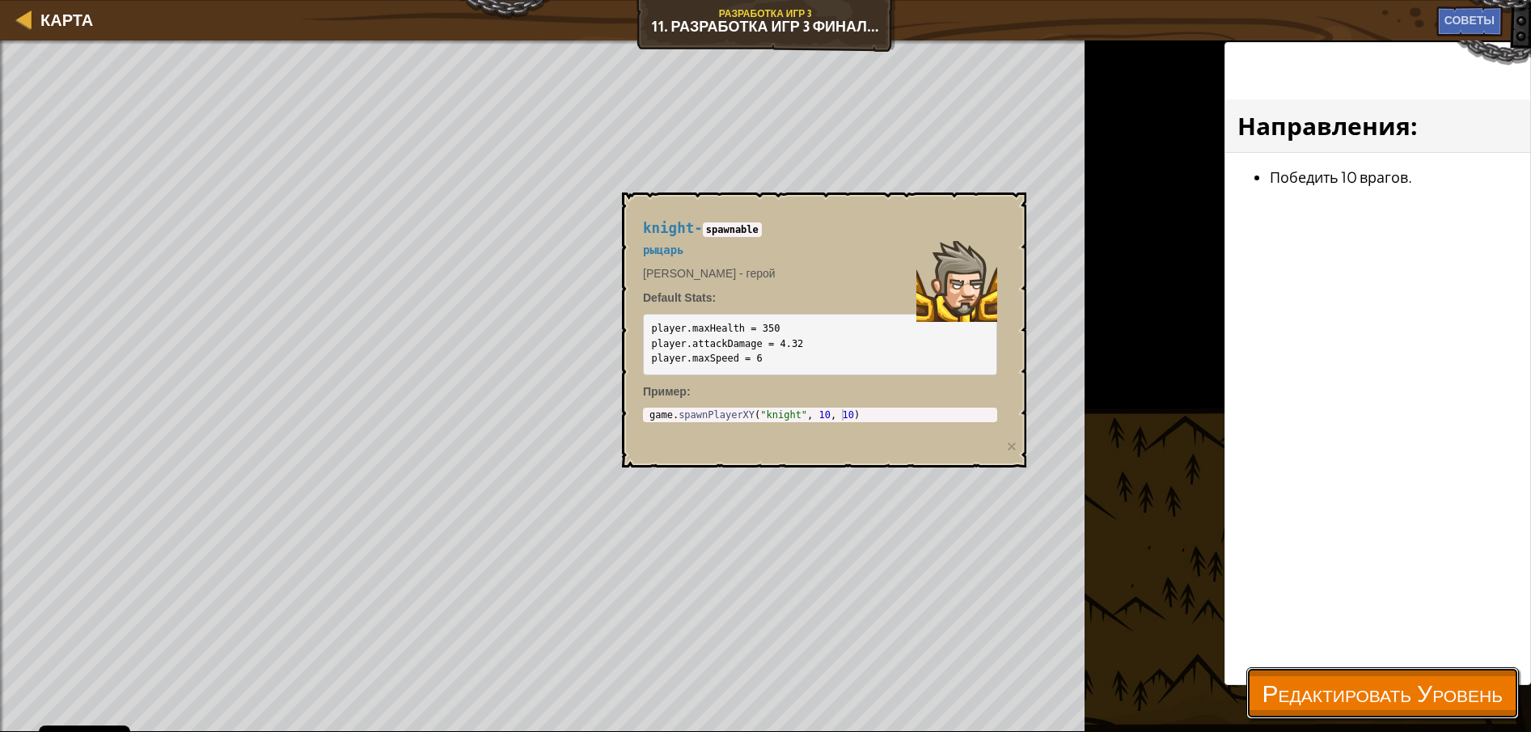
click at [1324, 683] on span "Редактировать Уровень" at bounding box center [1382, 692] width 240 height 33
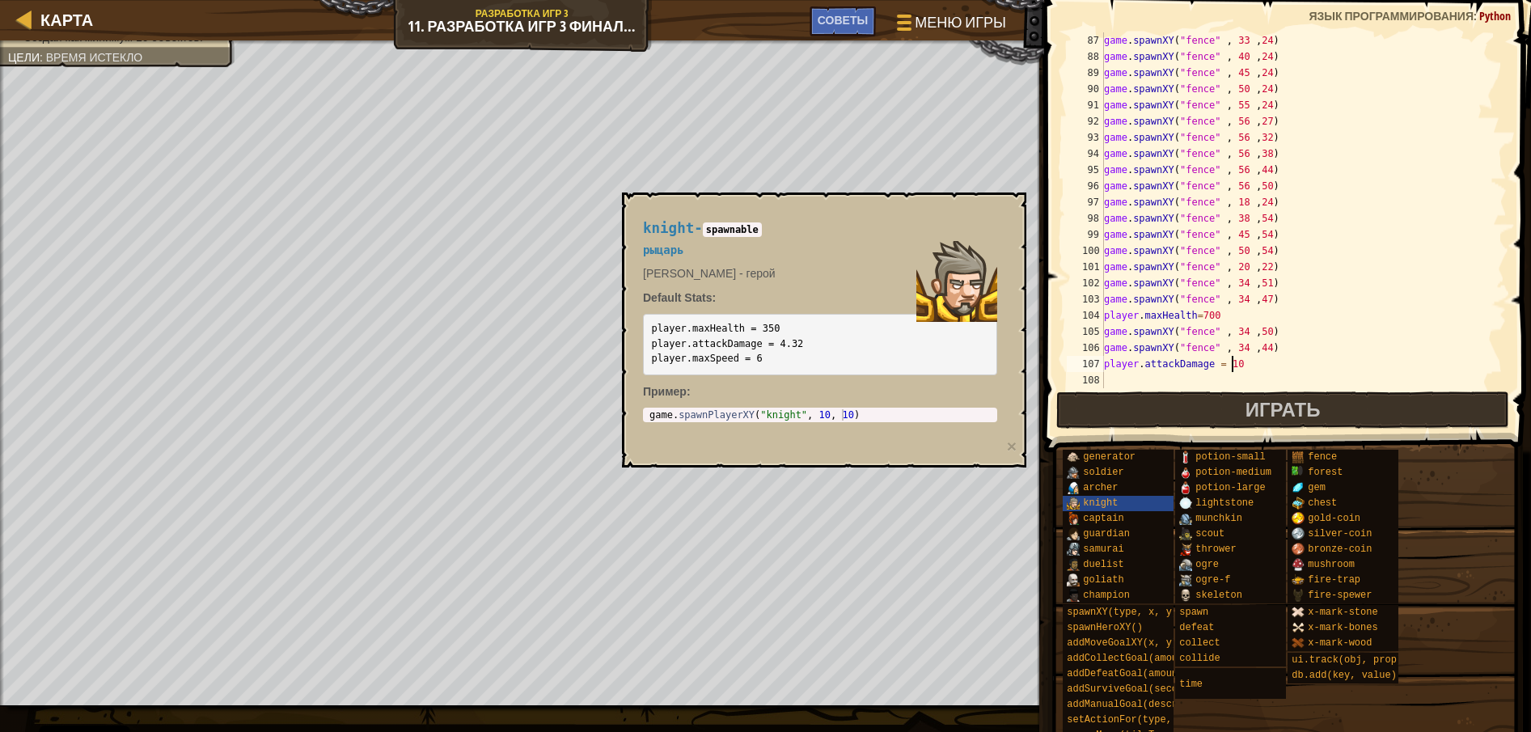
click at [1231, 363] on div "game . spawnXY ( "fence" , 33 , 24 ) game . spawnXY ( "fence" , 40 , 24 ) game …" at bounding box center [1295, 226] width 391 height 388
click at [1223, 366] on div "game . spawnXY ( "fence" , 33 , 24 ) game . spawnXY ( "fence" , 40 , 24 ) game …" at bounding box center [1295, 226] width 391 height 388
click at [1227, 365] on div "game . spawnXY ( "fence" , 33 , 24 ) game . spawnXY ( "fence" , 40 , 24 ) game …" at bounding box center [1295, 226] width 391 height 388
click at [1224, 402] on button "Играть" at bounding box center [1283, 409] width 454 height 37
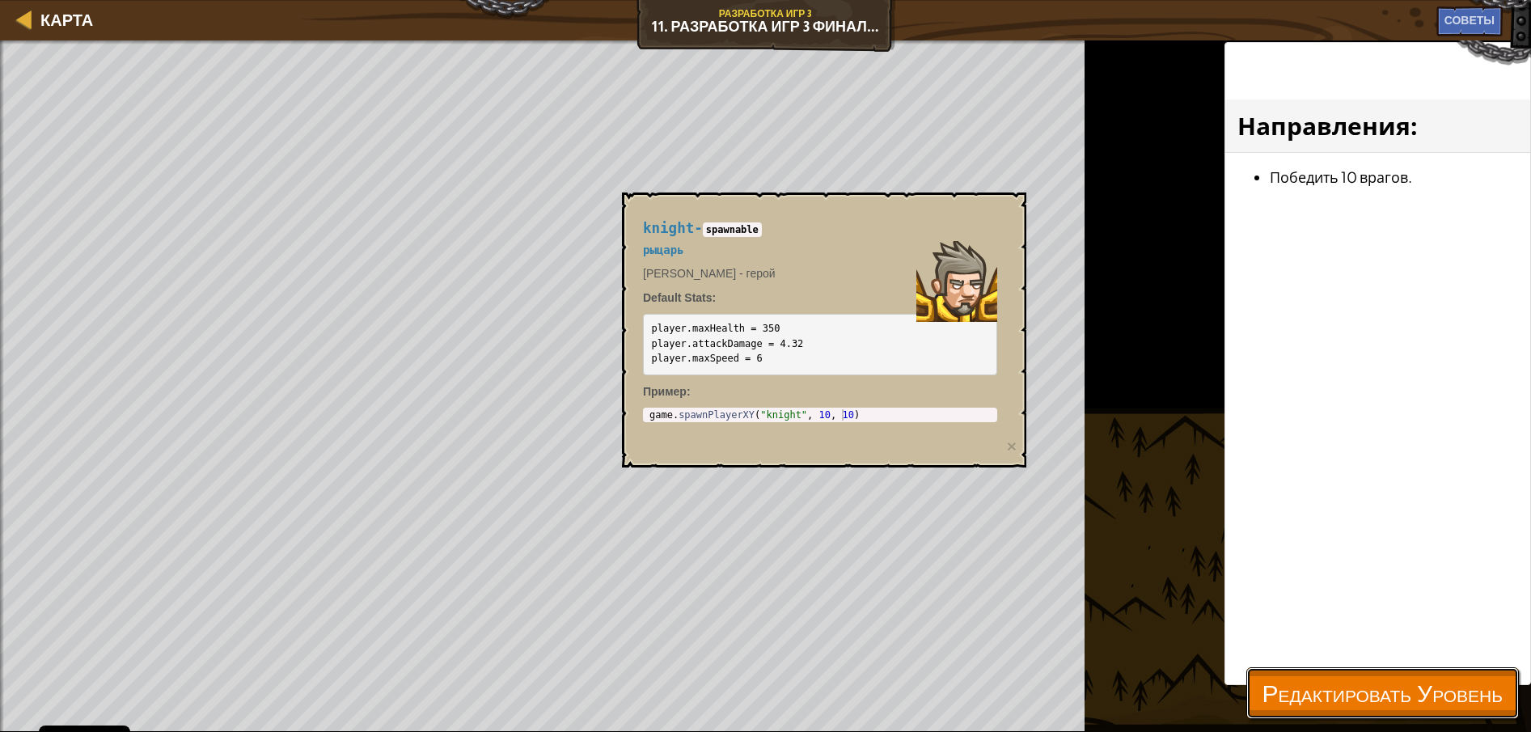
click at [1313, 705] on span "Редактировать Уровень" at bounding box center [1382, 692] width 240 height 33
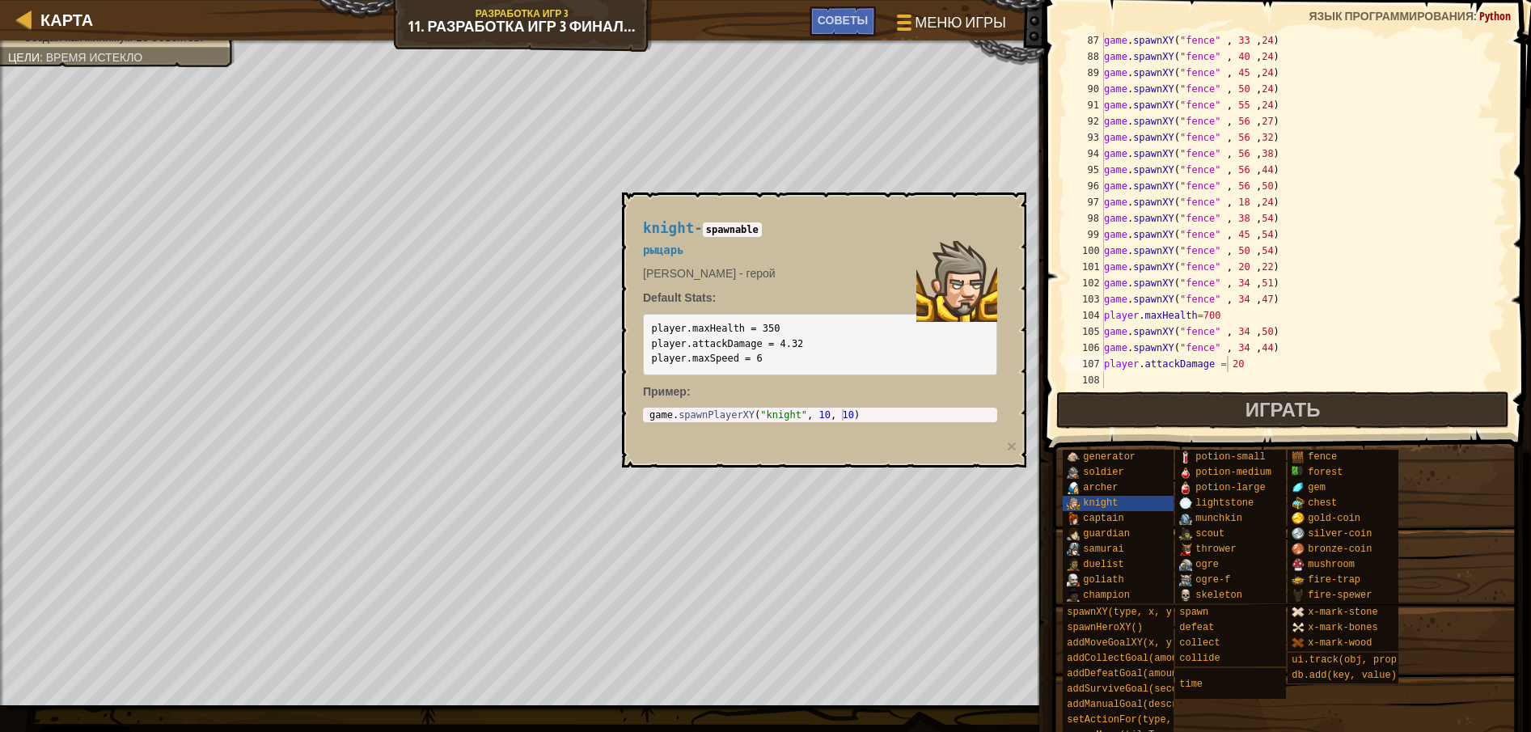
click at [1225, 364] on div "game . spawnXY ( "fence" , 33 , 24 ) game . spawnXY ( "fence" , 40 , 24 ) game …" at bounding box center [1295, 226] width 391 height 388
click at [1214, 312] on div "game . spawnXY ( "fence" , 33 , 24 ) game . spawnXY ( "fence" , 40 , 24 ) game …" at bounding box center [1295, 226] width 391 height 388
click at [1116, 502] on div "knight" at bounding box center [1138, 503] width 153 height 15
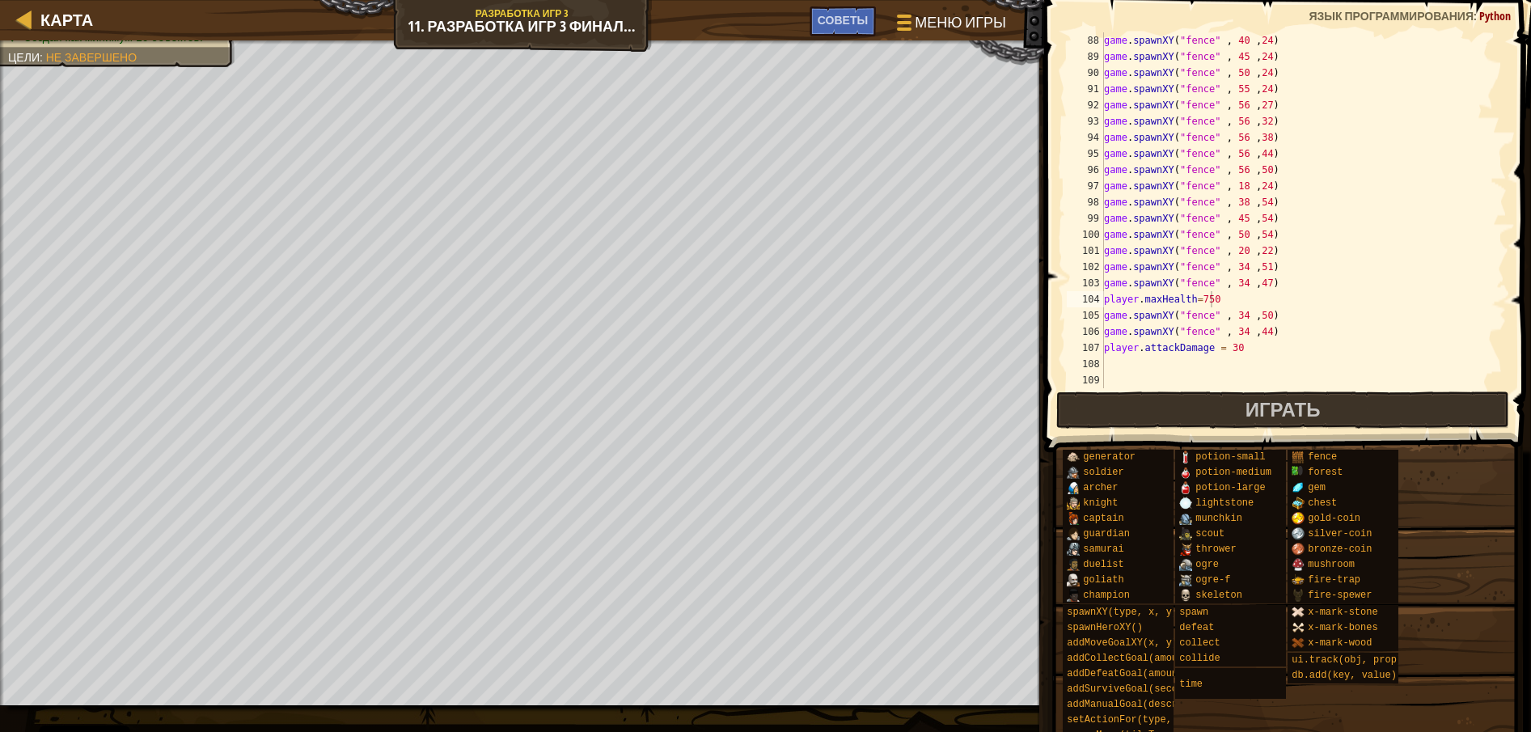
click at [1290, 332] on div "game . spawnXY ( "fence" , 40 , 24 ) game . spawnXY ( "fence" , 45 , 24 ) game …" at bounding box center [1295, 226] width 391 height 388
type textarea "game.spawnXY("fence" , 34 ,44)"
paste textarea "game.spawnXY("fence" , 34 ,47)"
click at [1233, 346] on div "game . spawnXY ( "fence" , 40 , 24 ) game . spawnXY ( "fence" , 45 , 24 ) game …" at bounding box center [1295, 226] width 391 height 388
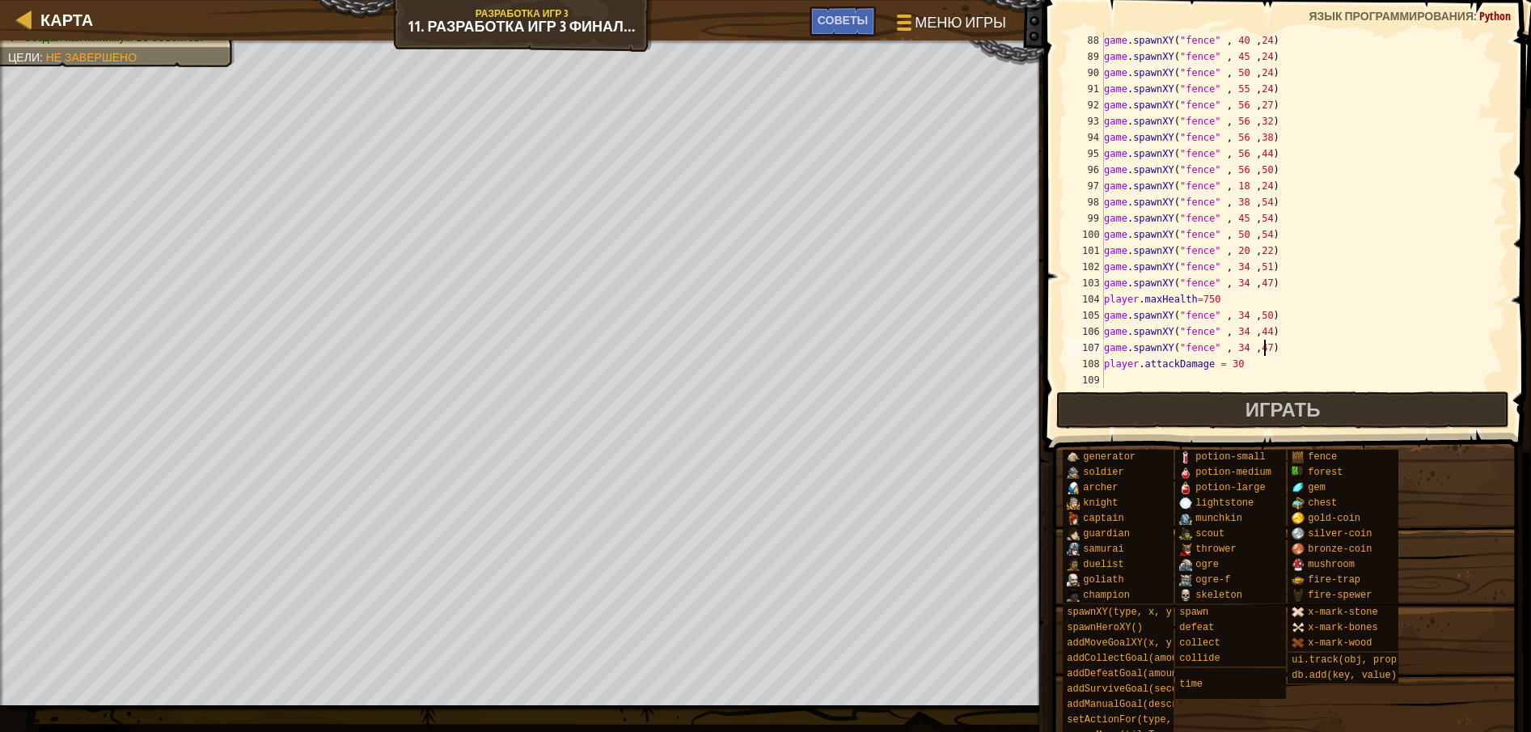
drag, startPoint x: 1265, startPoint y: 347, endPoint x: 1254, endPoint y: 352, distance: 11.6
click at [1263, 348] on div "game . spawnXY ( "fence" , 40 , 24 ) game . spawnXY ( "fence" , 45 , 24 ) game …" at bounding box center [1295, 226] width 391 height 388
click at [1254, 352] on div "game . spawnXY ( "fence" , 40 , 24 ) game . spawnXY ( "fence" , 45 , 24 ) game …" at bounding box center [1295, 226] width 391 height 388
click at [1255, 350] on div "game . spawnXY ( "fence" , 40 , 24 ) game . spawnXY ( "fence" , 45 , 24 ) game …" at bounding box center [1295, 226] width 391 height 388
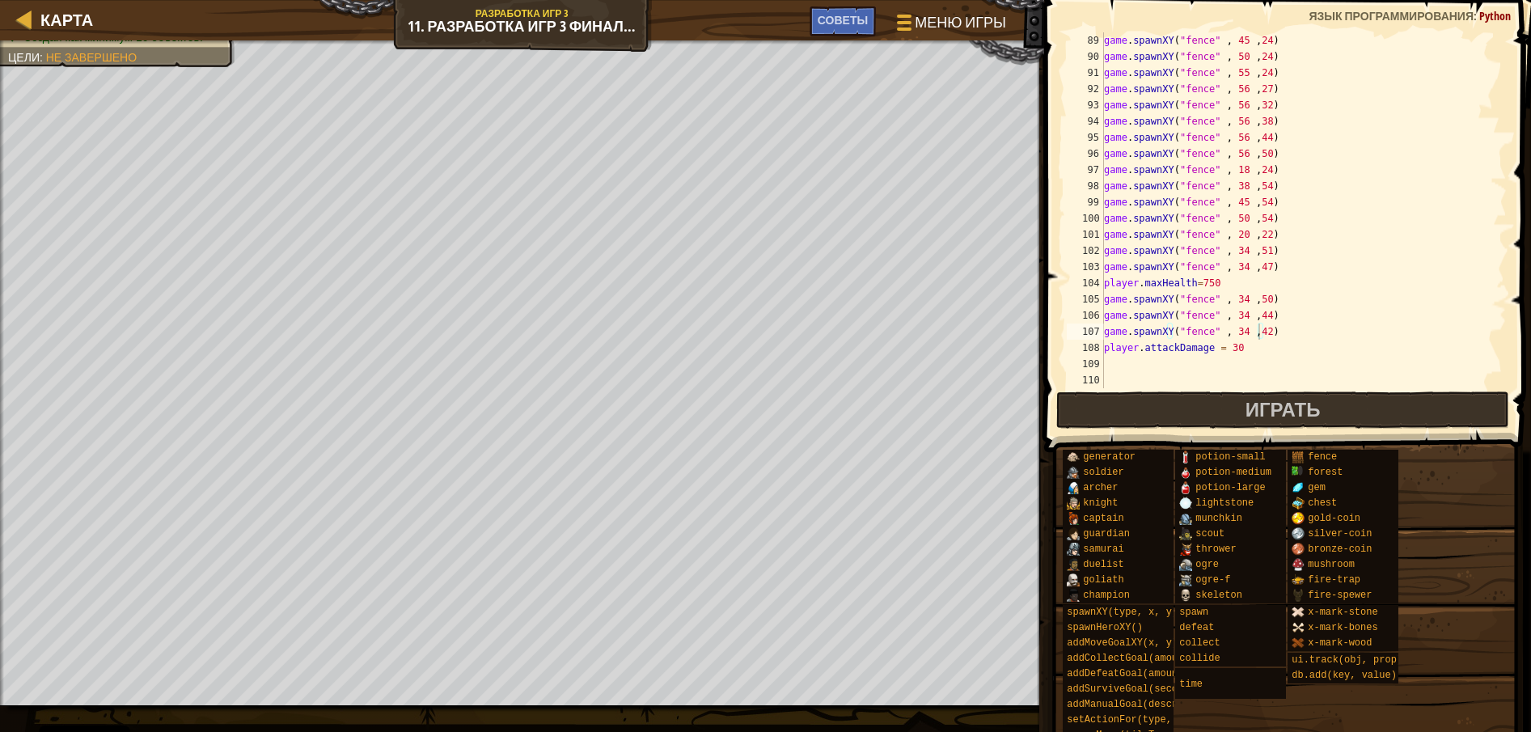
click at [1262, 344] on div "game . spawnXY ( "fence" , 45 , 24 ) game . spawnXY ( "fence" , 50 , 24 ) game …" at bounding box center [1295, 226] width 391 height 388
type textarea "player.attackDamage = 30"
paste textarea "game.spawnXY("fence" , 34 ,47)"
click at [1205, 367] on div "game . spawnXY ( "fence" , 45 , 24 ) game . spawnXY ( "fence" , 50 , 24 ) game …" at bounding box center [1295, 226] width 391 height 388
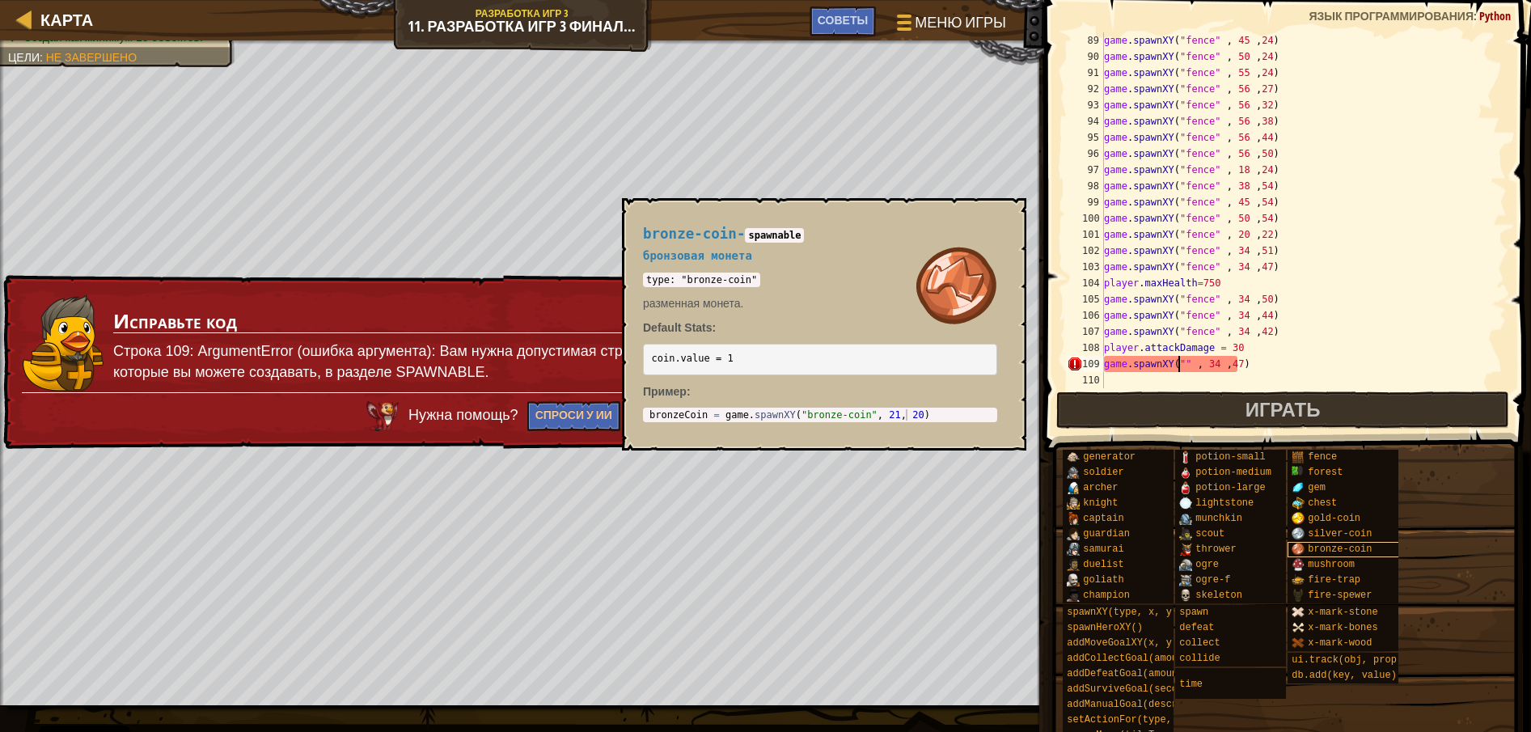
click at [1337, 542] on div "bronze-coin" at bounding box center [1363, 549] width 153 height 15
drag, startPoint x: 682, startPoint y: 282, endPoint x: 745, endPoint y: 279, distance: 62.3
click at [745, 279] on code "type: "bronze-coin"" at bounding box center [701, 279] width 117 height 15
copy code "bronze-coin"
click at [1185, 354] on div "game . spawnXY ( "fence" , 45 , 24 ) game . spawnXY ( "fence" , 50 , 24 ) game …" at bounding box center [1295, 226] width 391 height 388
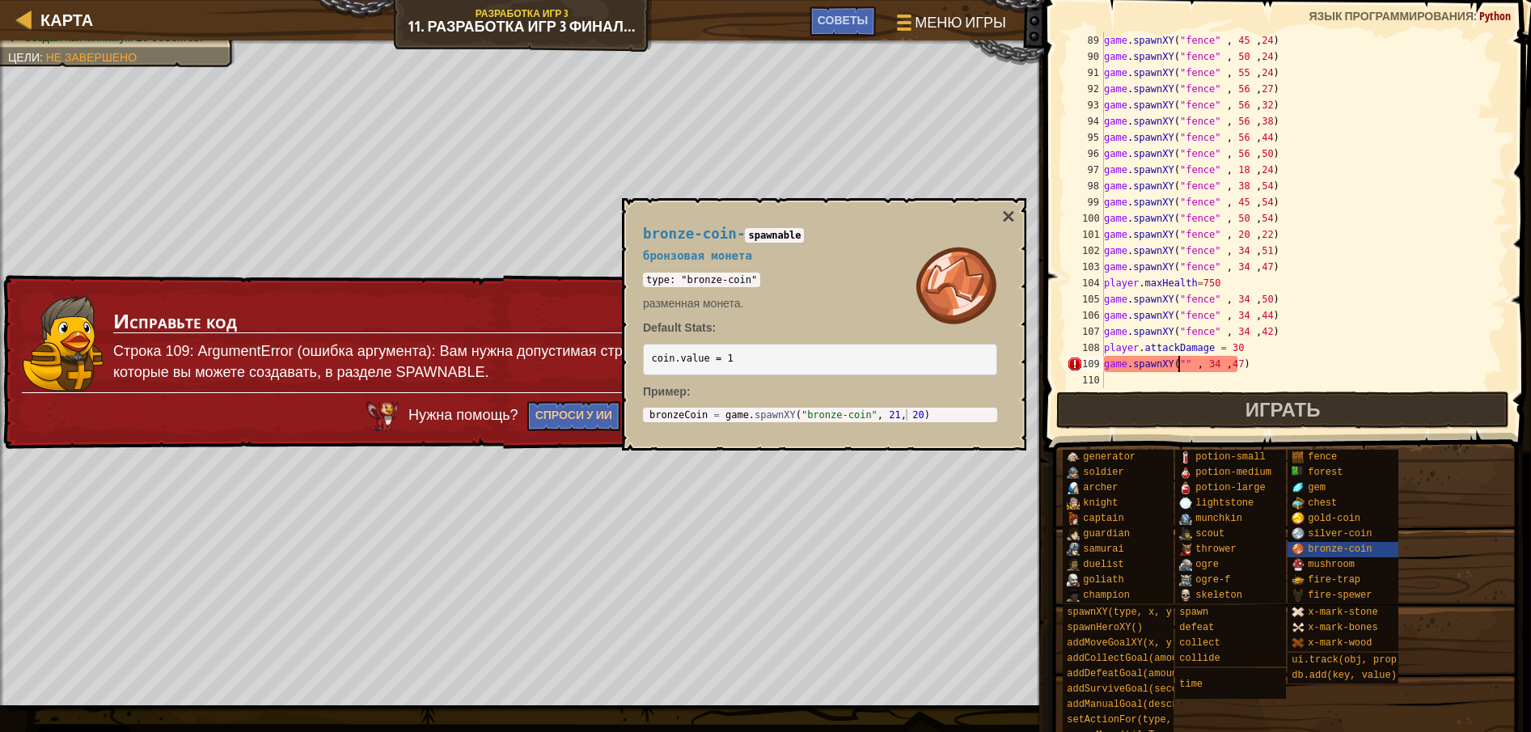
click at [1179, 358] on div "game . spawnXY ( "fence" , 45 , 24 ) game . spawnXY ( "fence" , 50 , 24 ) game …" at bounding box center [1295, 226] width 391 height 388
paste textarea "bronze-coin"
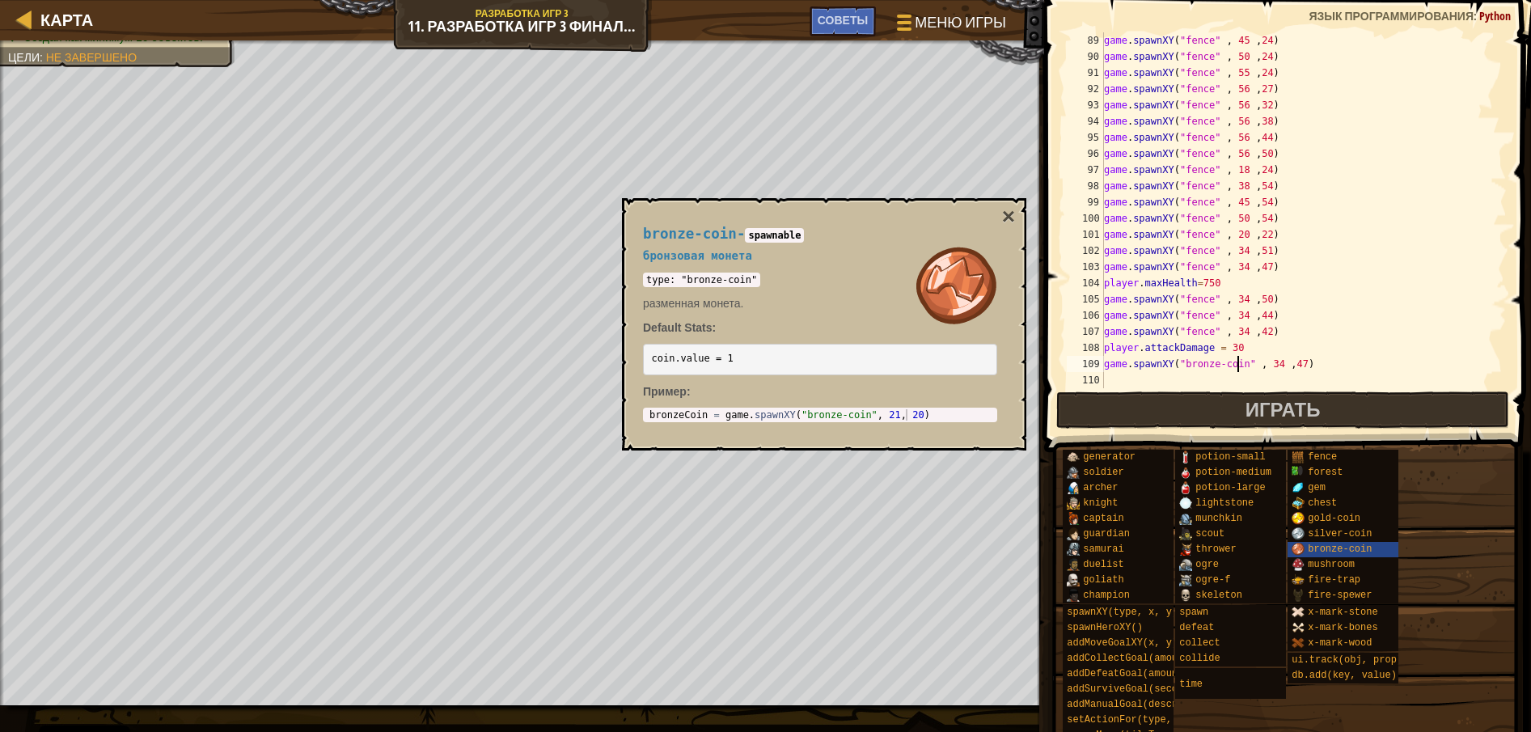
click at [1000, 213] on div "bronze-coin - spawnable бронзовая монета type: "bronze-coin" разменная монета. …" at bounding box center [819, 324] width 377 height 226
click at [1012, 211] on button "×" at bounding box center [1008, 216] width 13 height 23
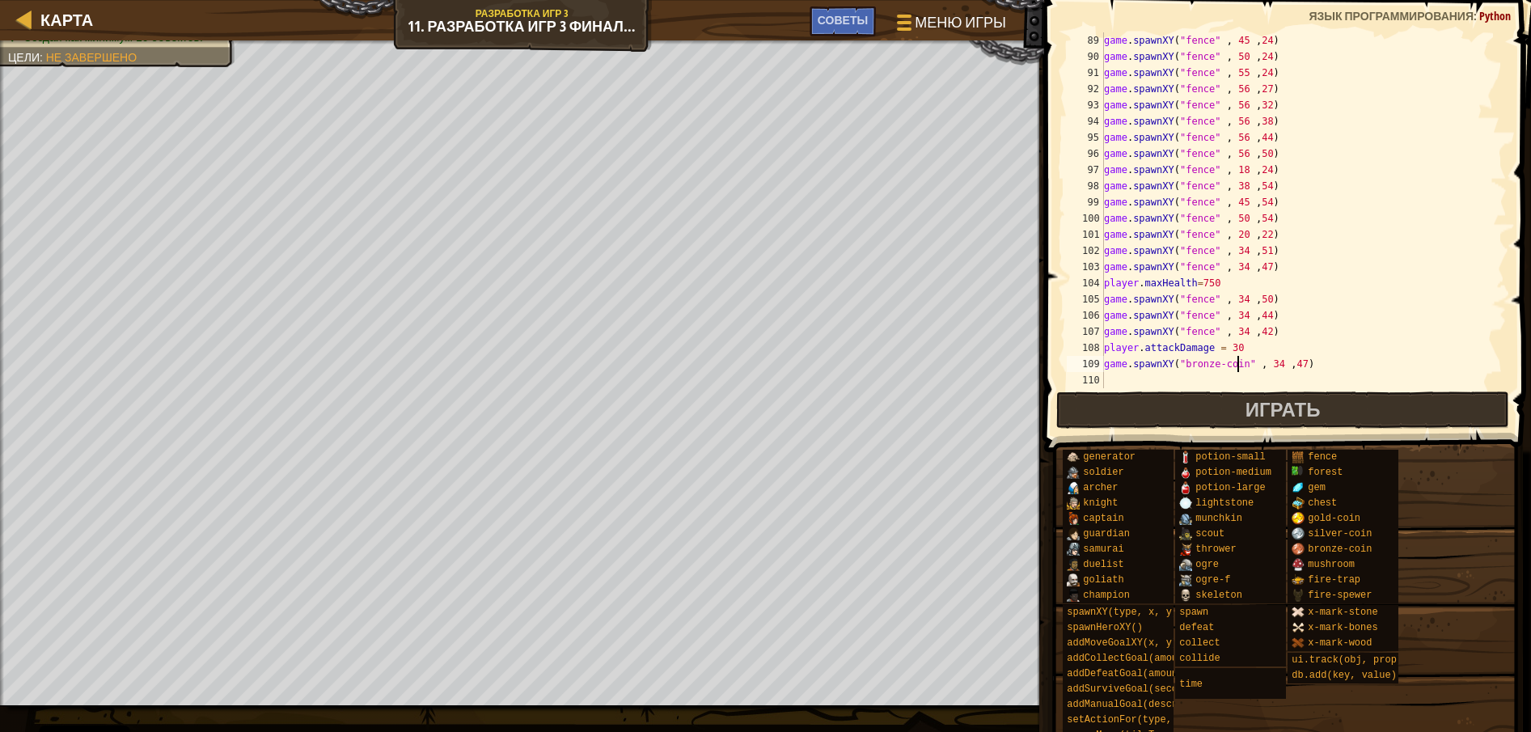
click at [1273, 367] on div "game . spawnXY ( "fence" , 45 , 24 ) game . spawnXY ( "fence" , 50 , 24 ) game …" at bounding box center [1295, 226] width 391 height 388
click at [1266, 366] on div "game . spawnXY ( "fence" , 45 , 24 ) game . spawnXY ( "fence" , 50 , 24 ) game …" at bounding box center [1295, 226] width 391 height 388
click at [1268, 367] on div "game . spawnXY ( "fence" , 45 , 24 ) game . spawnXY ( "fence" , 50 , 24 ) game …" at bounding box center [1295, 226] width 391 height 388
click at [1290, 361] on div "game . spawnXY ( "fence" , 45 , 24 ) game . spawnXY ( "fence" , 50 , 24 ) game …" at bounding box center [1295, 226] width 391 height 388
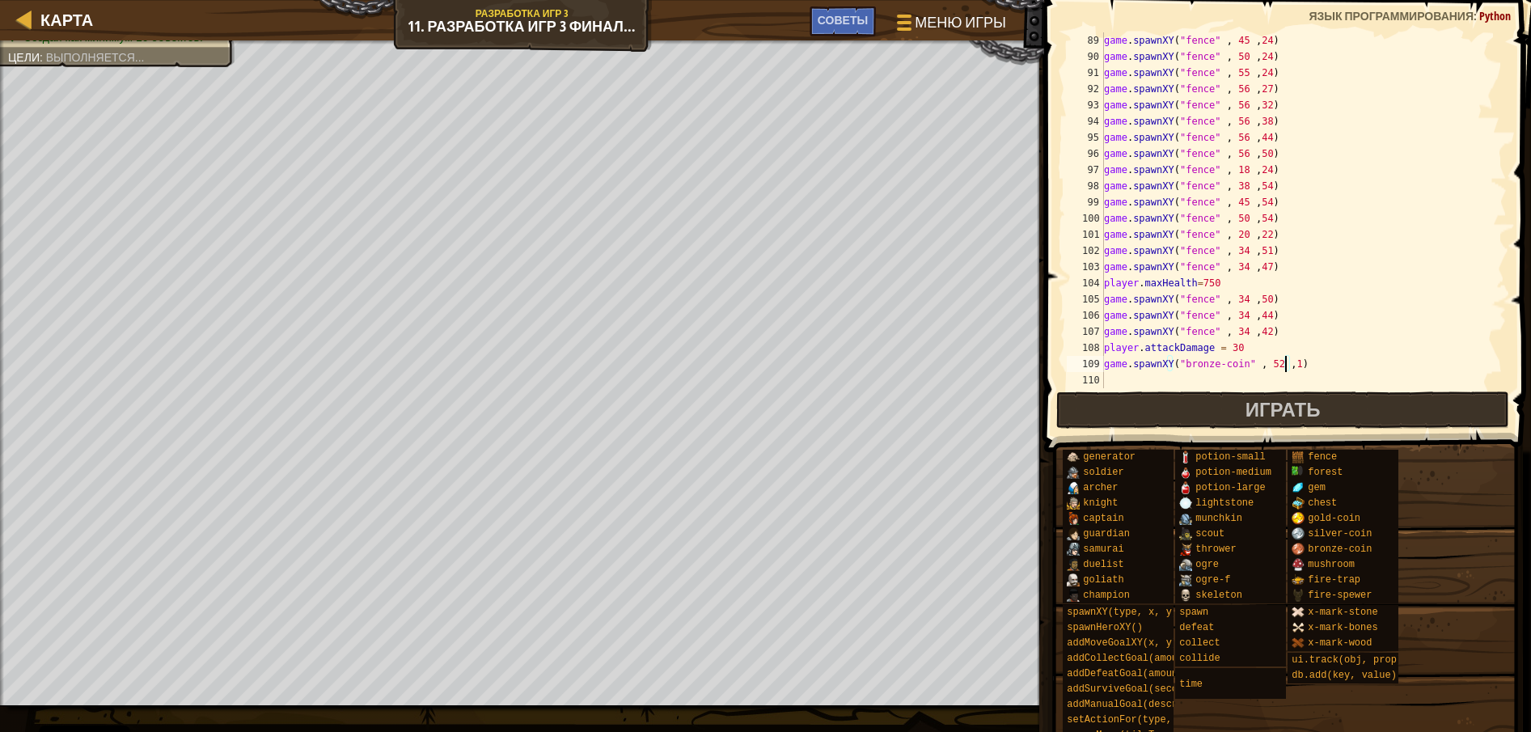
type textarea "game.spawnXY("bronze-coin" , 52 ,18)"
click at [1314, 365] on div "game . spawnXY ( "fence" , 45 , 24 ) game . spawnXY ( "fence" , 50 , 24 ) game …" at bounding box center [1295, 226] width 391 height 388
paste textarea "bronze-coin"
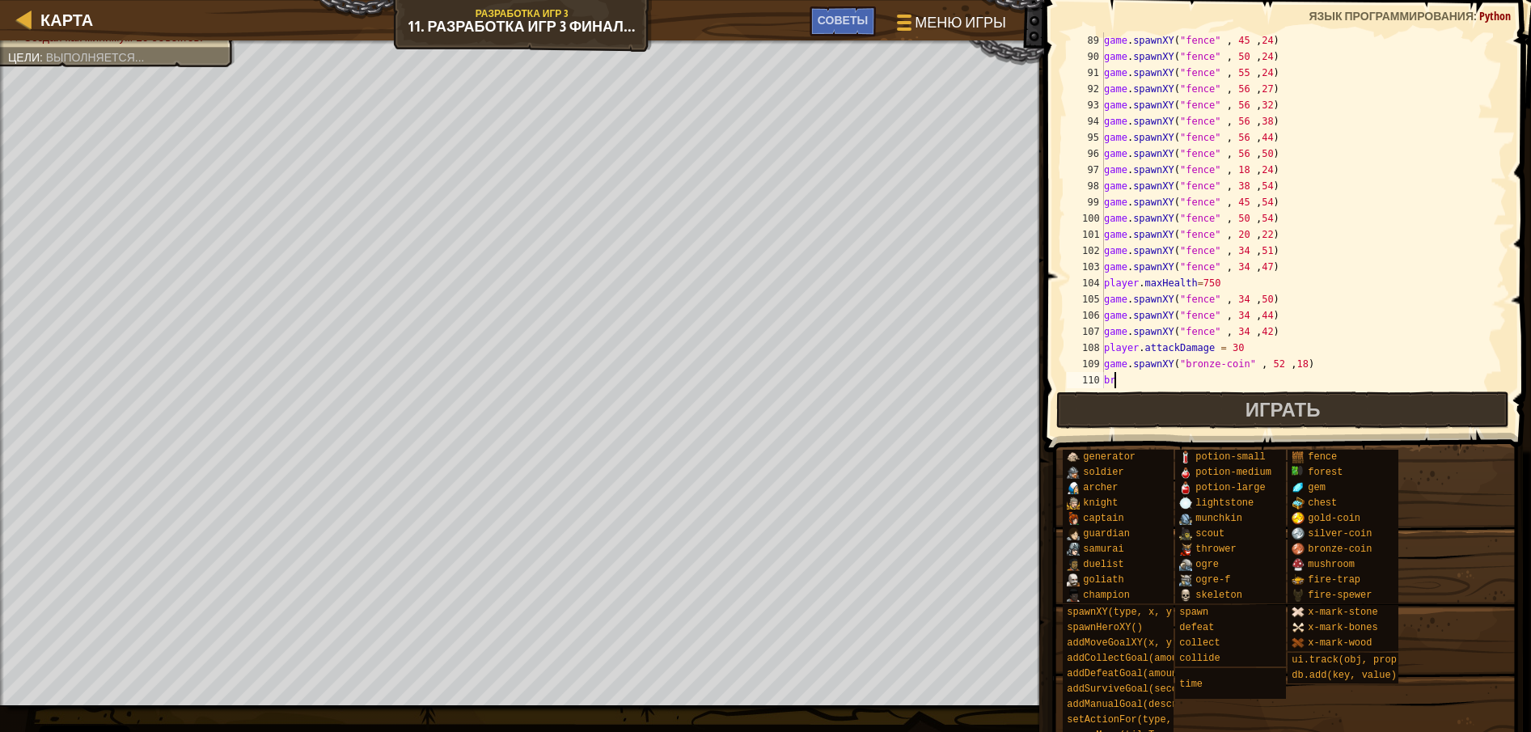
type textarea "b"
drag, startPoint x: 1314, startPoint y: 365, endPoint x: 1094, endPoint y: 364, distance: 219.9
click at [1094, 364] on div "89 90 91 92 93 94 95 96 97 98 99 100 101 102 103 104 105 106 107 108 109 110 11…" at bounding box center [1284, 210] width 443 height 356
type textarea "game.spawnXY("bronze-coin" , 52 ,18)"
click at [1305, 367] on div "game . spawnXY ( "fence" , 45 , 24 ) game . spawnXY ( "fence" , 50 , 24 ) game …" at bounding box center [1295, 210] width 391 height 356
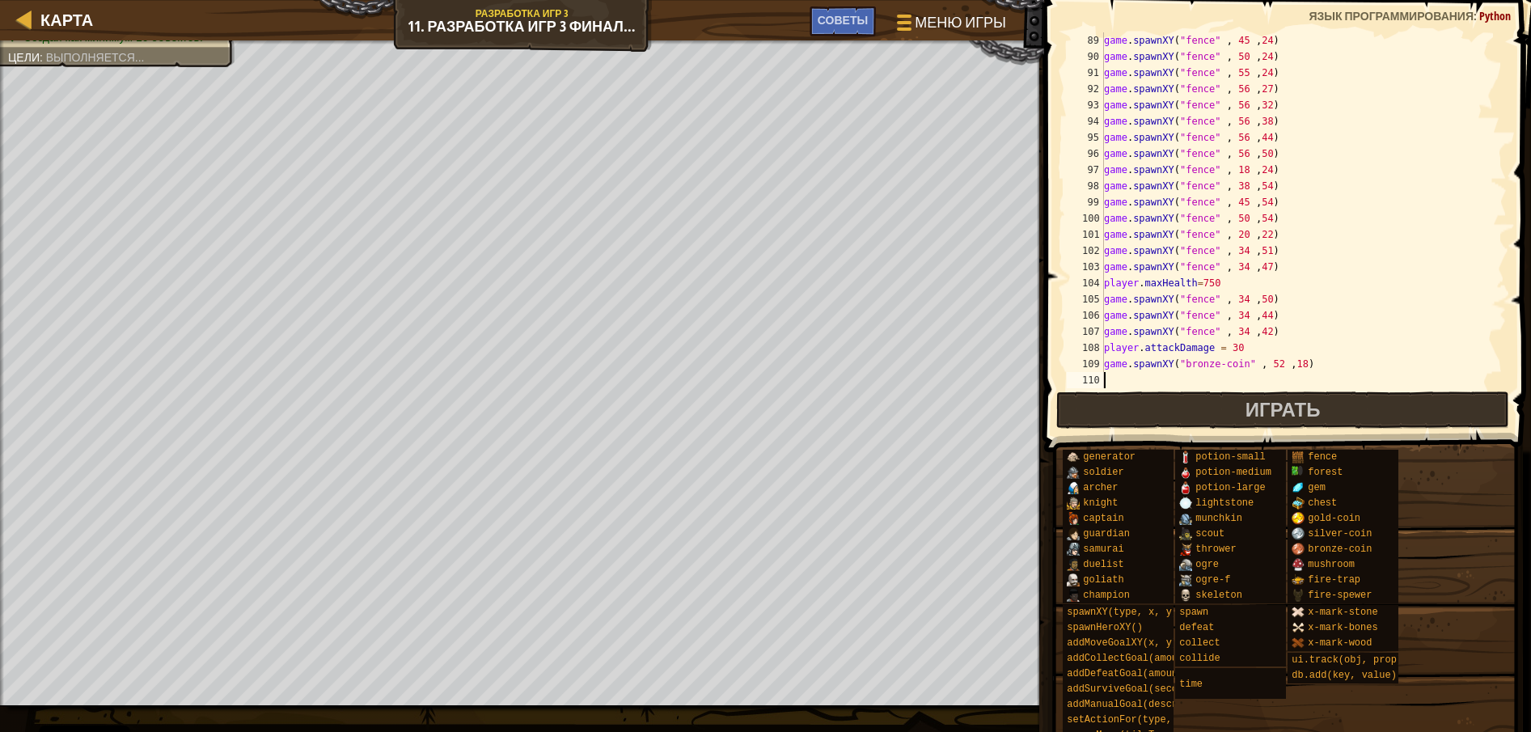
paste textarea "game.spawnXY("bronze-coin" , 52 ,18)"
click at [1290, 380] on div "game . spawnXY ( "fence" , 45 , 24 ) game . spawnXY ( "fence" , 50 , 24 ) game …" at bounding box center [1295, 226] width 391 height 388
type textarea "game.spawnXY("bronze-coin" , 52 ,17)"
click at [1316, 377] on div "game . spawnXY ( "fence" , 45 , 24 ) game . spawnXY ( "fence" , 50 , 24 ) game …" at bounding box center [1295, 226] width 391 height 388
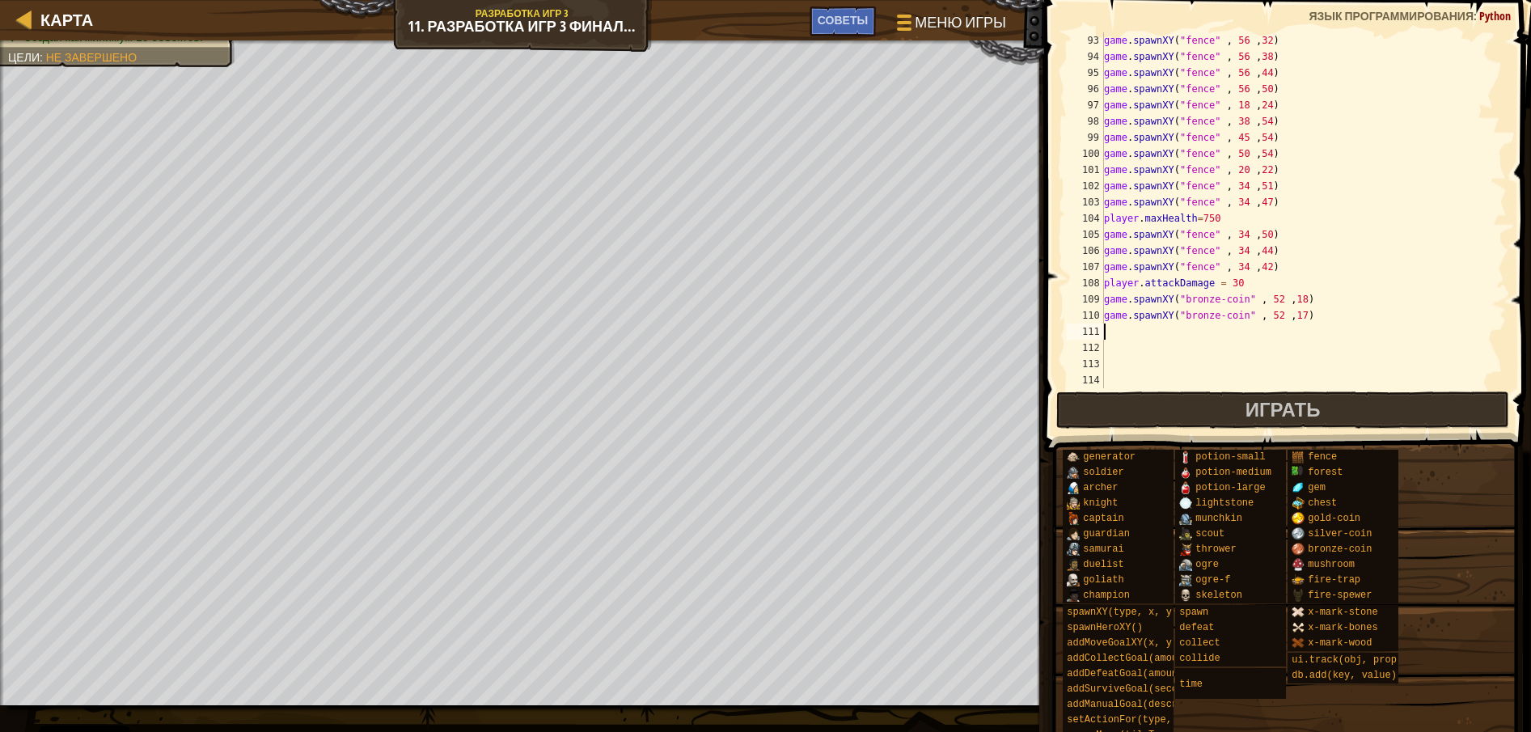
scroll to position [1488, 0]
paste textarea "game.spawnXY("bronze-coin" , 52 ,18)"
click at [1290, 334] on div "game . spawnXY ( "fence" , 56 , 32 ) game . spawnXY ( "fence" , 56 , 38 ) game …" at bounding box center [1295, 226] width 391 height 388
type textarea "game.spawnXY("bronze-coin" , 52 ,16)"
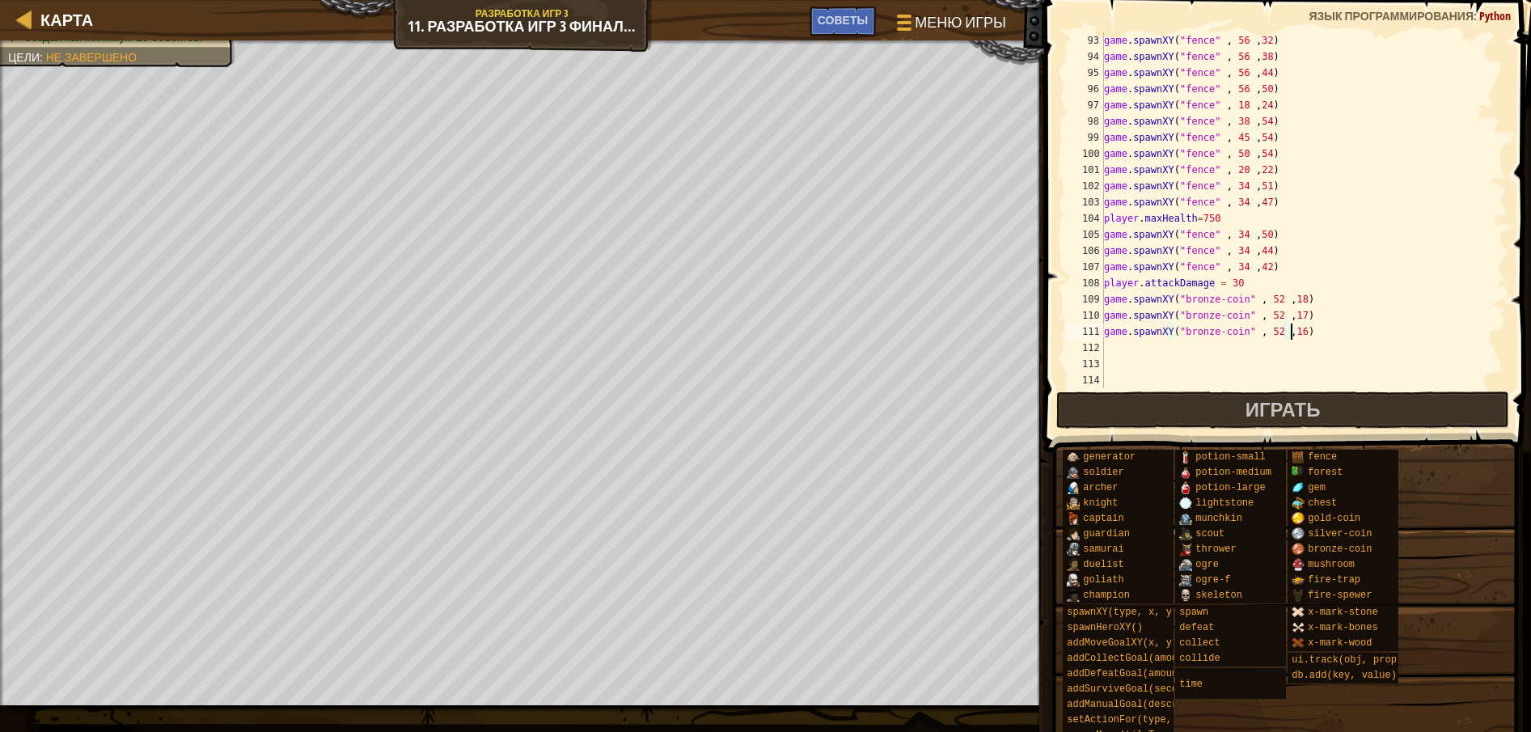
scroll to position [7, 15]
click at [1306, 333] on div "game . spawnXY ( "fence" , 56 , 32 ) game . spawnXY ( "fence" , 56 , 38 ) game …" at bounding box center [1295, 226] width 391 height 388
paste textarea "game.spawnXY("bronze-coin" , 52 ,18)"
click at [1288, 350] on div "game . spawnXY ( "fence" , 56 , 32 ) game . spawnXY ( "fence" , 56 , 38 ) game …" at bounding box center [1295, 226] width 391 height 388
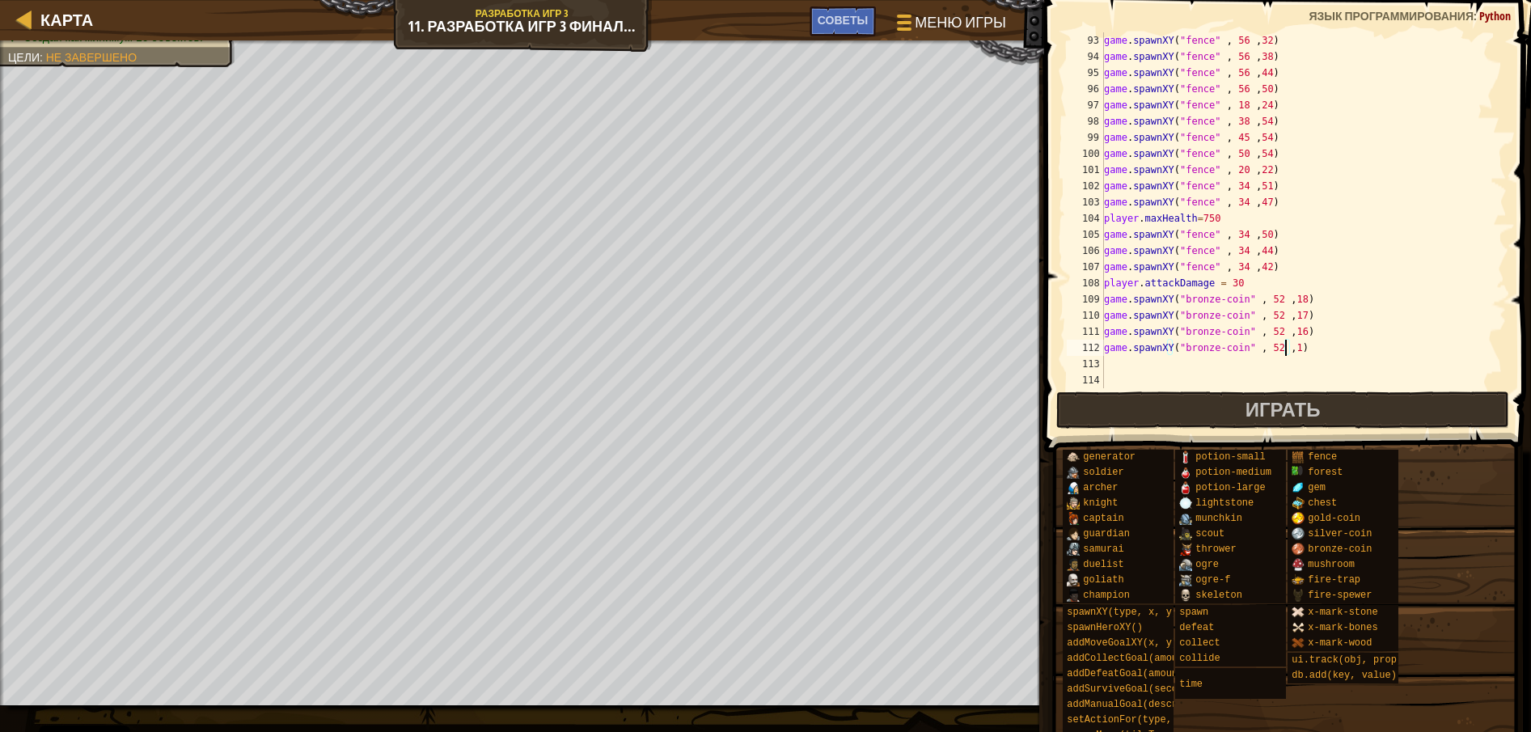
type textarea "game.spawnXY("bronze-coin" , 52 ,15)"
click at [1299, 344] on div "game . spawnXY ( "fence" , 56 , 32 ) game . spawnXY ( "fence" , 56 , 38 ) game …" at bounding box center [1295, 226] width 391 height 388
paste textarea "game.spawnXY("bronze-coin" , 52 ,18)"
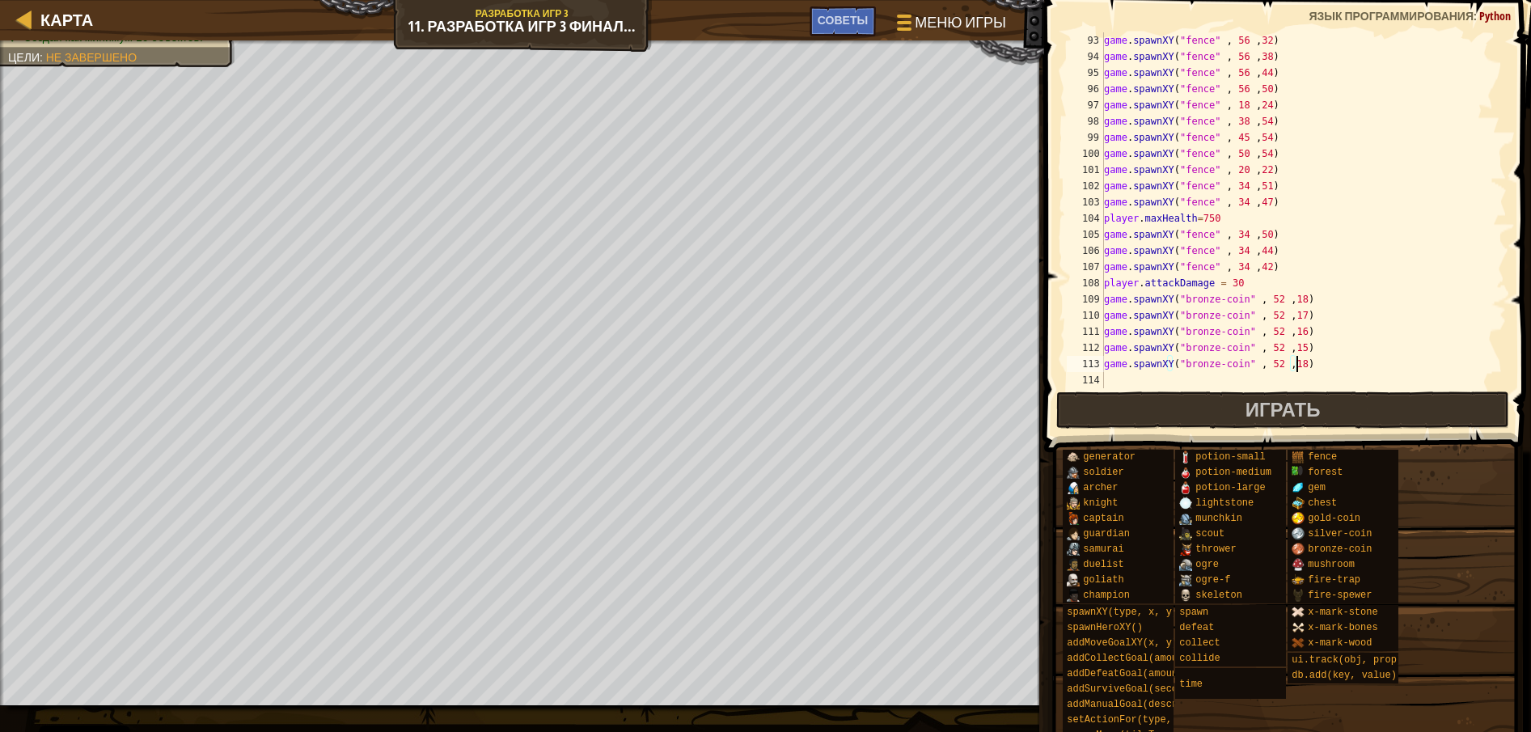
click at [1287, 365] on div "game . spawnXY ( "fence" , 56 , 32 ) game . spawnXY ( "fence" , 56 , 38 ) game …" at bounding box center [1295, 226] width 391 height 388
click at [1288, 365] on div "game . spawnXY ( "fence" , 56 , 32 ) game . spawnXY ( "fence" , 56 , 38 ) game …" at bounding box center [1295, 226] width 391 height 388
click at [1290, 365] on div "game . spawnXY ( "fence" , 56 , 32 ) game . spawnXY ( "fence" , 56 , 38 ) game …" at bounding box center [1295, 210] width 391 height 356
click at [1300, 365] on div "game . spawnXY ( "fence" , 56 , 32 ) game . spawnXY ( "fence" , 56 , 38 ) game …" at bounding box center [1295, 226] width 391 height 388
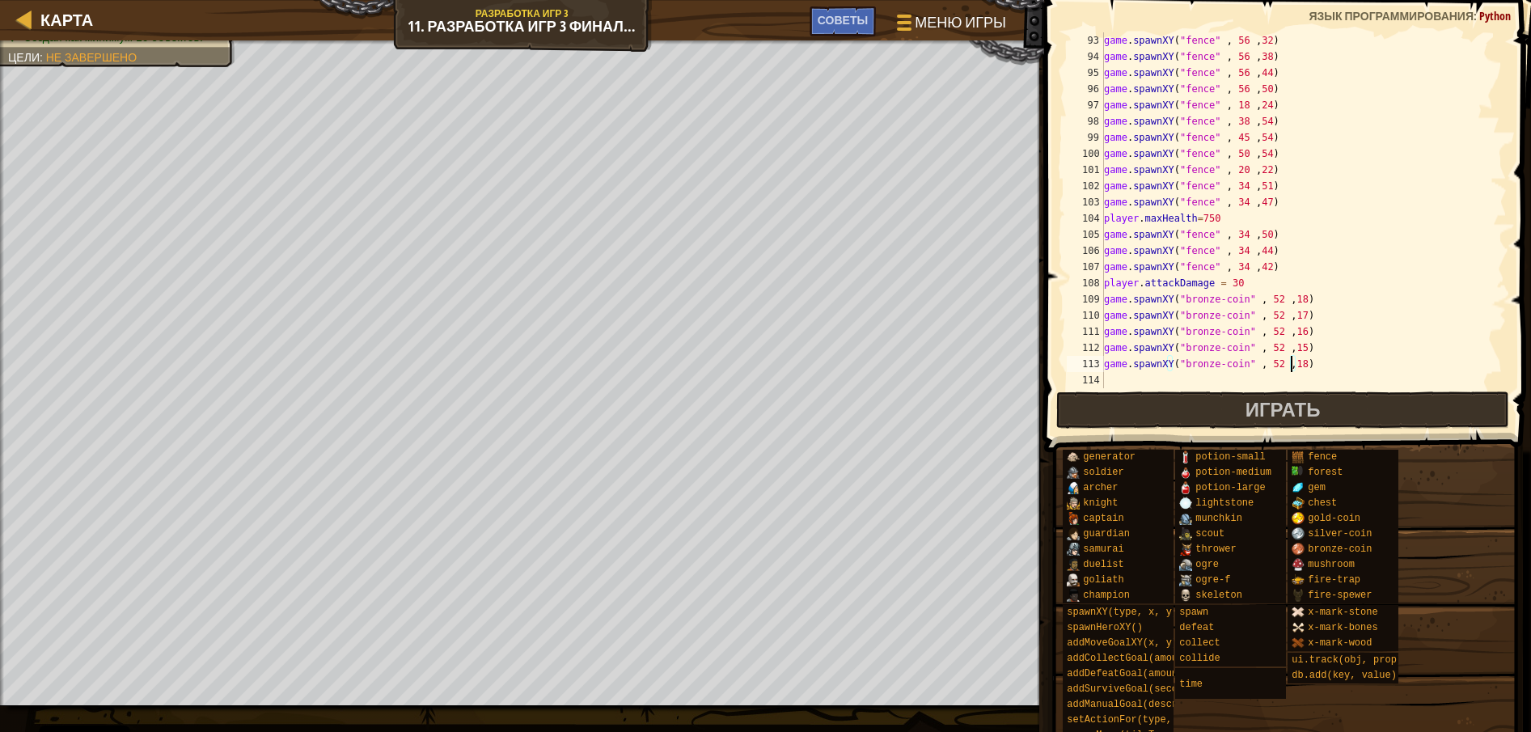
click at [1290, 365] on div "game . spawnXY ( "fence" , 56 , 32 ) game . spawnXY ( "fence" , 56 , 38 ) game …" at bounding box center [1295, 226] width 391 height 388
type textarea "game.spawnXY("bronze-coin" , 52 ,14)"
click at [1296, 365] on div "game . spawnXY ( "fence" , 56 , 32 ) game . spawnXY ( "fence" , 56 , 38 ) game …" at bounding box center [1295, 226] width 391 height 388
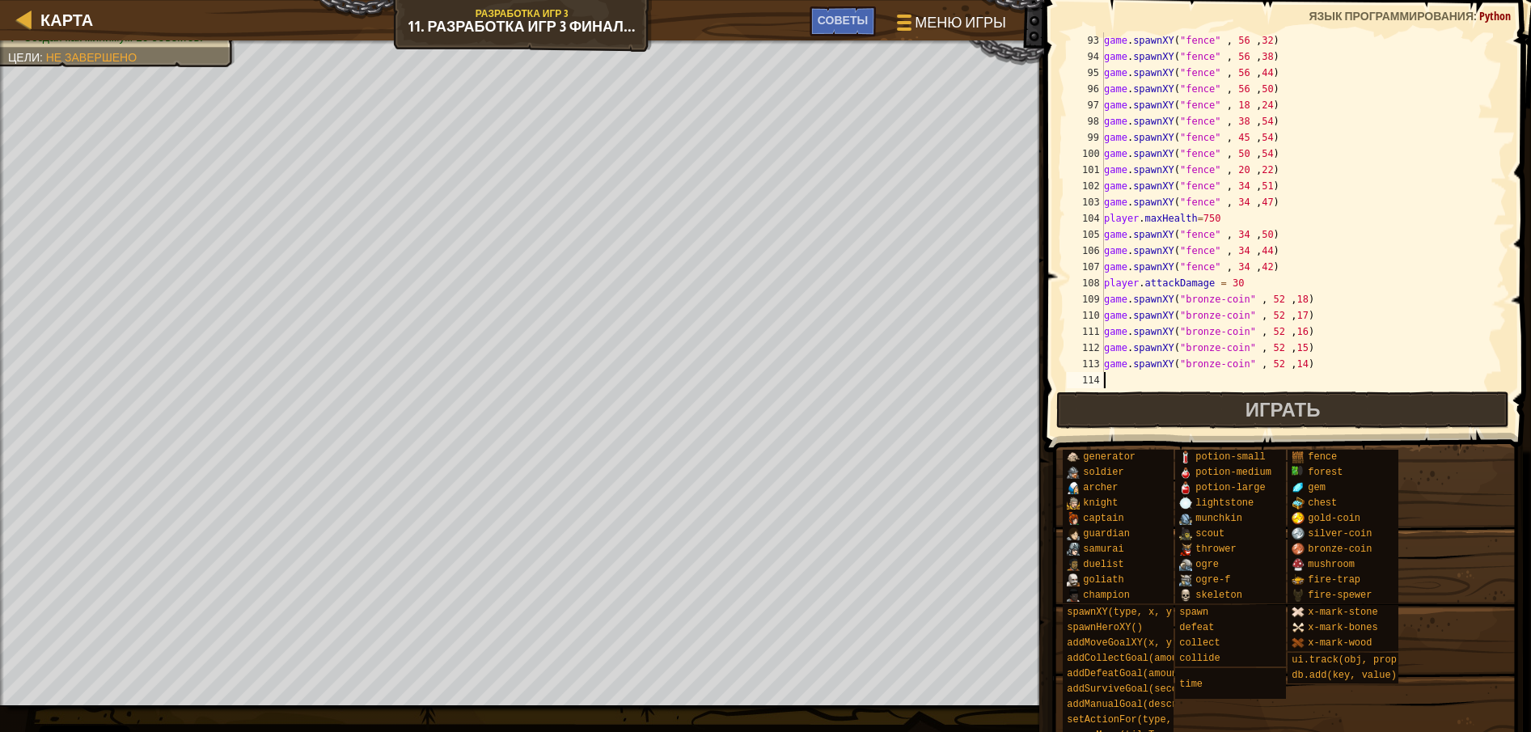
paste textarea "game.spawnXY("bronze-coin" , 52 ,18)"
click at [1288, 378] on div "game . spawnXY ( "fence" , 56 , 32 ) game . spawnXY ( "fence" , 56 , 38 ) game …" at bounding box center [1295, 226] width 391 height 388
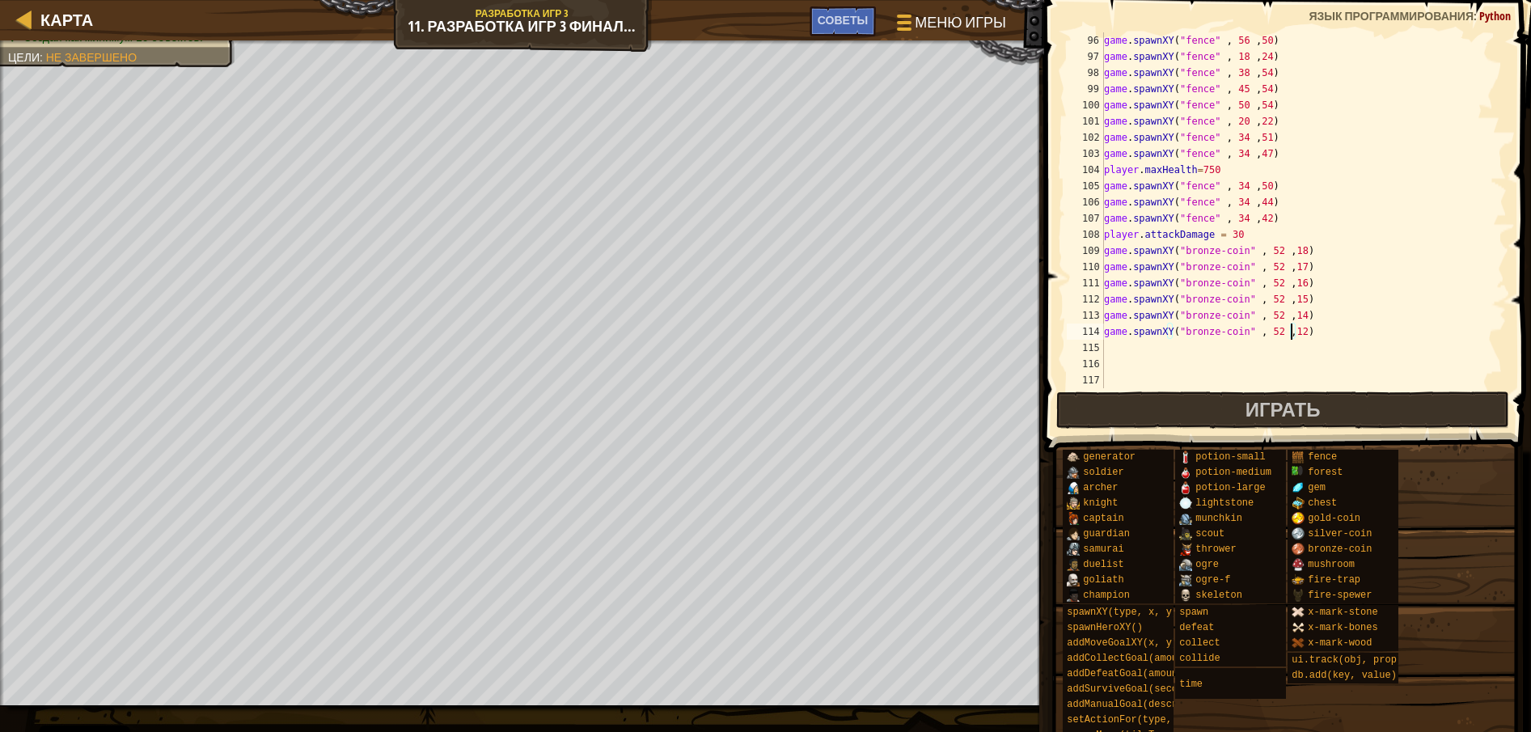
scroll to position [1536, 0]
click at [1103, 415] on button "Играть" at bounding box center [1283, 409] width 454 height 37
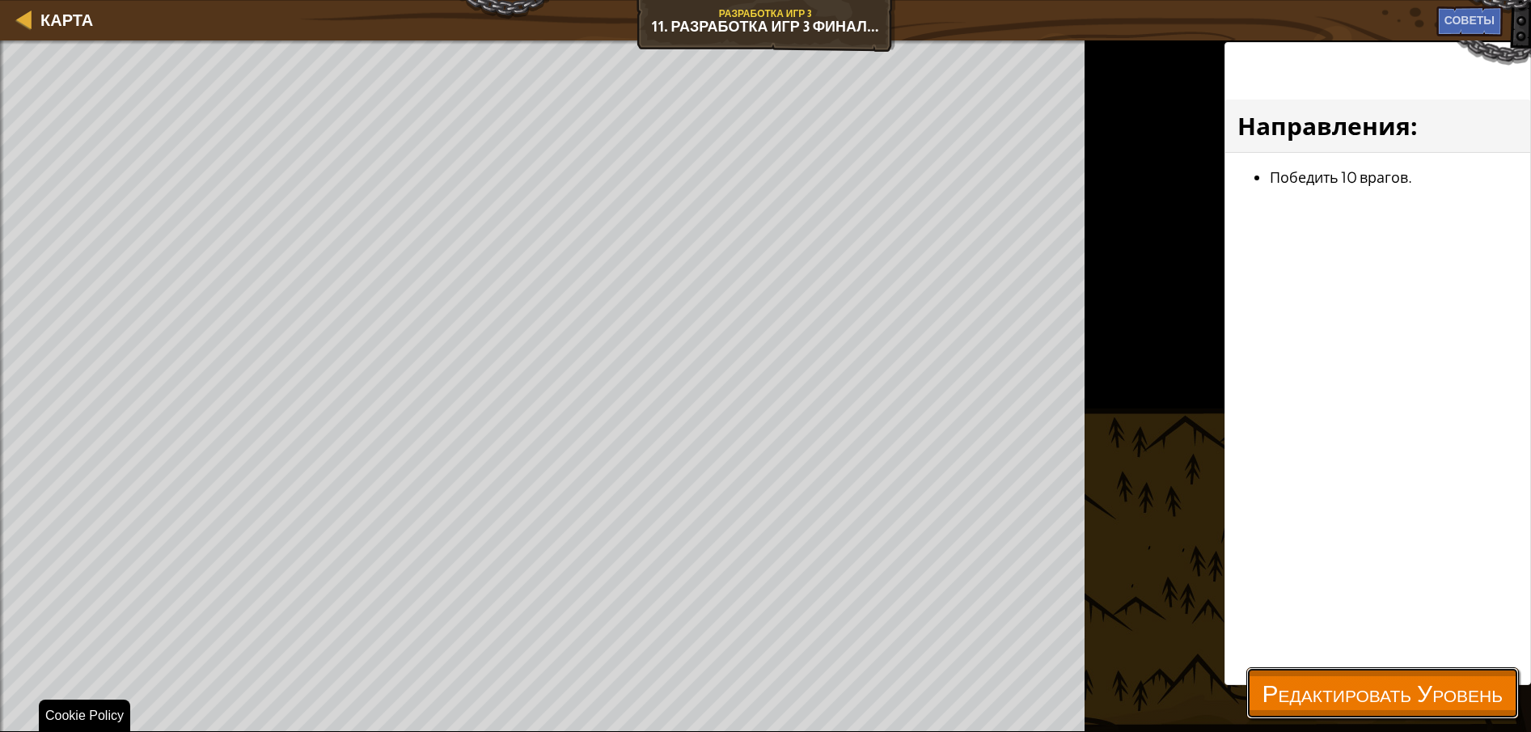
click at [1410, 693] on span "Редактировать Уровень" at bounding box center [1382, 692] width 240 height 33
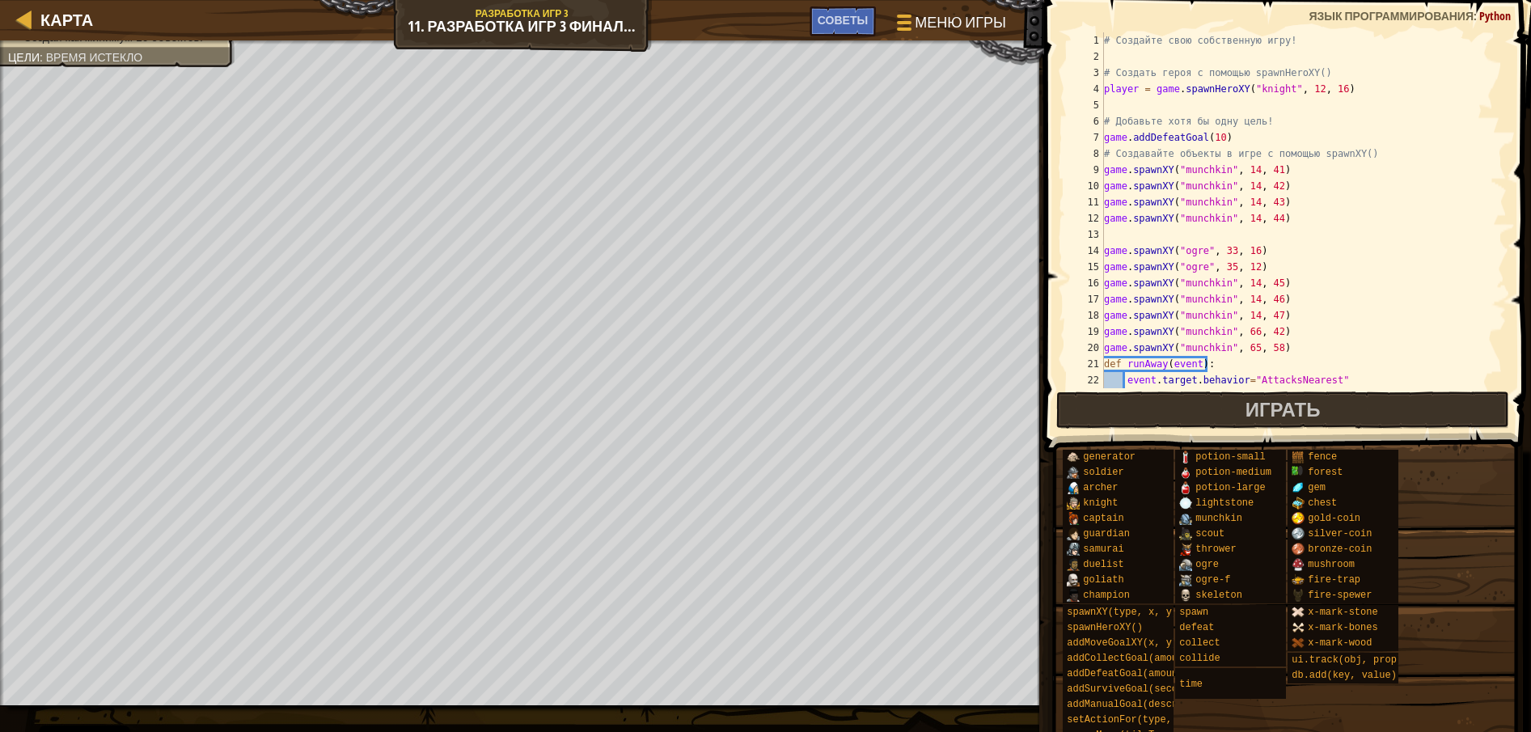
scroll to position [0, 0]
type textarea "game.addDefeatGoal(10)"
drag, startPoint x: 1227, startPoint y: 136, endPoint x: 1106, endPoint y: 133, distance: 120.5
click at [1106, 133] on div "# Создайте свою собственную игру! # Создать героя с помощью spawnHeroXY() playe…" at bounding box center [1295, 226] width 391 height 388
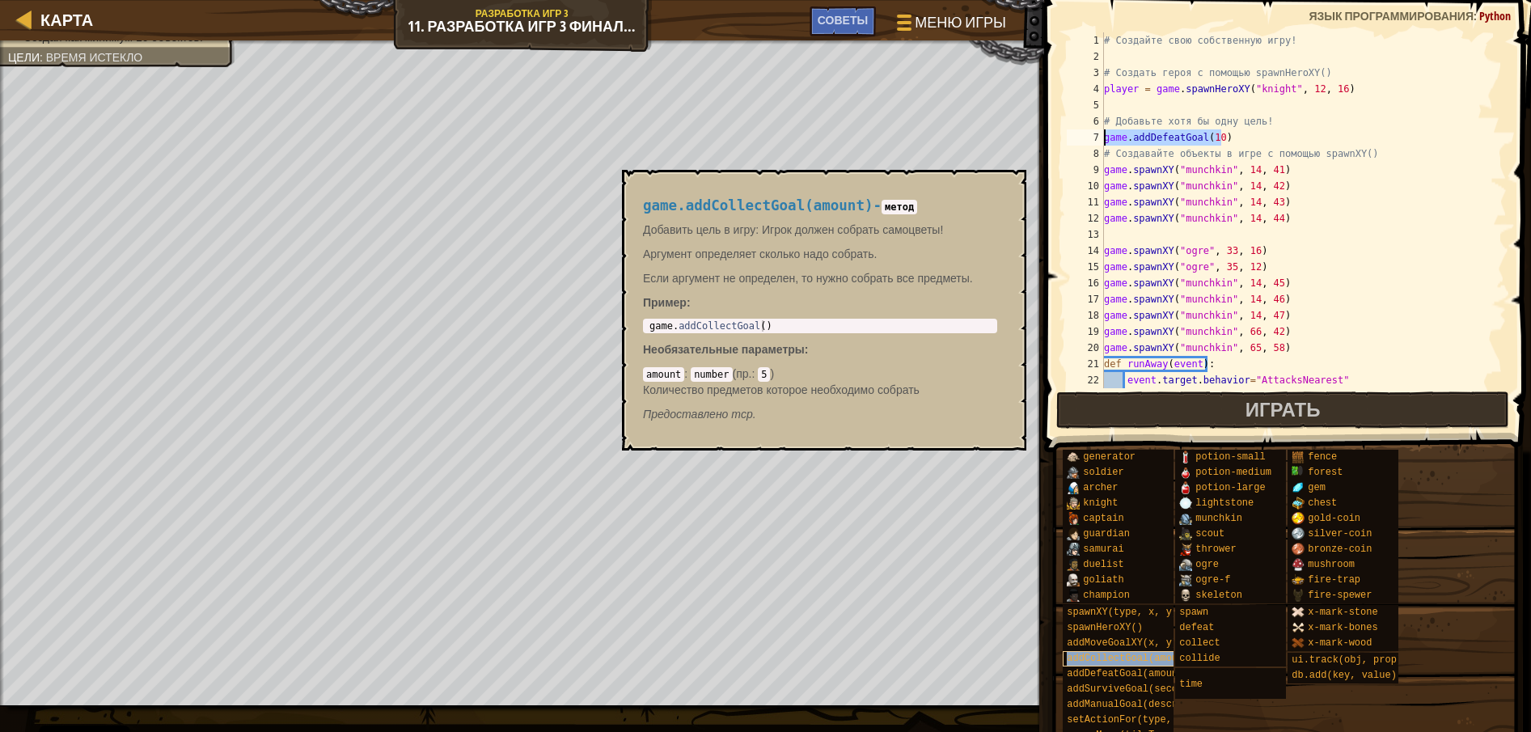
click at [1128, 662] on span "addCollectGoal(amount)" at bounding box center [1131, 658] width 128 height 11
type textarea "game.addCollectGoal()"
drag, startPoint x: 767, startPoint y: 321, endPoint x: 656, endPoint y: 319, distance: 111.6
click at [656, 320] on div "game . addCollectGoal ( )" at bounding box center [820, 337] width 348 height 34
click at [1227, 136] on div "# Создайте свою собственную игру! # Создать героя с помощью spawnHeroXY() playe…" at bounding box center [1295, 226] width 391 height 388
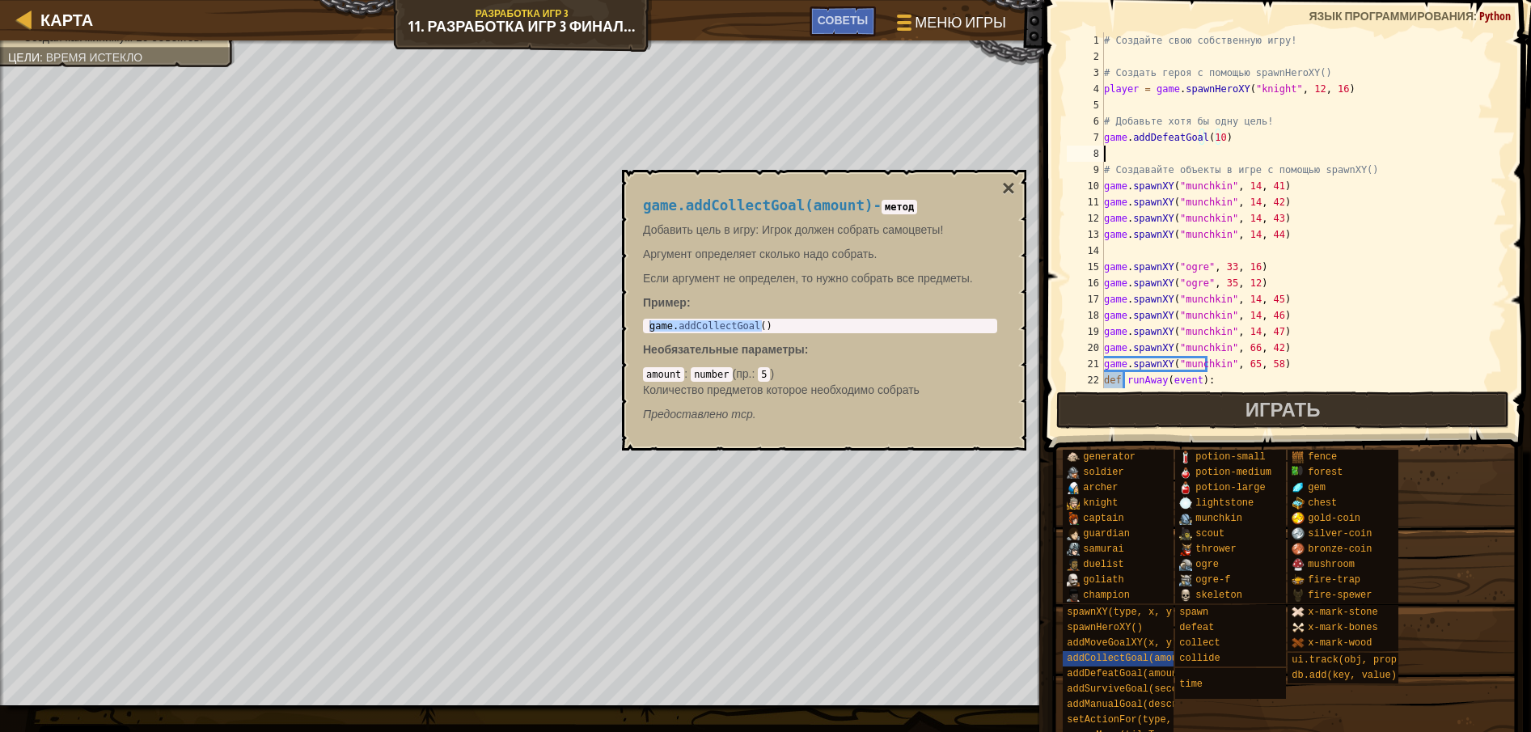
scroll to position [7, 0]
paste textarea "game.addCollectGoal()"
click at [1209, 154] on div "# Создайте свою собственную игру! # Создать героя с помощью spawnHeroXY() playe…" at bounding box center [1295, 226] width 391 height 388
click at [1003, 188] on button "×" at bounding box center [1008, 188] width 13 height 23
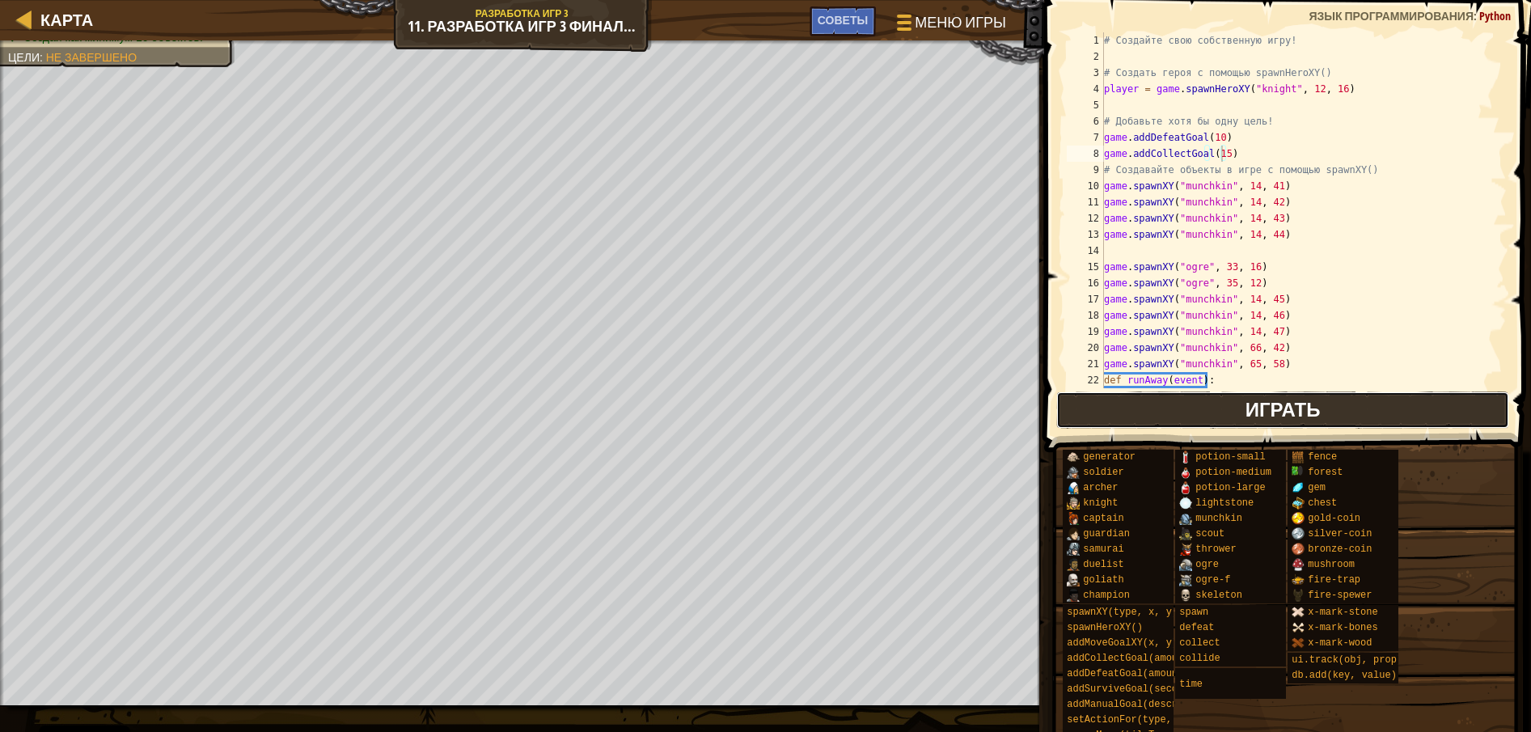
click at [1337, 412] on button "Играть" at bounding box center [1283, 409] width 454 height 37
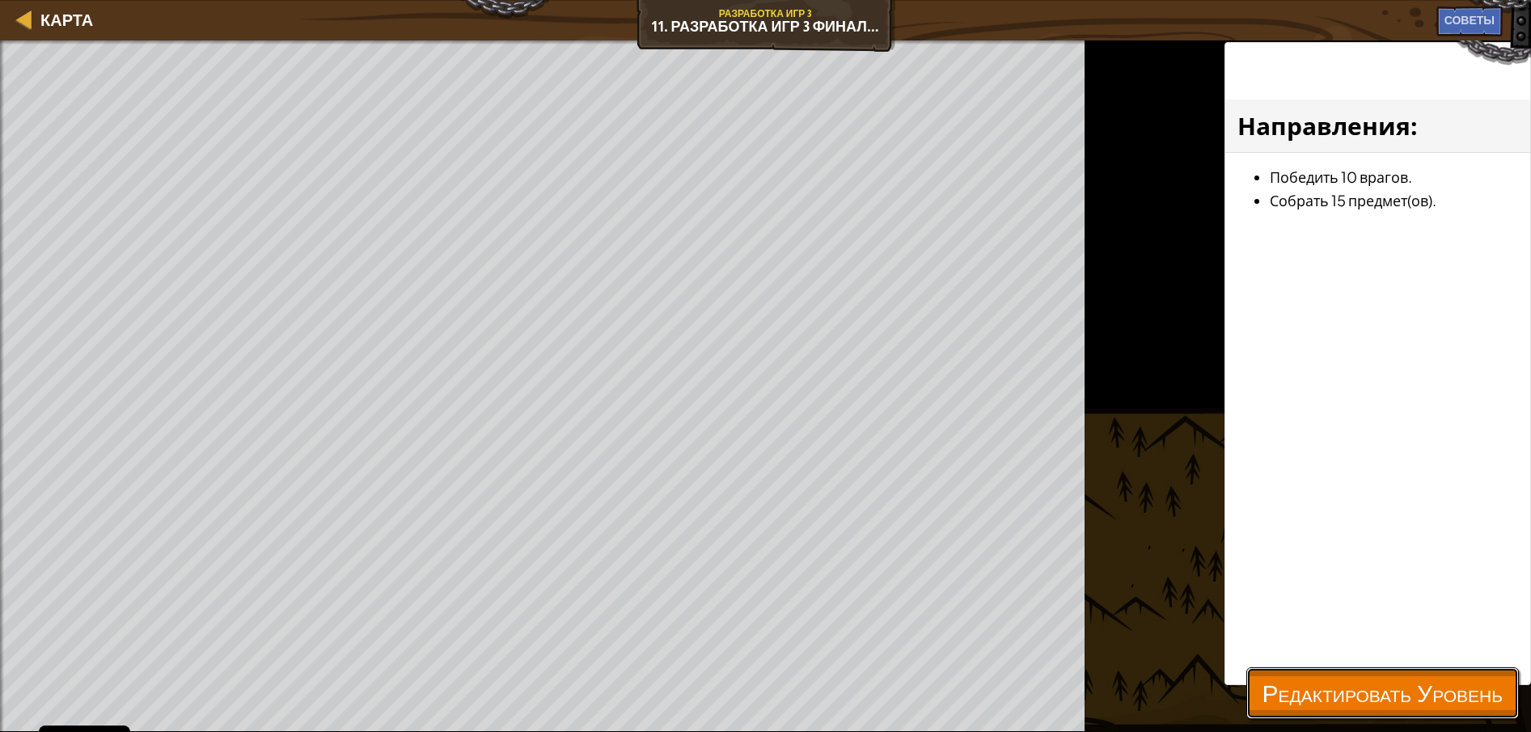
click at [1326, 688] on span "Редактировать Уровень" at bounding box center [1382, 692] width 240 height 33
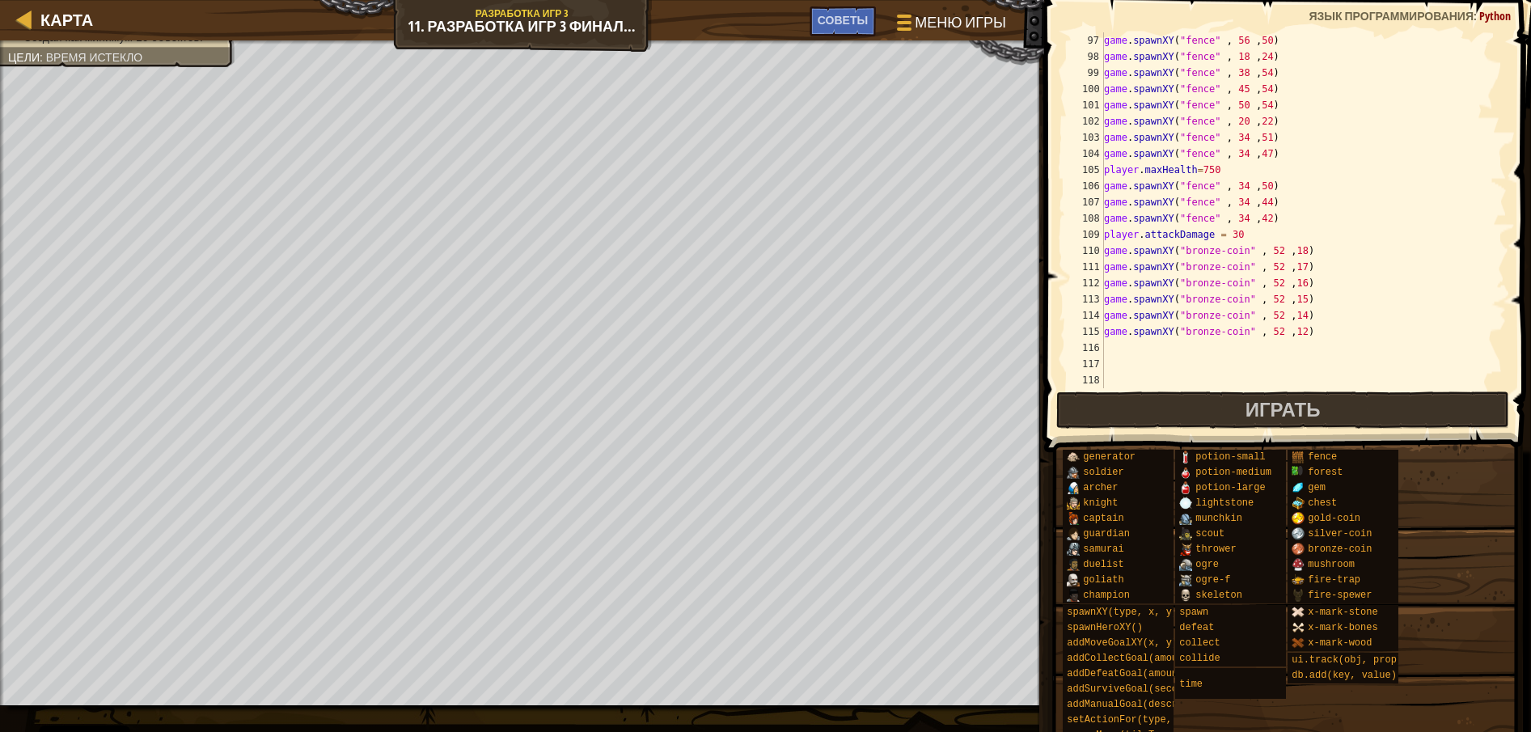
scroll to position [1552, 0]
click at [1323, 327] on div "game . spawnXY ( "fence" , 56 , 50 ) game . spawnXY ( "fence" , 18 , 24 ) game …" at bounding box center [1295, 226] width 391 height 388
type textarea "game.spawnXY("bronze-coin" , 52 ,12)"
paste textarea "game.addCollectGoal()"
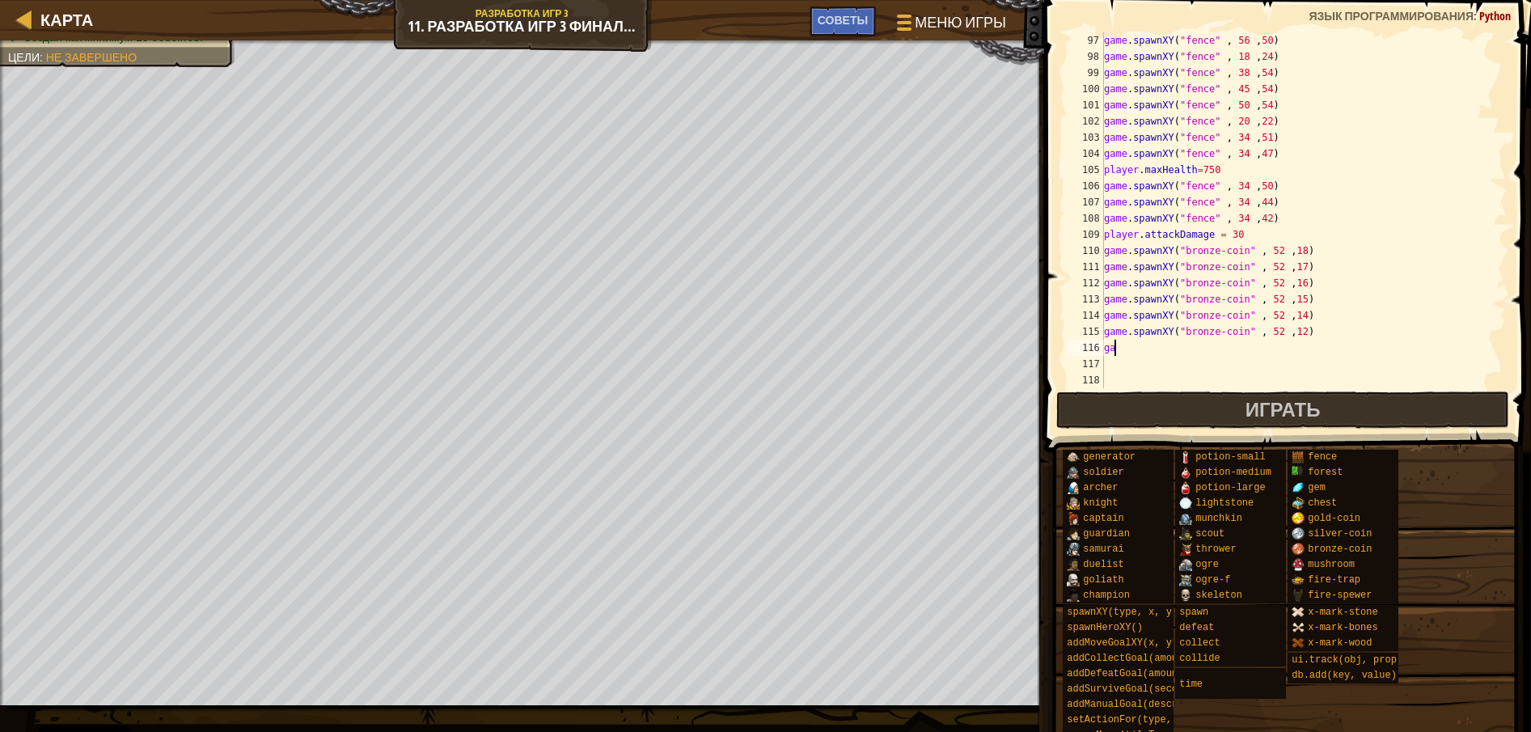
type textarea "g"
paste textarea "game.spawnXY("bronze-coin" , 52 ,18)"
type textarea "game.spawnXY("bronze-coin" , 52 ,18)"
click at [1307, 332] on div "game . spawnXY ( "fence" , 18 , 24 ) game . spawnXY ( "fence" , 38 , 54 ) game …" at bounding box center [1295, 226] width 391 height 388
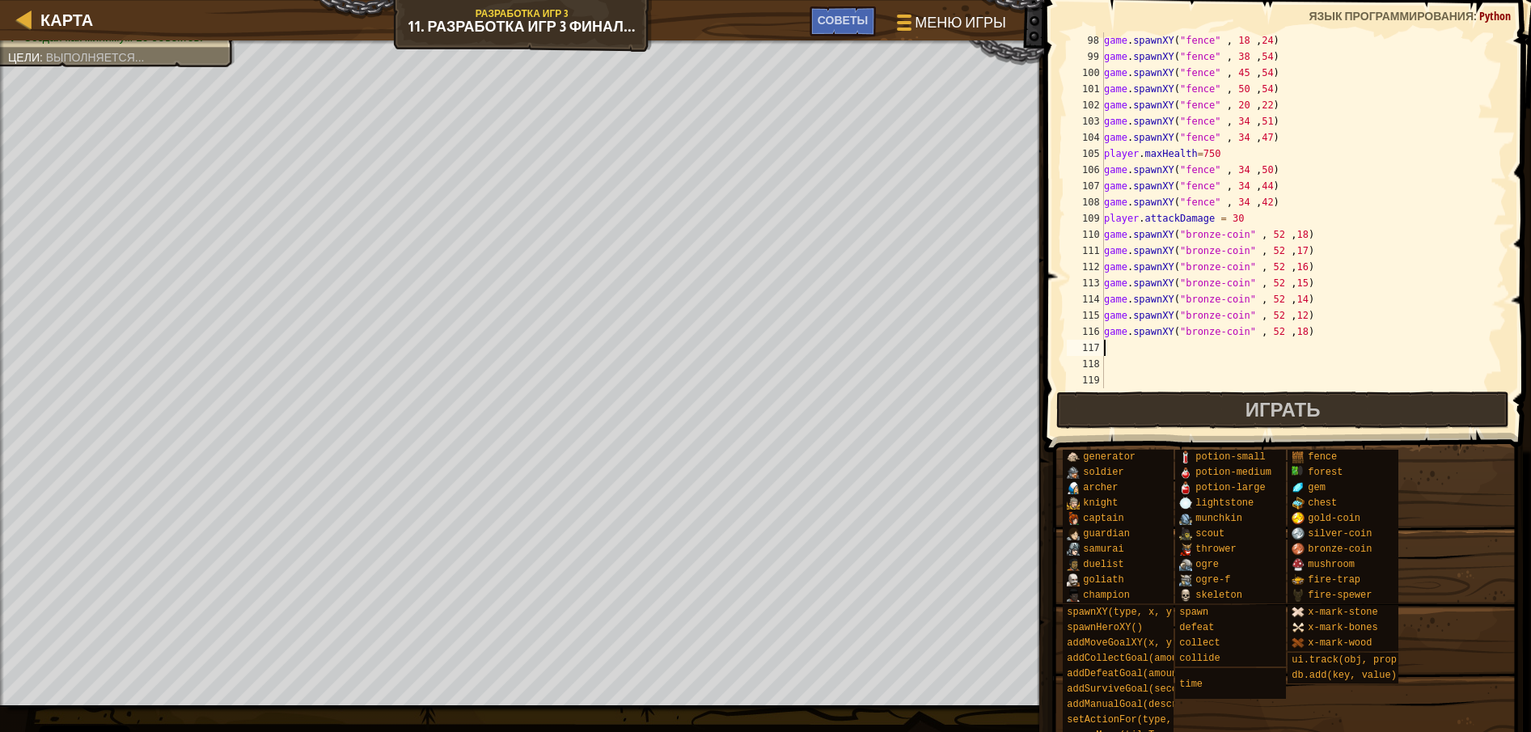
paste textarea "game.spawnXY("bronze-coin" , 52 ,18)"
type textarea "game.spawnXY("bronze-coin" , 52 ,18)"
click at [1236, 350] on div "game . spawnXY ( "fence" , 18 , 24 ) game . spawnXY ( "fence" , 38 , 54 ) game …" at bounding box center [1295, 226] width 391 height 388
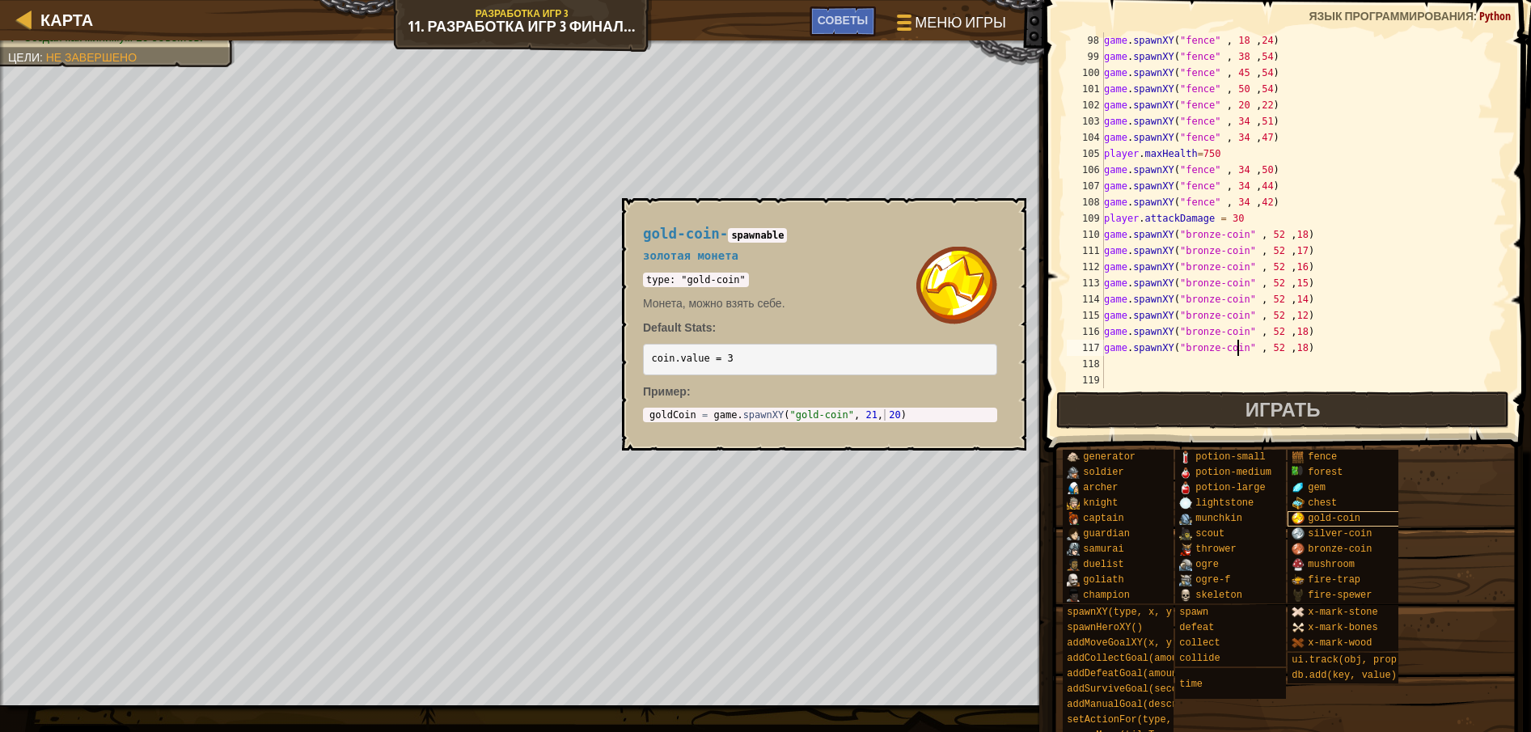
click at [1312, 518] on span "gold-coin" at bounding box center [1333, 518] width 53 height 11
click at [685, 284] on code "type: "gold-coin"" at bounding box center [696, 279] width 106 height 15
drag, startPoint x: 684, startPoint y: 285, endPoint x: 729, endPoint y: 280, distance: 44.7
click at [729, 280] on code "type: "gold-coin"" at bounding box center [696, 279] width 106 height 15
copy code "gold-coin"
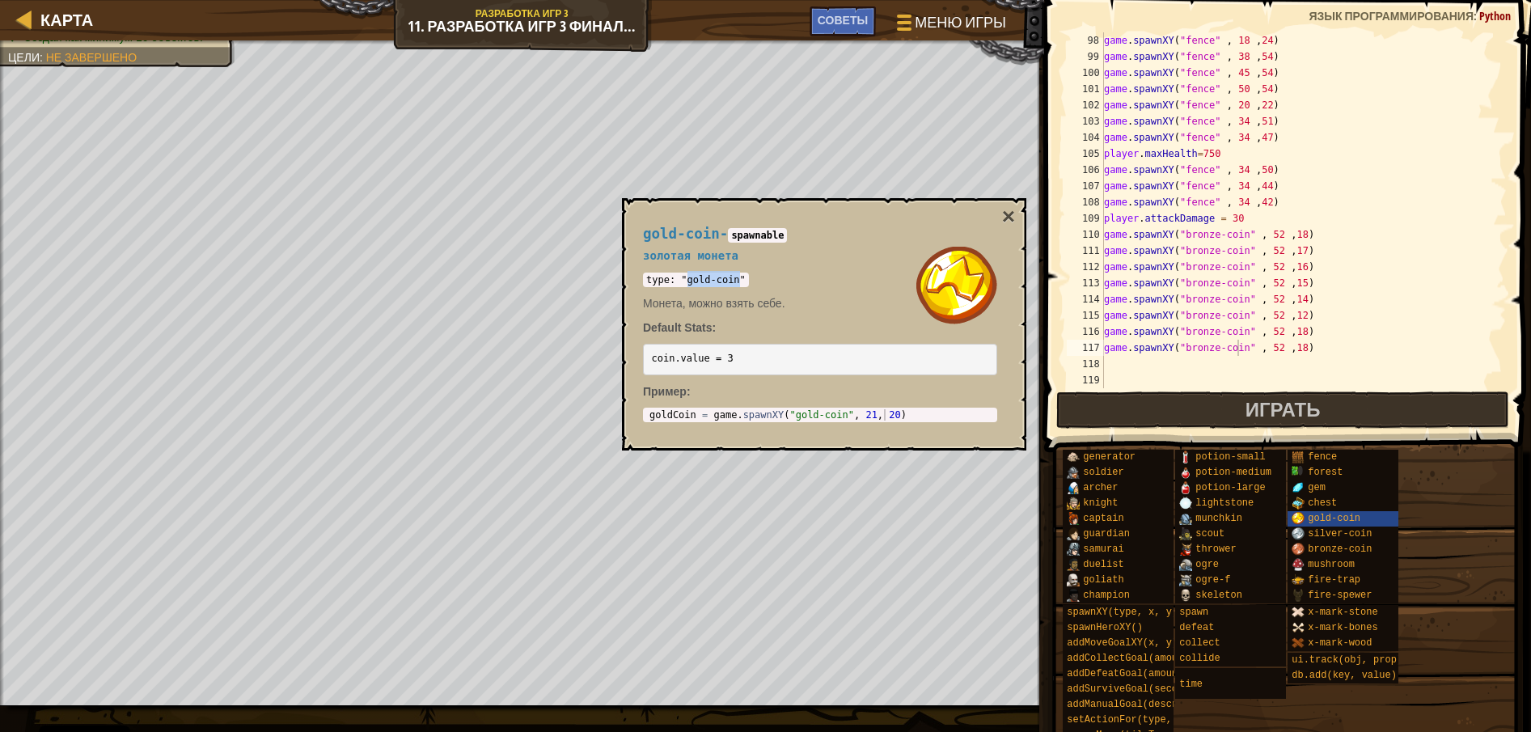
click at [1223, 362] on div "game . spawnXY ( "fence" , 18 , 24 ) game . spawnXY ( "fence" , 38 , 54 ) game …" at bounding box center [1295, 226] width 391 height 388
click at [1240, 348] on div "game . spawnXY ( "fence" , 18 , 24 ) game . spawnXY ( "fence" , 38 , 54 ) game …" at bounding box center [1295, 226] width 391 height 388
paste textarea "gold-coin"
click at [1351, 343] on div "game . spawnXY ( "fence" , 18 , 24 ) game . spawnXY ( "fence" , 38 , 54 ) game …" at bounding box center [1295, 226] width 391 height 388
click at [1013, 216] on div "gold-coin - spawnable золотая монета type: "gold-coin" Монета, можно взять себе…" at bounding box center [824, 324] width 404 height 252
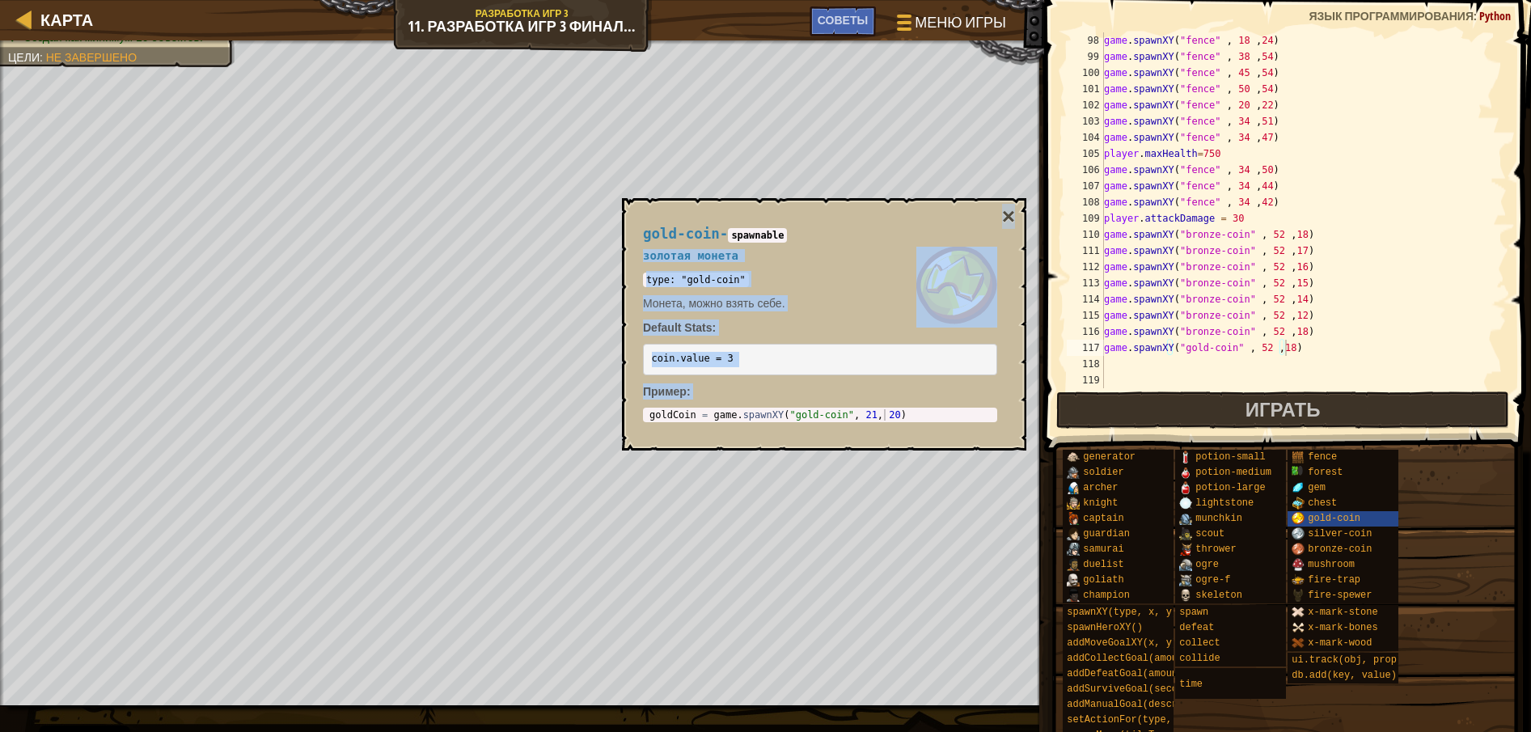
drag, startPoint x: 1013, startPoint y: 216, endPoint x: 1000, endPoint y: 212, distance: 13.6
click at [1000, 212] on div "gold-coin - spawnable золотая монета type: "gold-coin" Монета, можно взять себе…" at bounding box center [819, 324] width 377 height 226
click at [1004, 212] on button "×" at bounding box center [1008, 216] width 13 height 23
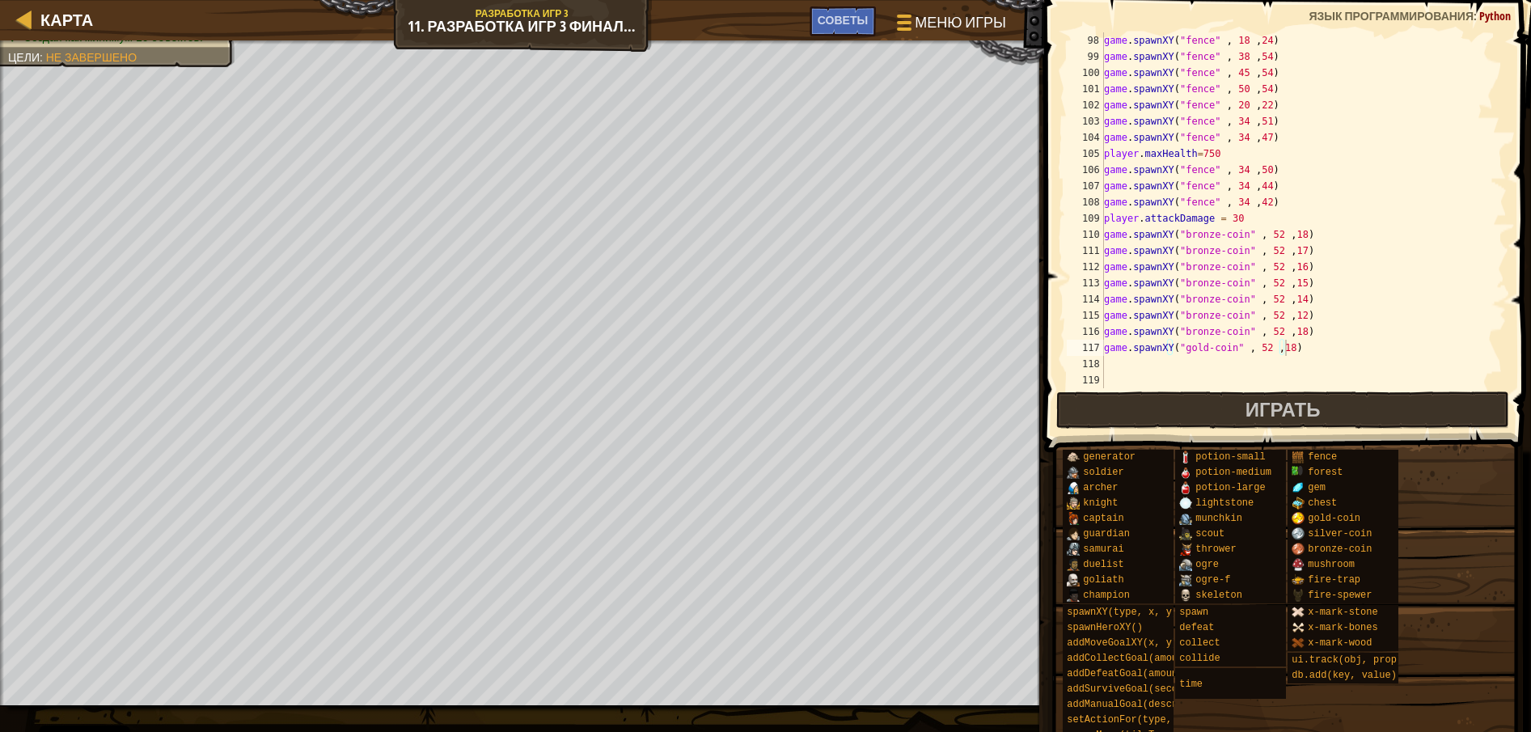
click at [1261, 349] on div "game . spawnXY ( "fence" , 18 , 24 ) game . spawnXY ( "fence" , 38 , 54 ) game …" at bounding box center [1295, 226] width 391 height 388
click at [1279, 351] on div "game . spawnXY ( "fence" , 18 , 24 ) game . spawnXY ( "fence" , 38 , 54 ) game …" at bounding box center [1295, 226] width 391 height 388
click at [1295, 350] on div "game . spawnXY ( "fence" , 18 , 24 ) game . spawnXY ( "fence" , 38 , 54 ) game …" at bounding box center [1295, 226] width 391 height 388
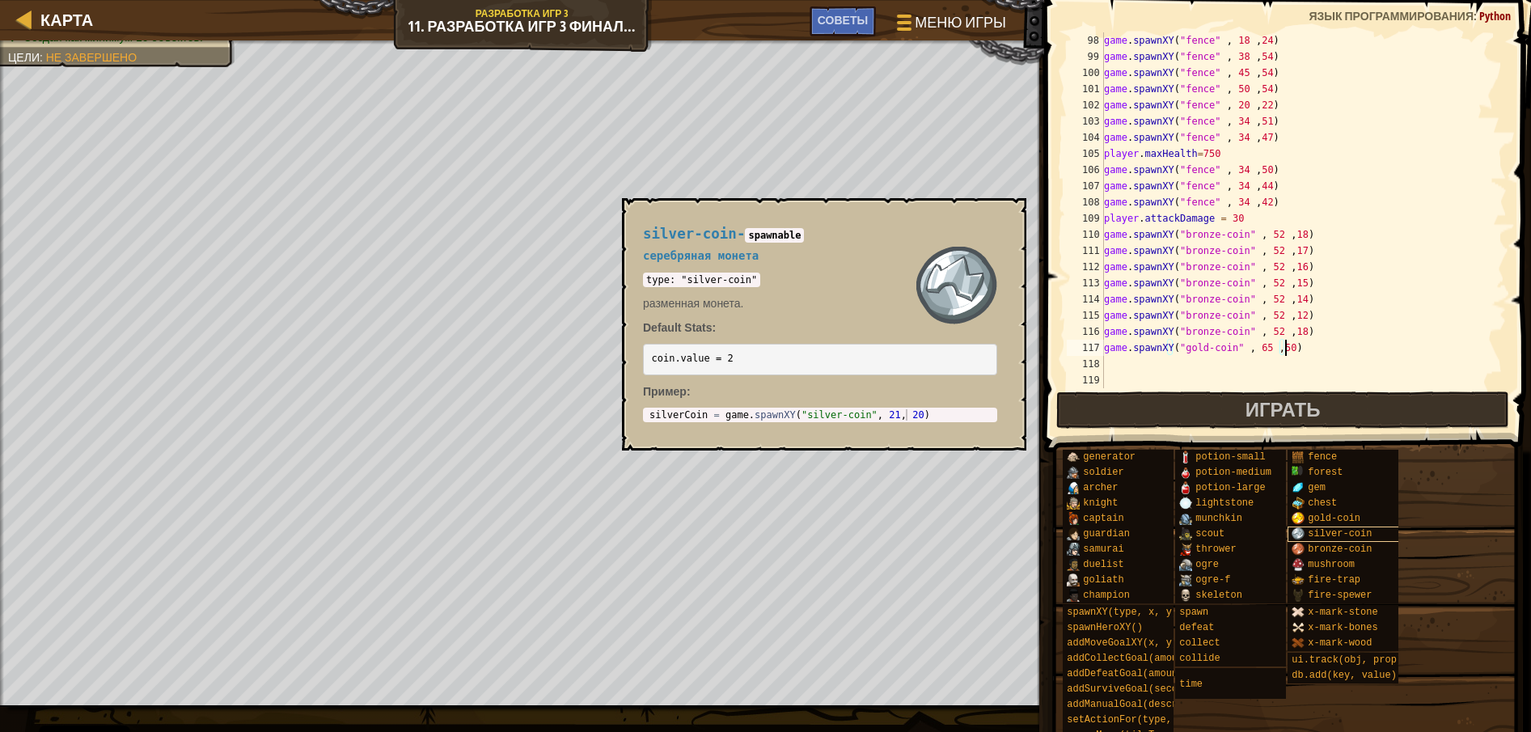
type textarea "game.spawnXY("gold-coin" , 65 ,50)"
click at [1322, 530] on span "silver-coin" at bounding box center [1339, 533] width 64 height 11
click at [682, 281] on code "type: "silver-coin"" at bounding box center [701, 279] width 117 height 15
drag, startPoint x: 682, startPoint y: 281, endPoint x: 732, endPoint y: 281, distance: 49.3
click at [732, 281] on code "type: "silver-coin"" at bounding box center [701, 279] width 117 height 15
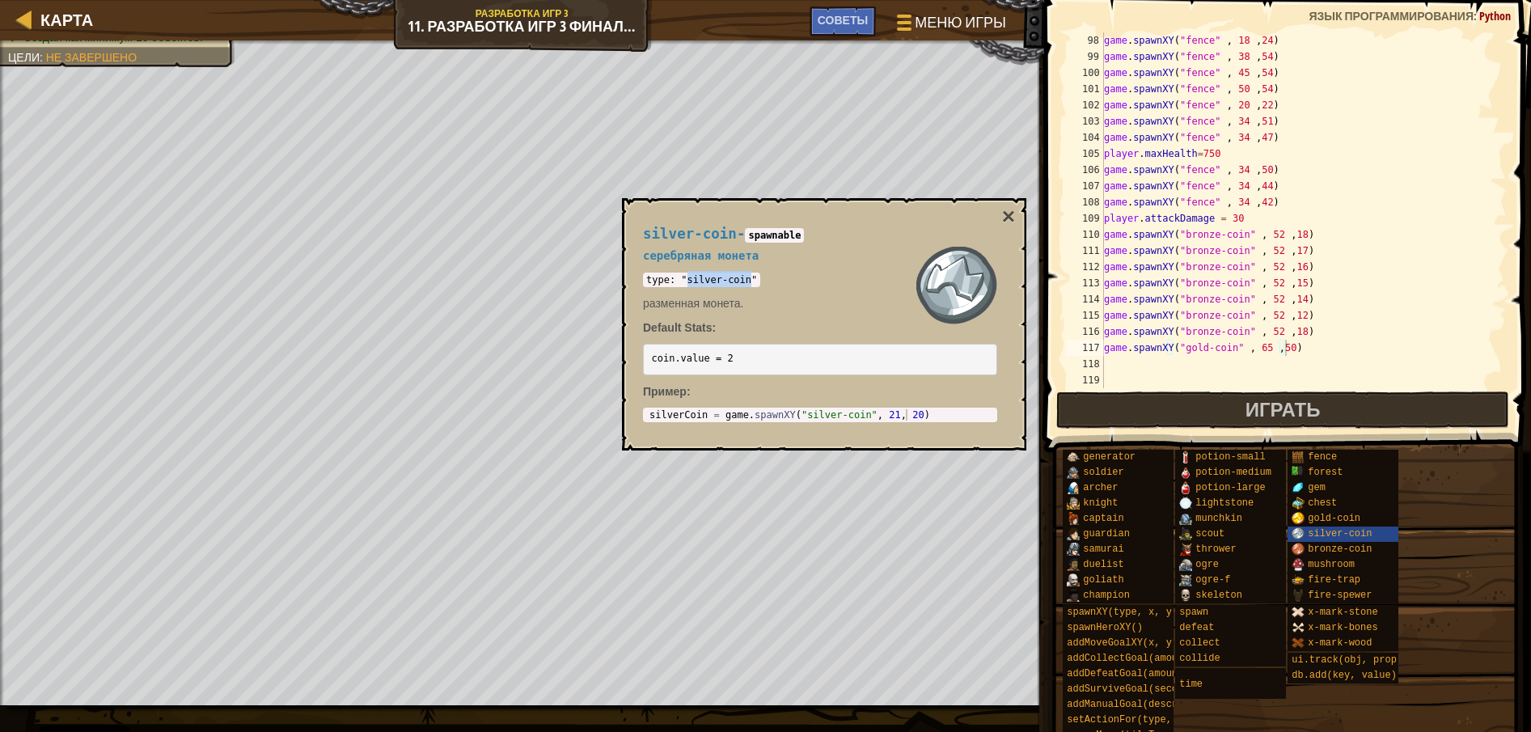
copy code "silver-coin"
click at [1304, 348] on div "game . spawnXY ( "fence" , 18 , 24 ) game . spawnXY ( "fence" , 38 , 54 ) game …" at bounding box center [1295, 226] width 391 height 388
click at [1236, 333] on div "game . spawnXY ( "fence" , 18 , 24 ) game . spawnXY ( "fence" , 38 , 54 ) game …" at bounding box center [1295, 226] width 391 height 388
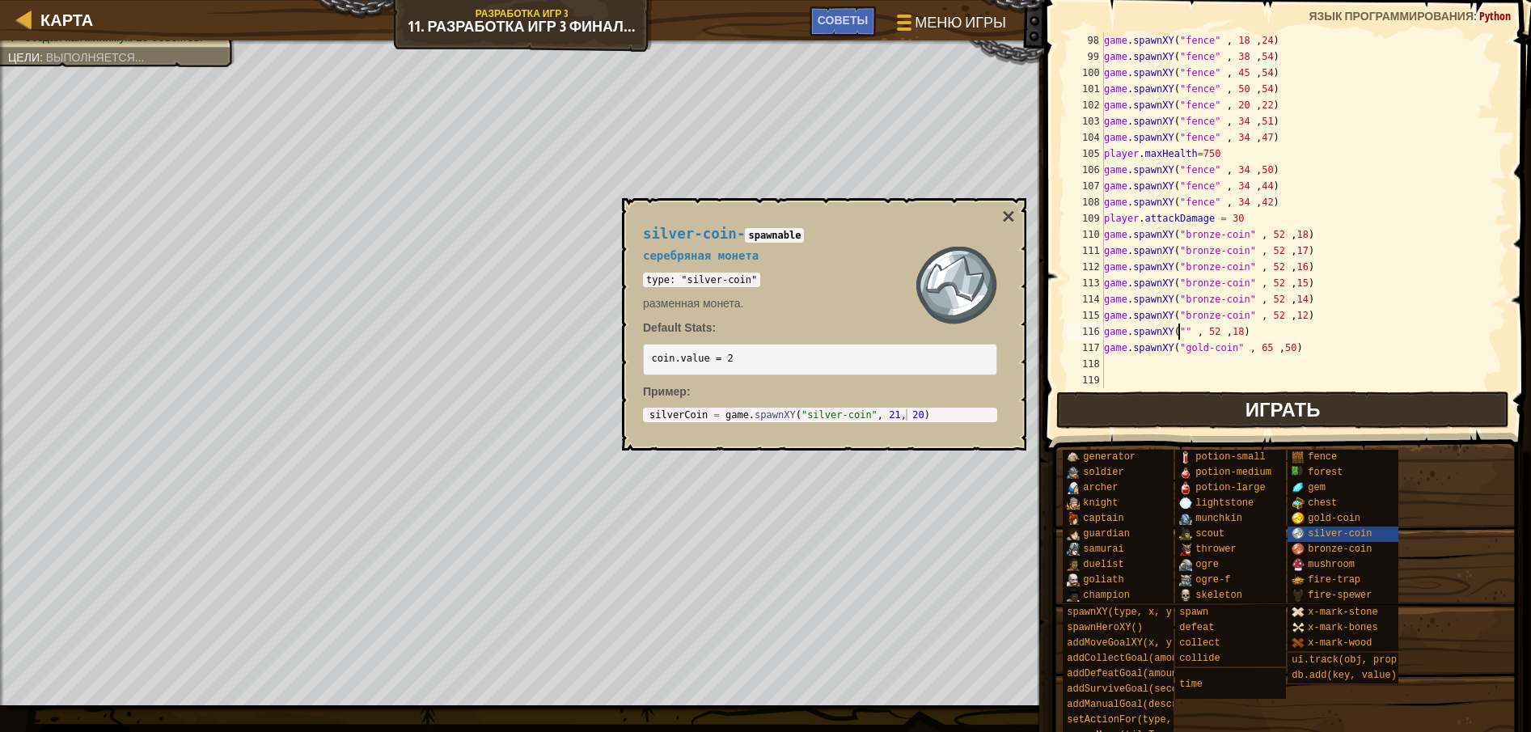
paste textarea "silver-coin"
click at [1014, 217] on button "×" at bounding box center [1008, 216] width 13 height 23
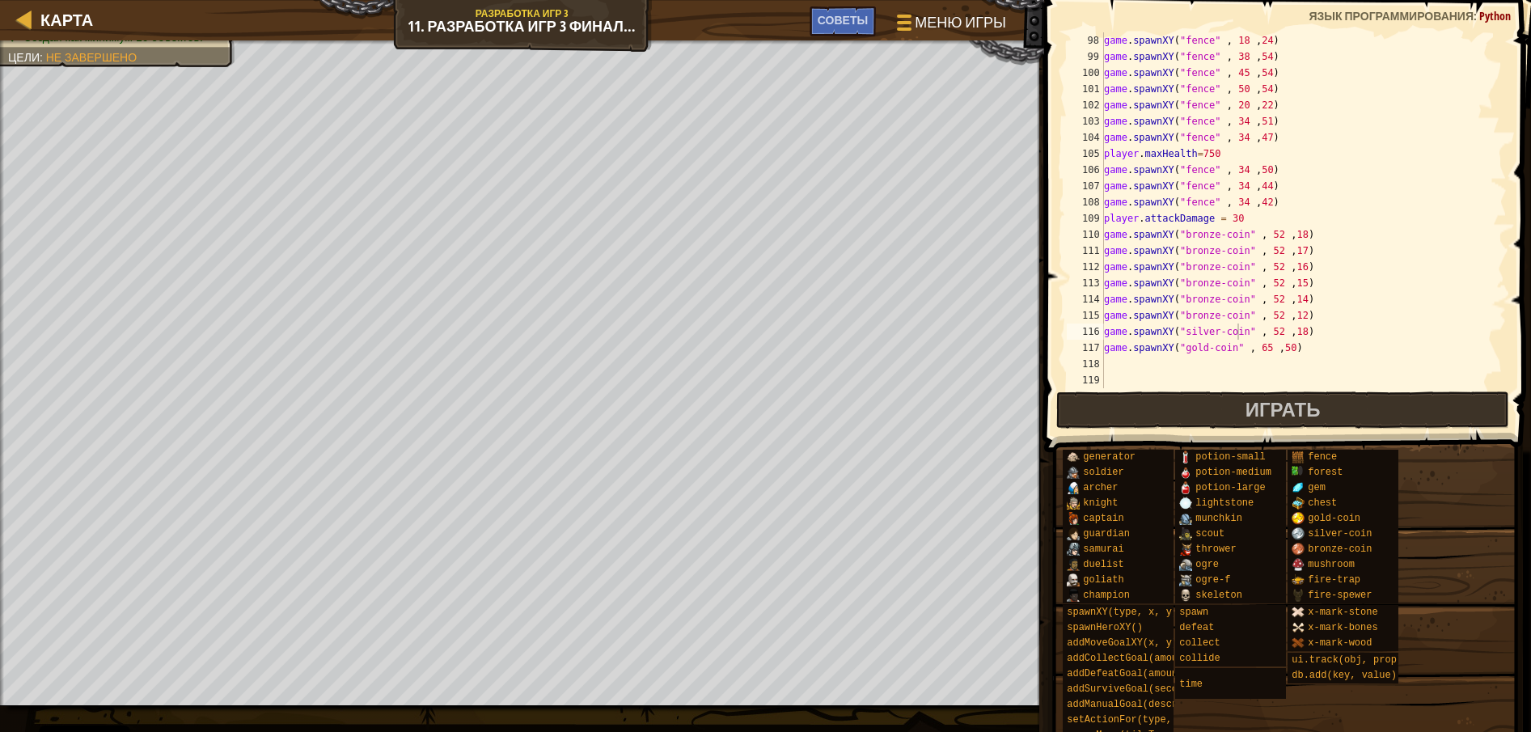
click at [1268, 332] on div "game . spawnXY ( "fence" , 18 , 24 ) game . spawnXY ( "fence" , 38 , 54 ) game …" at bounding box center [1295, 226] width 391 height 388
click at [1288, 327] on div "game . spawnXY ( "fence" , 18 , 24 ) game . spawnXY ( "fence" , 38 , 54 ) game …" at bounding box center [1295, 226] width 391 height 388
type textarea "game.spawnXY("silver-coin" , 65 ,34)"
